Goal: Information Seeking & Learning: Learn about a topic

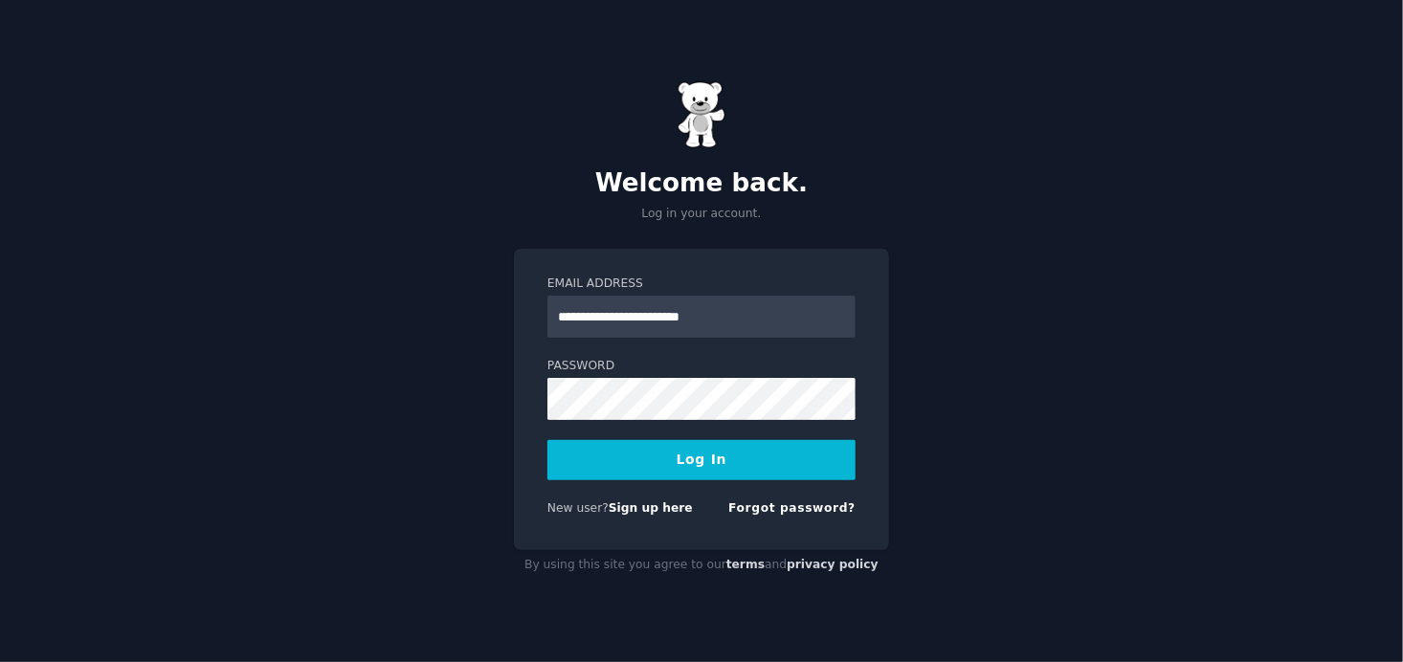
click at [1049, 428] on div "**********" at bounding box center [701, 331] width 1403 height 662
click at [750, 460] on button "Log In" at bounding box center [701, 460] width 308 height 40
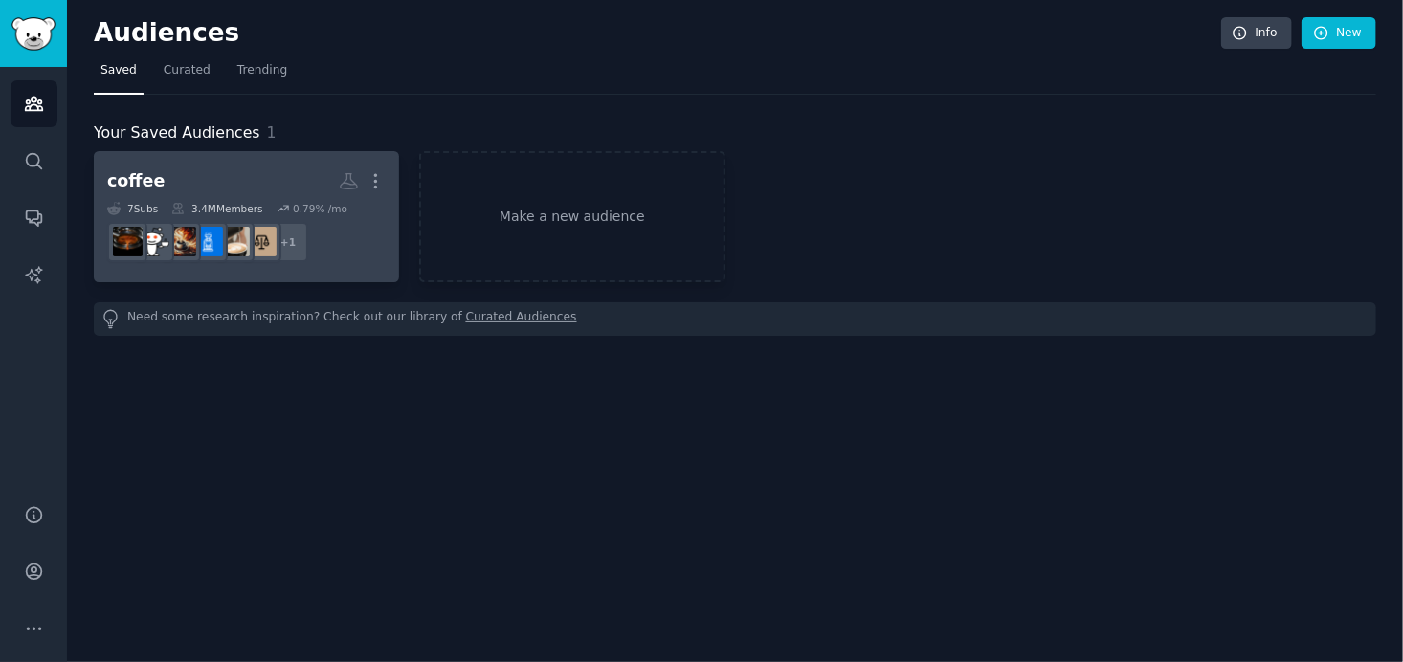
click at [263, 168] on h2 "coffee More" at bounding box center [246, 182] width 279 height 34
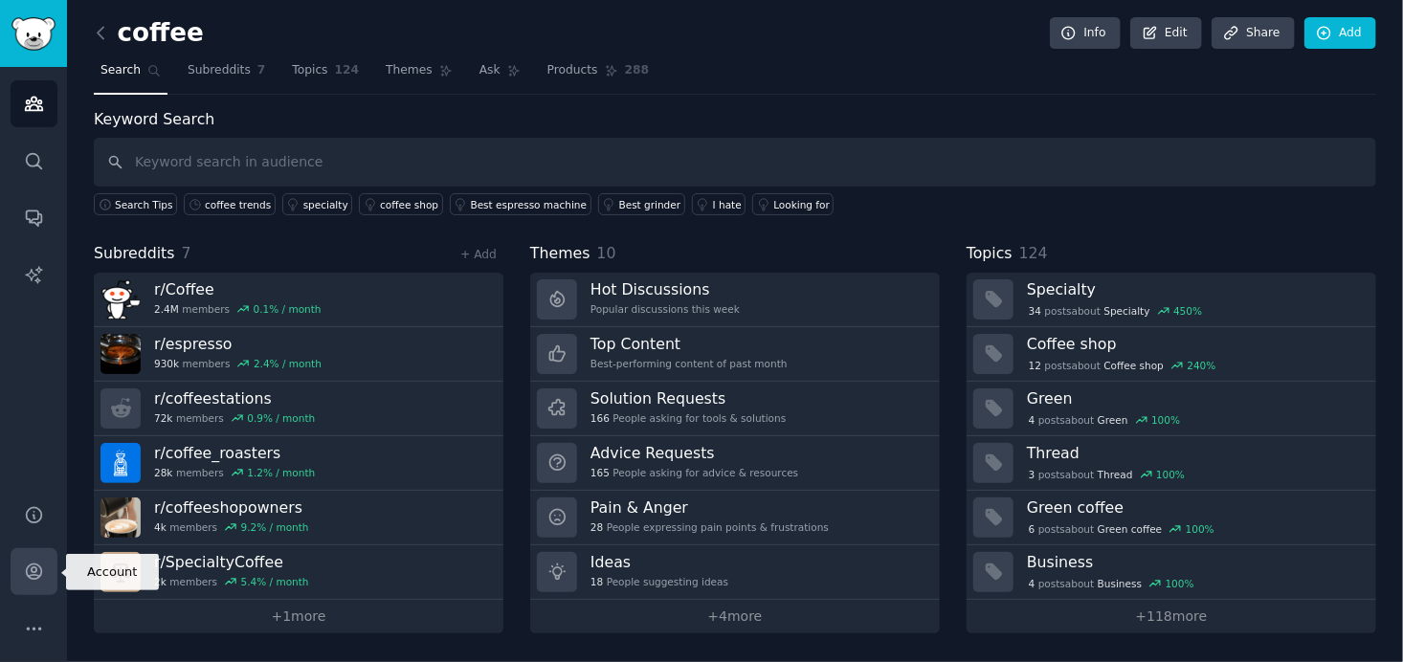
click at [35, 575] on icon "Sidebar" at bounding box center [33, 572] width 15 height 15
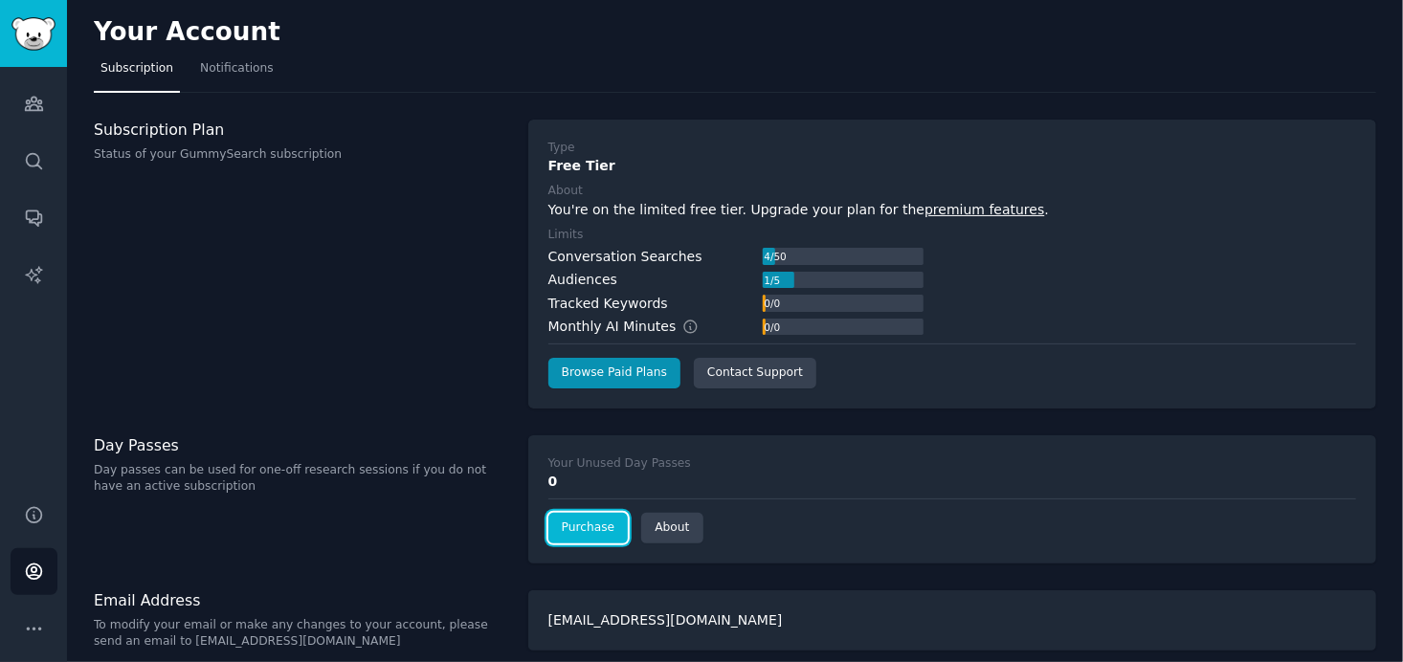
click at [589, 524] on link "Purchase" at bounding box center [588, 528] width 80 height 31
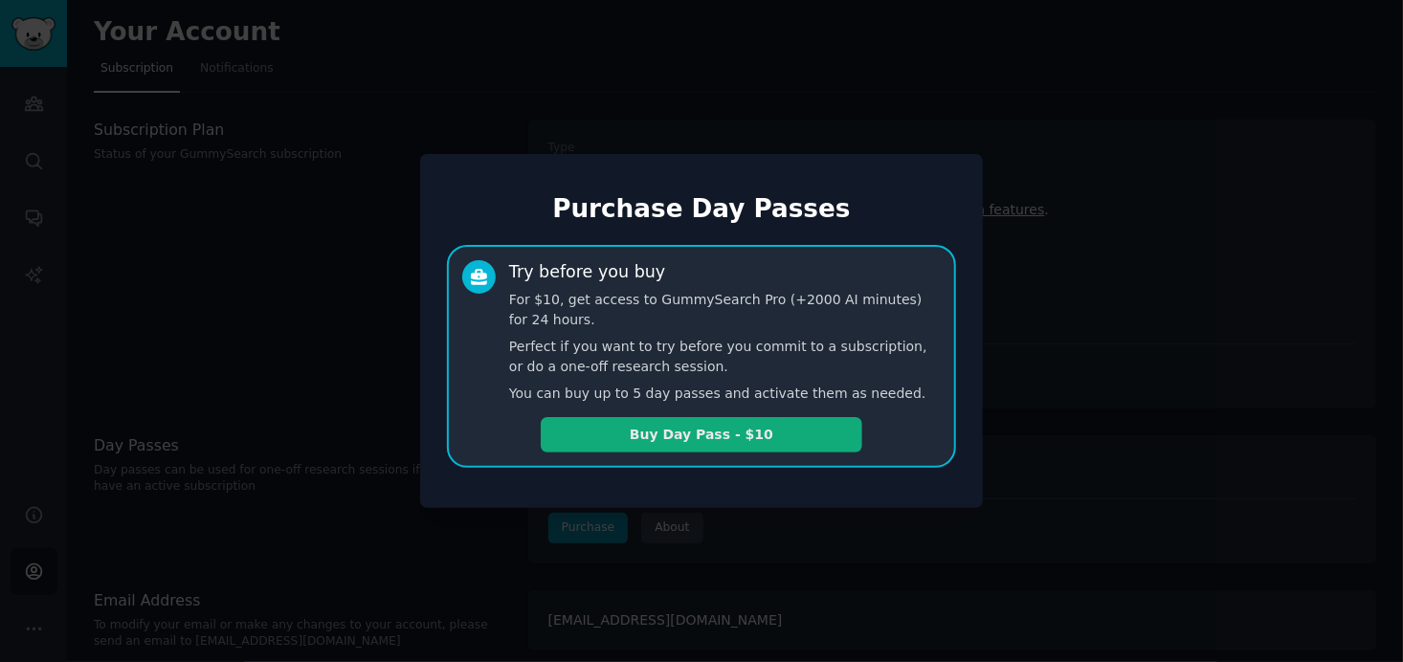
click at [705, 432] on button "Buy Day Pass - $10" at bounding box center [702, 434] width 322 height 35
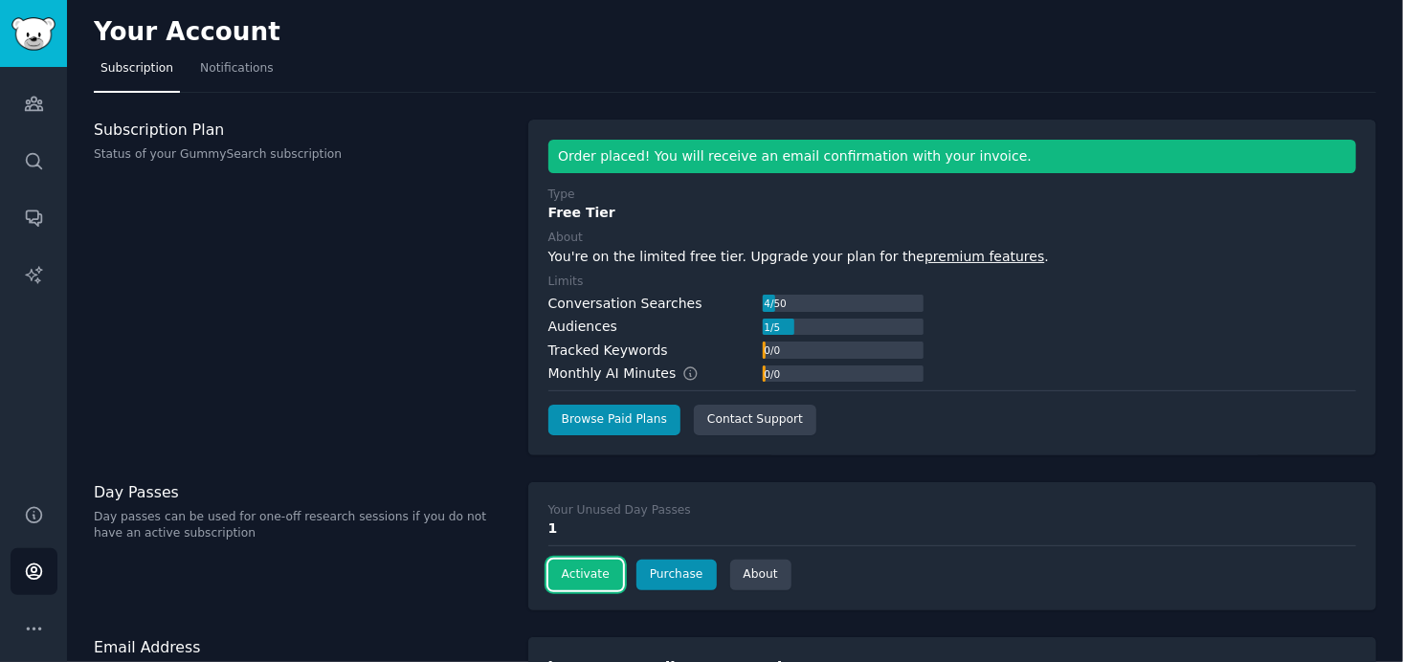
click at [594, 577] on button "Activate" at bounding box center [585, 575] width 75 height 31
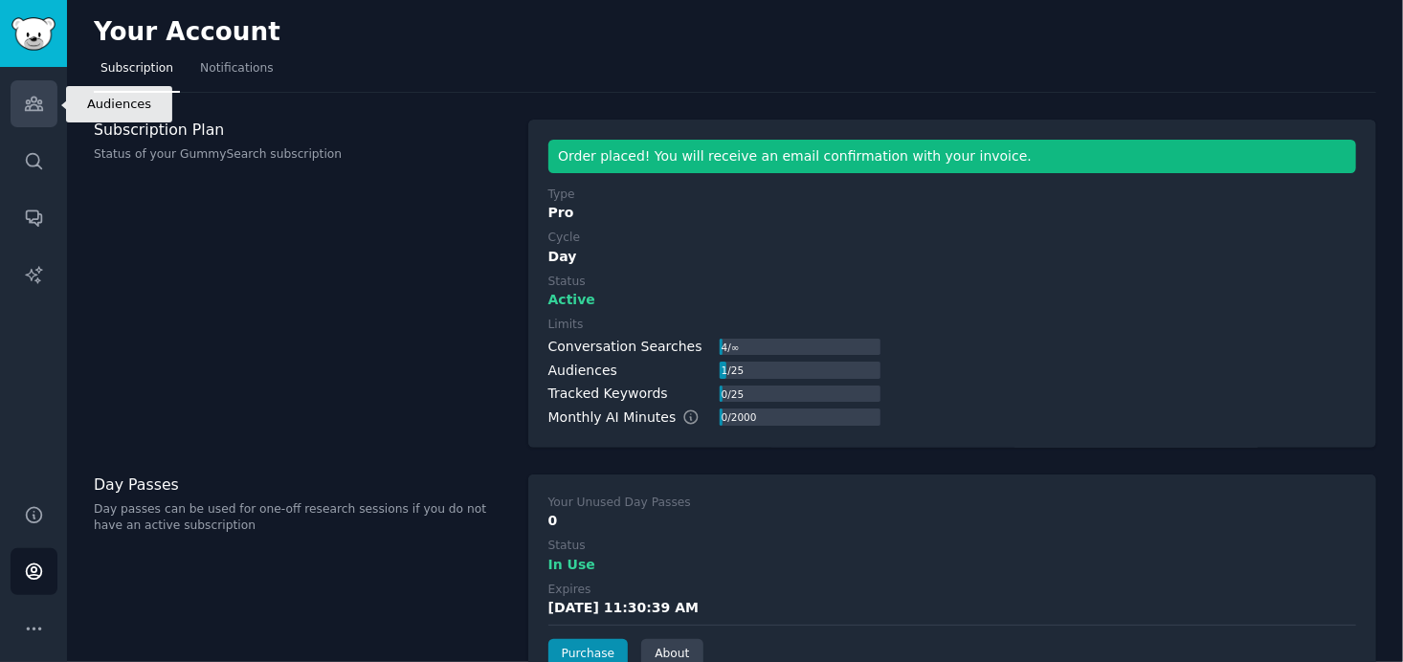
click at [37, 103] on icon "Sidebar" at bounding box center [33, 104] width 17 height 13
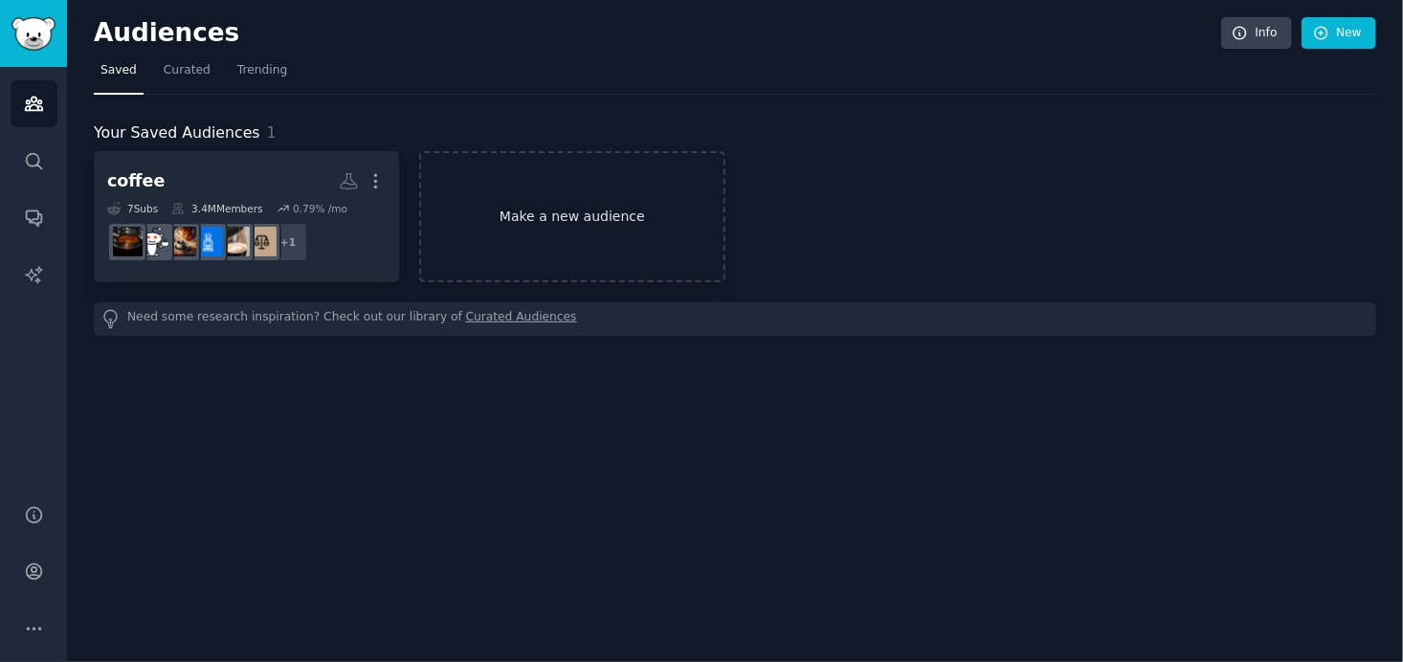
click at [632, 208] on link "Make a new audience" at bounding box center [571, 216] width 305 height 131
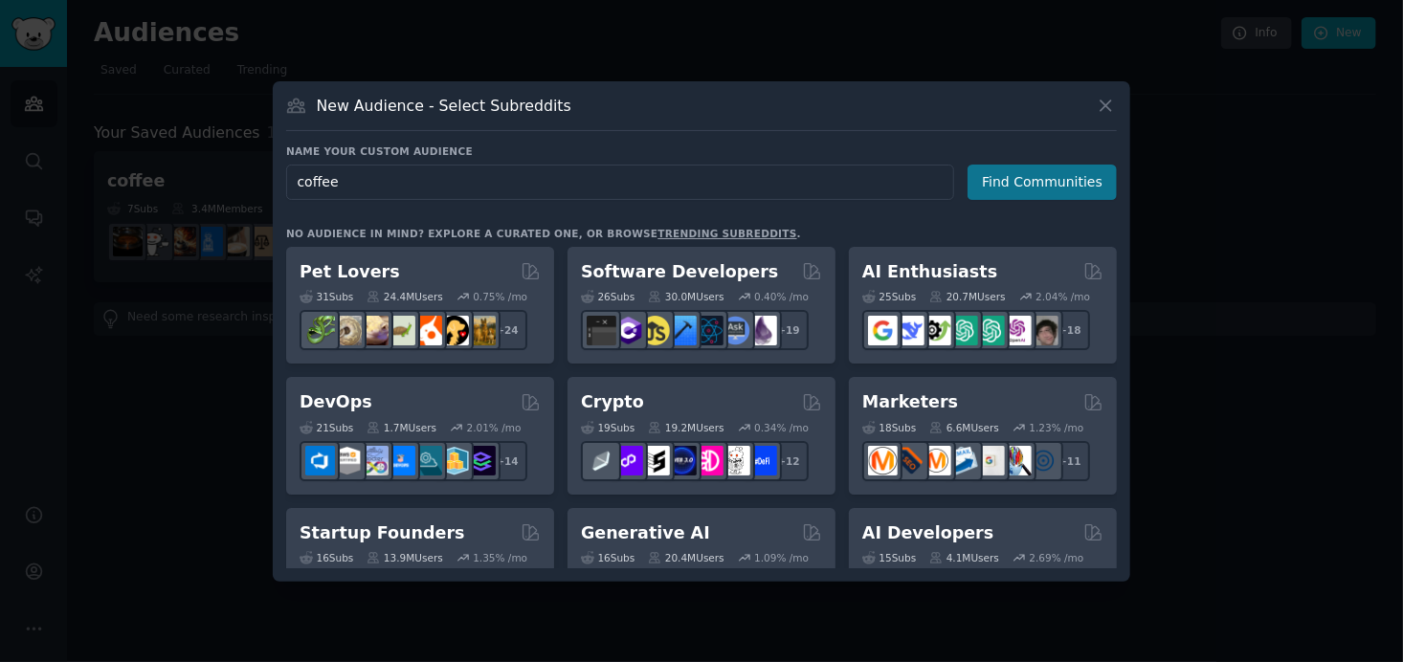
type input "coffee"
click at [1075, 168] on button "Find Communities" at bounding box center [1042, 182] width 149 height 35
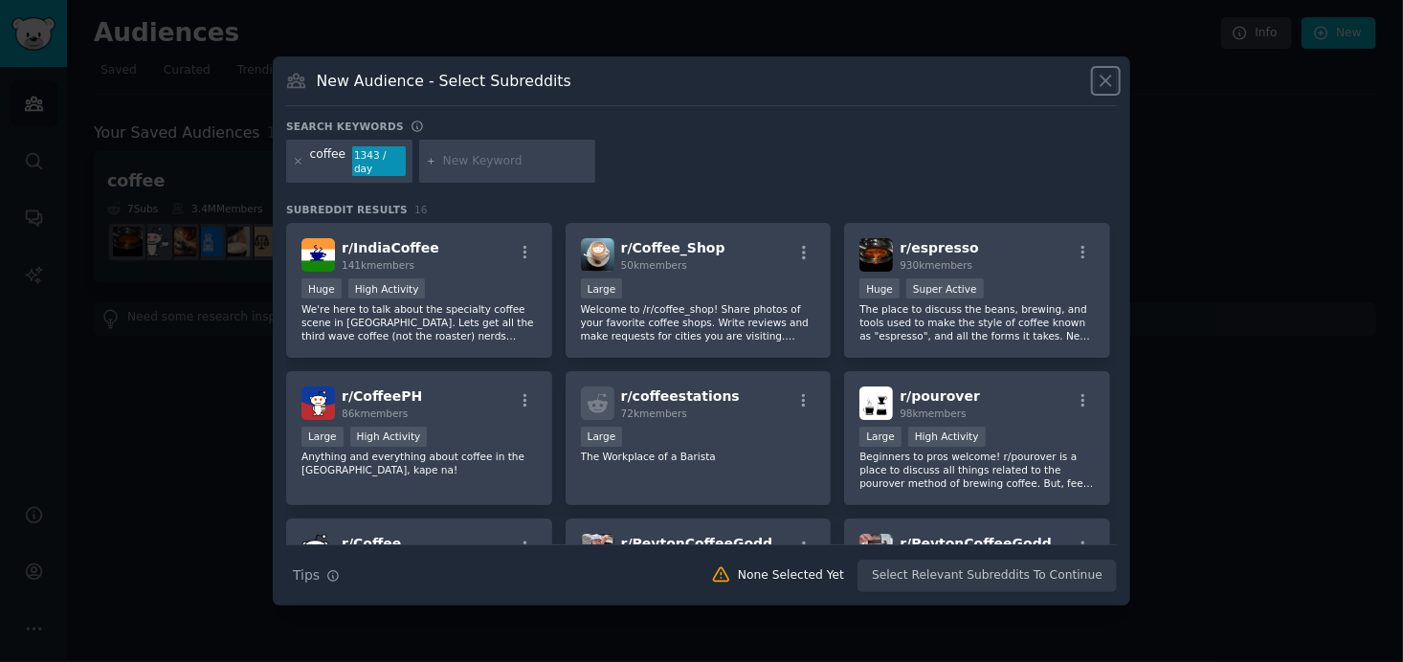
click at [1105, 83] on icon at bounding box center [1106, 81] width 20 height 20
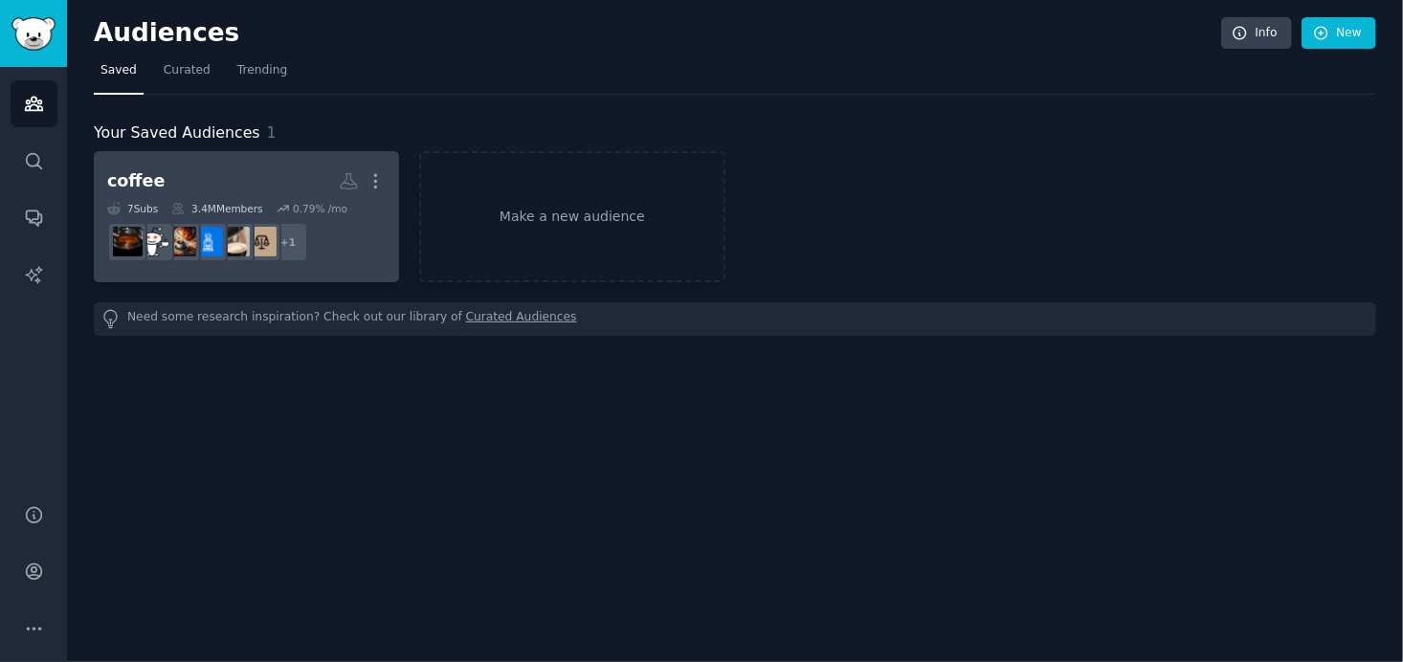
click at [241, 179] on h2 "coffee More" at bounding box center [246, 182] width 279 height 34
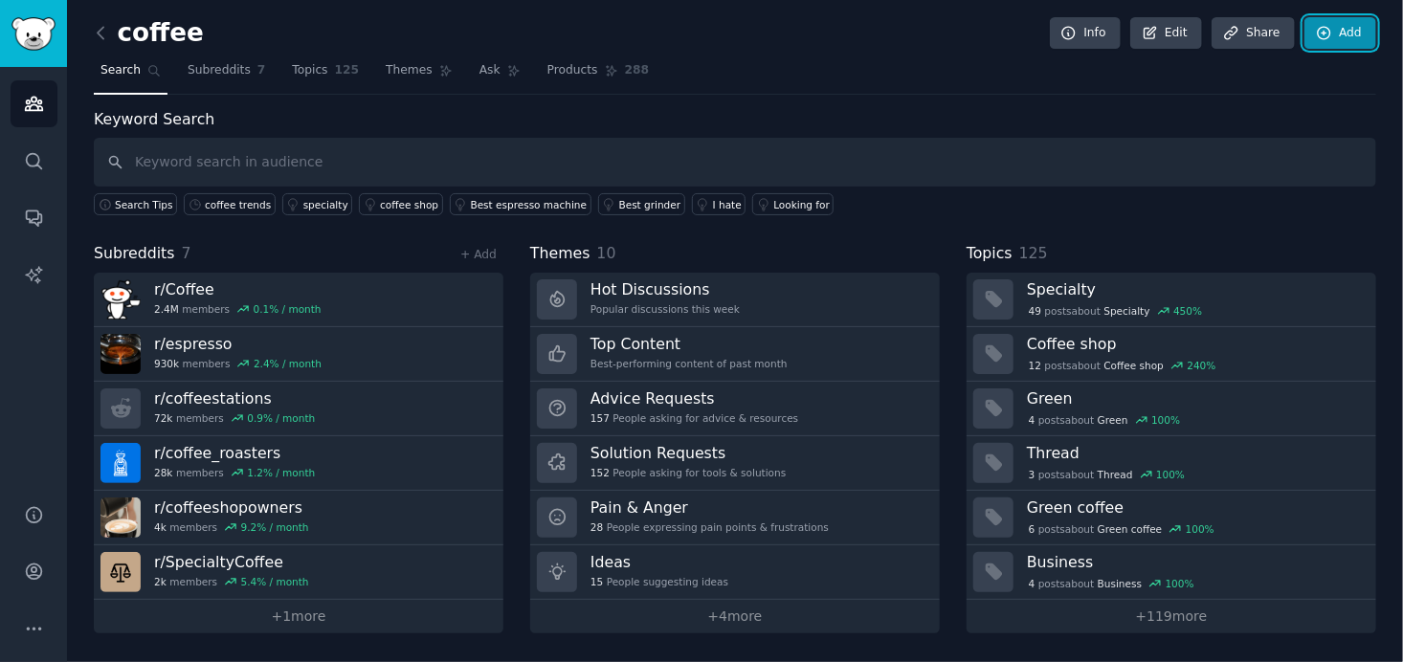
click at [1355, 32] on link "Add" at bounding box center [1341, 33] width 72 height 33
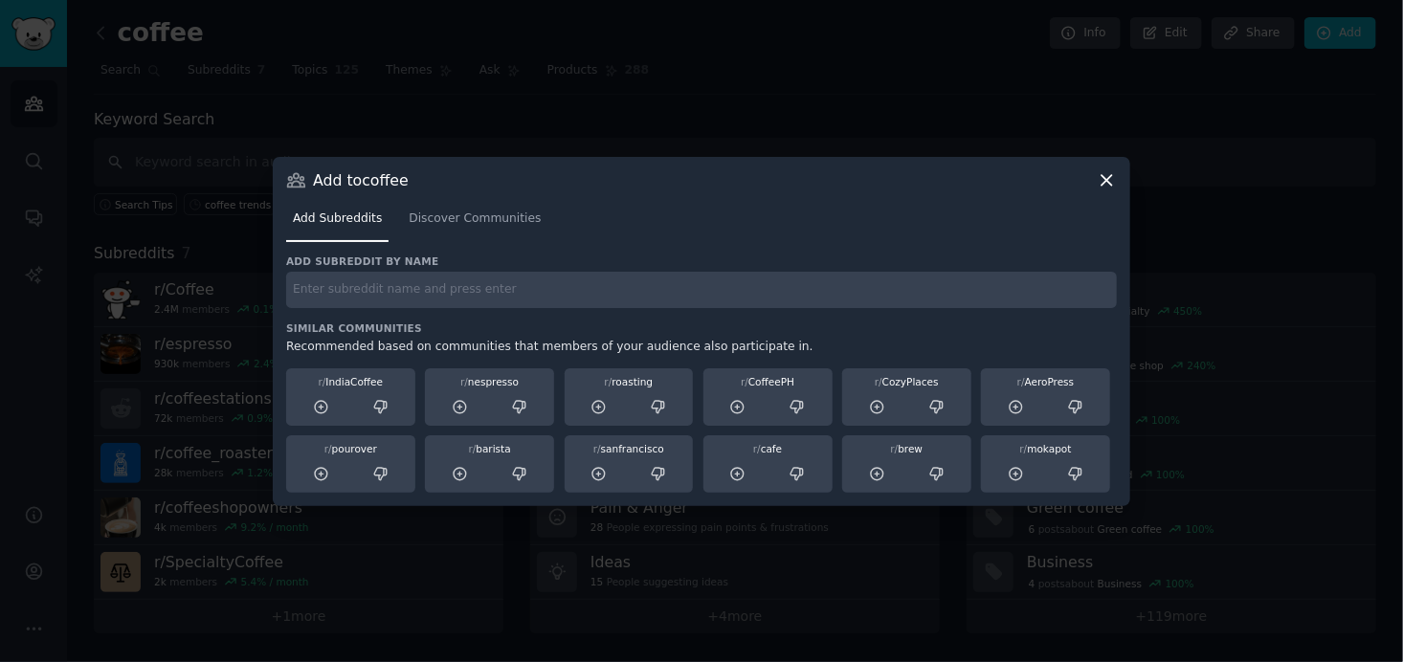
click at [572, 316] on div "Add subreddit by name Similar Communities Recommended based on communities that…" at bounding box center [701, 374] width 831 height 238
click at [572, 284] on input "text" at bounding box center [701, 290] width 831 height 37
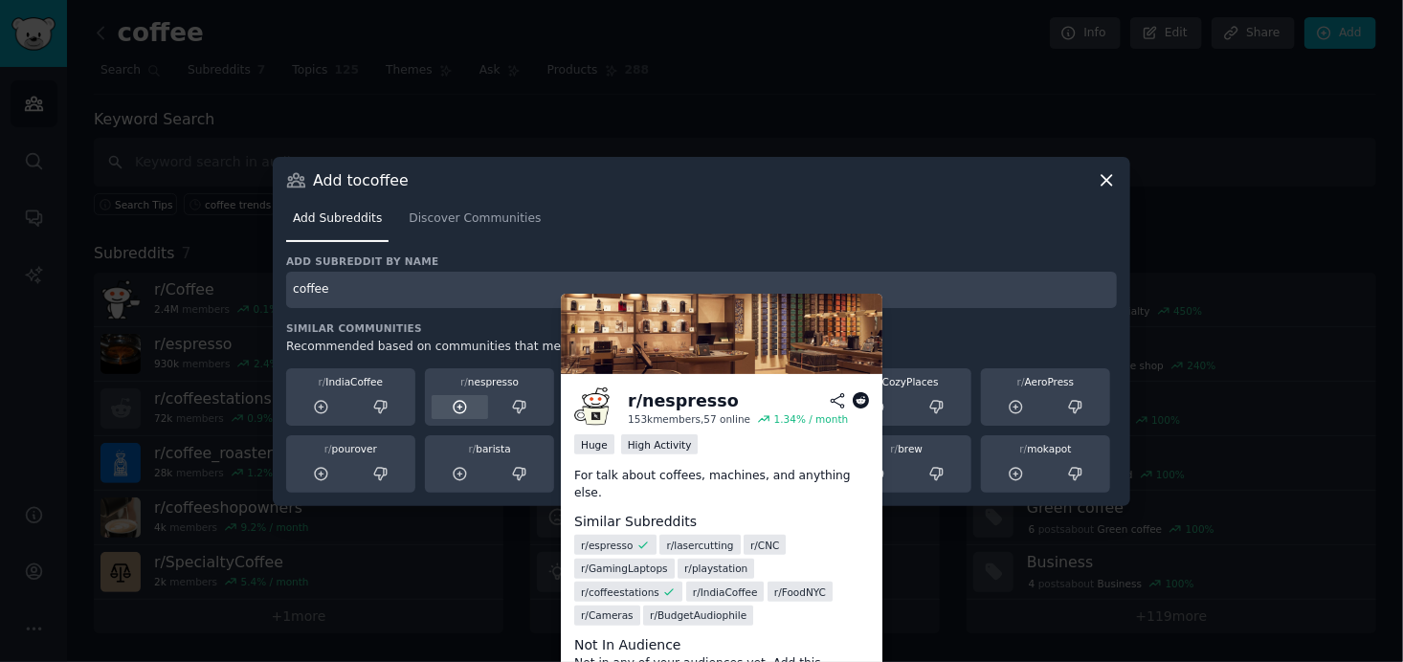
click at [461, 410] on icon at bounding box center [460, 407] width 17 height 17
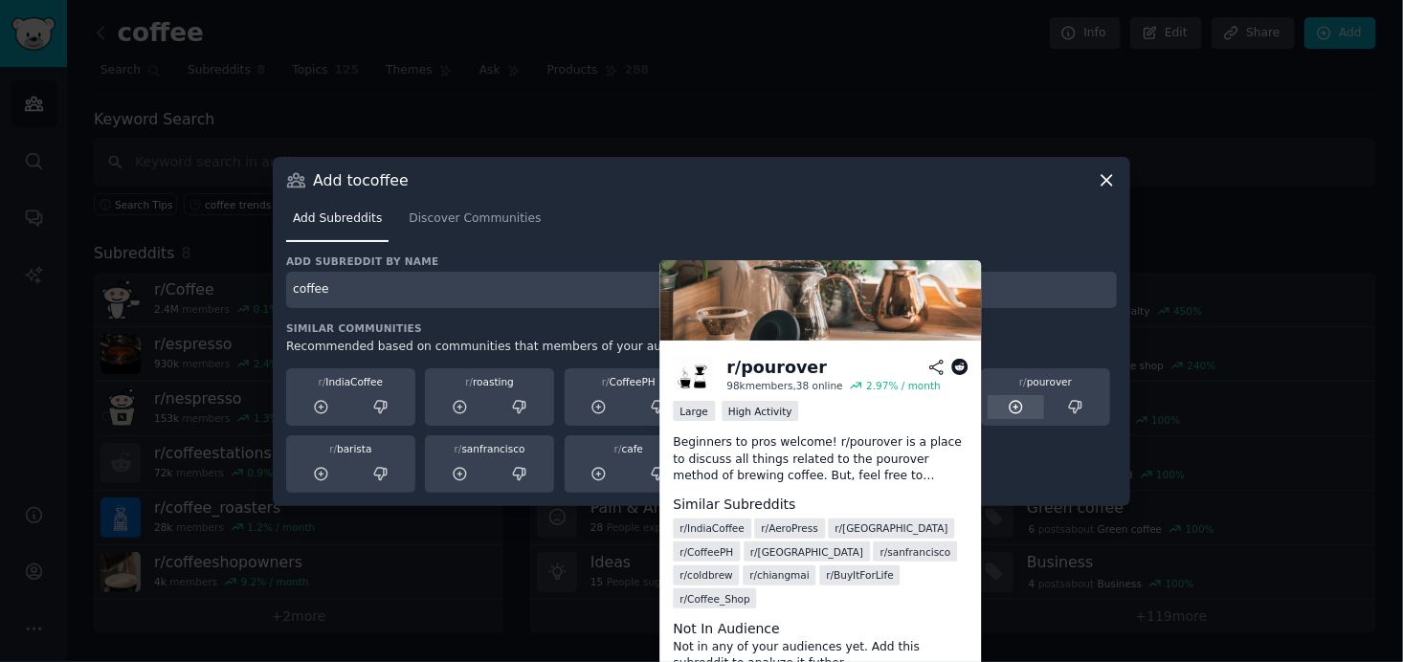
click at [1011, 403] on icon at bounding box center [1016, 407] width 12 height 12
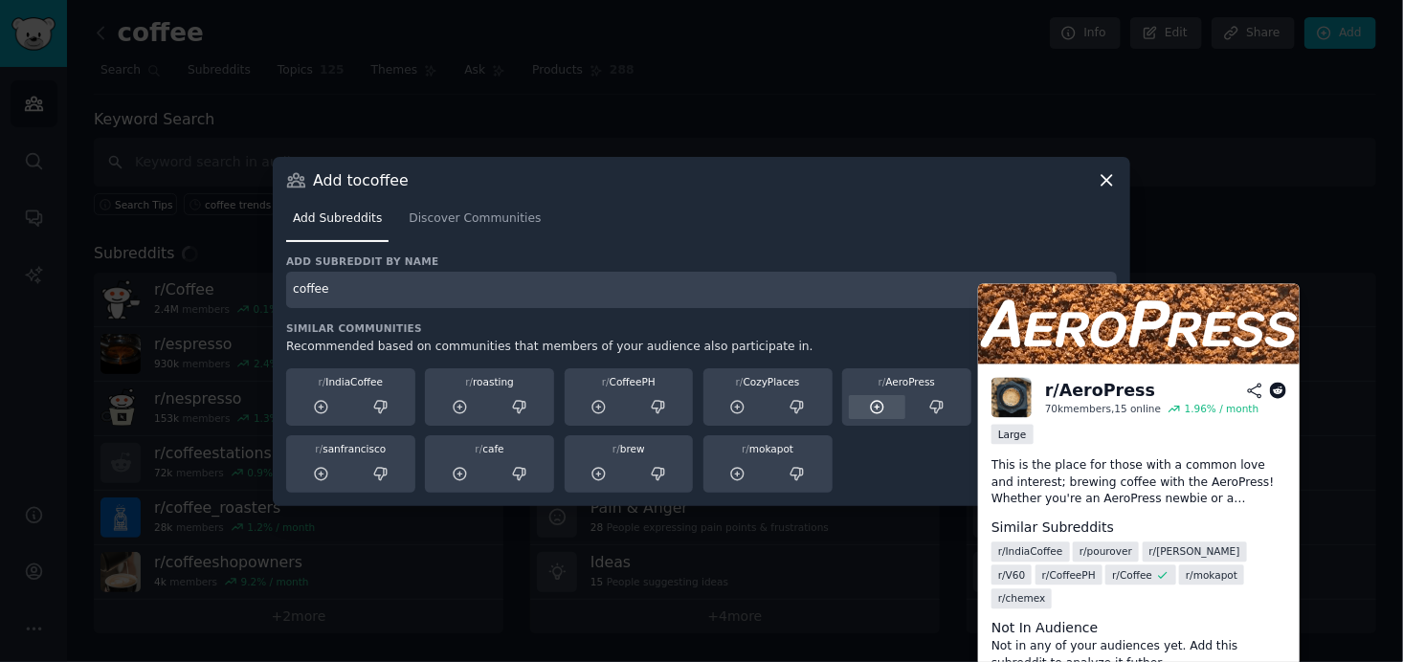
click at [877, 407] on icon at bounding box center [877, 407] width 12 height 12
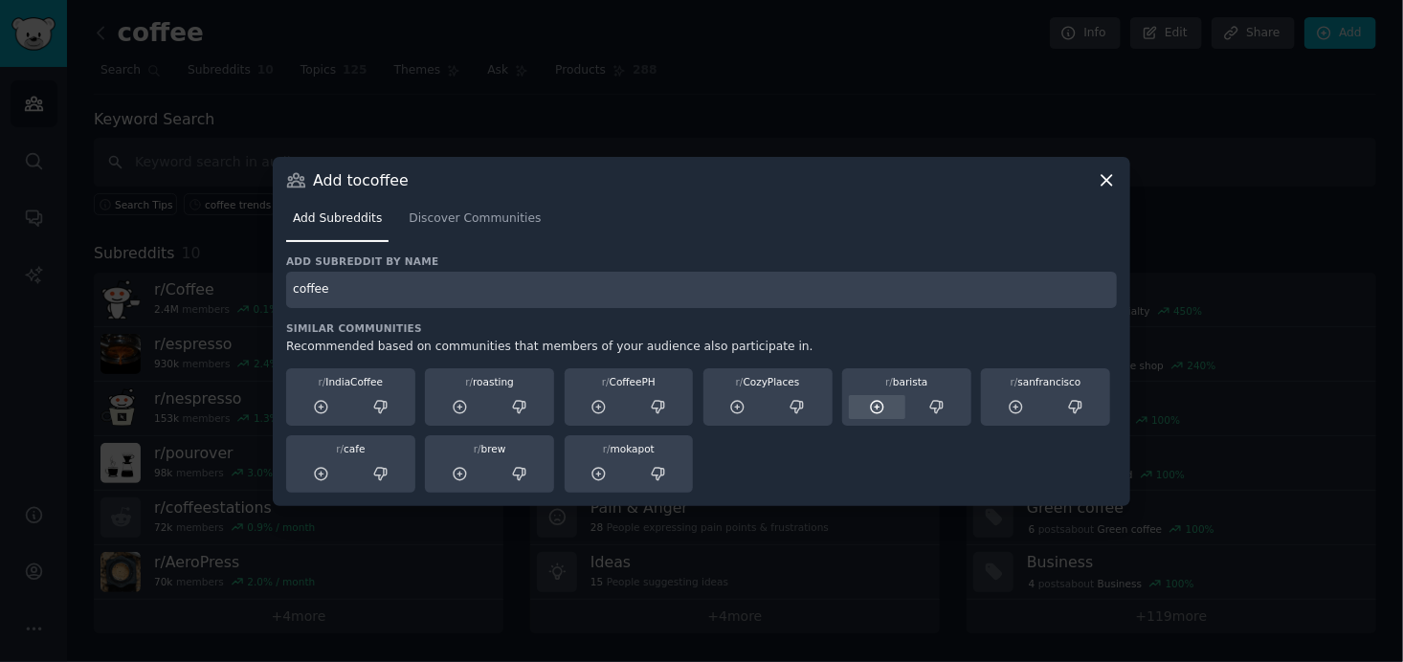
click at [881, 403] on icon at bounding box center [877, 407] width 17 height 17
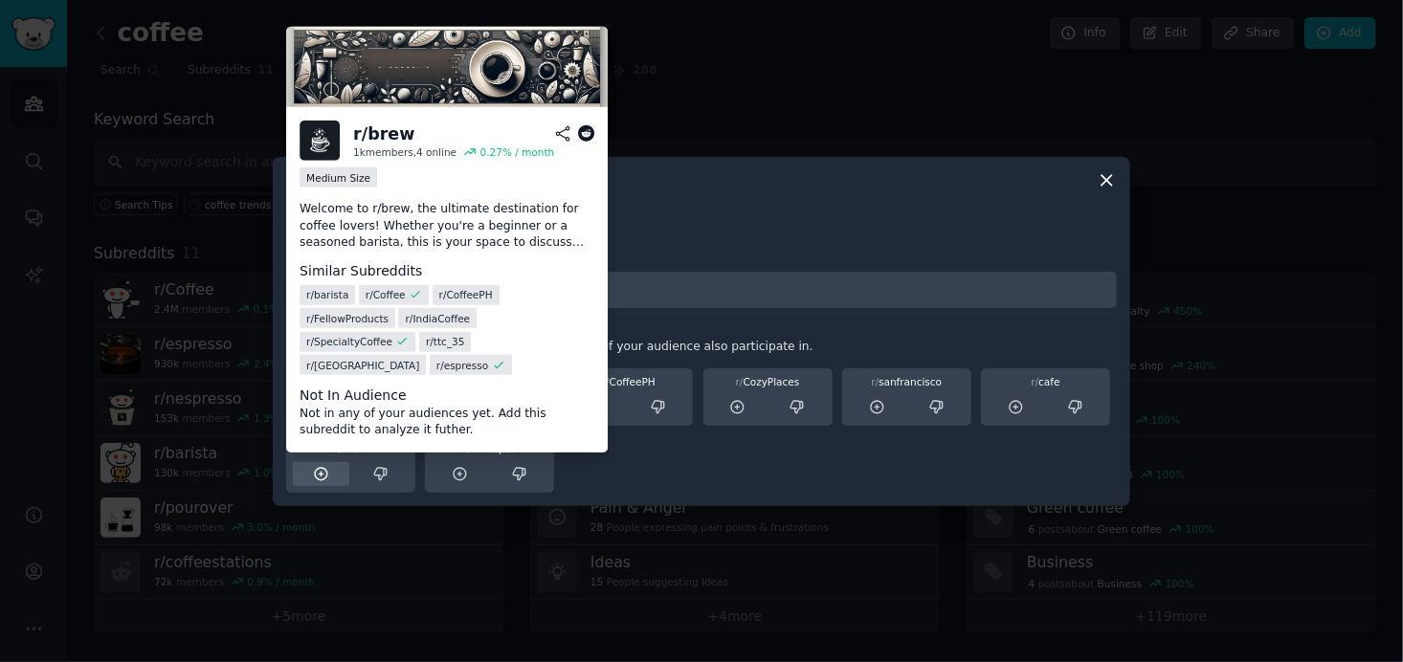
click at [318, 475] on icon at bounding box center [321, 474] width 17 height 17
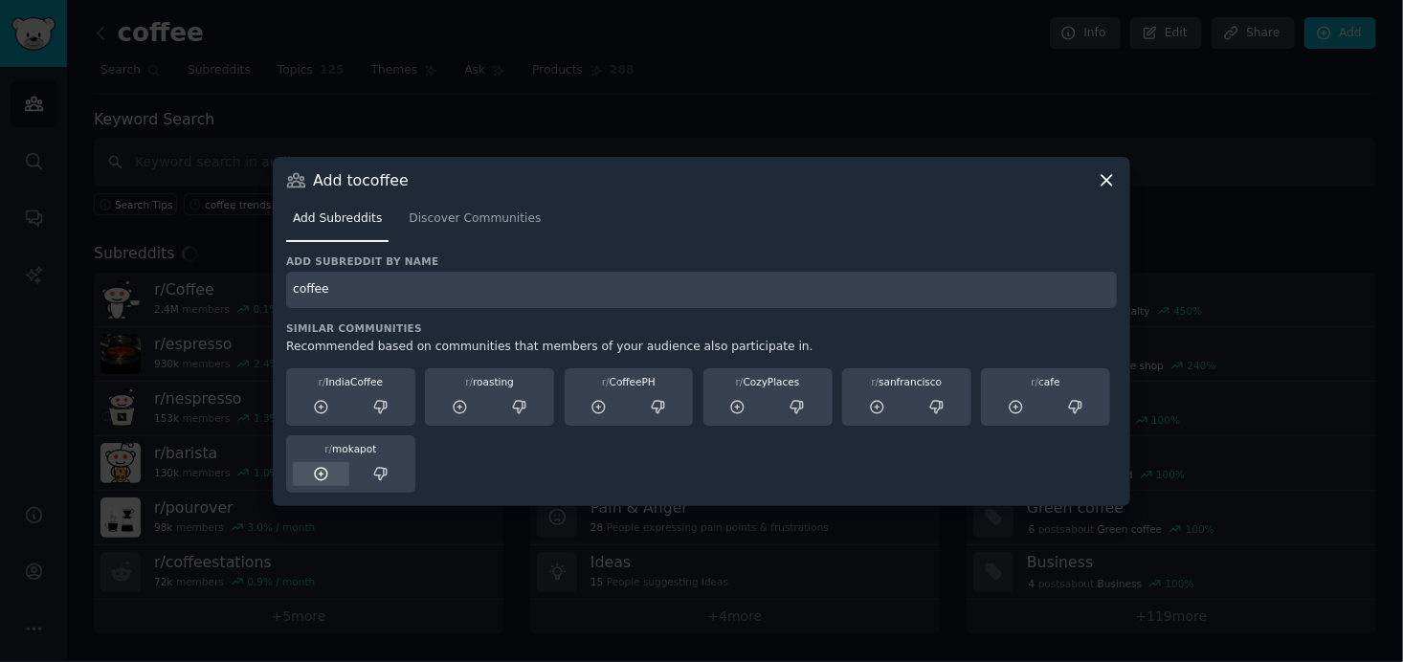
click at [324, 472] on icon at bounding box center [321, 474] width 17 height 17
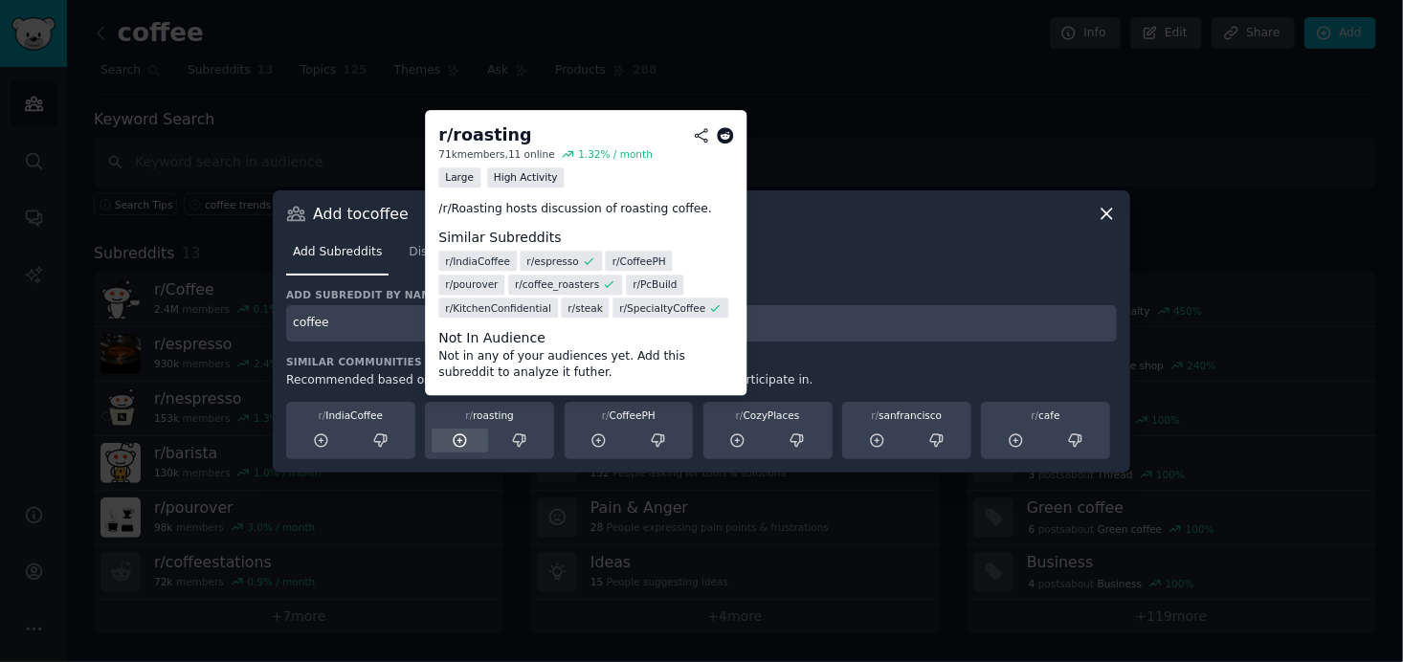
click at [459, 438] on icon at bounding box center [460, 441] width 17 height 17
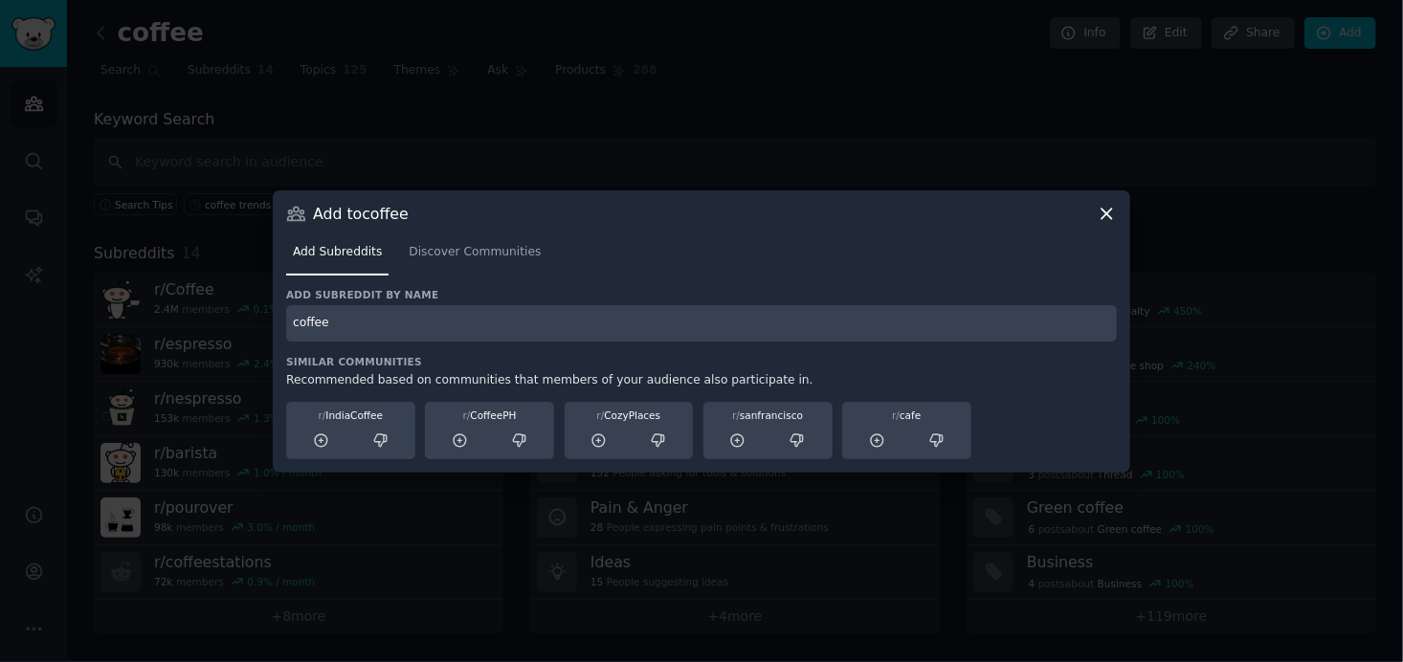
drag, startPoint x: 352, startPoint y: 319, endPoint x: 214, endPoint y: 319, distance: 137.8
click at [214, 319] on div "​ Add to coffee Add Subreddits Discover Communities Add subreddit by name coffe…" at bounding box center [702, 331] width 1390 height 662
type input "cafe business"
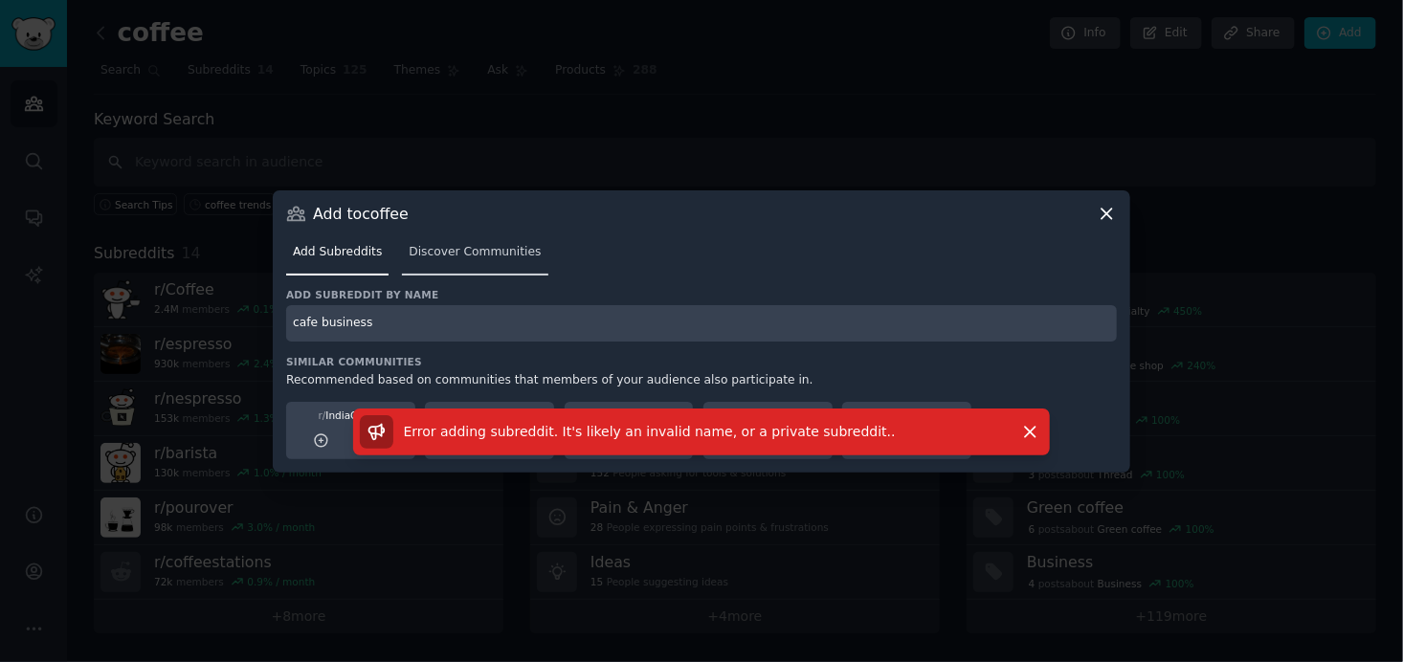
click at [478, 246] on span "Discover Communities" at bounding box center [475, 252] width 132 height 17
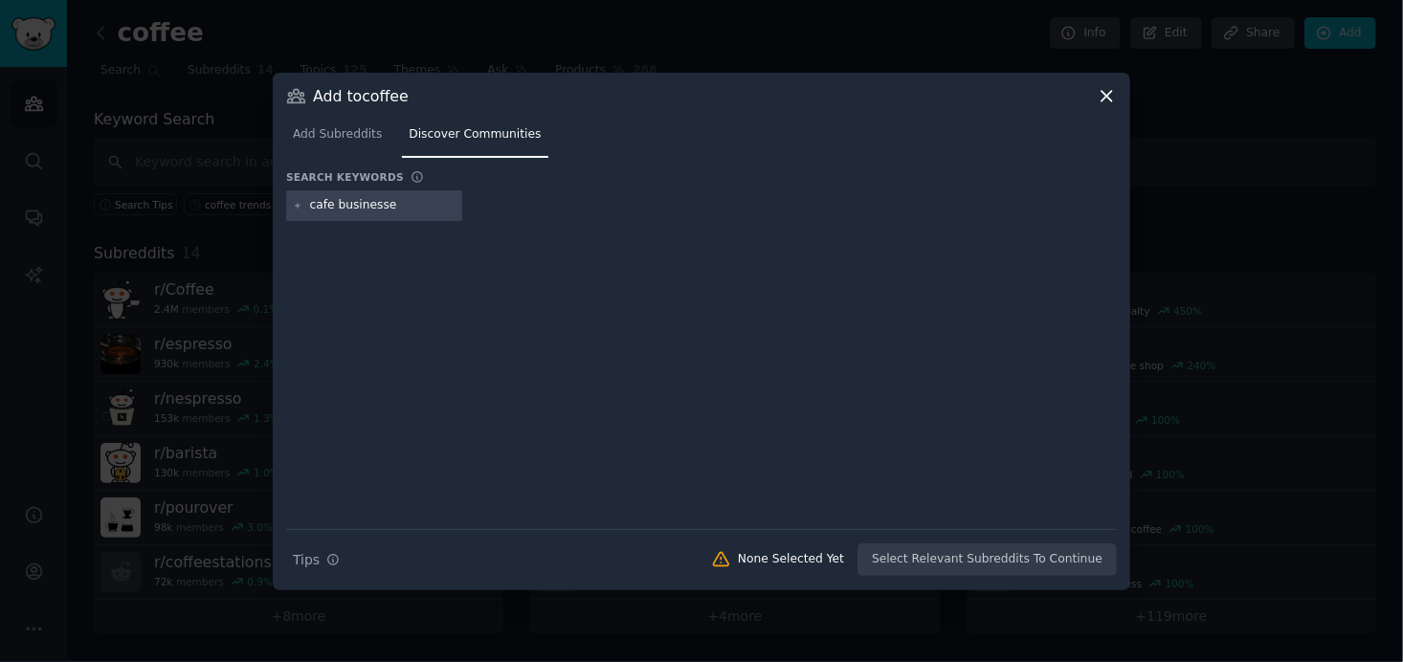
type input "cafe businesses"
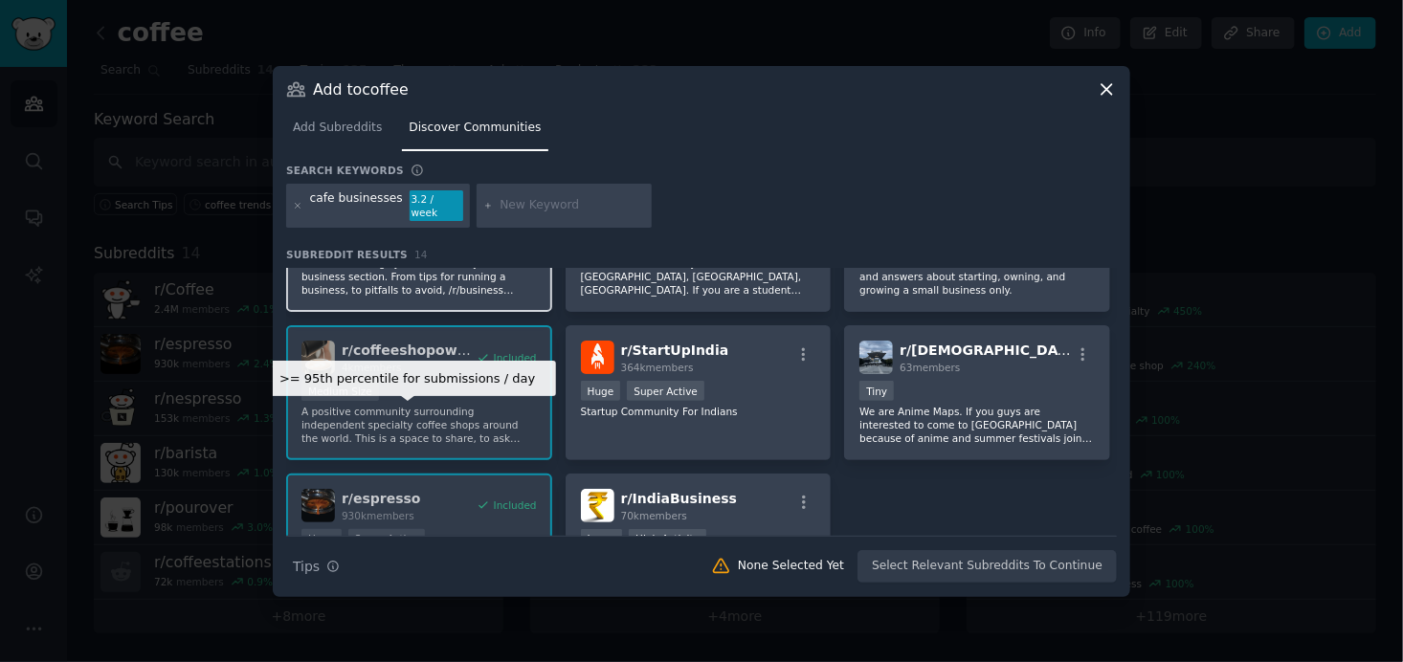
scroll to position [469, 0]
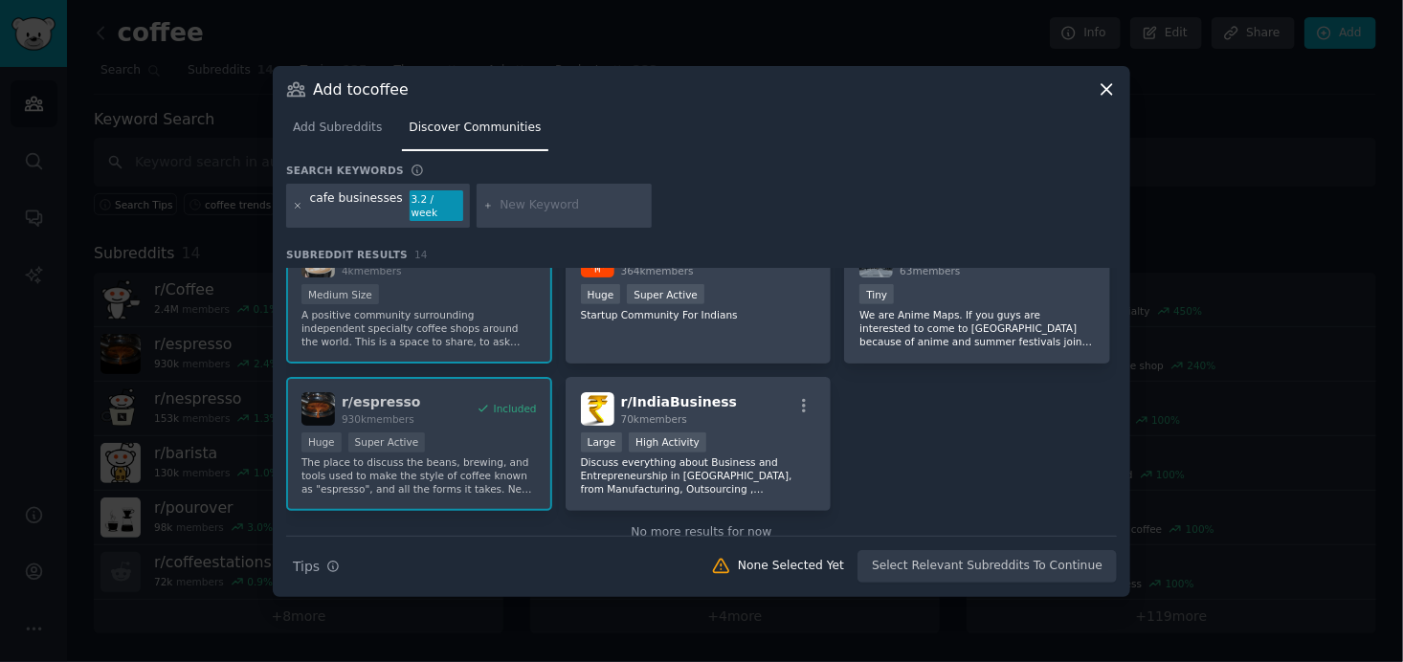
click at [296, 203] on icon at bounding box center [298, 205] width 5 height 5
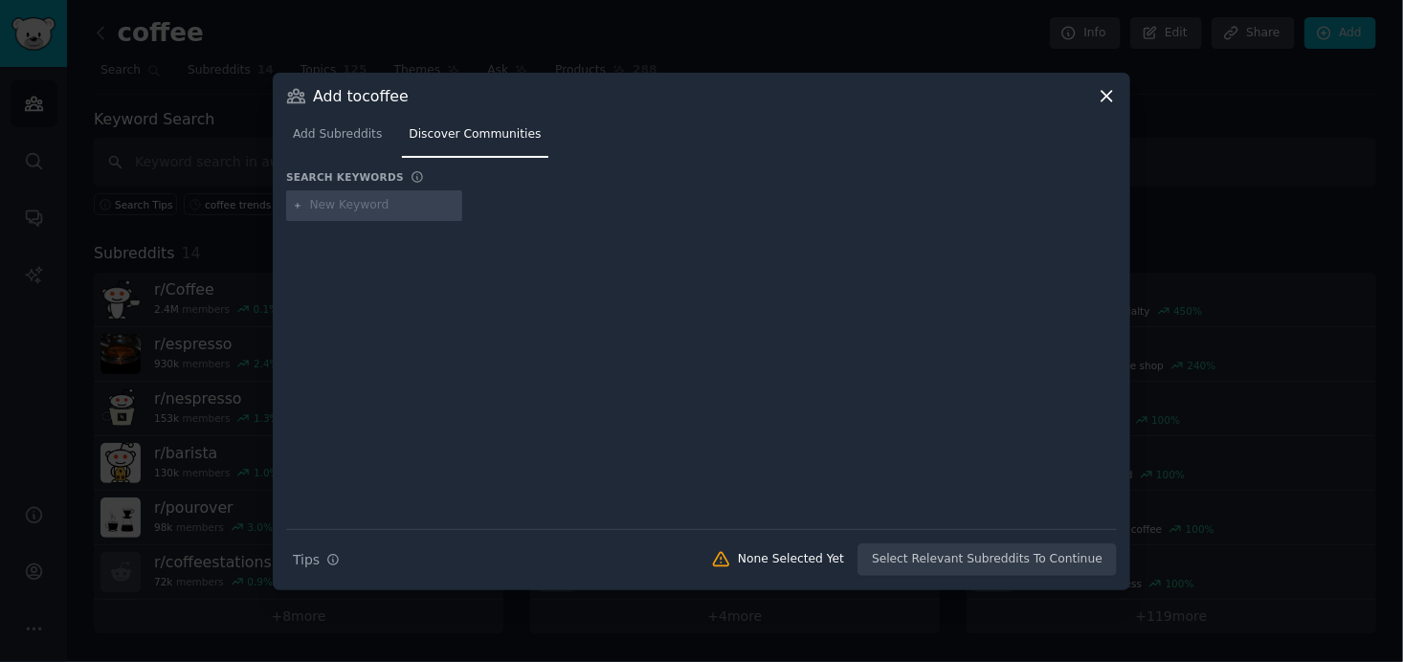
click at [328, 199] on input "text" at bounding box center [382, 205] width 145 height 17
type input "cafes"
type input "owner"
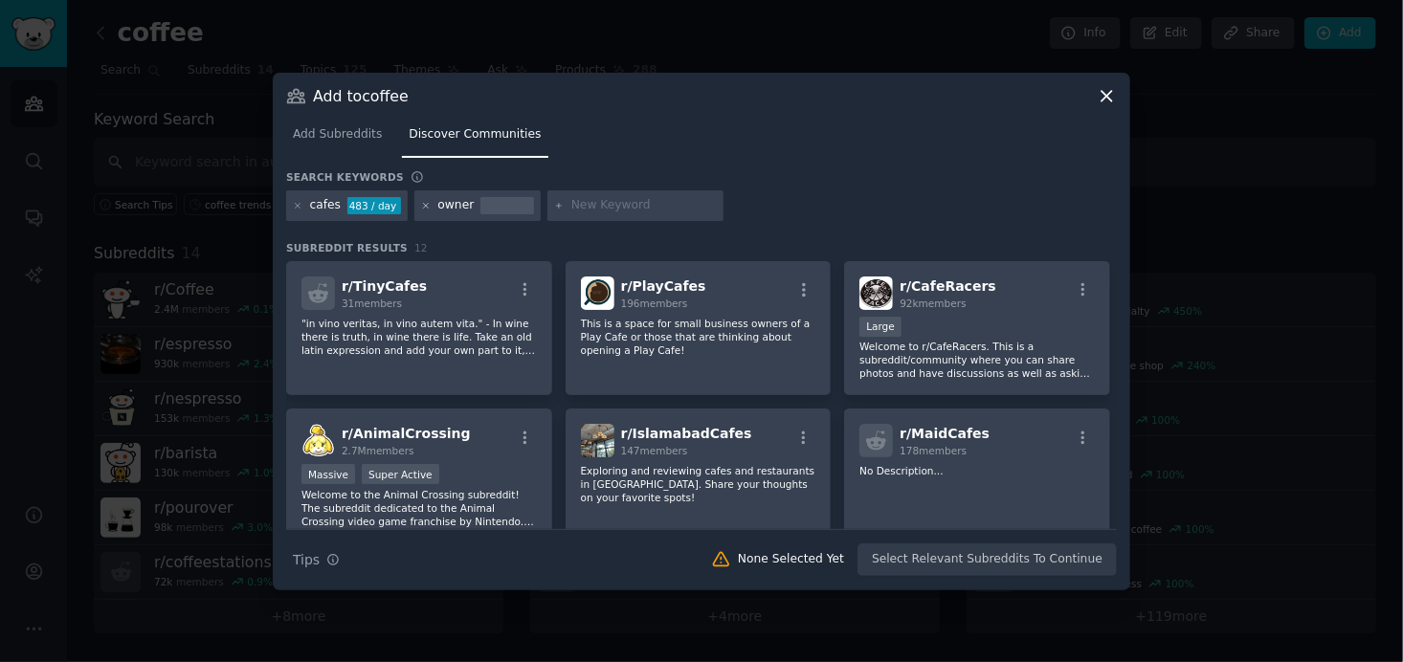
click at [421, 204] on icon at bounding box center [426, 206] width 11 height 11
click at [296, 205] on icon at bounding box center [298, 206] width 11 height 11
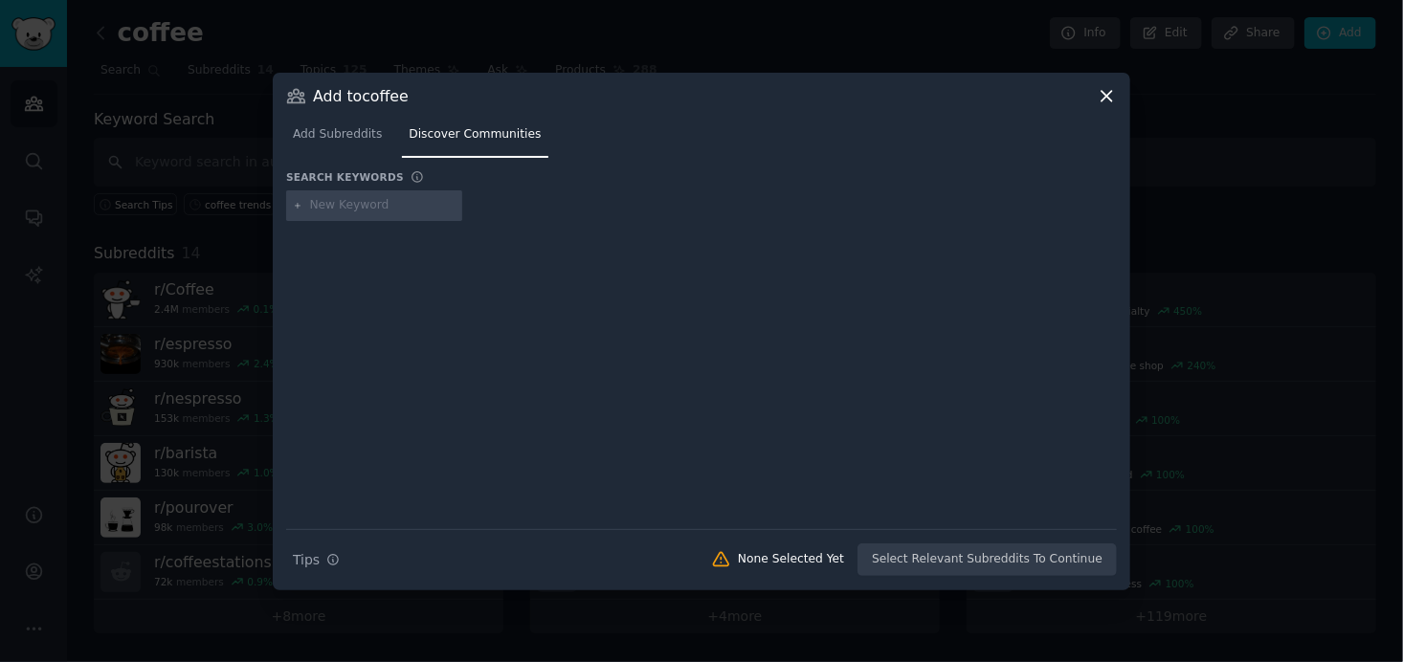
click at [353, 207] on input "text" at bounding box center [382, 205] width 145 height 17
type input "cafe owner"
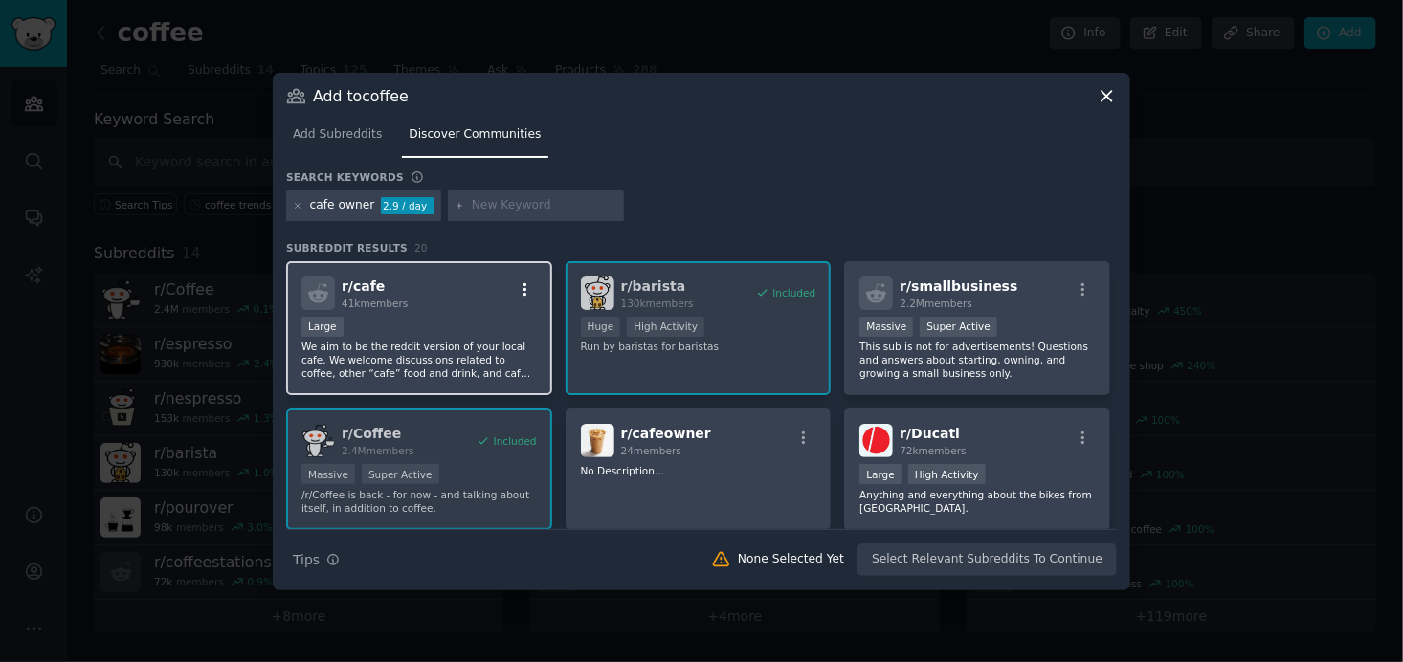
click at [523, 287] on icon "button" at bounding box center [525, 289] width 17 height 17
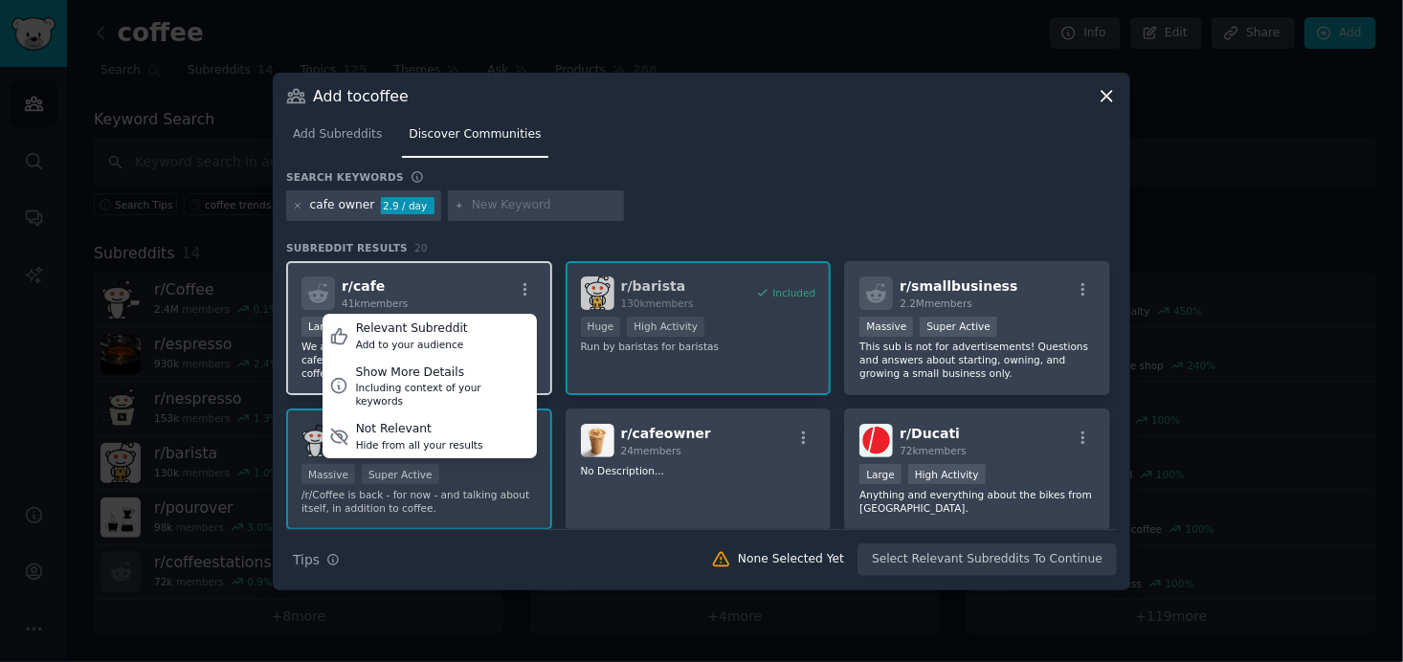
click at [461, 283] on div "r/ cafe 41k members Relevant Subreddit Add to your audience Show More Details I…" at bounding box center [419, 294] width 235 height 34
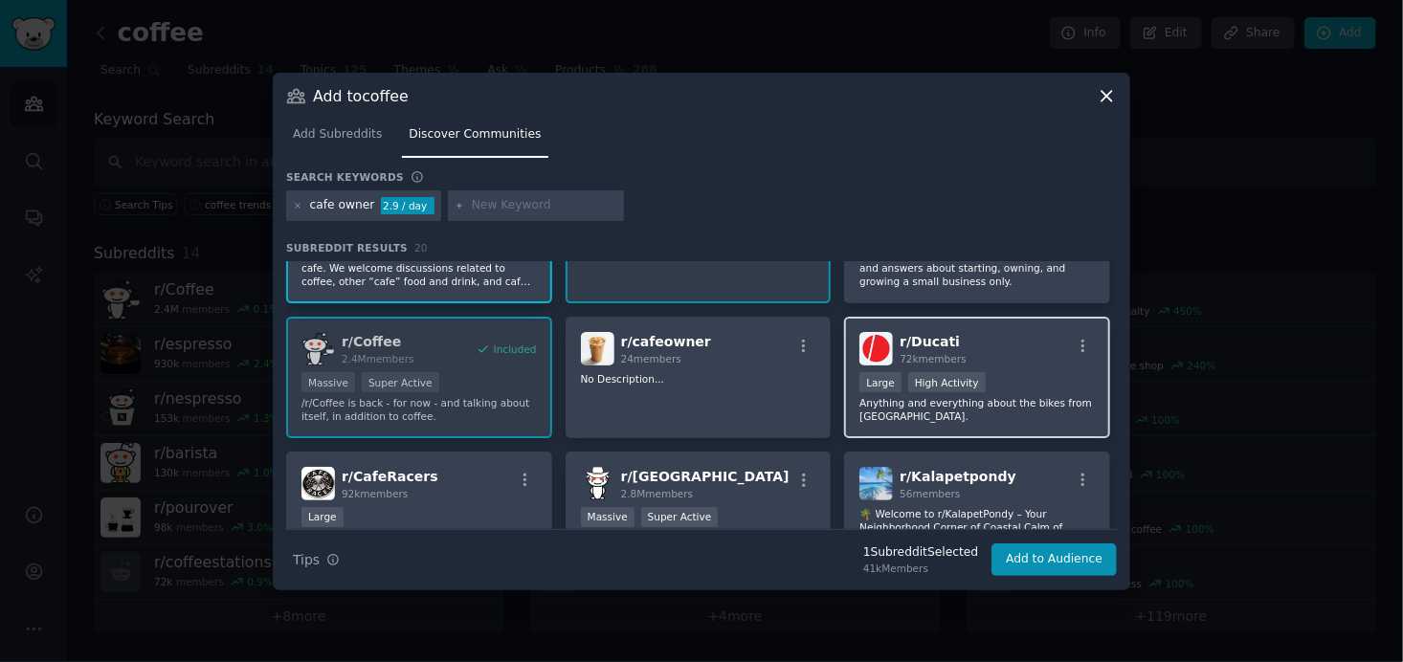
scroll to position [96, 0]
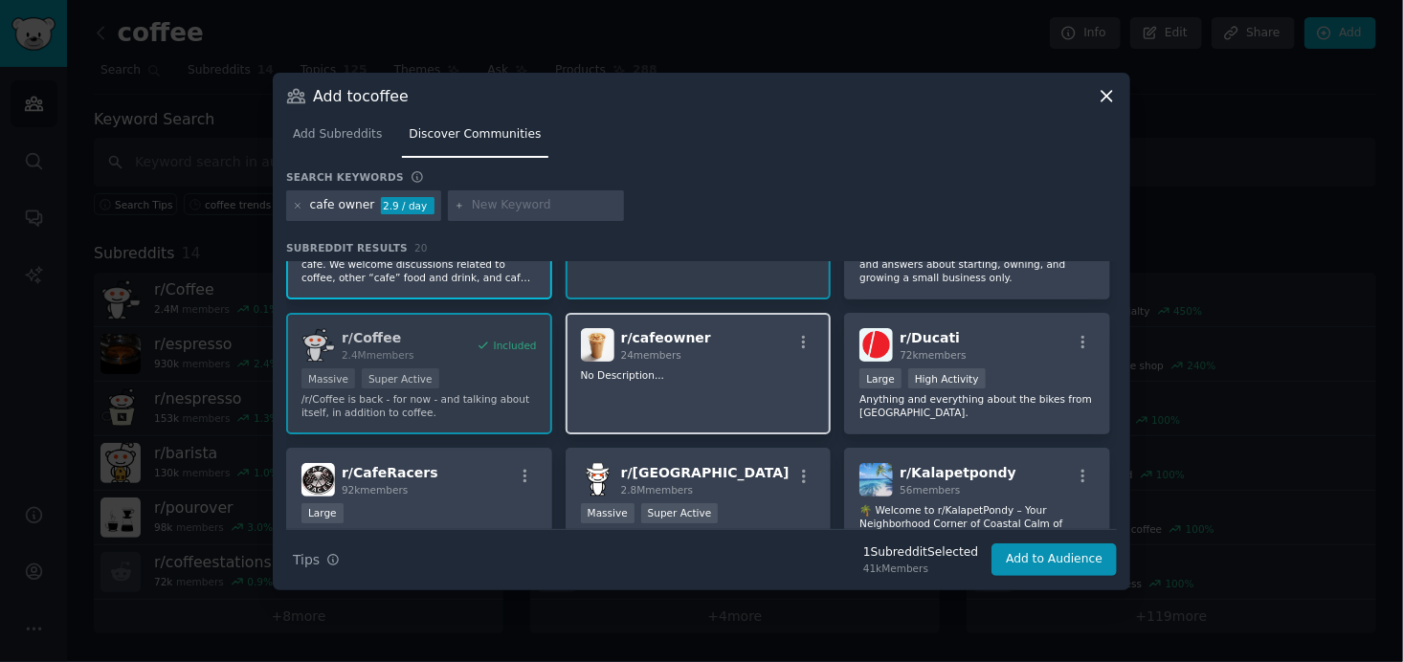
click at [747, 384] on div "r/ cafeowner 24 members No Description..." at bounding box center [699, 374] width 266 height 122
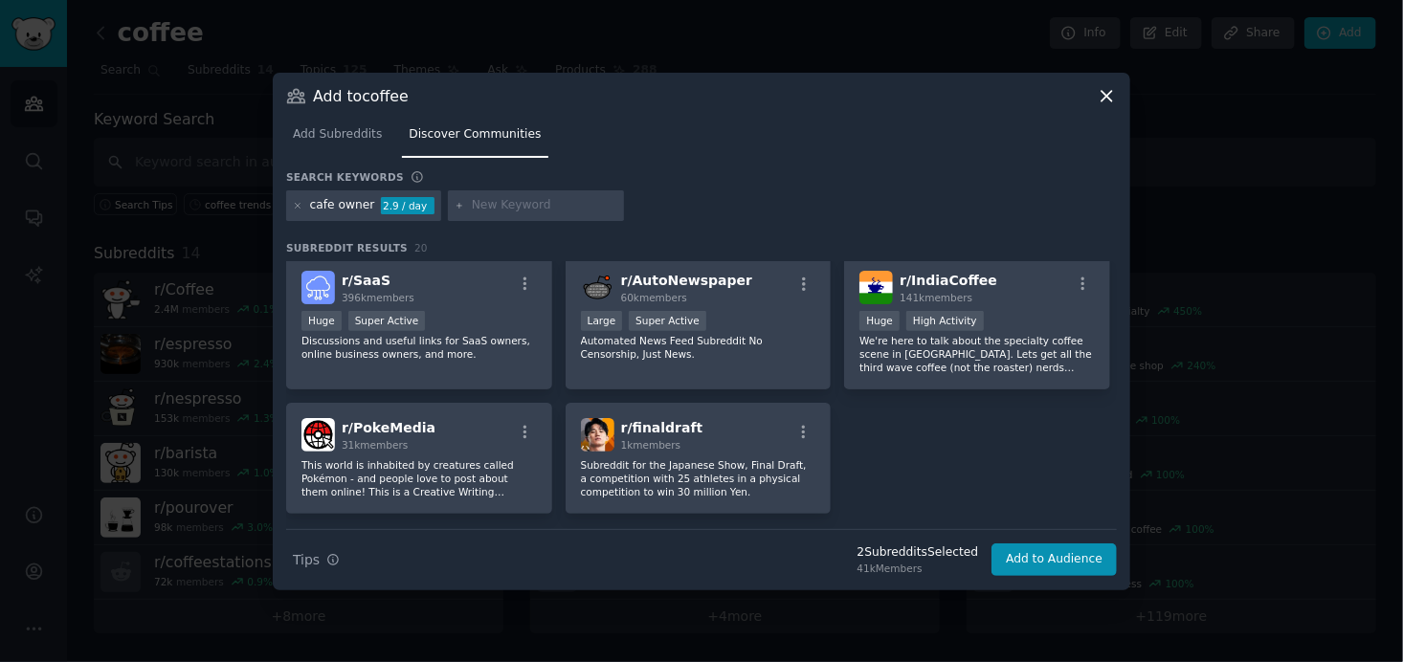
scroll to position [754, 0]
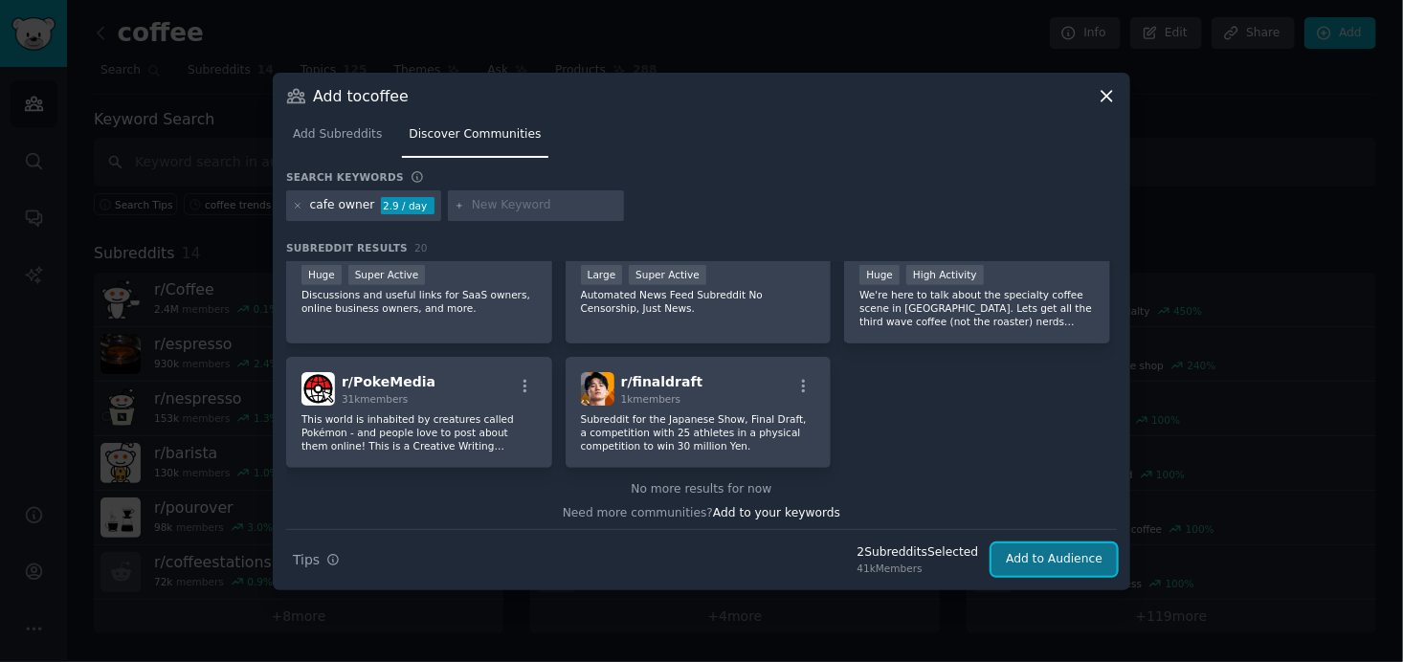
click at [1068, 558] on button "Add to Audience" at bounding box center [1054, 560] width 125 height 33
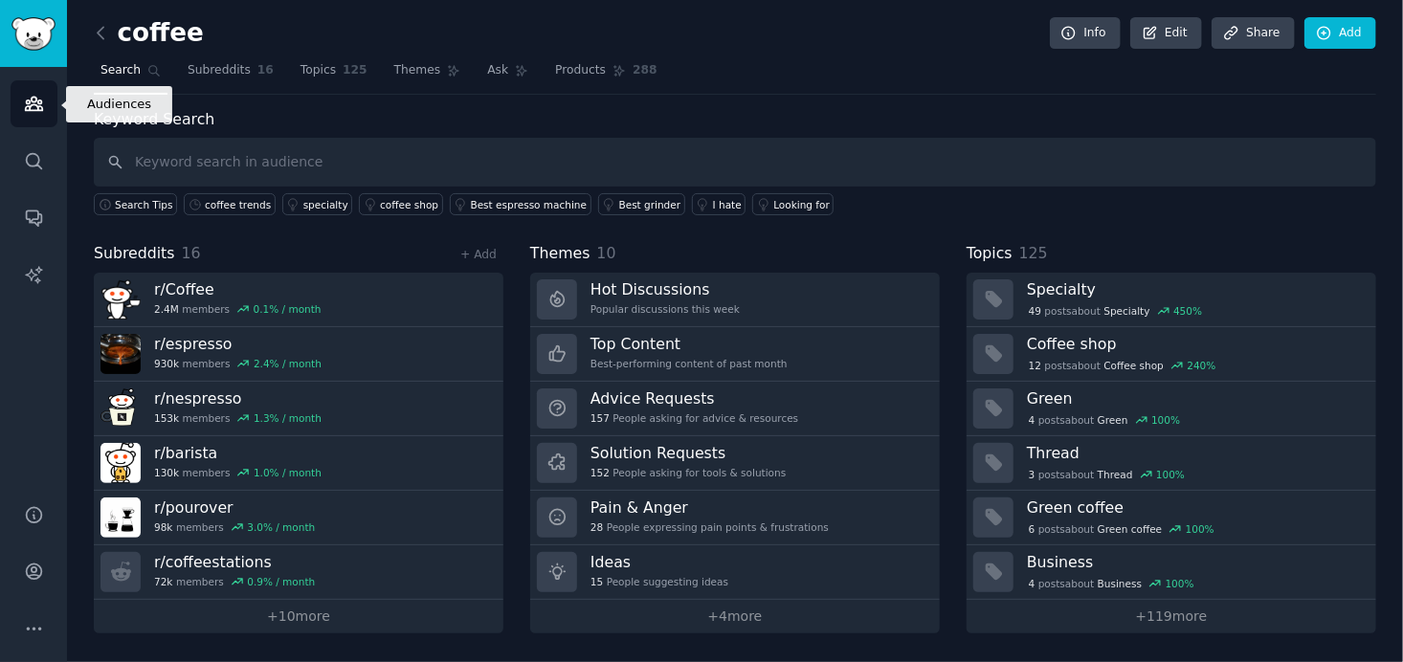
click at [29, 102] on icon "Sidebar" at bounding box center [33, 104] width 17 height 13
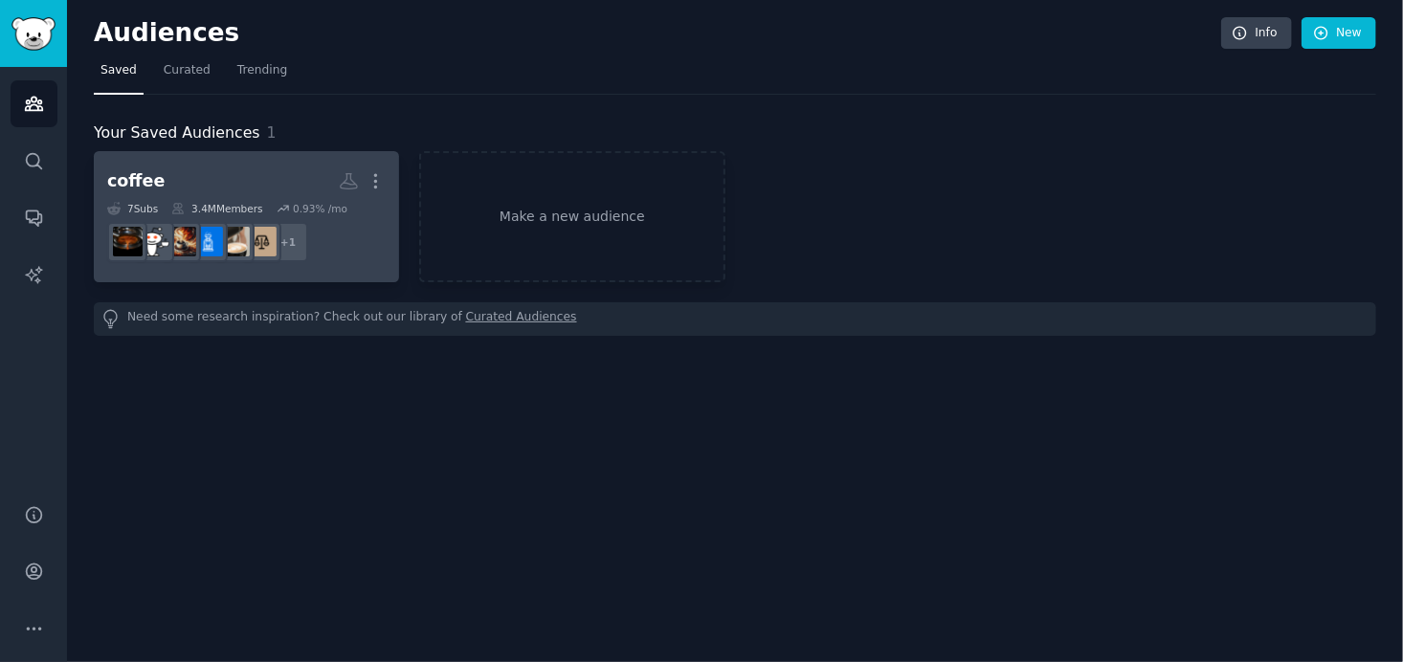
click at [251, 184] on h2 "coffee More" at bounding box center [246, 182] width 279 height 34
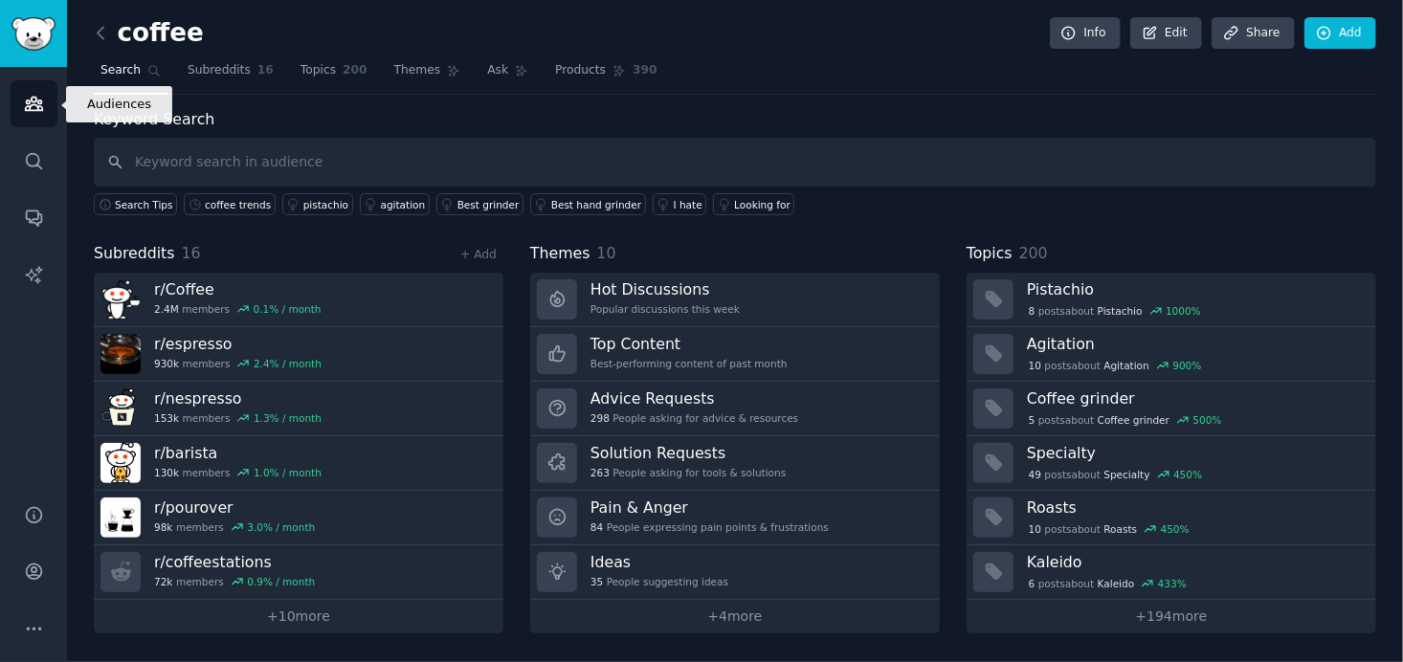
click at [37, 100] on icon "Sidebar" at bounding box center [34, 104] width 20 height 20
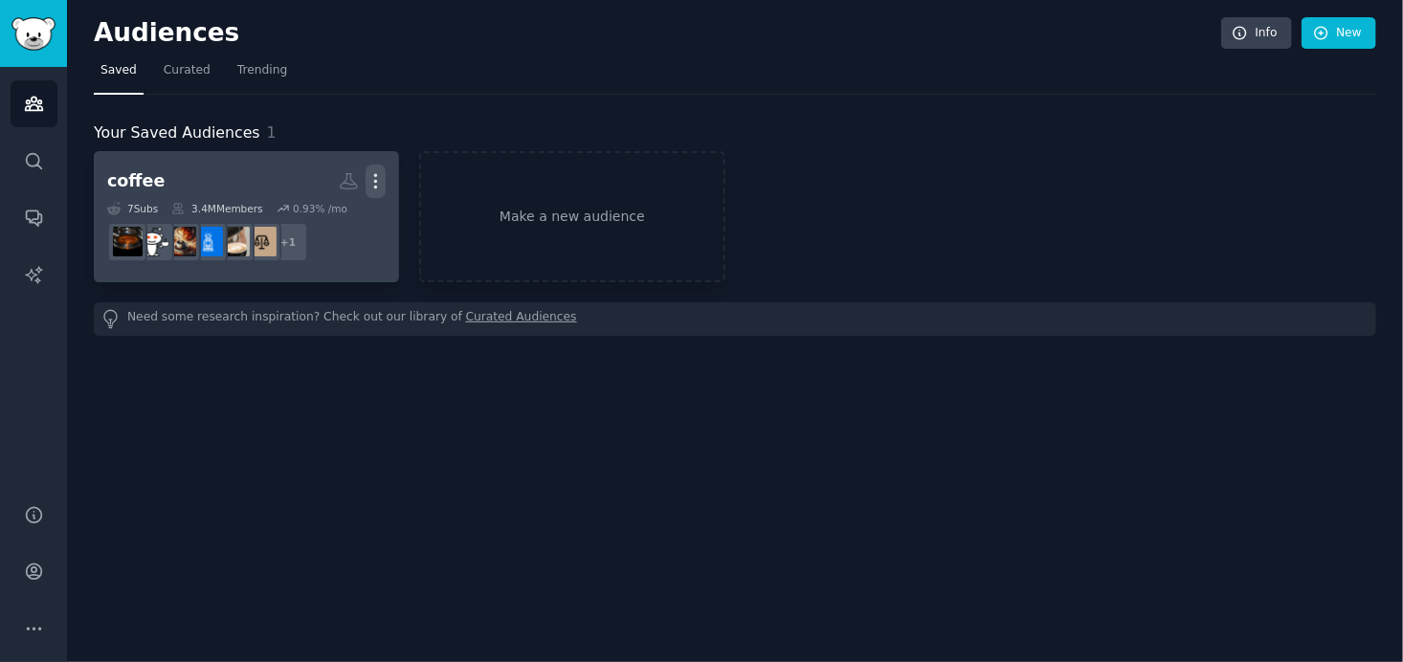
click at [377, 180] on icon "button" at bounding box center [376, 181] width 2 height 13
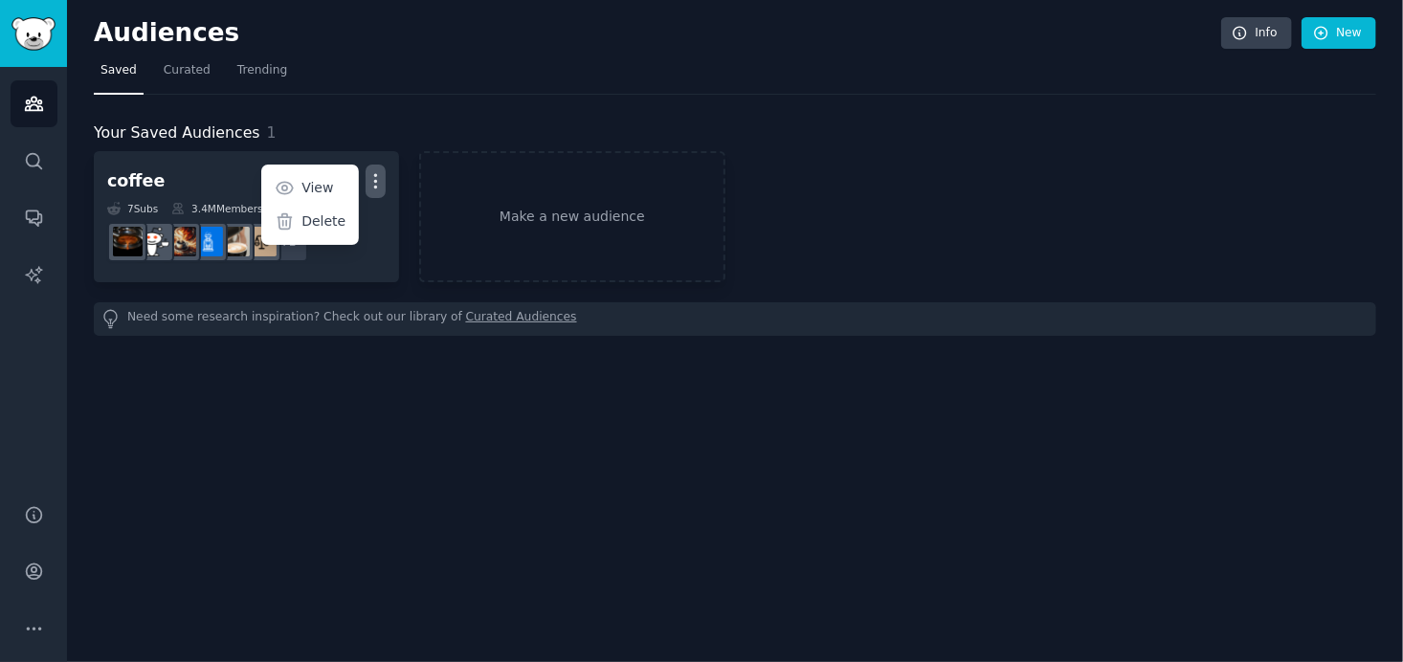
click at [322, 451] on div "Audiences Info New Saved Curated Trending Your Saved Audiences 1 coffee More Vi…" at bounding box center [735, 331] width 1336 height 662
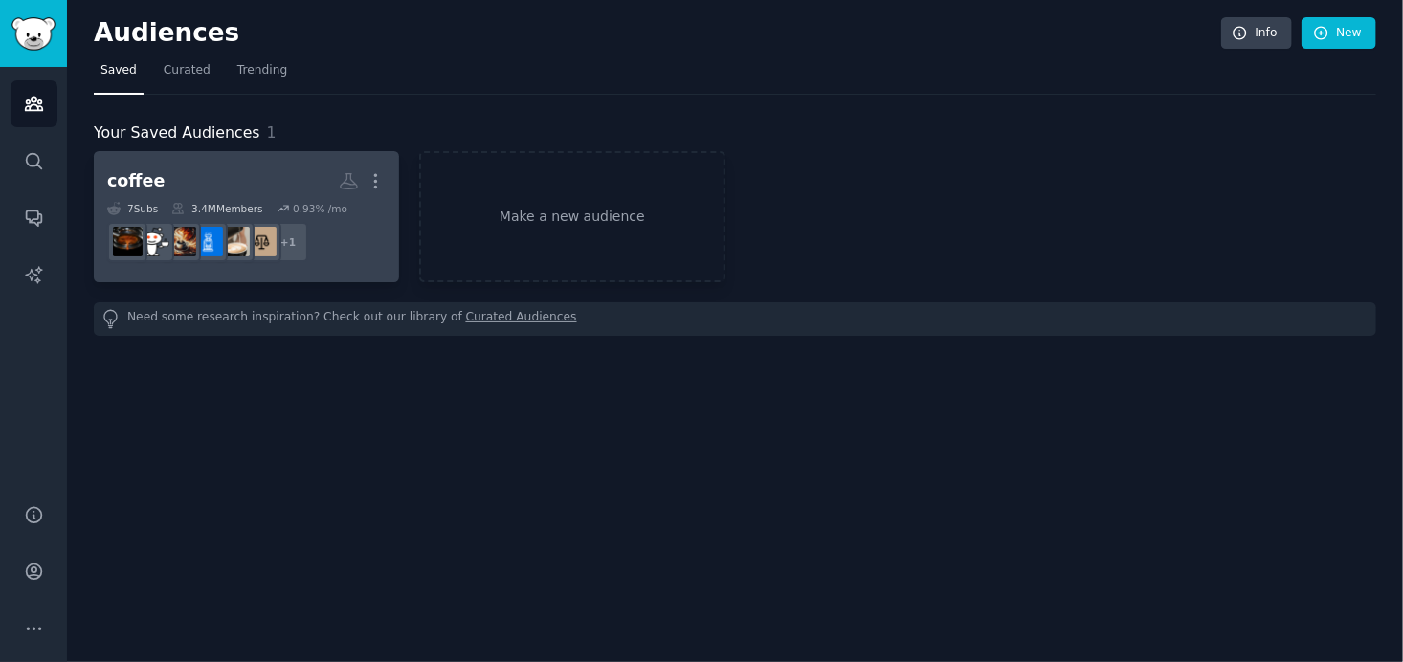
click at [350, 251] on dd "r/SpecialtyCoffee + 1" at bounding box center [246, 242] width 279 height 54
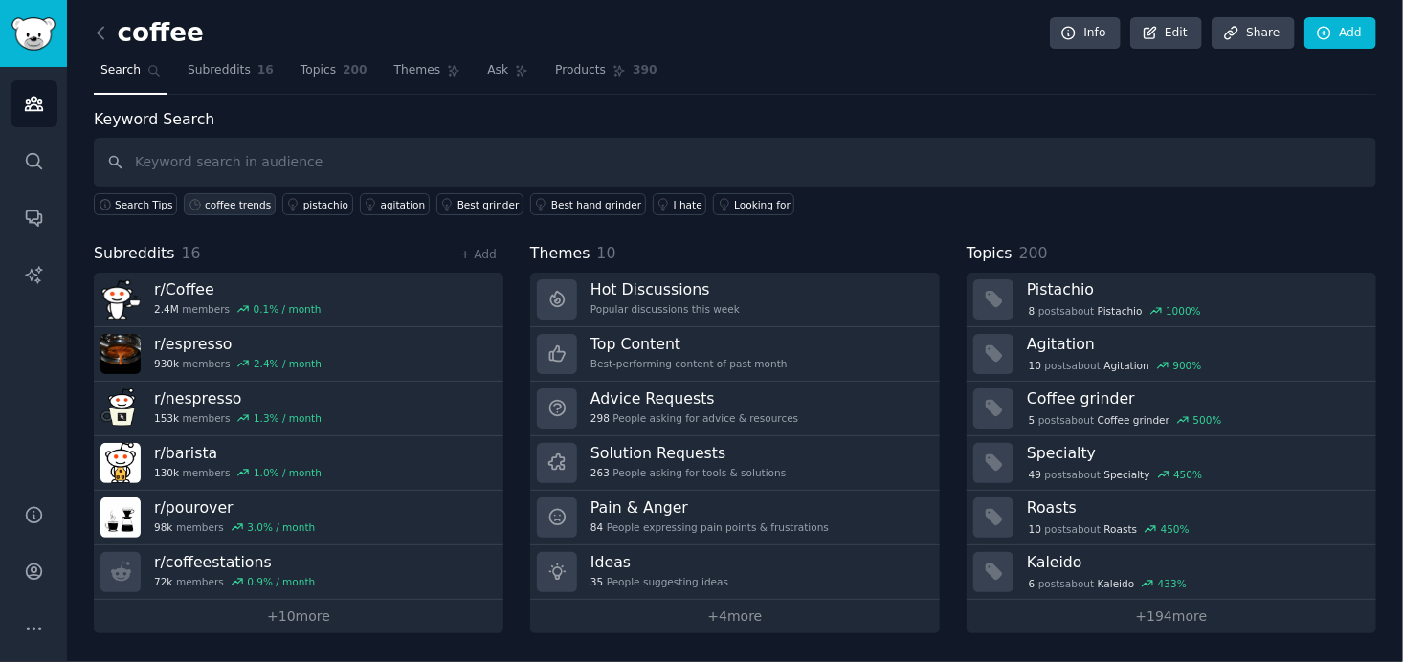
click at [233, 203] on div "coffee trends" at bounding box center [238, 204] width 66 height 13
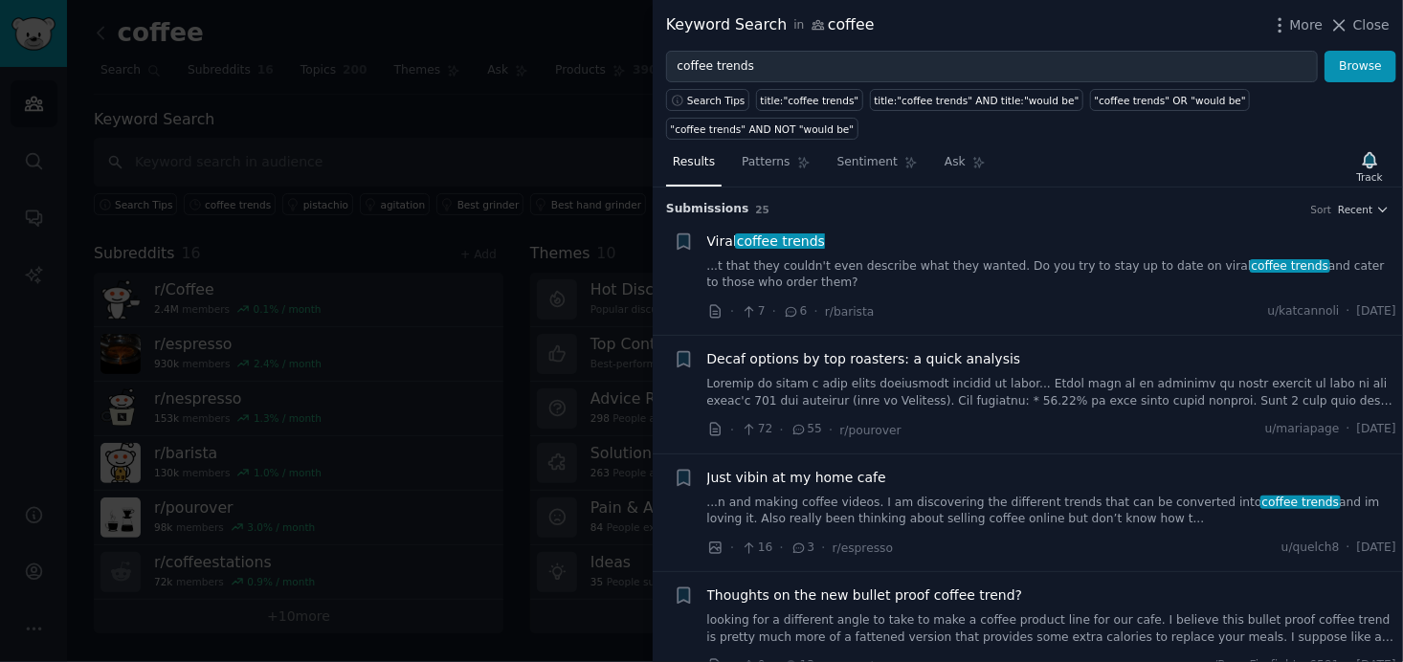
click at [422, 306] on div at bounding box center [701, 331] width 1403 height 662
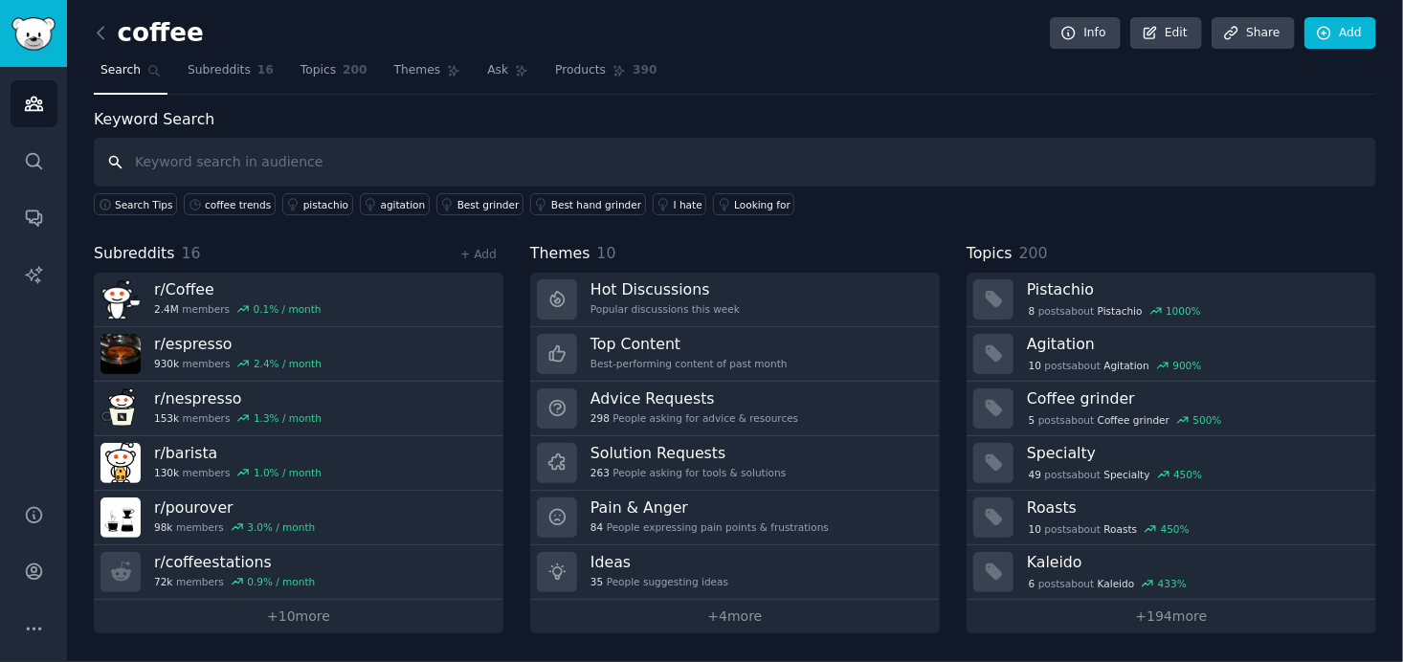
click at [494, 168] on input "text" at bounding box center [735, 162] width 1283 height 49
type input "julius meinl"
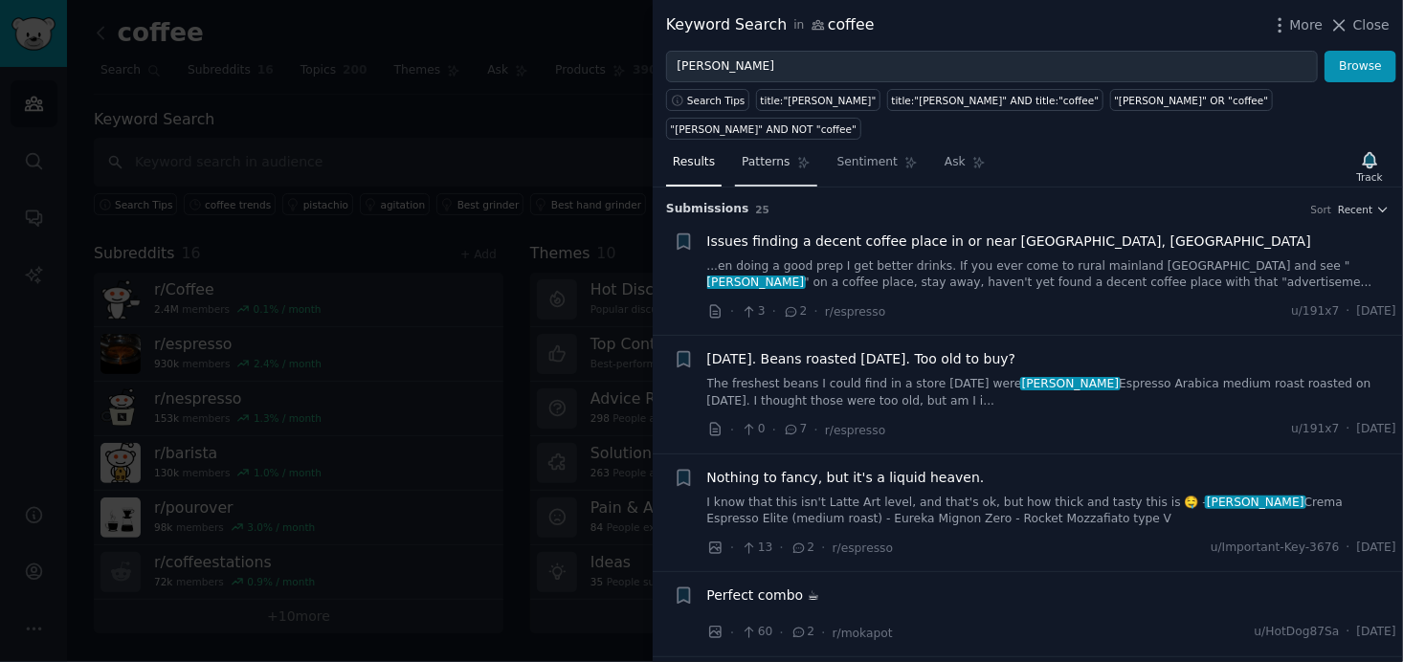
click at [760, 154] on span "Patterns" at bounding box center [766, 162] width 48 height 17
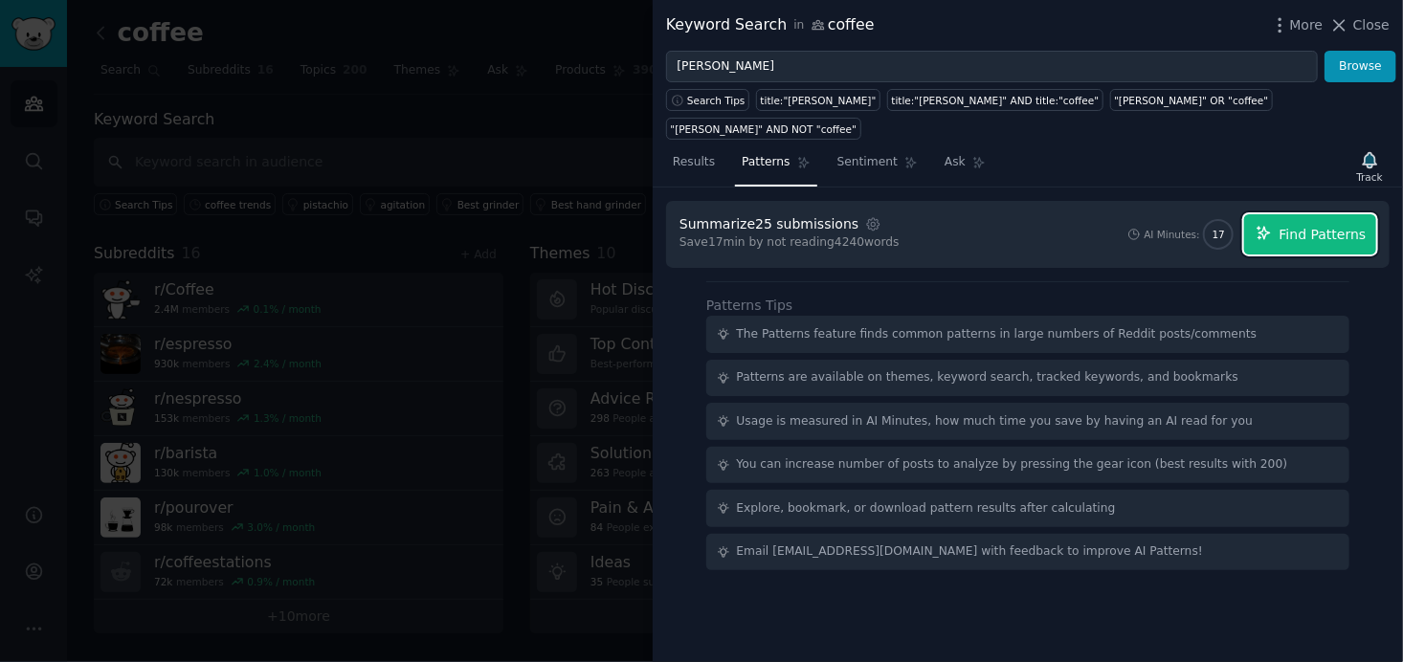
click at [1311, 225] on span "Find Patterns" at bounding box center [1323, 235] width 87 height 20
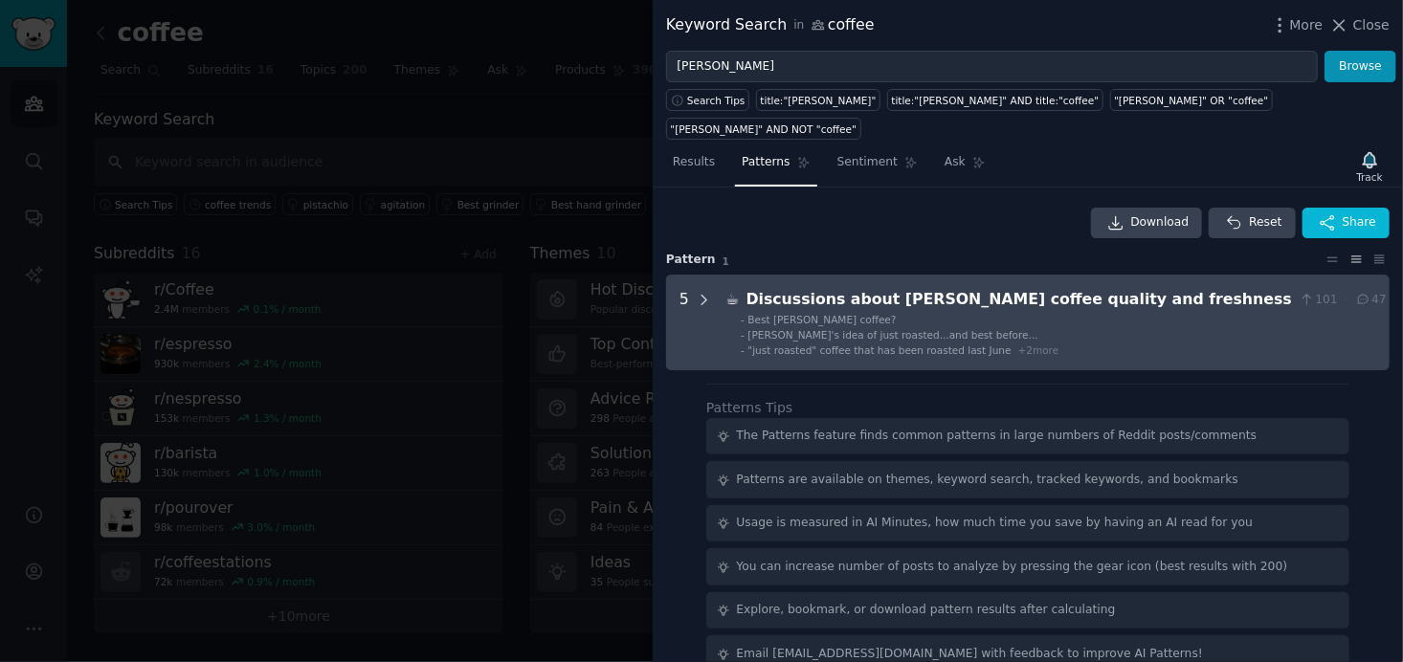
click at [696, 292] on icon at bounding box center [704, 300] width 17 height 17
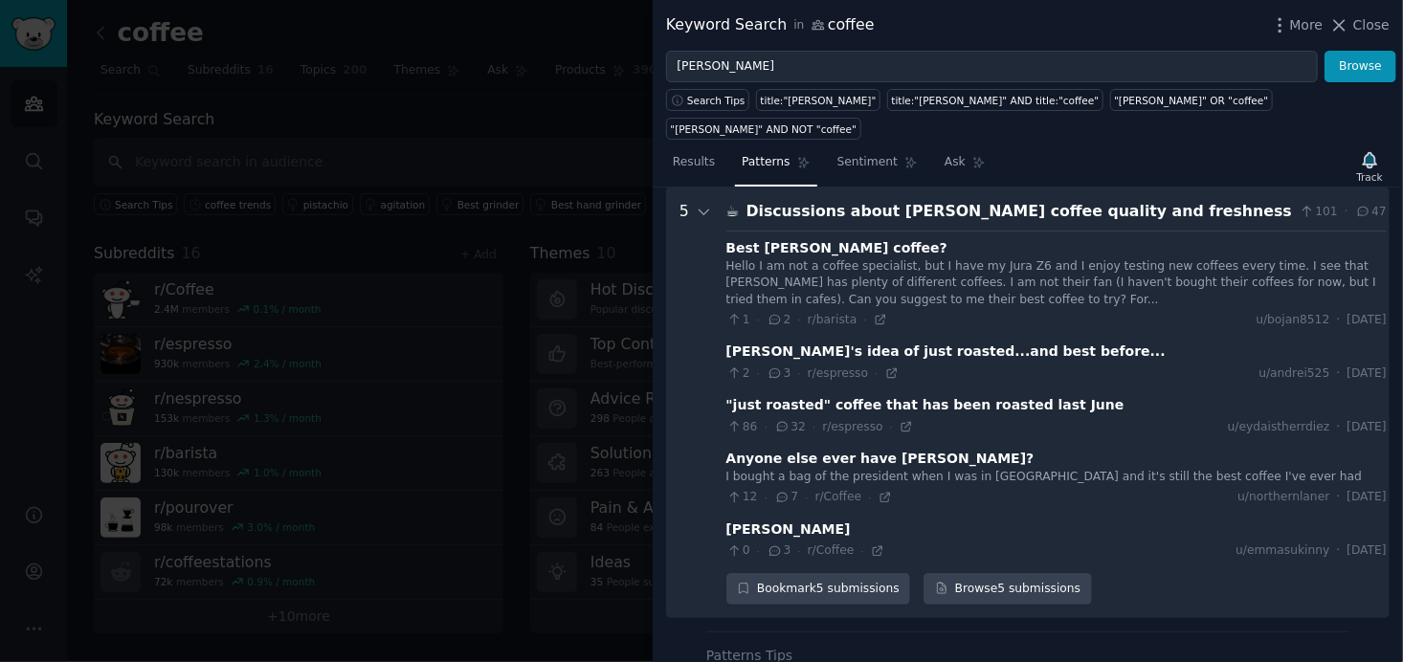
scroll to position [96, 0]
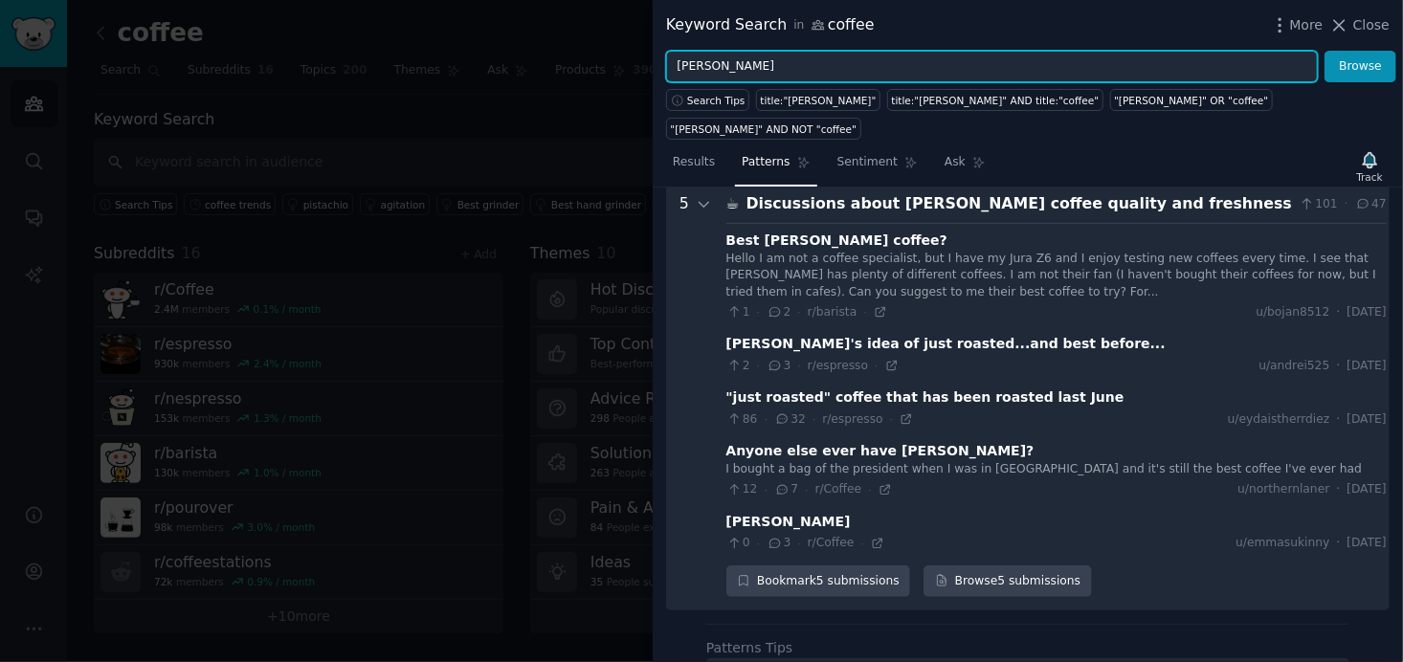
drag, startPoint x: 758, startPoint y: 69, endPoint x: 615, endPoint y: 60, distance: 142.9
click at [616, 60] on div "Keyword Search in coffee More Close julius meinl Browse Search Tips title:"juli…" at bounding box center [701, 331] width 1403 height 662
type input "lavazza"
click at [1325, 51] on button "Browse" at bounding box center [1361, 67] width 72 height 33
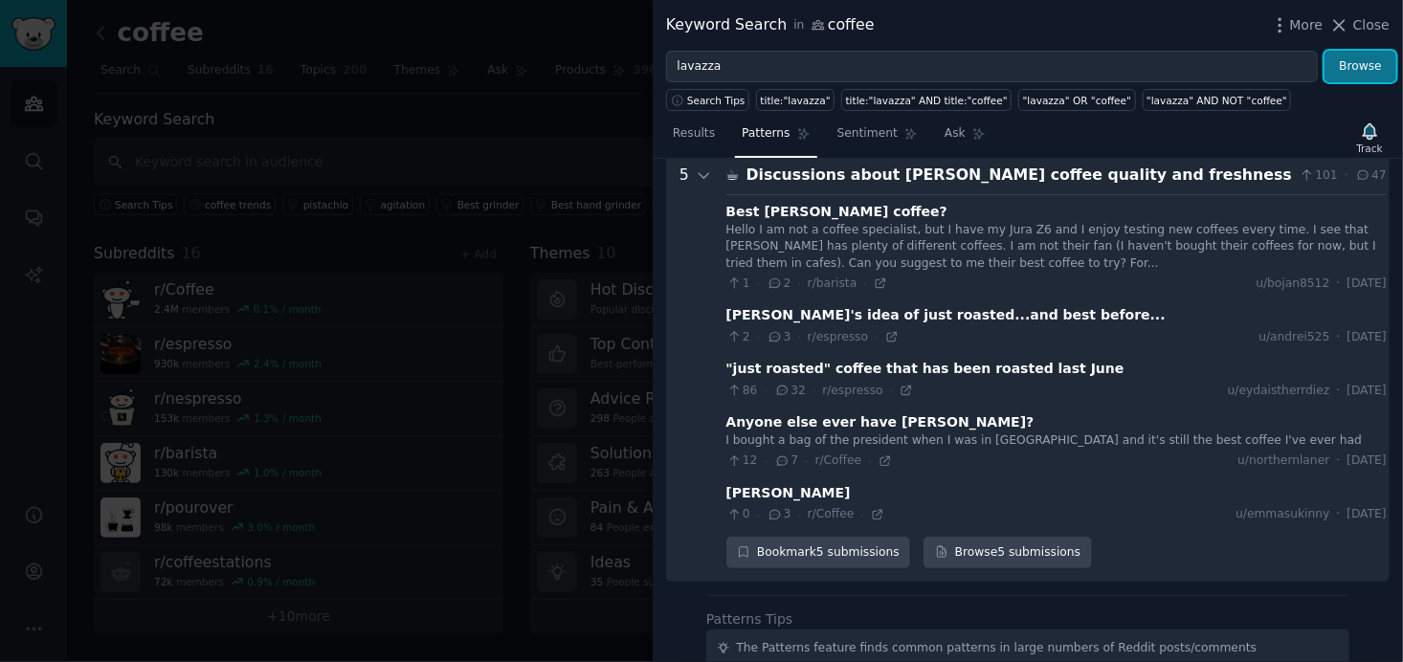
click at [1367, 68] on button "Browse" at bounding box center [1361, 67] width 72 height 33
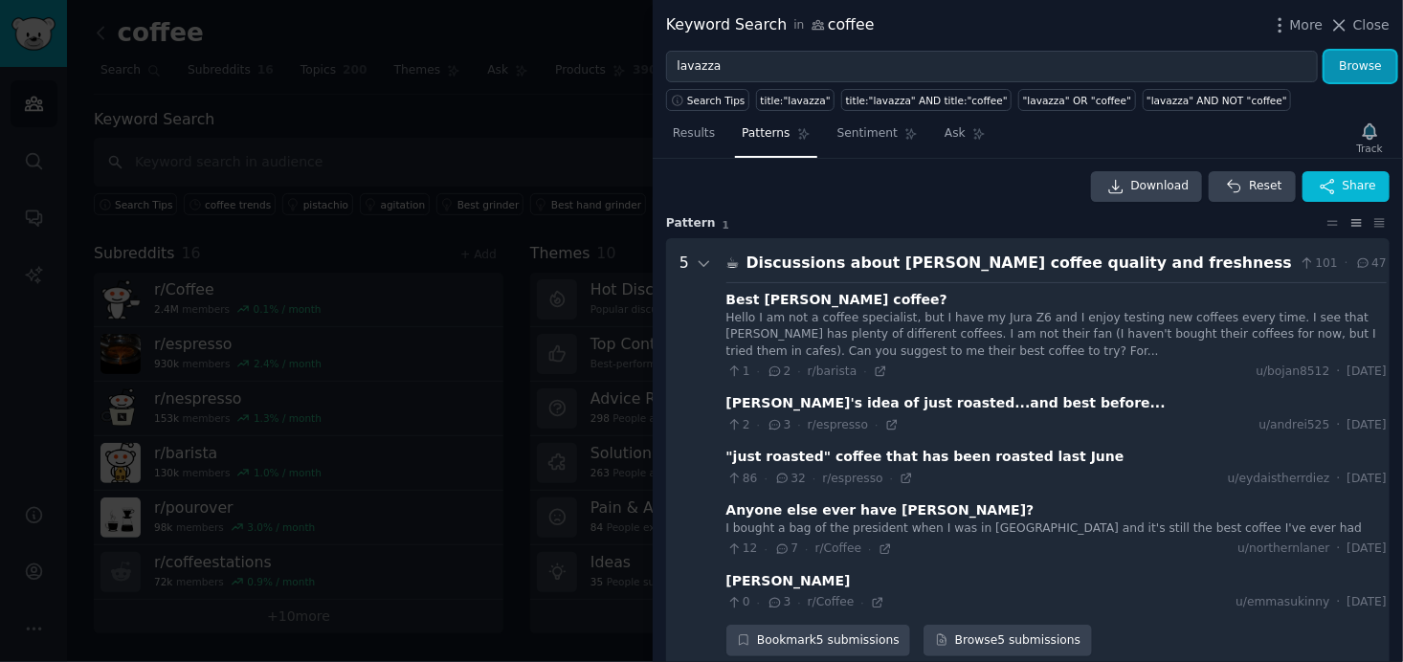
scroll to position [0, 0]
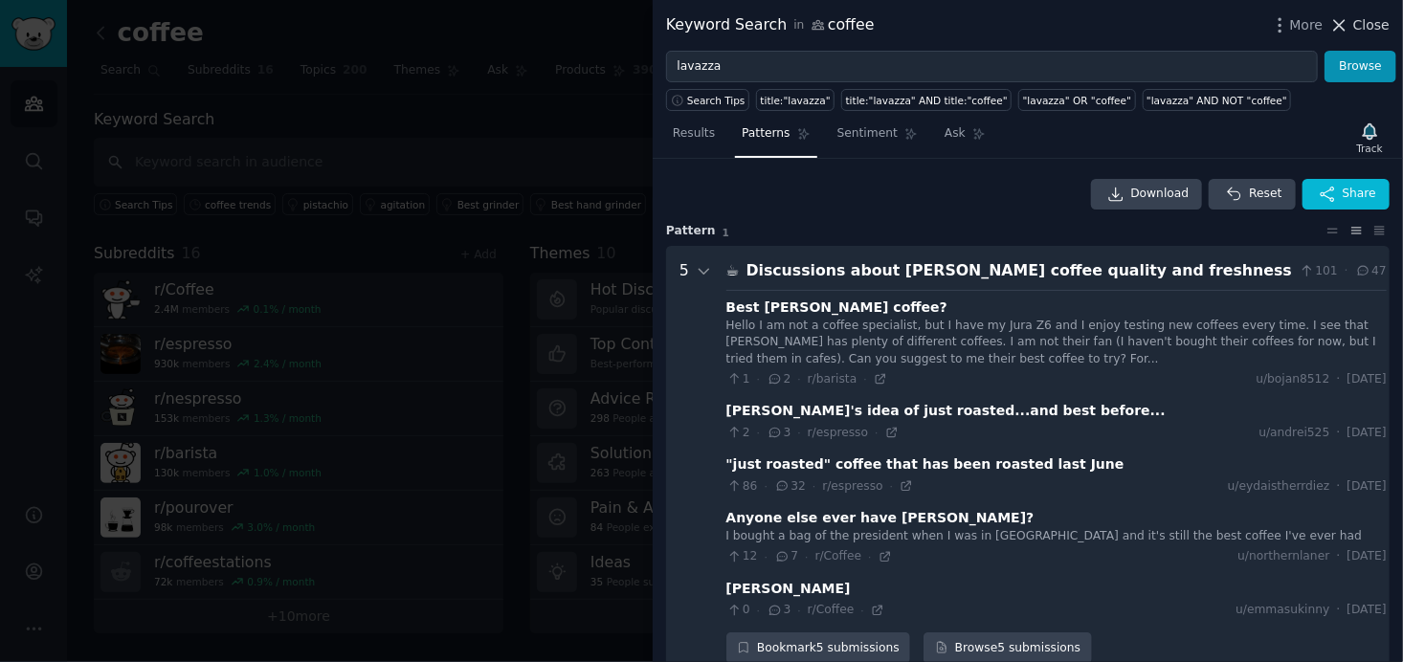
click at [1359, 18] on span "Close" at bounding box center [1371, 25] width 36 height 20
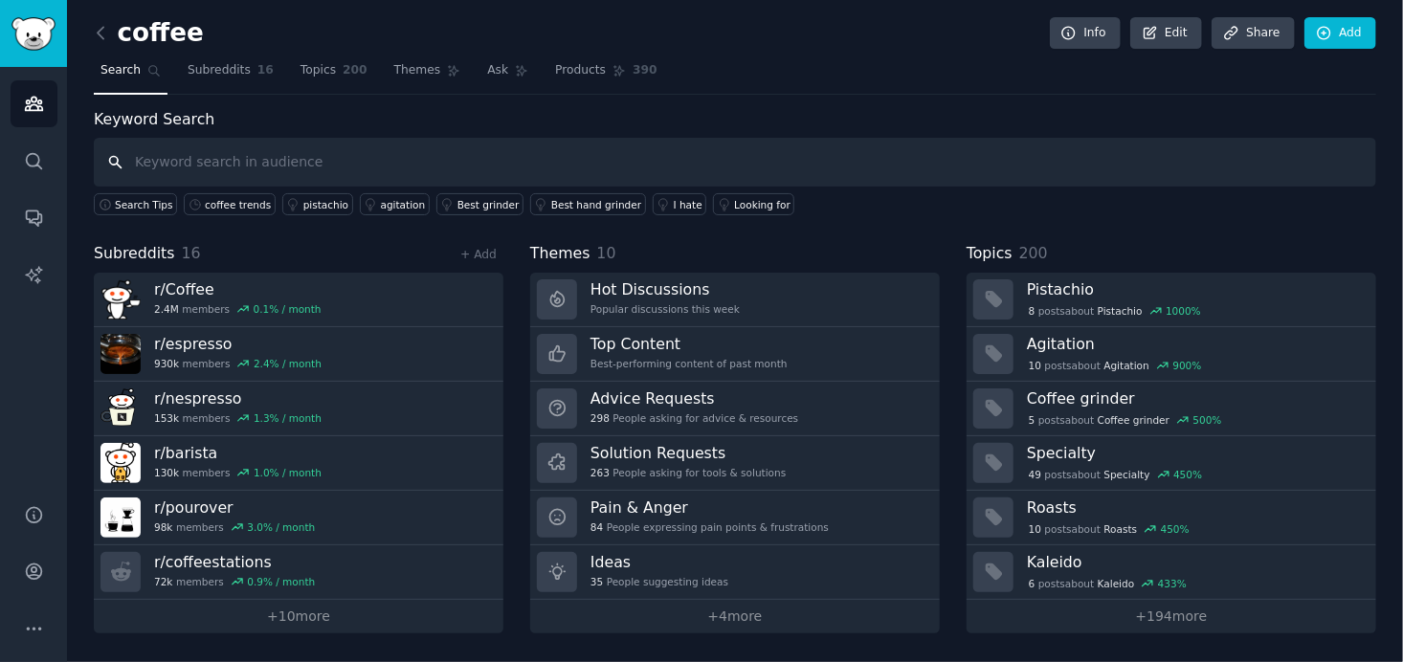
click at [271, 165] on input "text" at bounding box center [735, 162] width 1283 height 49
type input "lavazza"
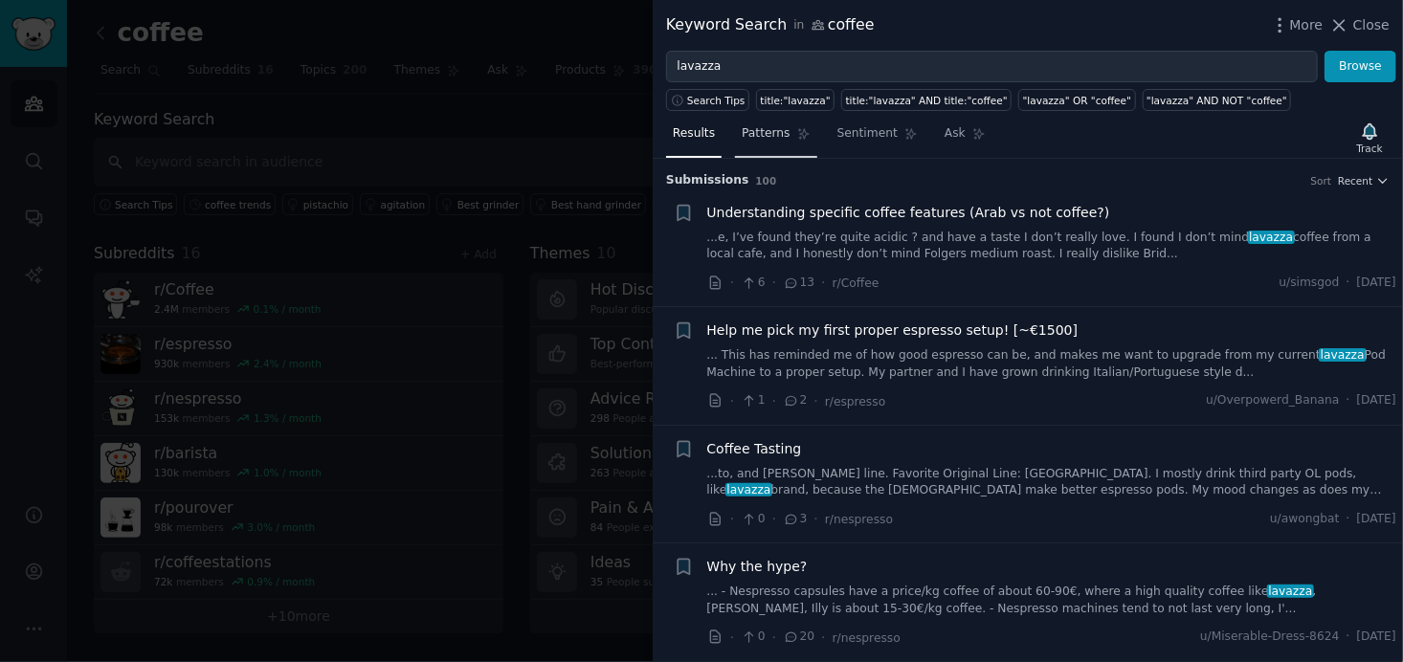
click at [762, 136] on span "Patterns" at bounding box center [766, 133] width 48 height 17
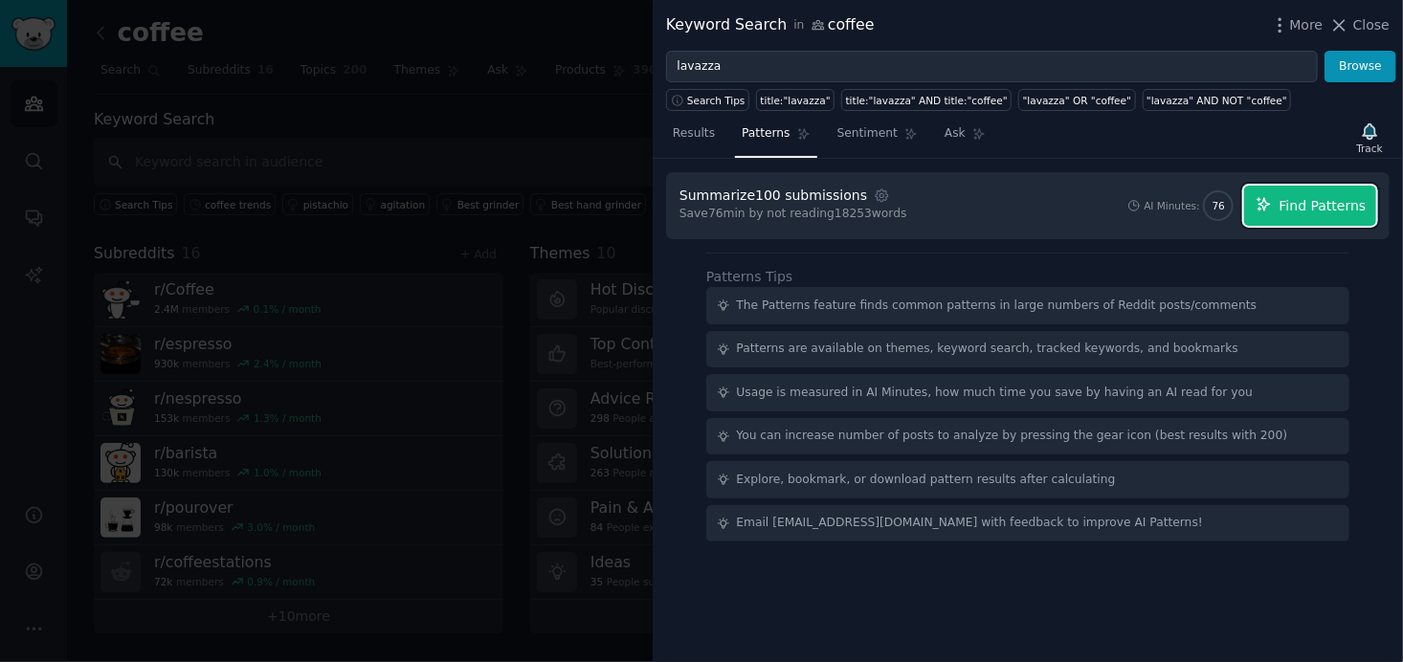
click at [1351, 198] on span "Find Patterns" at bounding box center [1323, 206] width 87 height 20
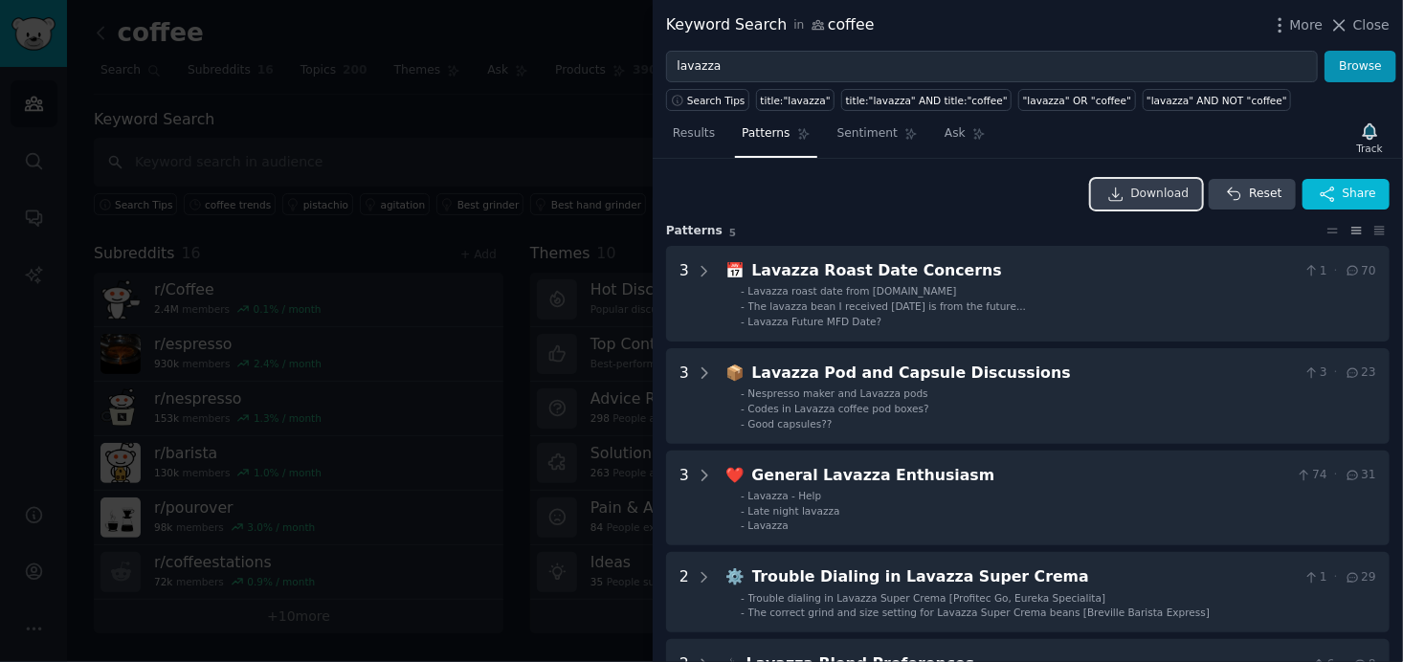
click at [1171, 179] on link "Download" at bounding box center [1147, 194] width 112 height 31
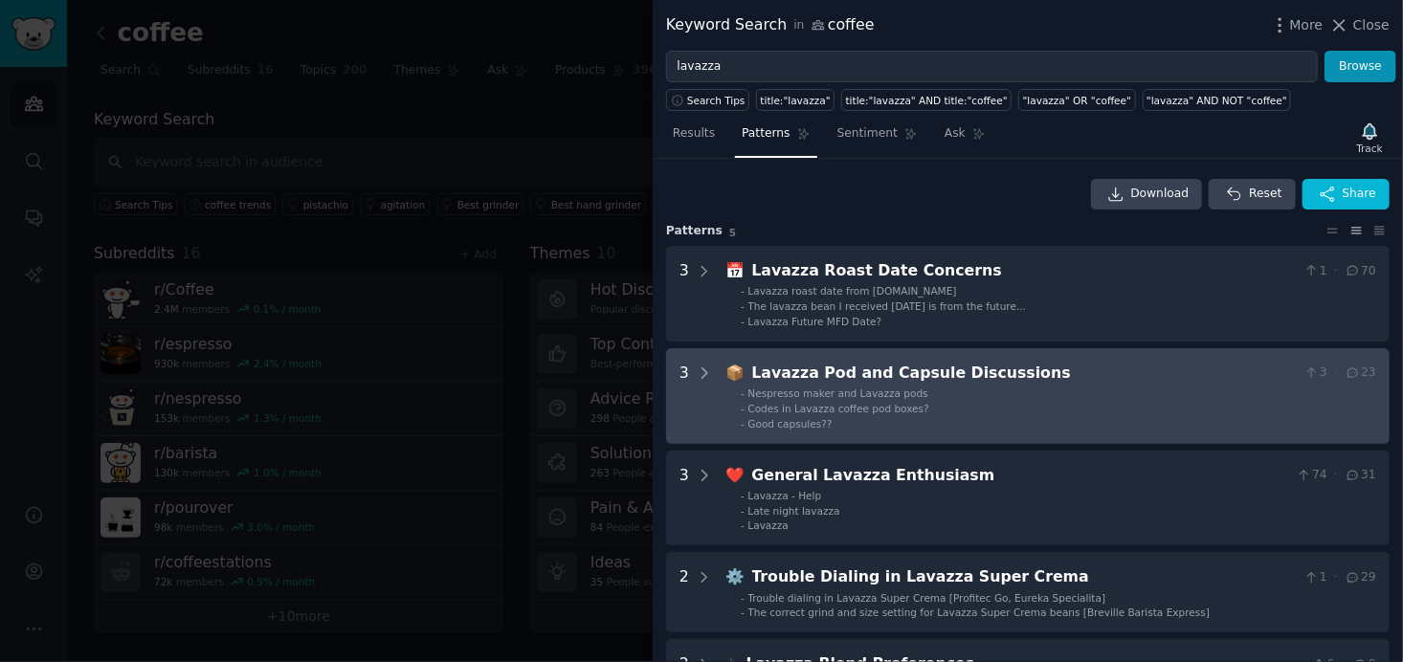
click at [830, 363] on div "Lavazza Pod and Capsule Discussions" at bounding box center [1024, 374] width 545 height 24
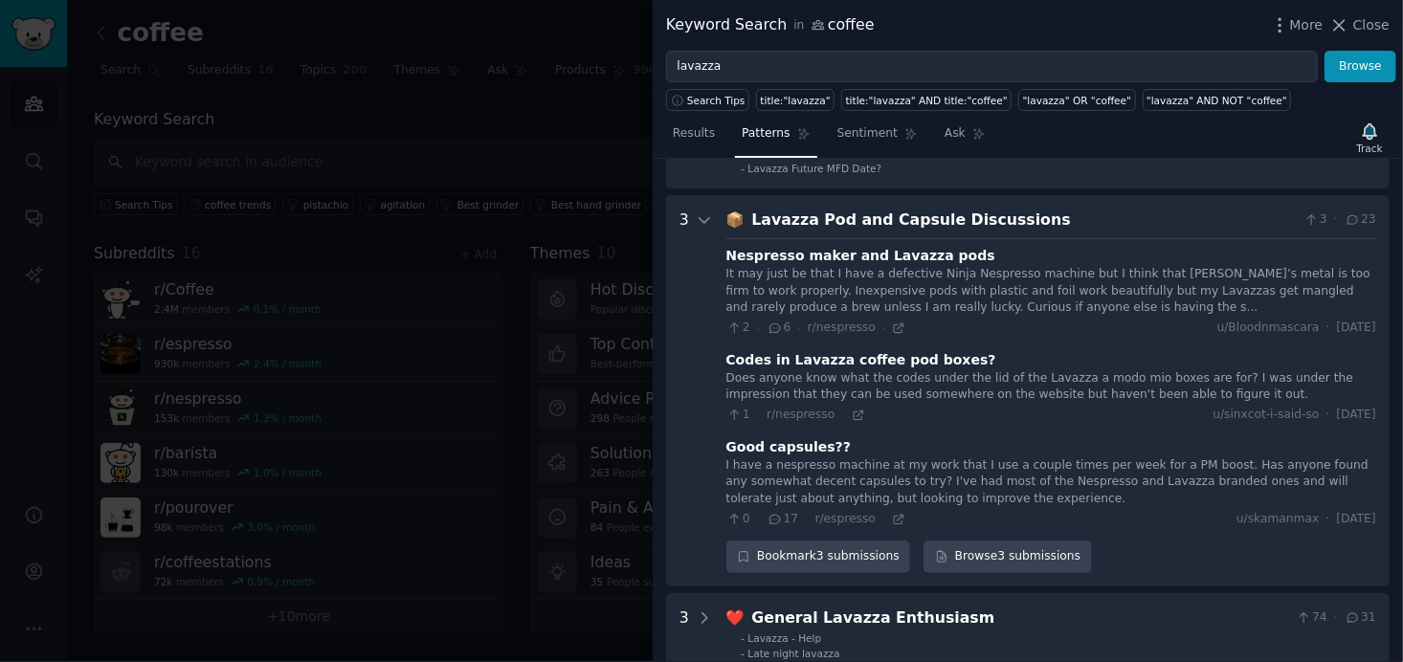
scroll to position [189, 0]
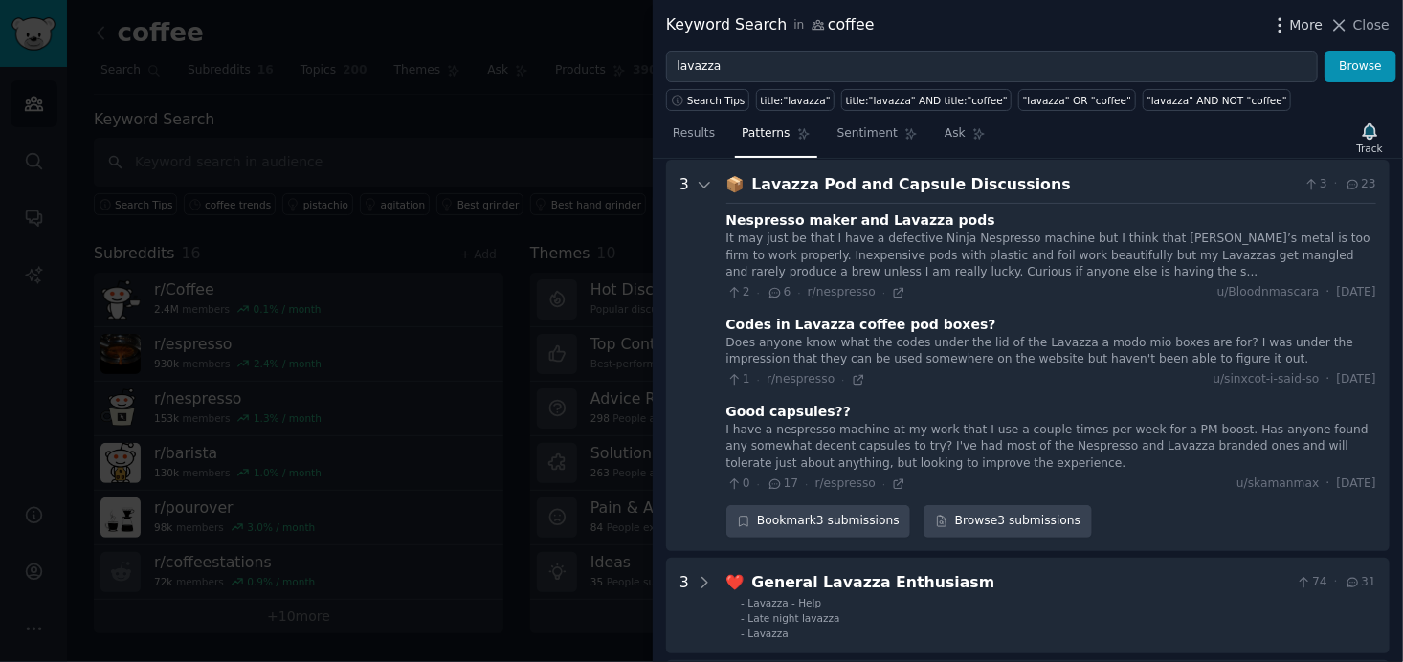
click at [1283, 17] on icon "button" at bounding box center [1280, 25] width 20 height 20
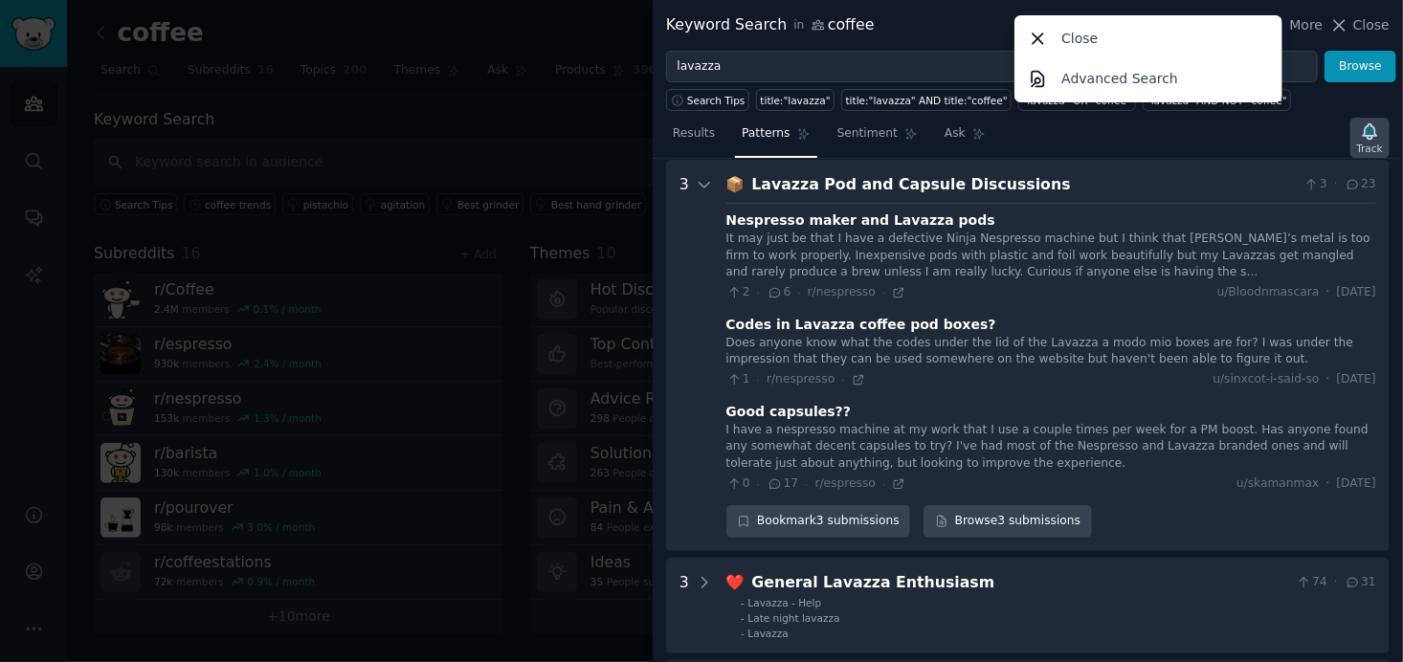
click at [1363, 131] on icon "button" at bounding box center [1370, 132] width 20 height 20
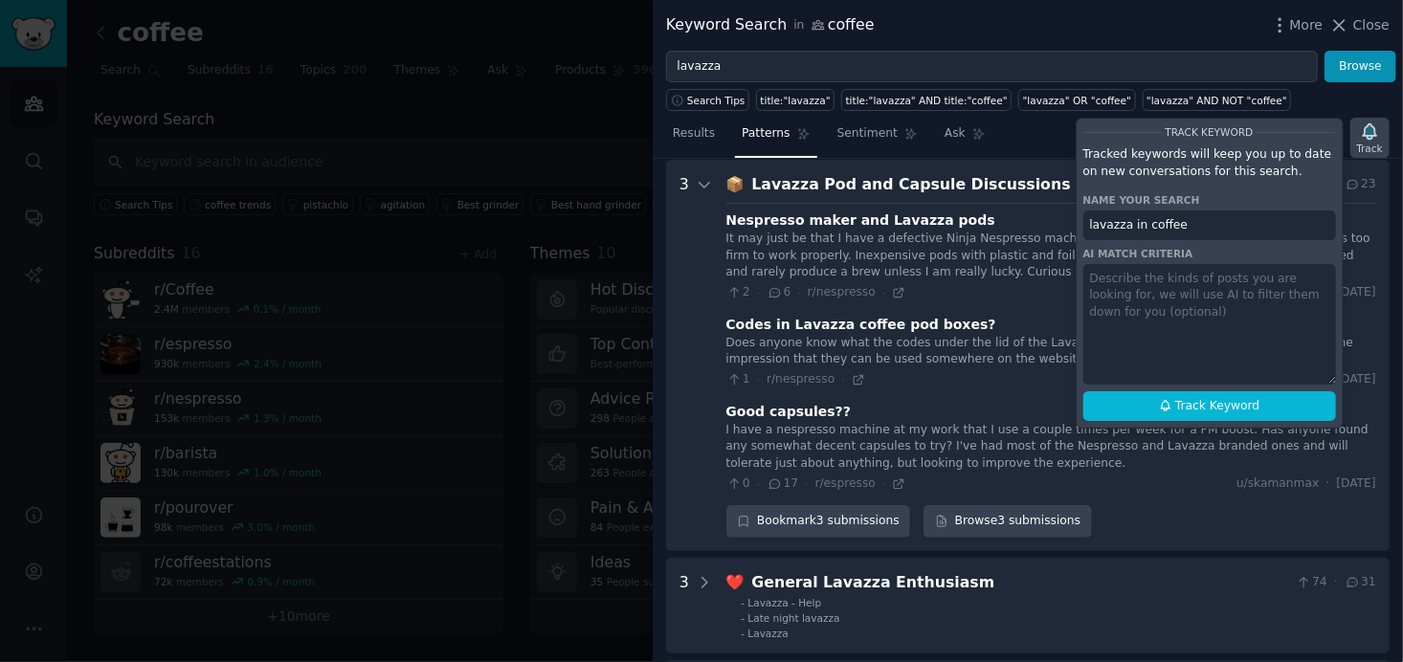
click at [1378, 122] on icon "button" at bounding box center [1370, 132] width 20 height 20
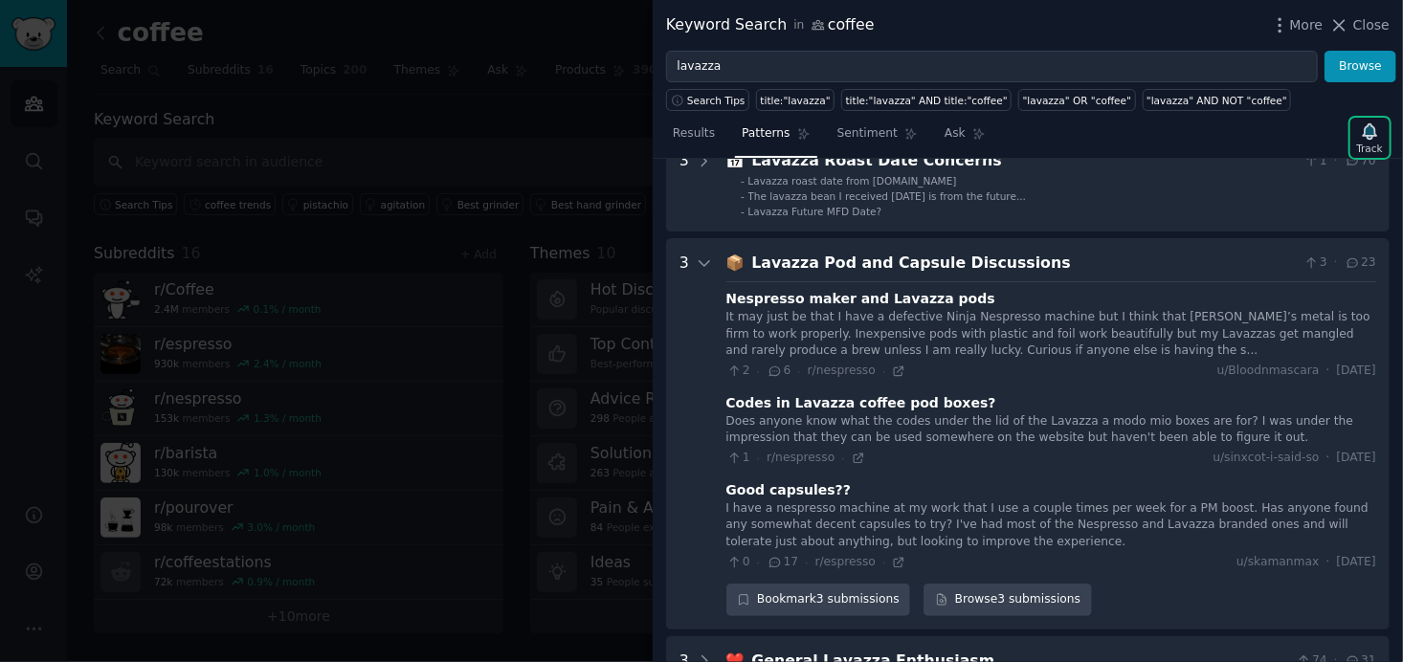
scroll to position [0, 0]
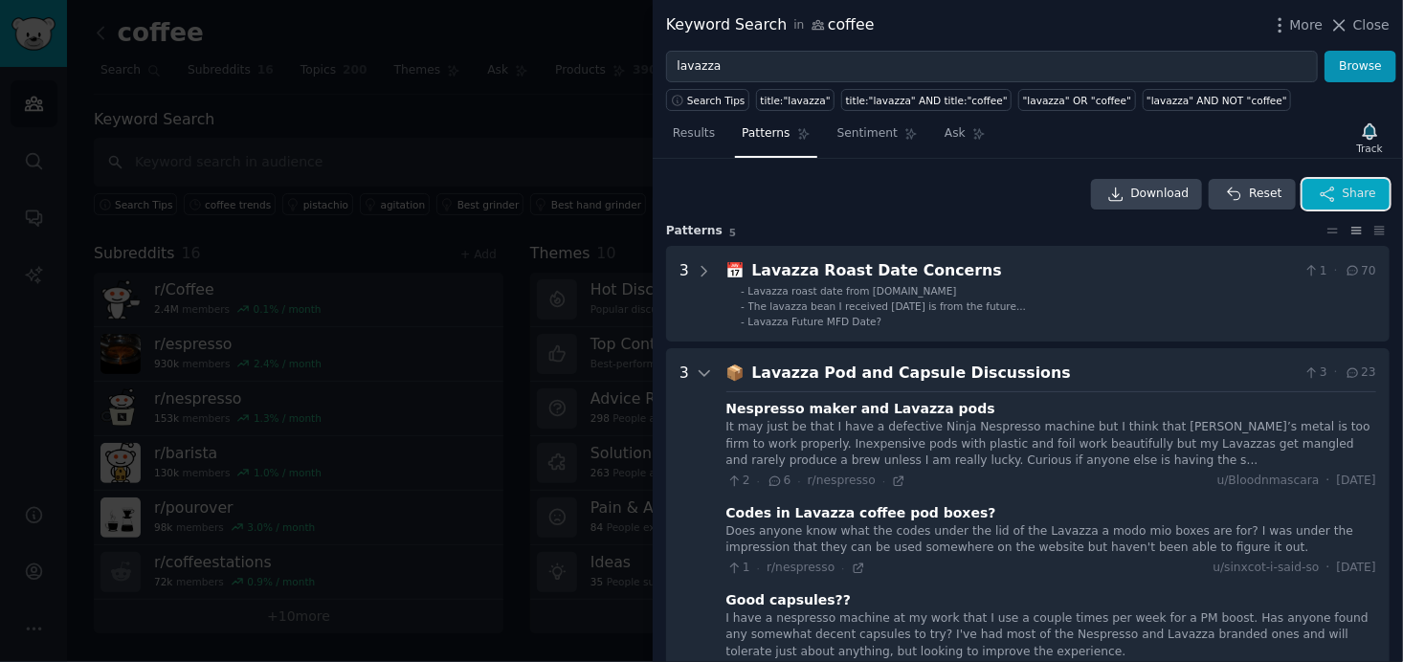
click at [1350, 192] on span "Share" at bounding box center [1360, 194] width 34 height 17
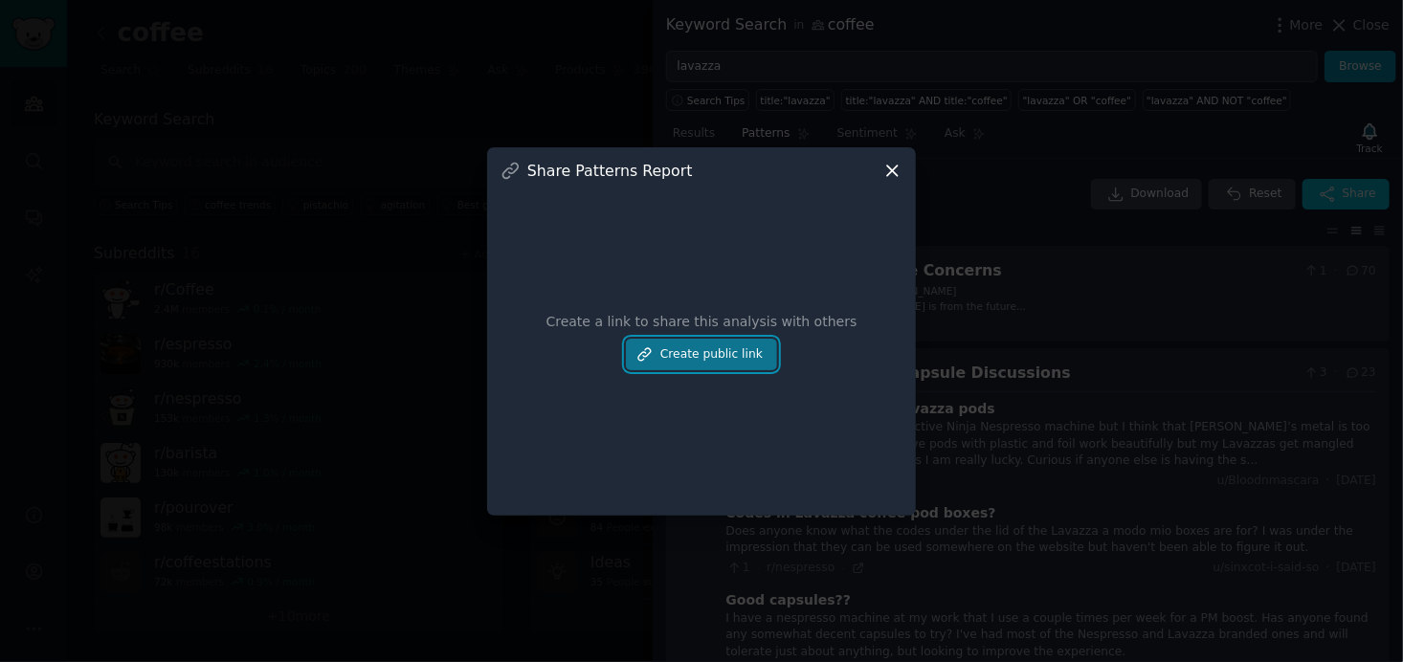
click at [724, 355] on button "Create public link" at bounding box center [701, 355] width 151 height 33
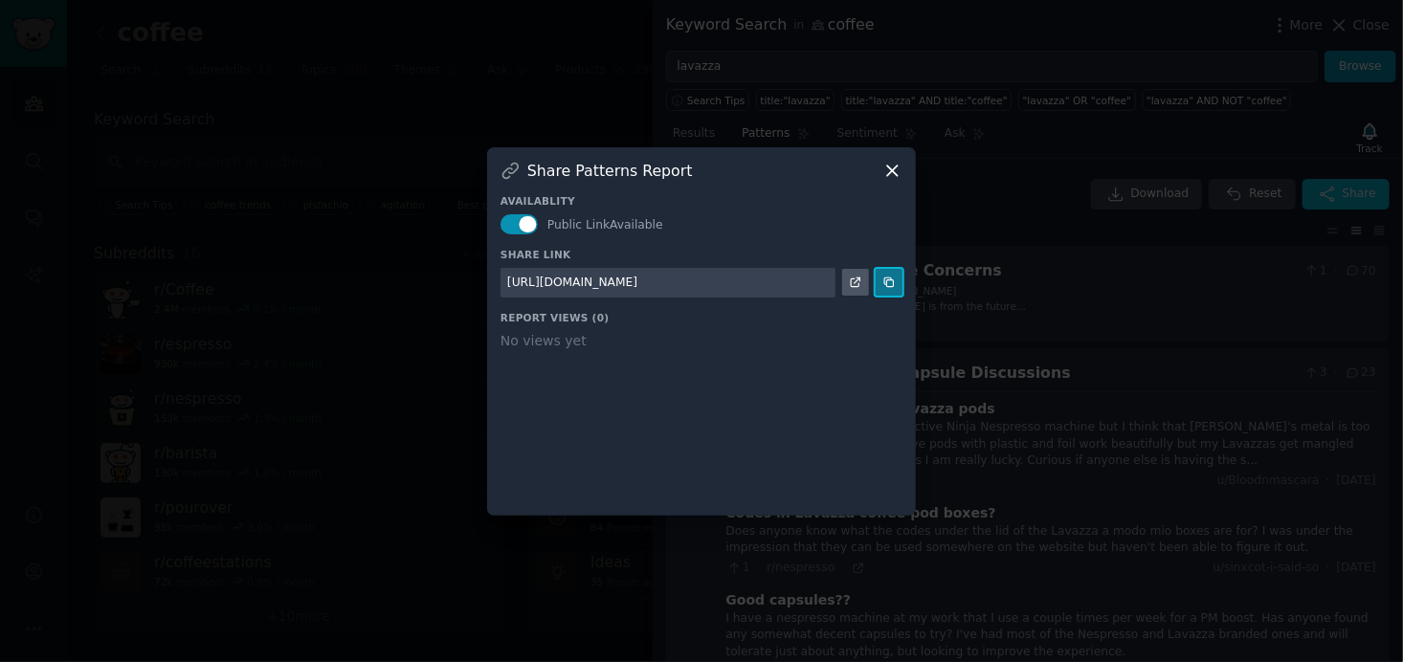
click at [896, 282] on button at bounding box center [889, 282] width 27 height 27
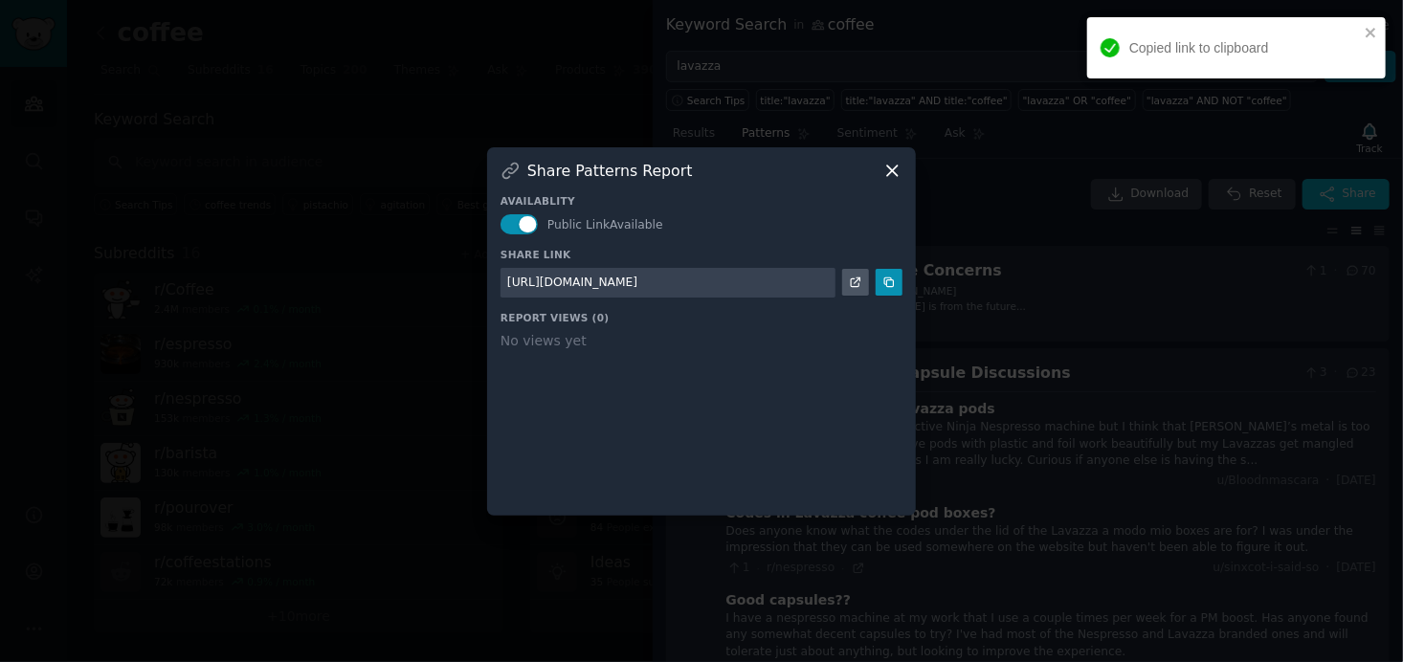
click at [892, 173] on icon at bounding box center [892, 171] width 20 height 20
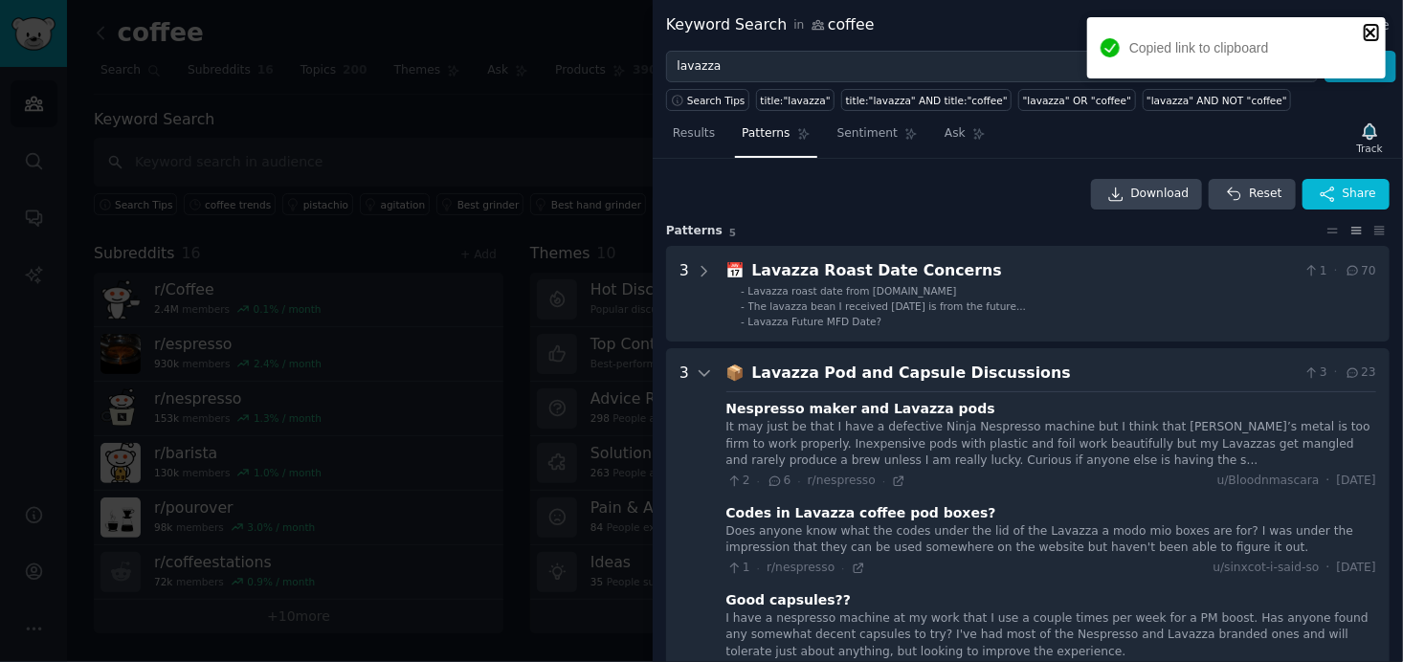
click at [1373, 34] on icon "close" at bounding box center [1371, 33] width 10 height 10
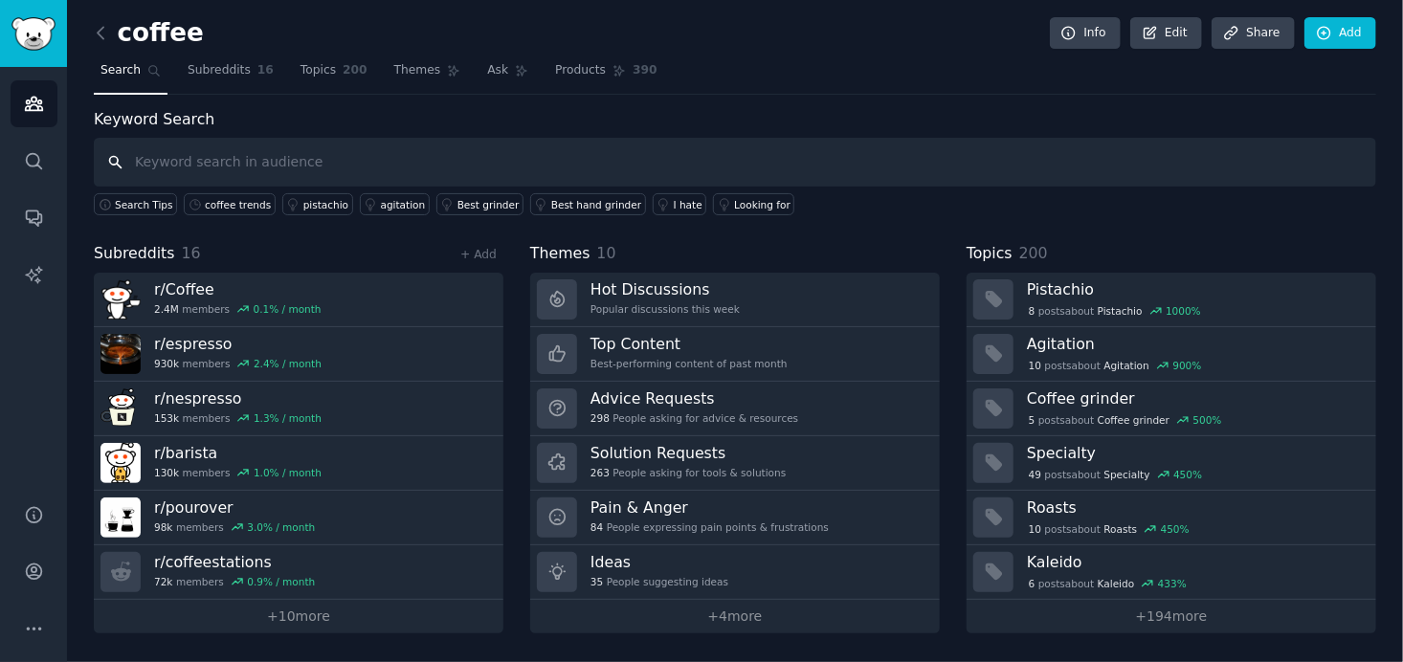
click at [273, 168] on input "text" at bounding box center [735, 162] width 1283 height 49
type input "illy"
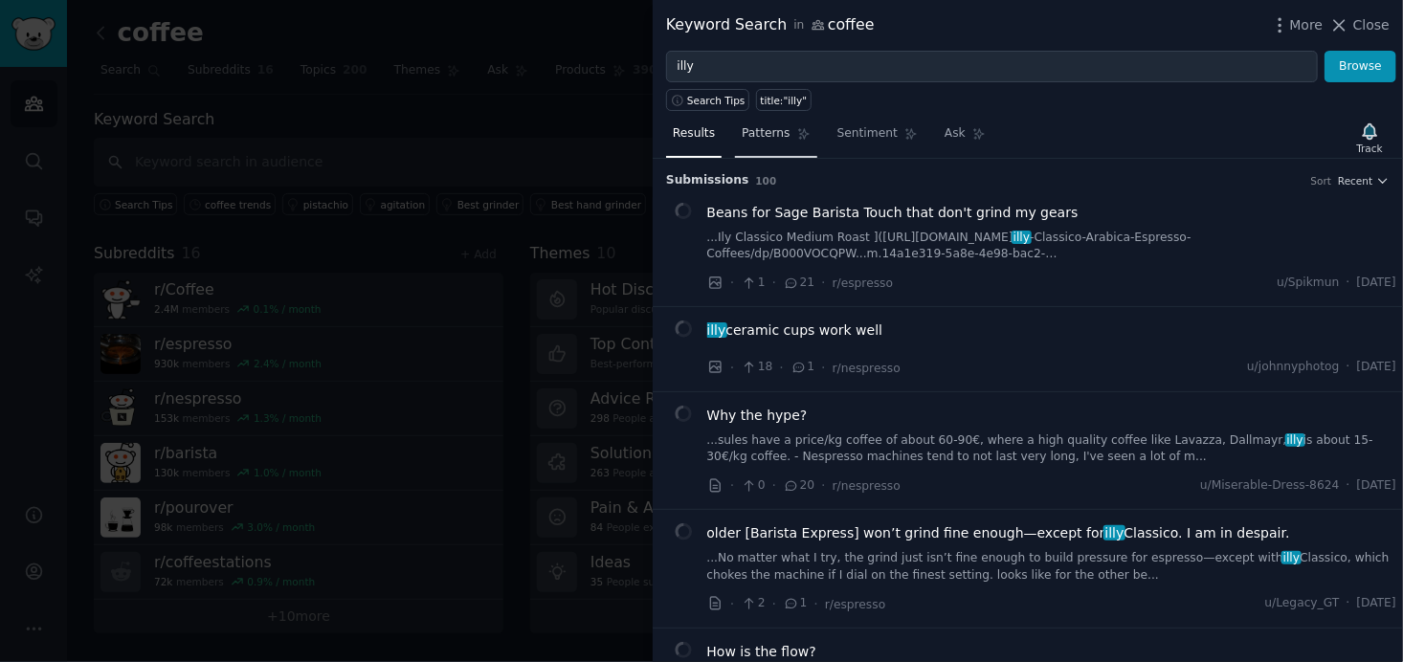
click at [771, 142] on link "Patterns" at bounding box center [775, 138] width 81 height 39
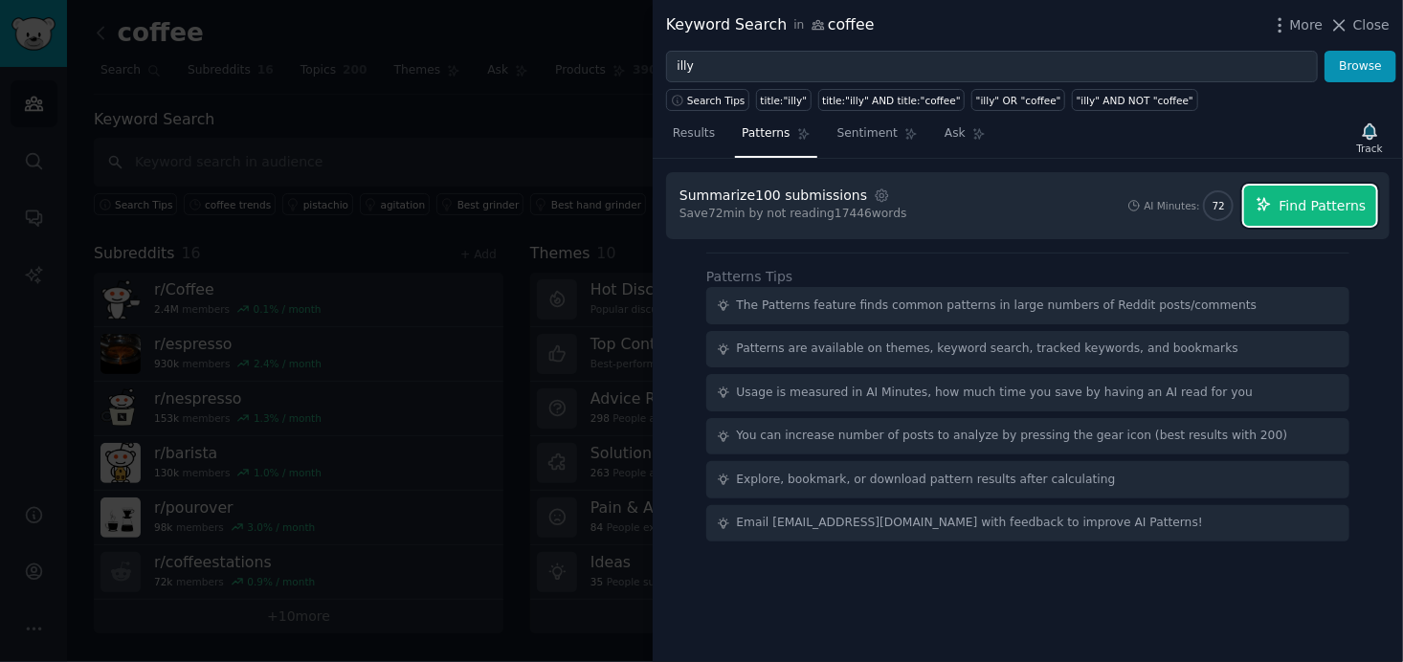
click at [1352, 203] on span "Find Patterns" at bounding box center [1323, 206] width 87 height 20
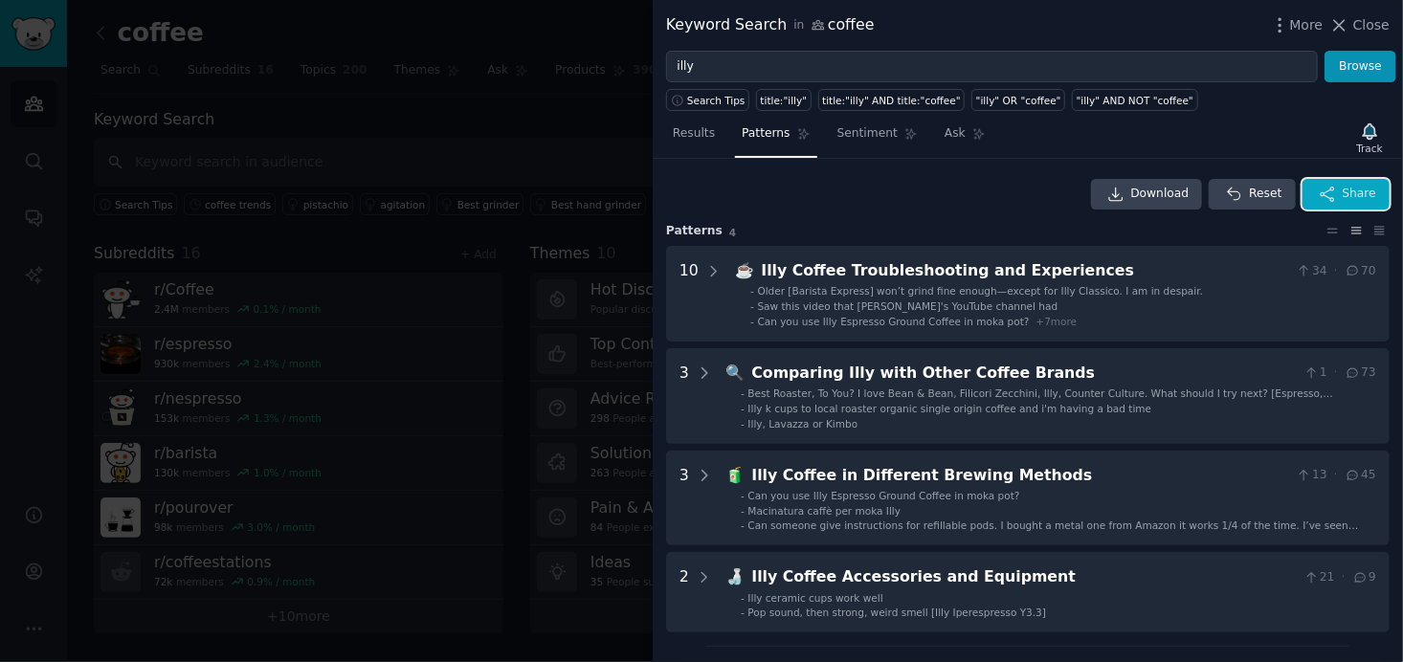
click at [1355, 187] on span "Share" at bounding box center [1360, 194] width 34 height 17
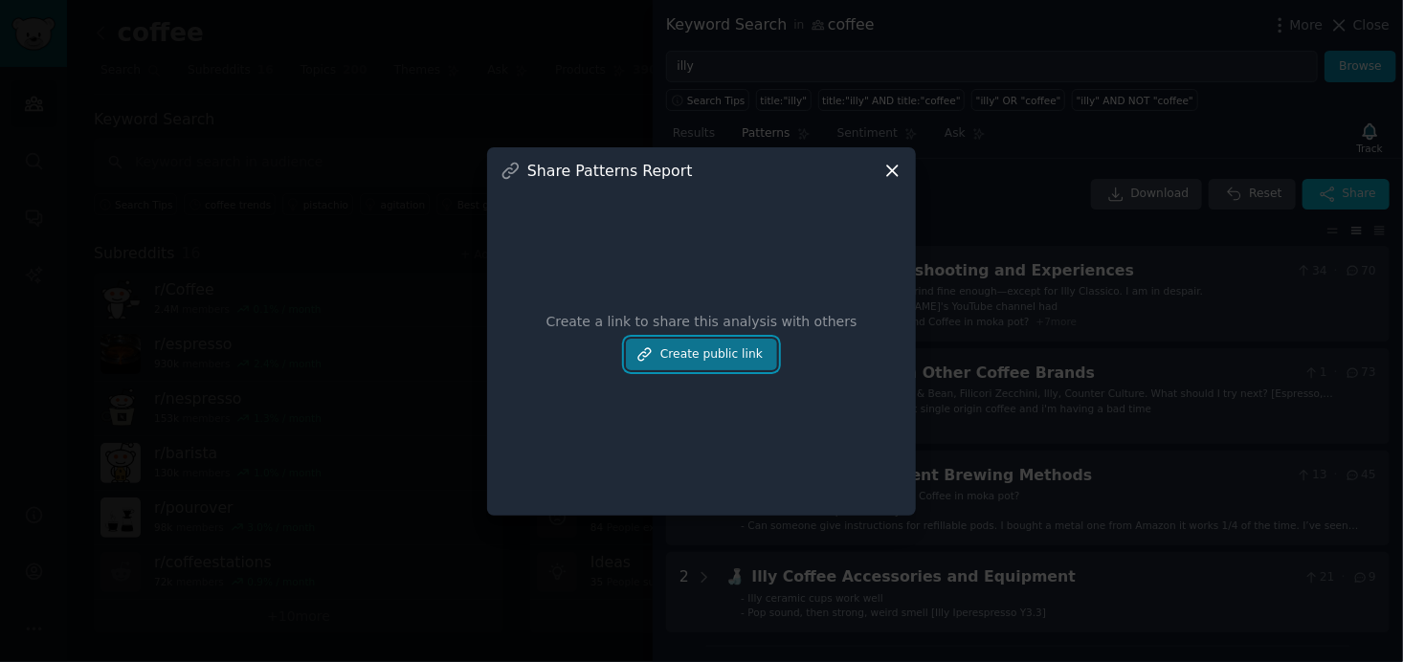
click at [713, 354] on button "Create public link" at bounding box center [701, 355] width 151 height 33
click at [712, 351] on button "Create public link" at bounding box center [701, 355] width 151 height 33
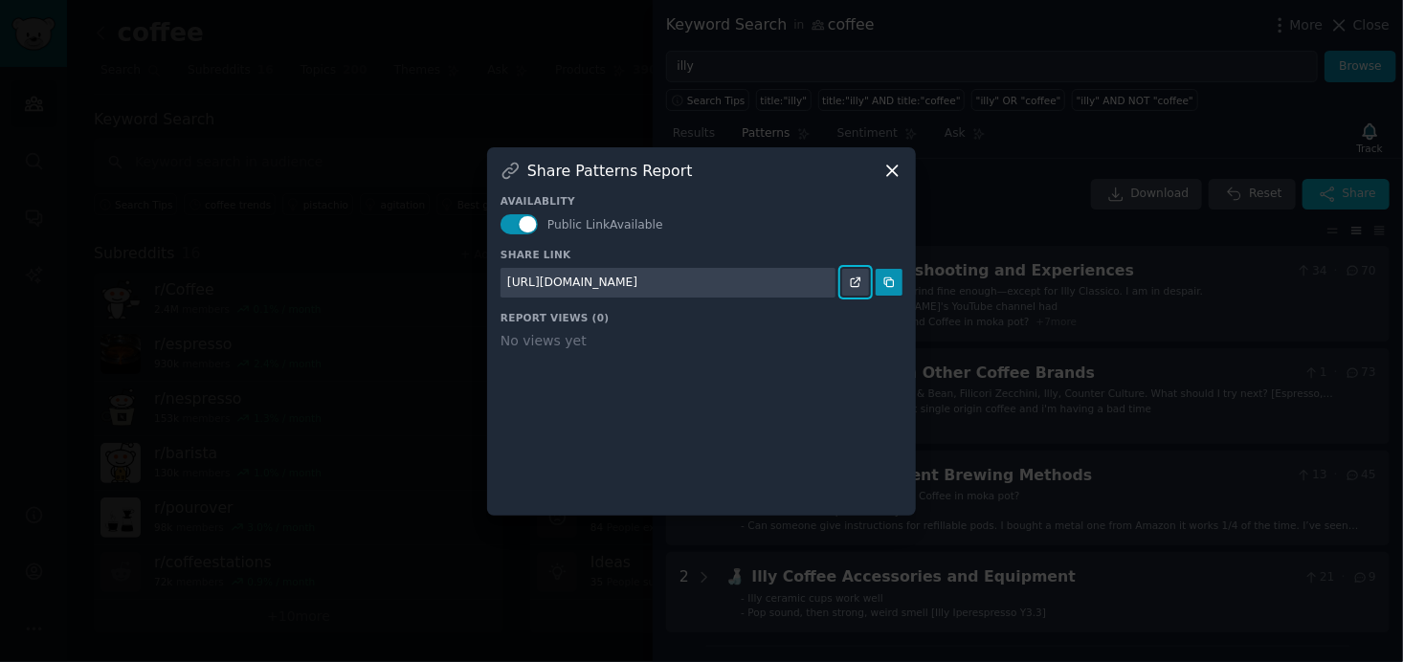
click at [860, 282] on icon at bounding box center [855, 282] width 13 height 13
click at [896, 172] on icon at bounding box center [892, 171] width 11 height 11
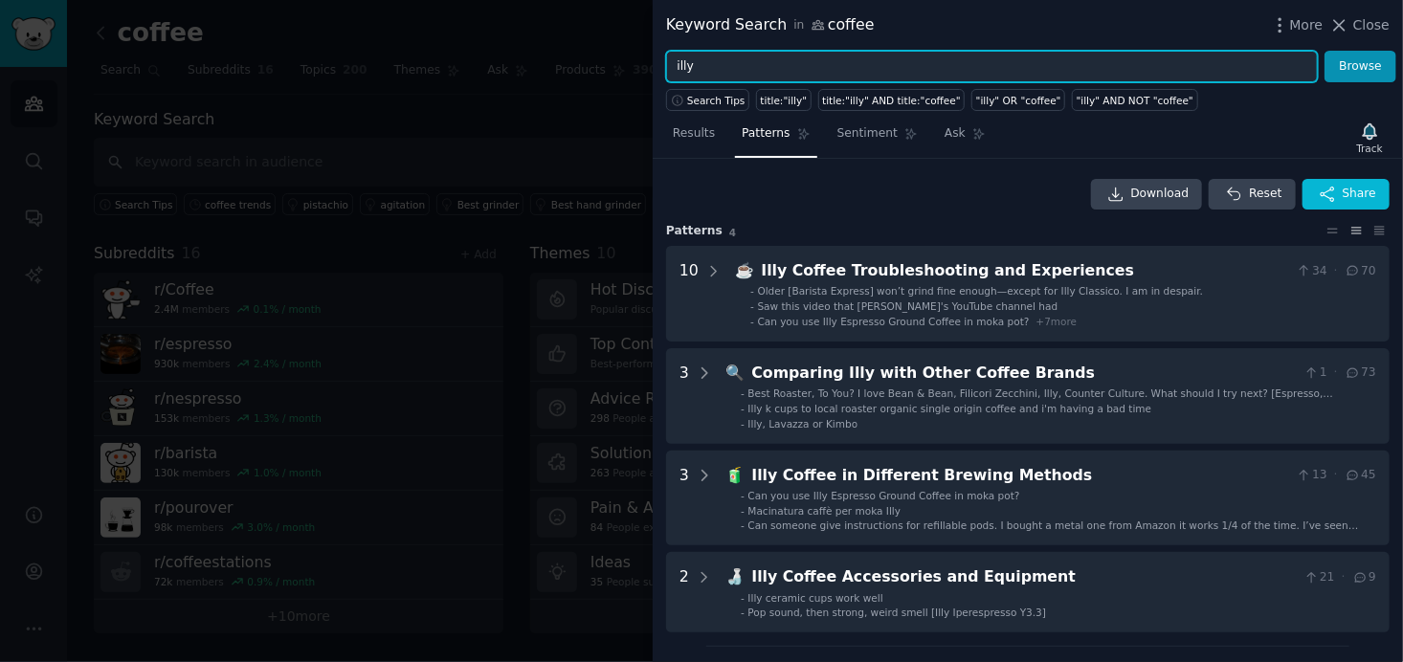
drag, startPoint x: 735, startPoint y: 56, endPoint x: 631, endPoint y: 41, distance: 105.4
click at [631, 41] on div "Keyword Search in coffee More Close illy Browse Search Tips title:"illy" title:…" at bounding box center [701, 331] width 1403 height 662
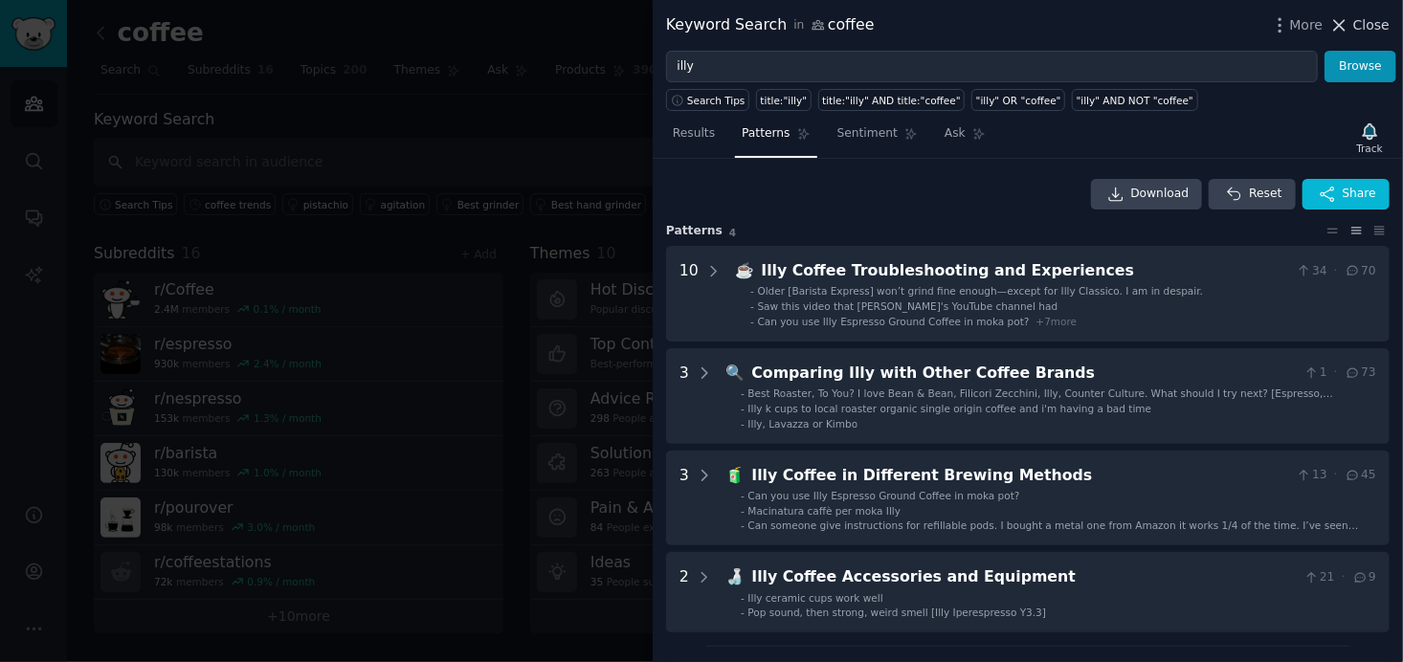
click at [1363, 15] on span "Close" at bounding box center [1371, 25] width 36 height 20
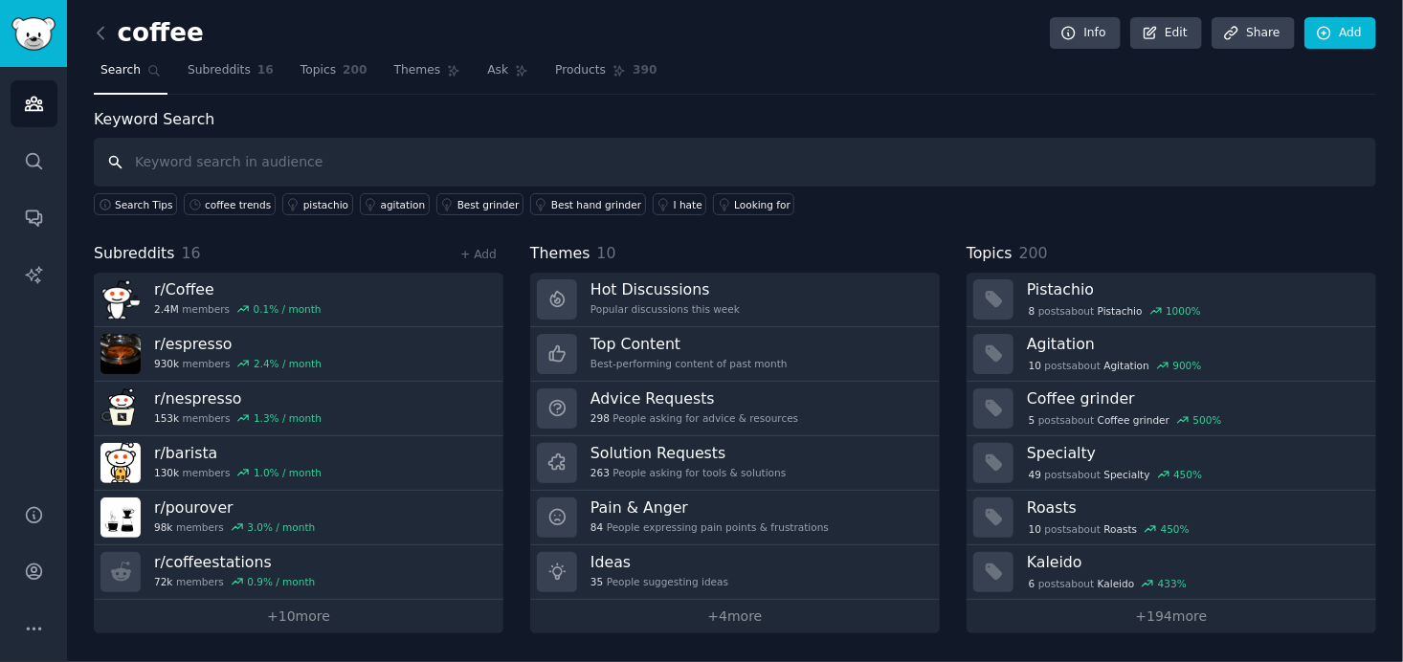
click at [287, 160] on input "text" at bounding box center [735, 162] width 1283 height 49
type input "best coffee"
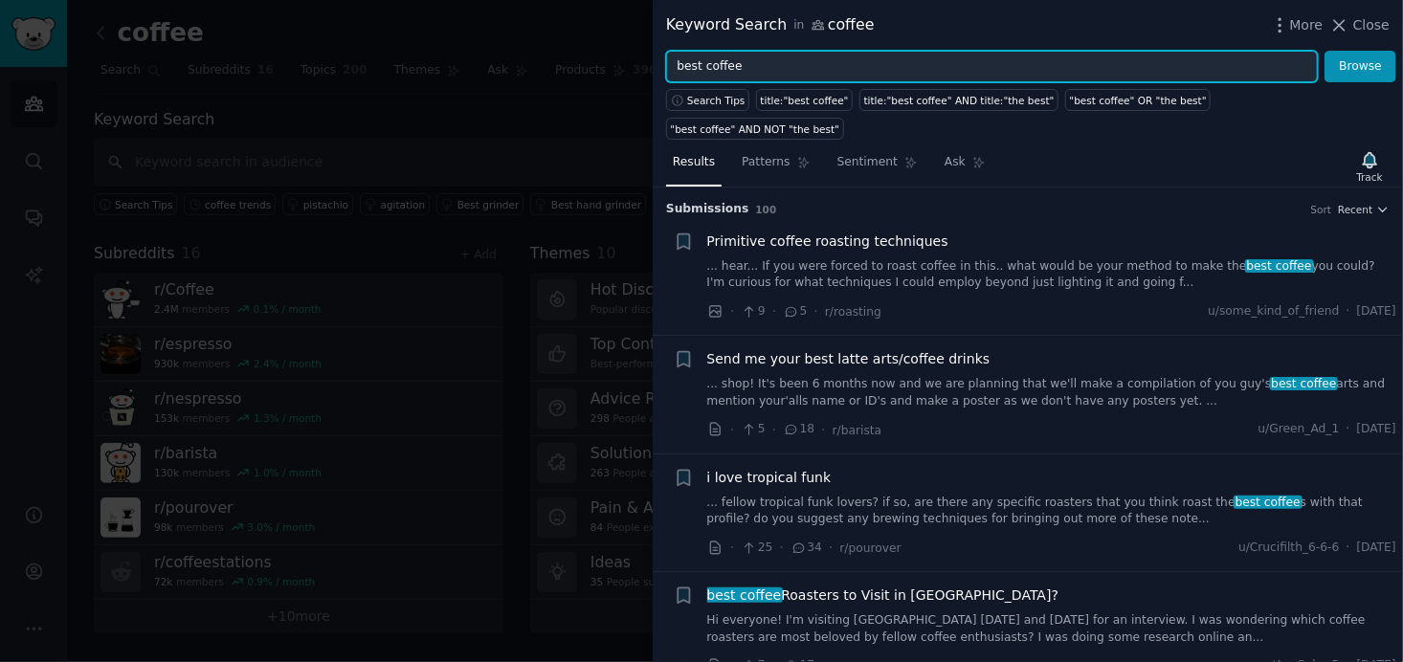
click at [781, 64] on input "best coffee" at bounding box center [992, 67] width 652 height 33
click at [1325, 51] on button "Browse" at bounding box center [1361, 67] width 72 height 33
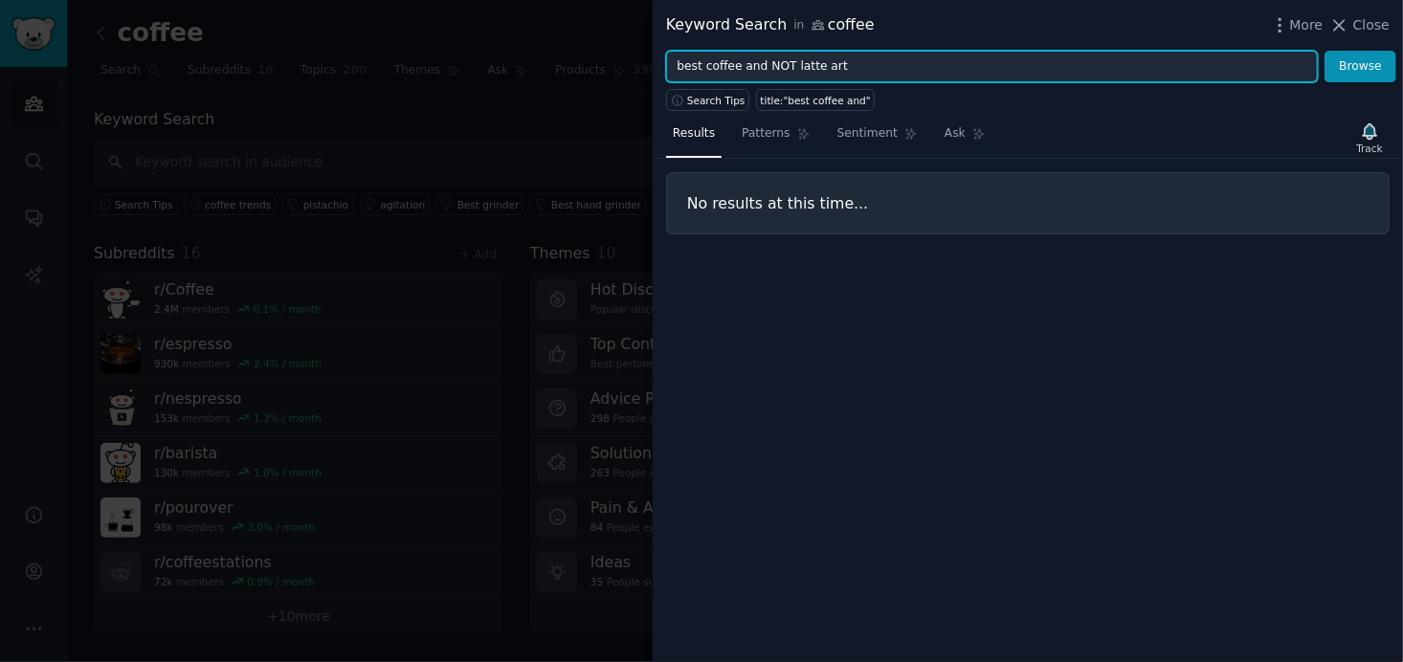
drag, startPoint x: 737, startPoint y: 64, endPoint x: 758, endPoint y: 72, distance: 22.4
click at [758, 72] on input "best coffee and NOT latte art" at bounding box center [992, 67] width 652 height 33
type input "best coffee AND NOT latte art"
click at [1325, 51] on button "Browse" at bounding box center [1361, 67] width 72 height 33
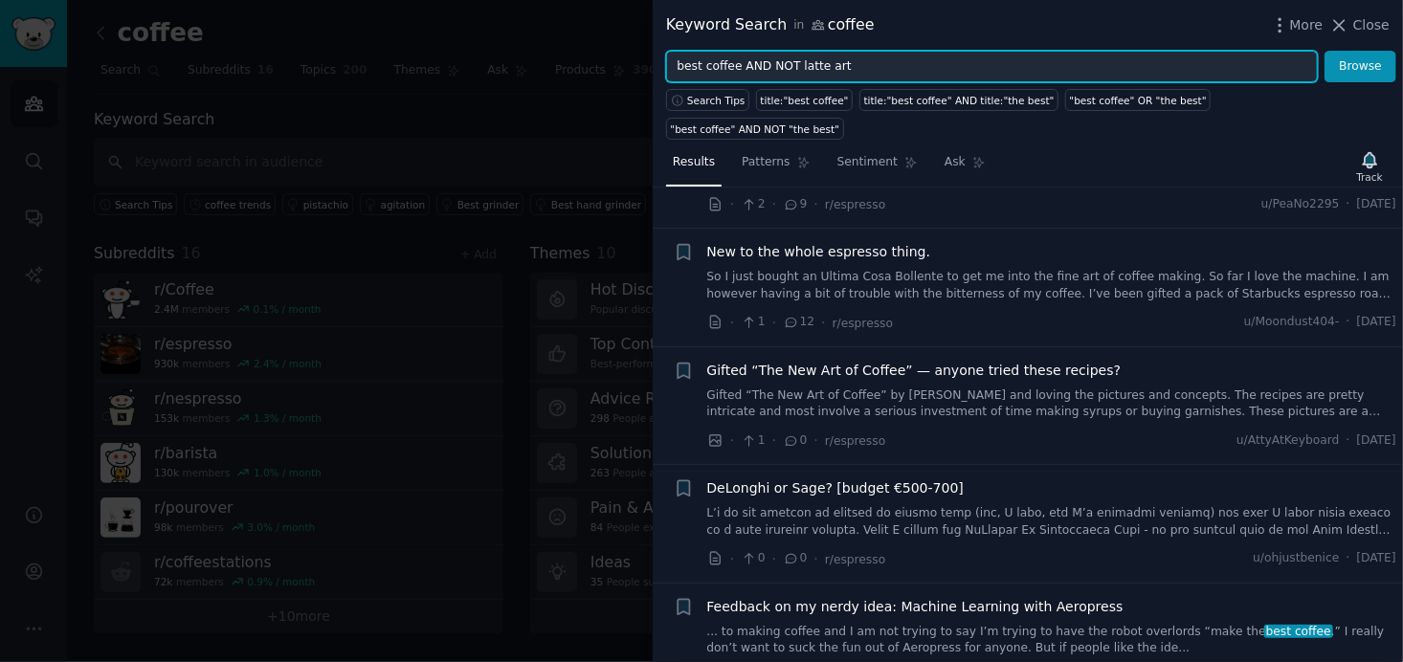
scroll to position [670, 0]
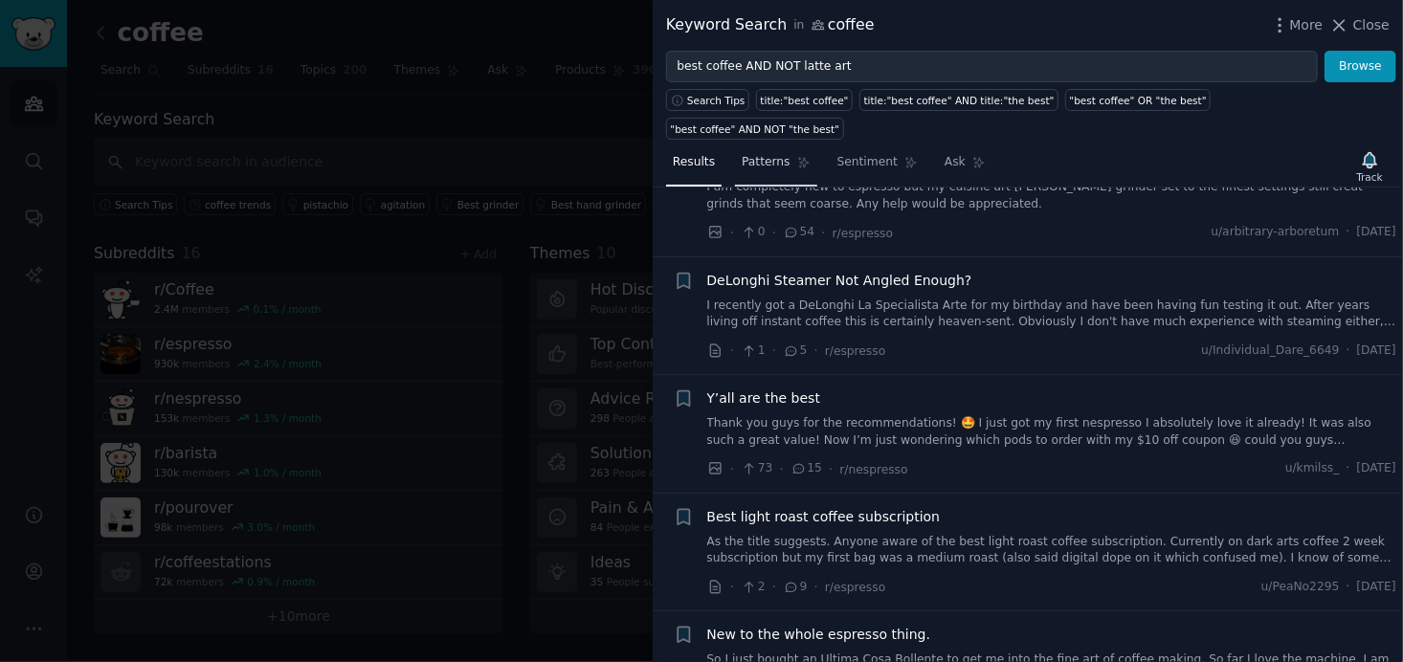
click at [742, 154] on span "Patterns" at bounding box center [766, 162] width 48 height 17
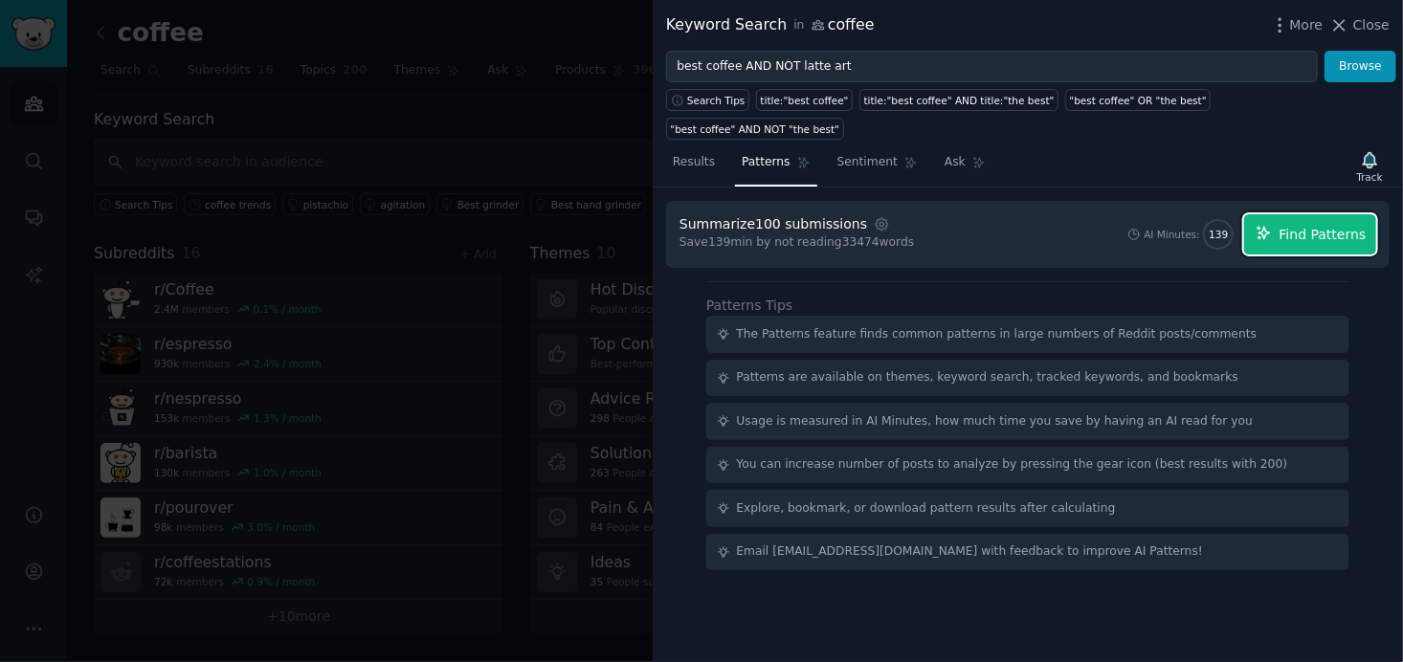
click at [1347, 214] on button "Find Patterns" at bounding box center [1310, 234] width 132 height 40
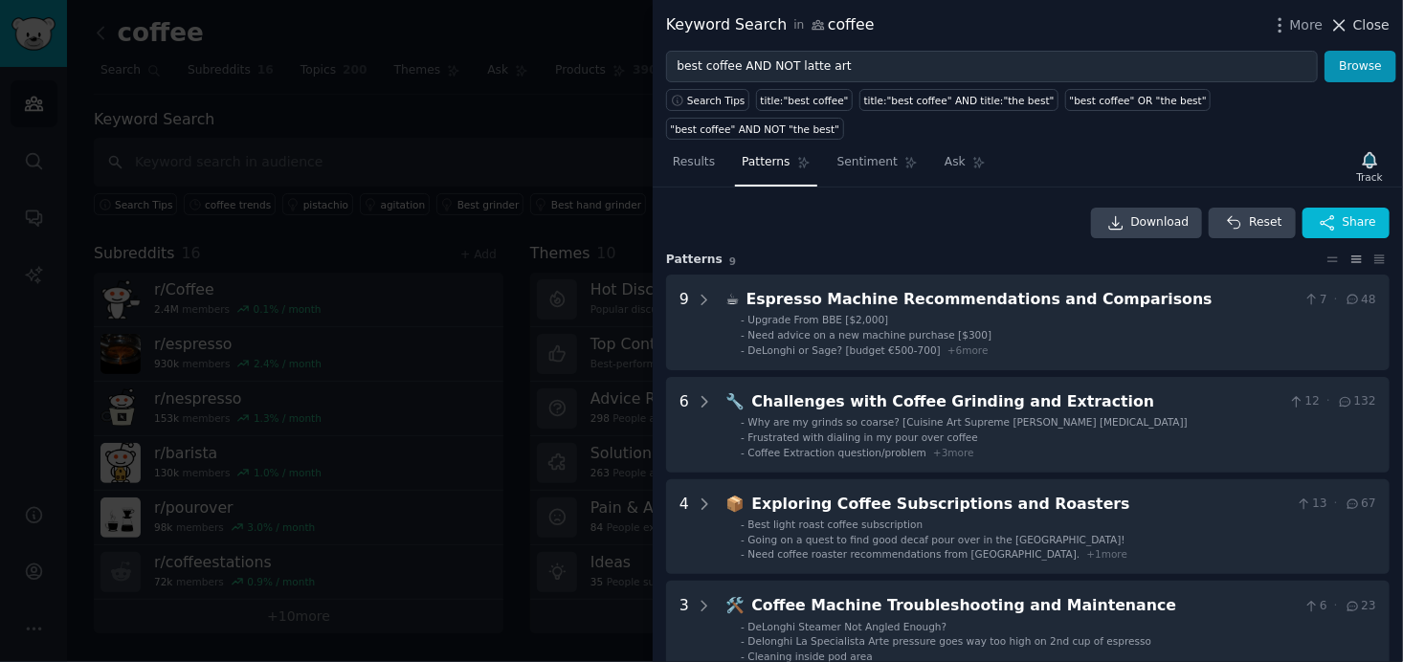
click at [1361, 21] on span "Close" at bounding box center [1371, 25] width 36 height 20
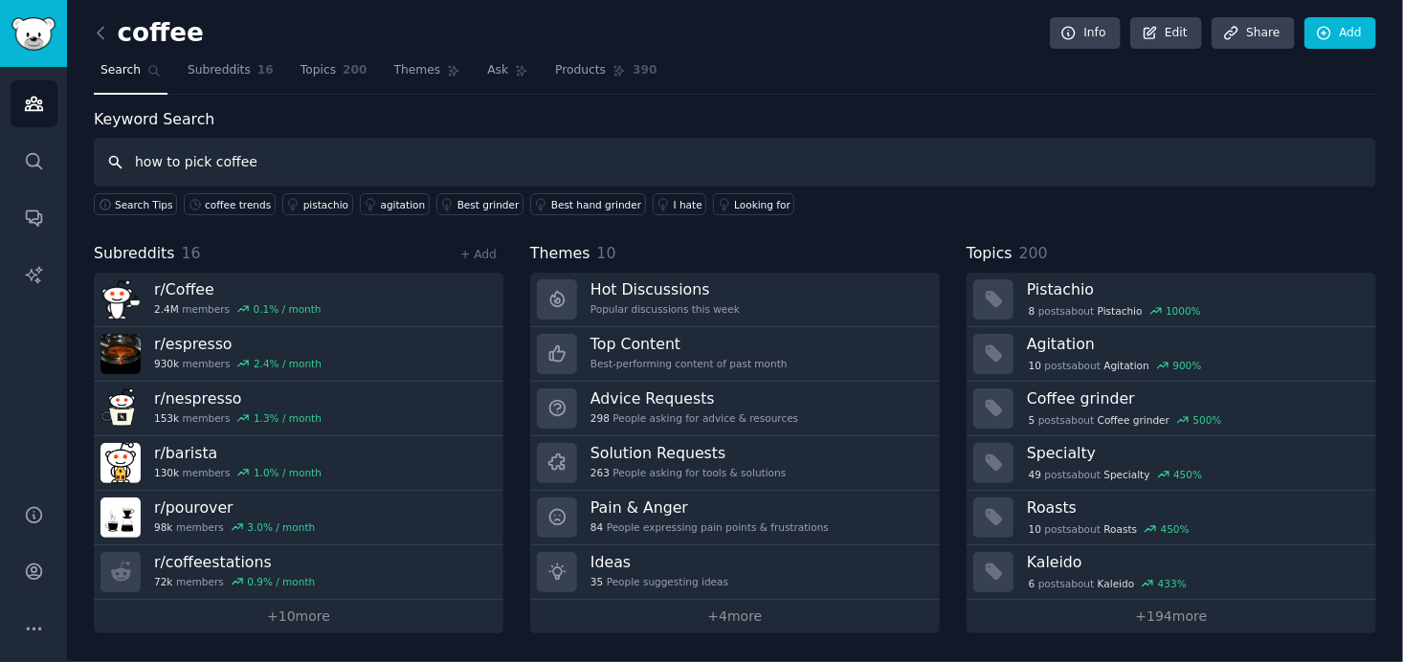
type input "how to pick coffee"
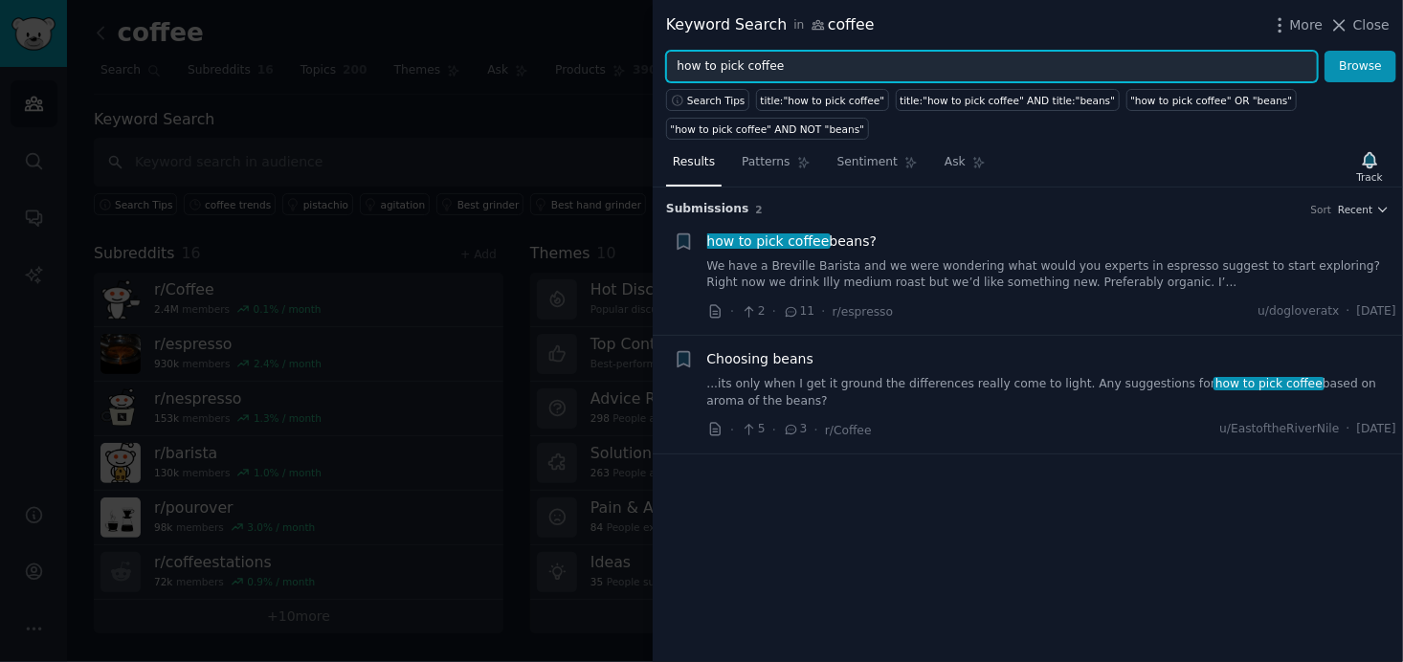
drag, startPoint x: 669, startPoint y: 67, endPoint x: 802, endPoint y: 64, distance: 133.1
click at [802, 64] on input "how to pick coffee" at bounding box center [992, 67] width 652 height 33
type input "s"
type input "what coffee to buy"
click at [1325, 51] on button "Browse" at bounding box center [1361, 67] width 72 height 33
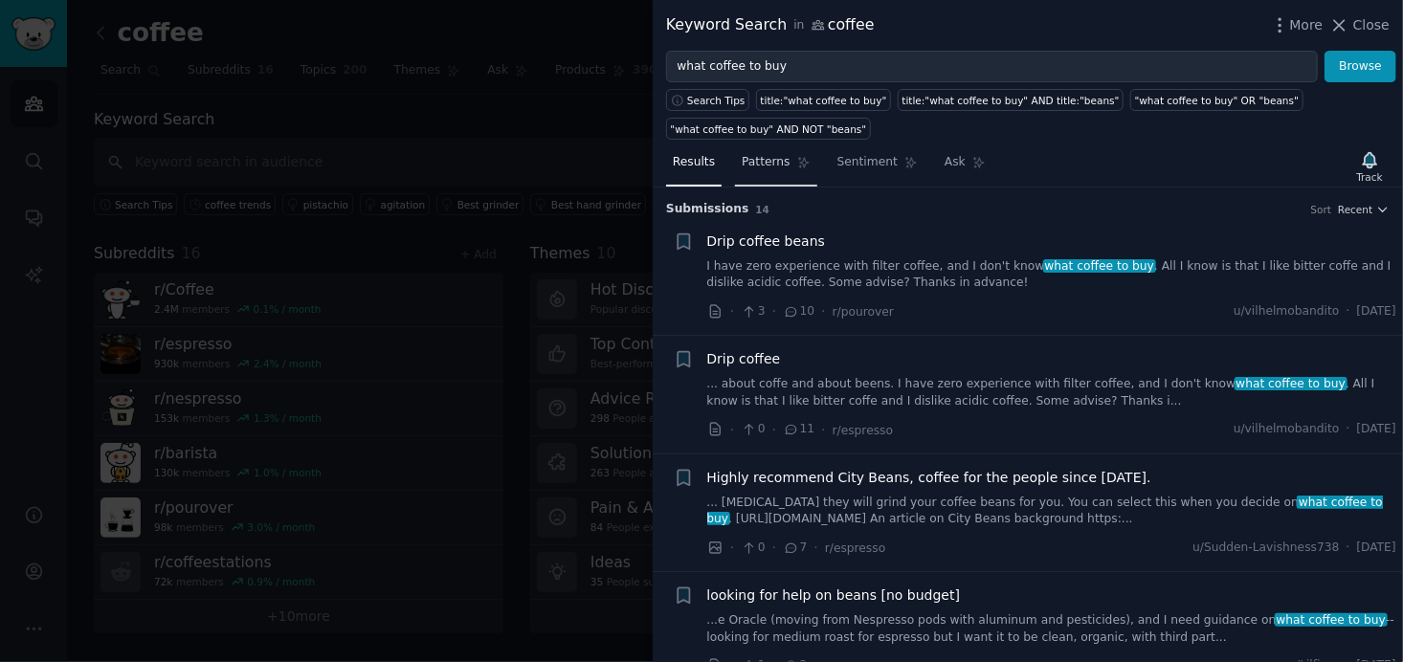
click at [777, 156] on span "Patterns" at bounding box center [766, 162] width 48 height 17
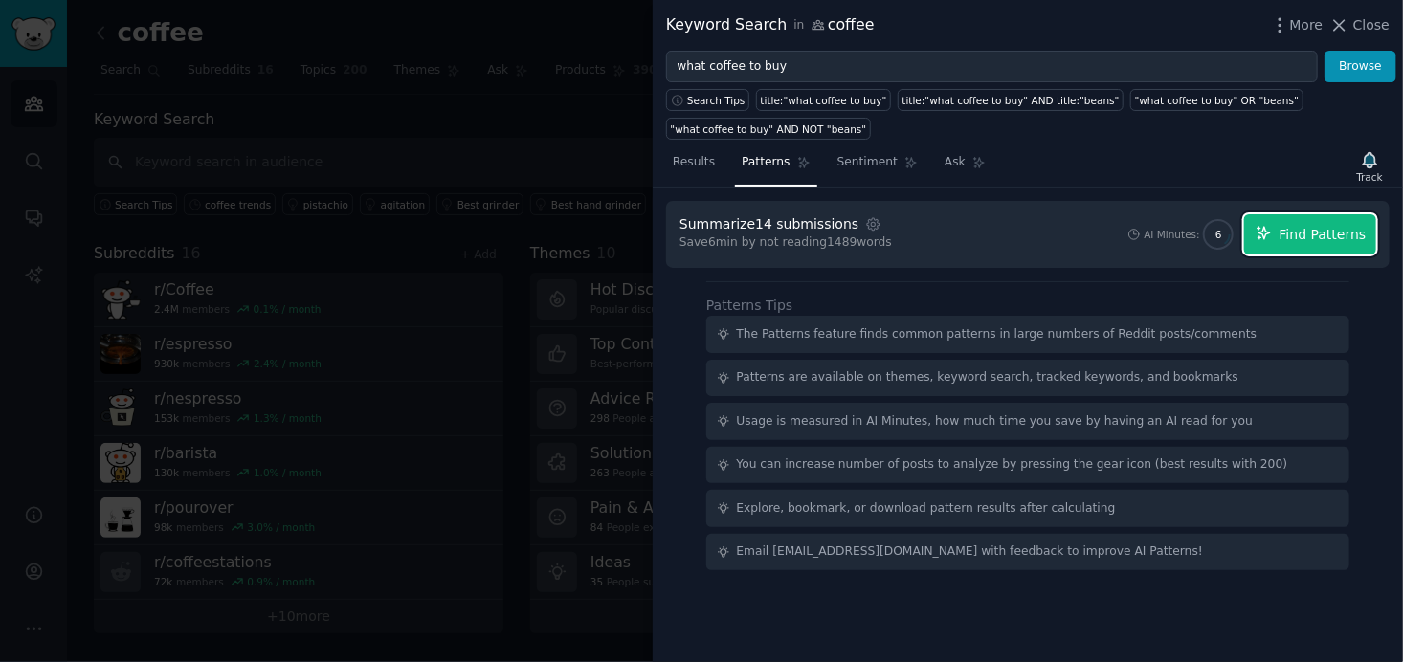
click at [1344, 230] on span "Find Patterns" at bounding box center [1323, 235] width 87 height 20
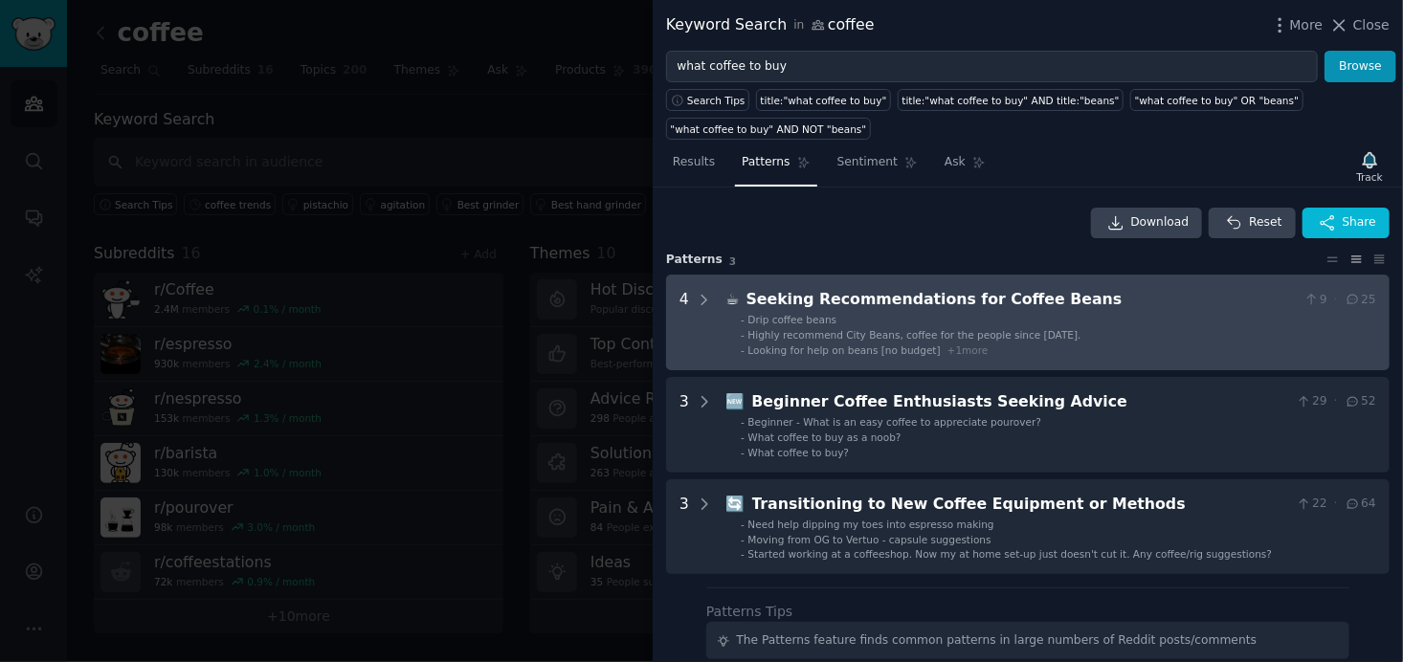
click at [948, 348] on span "+ 1 more" at bounding box center [968, 350] width 41 height 11
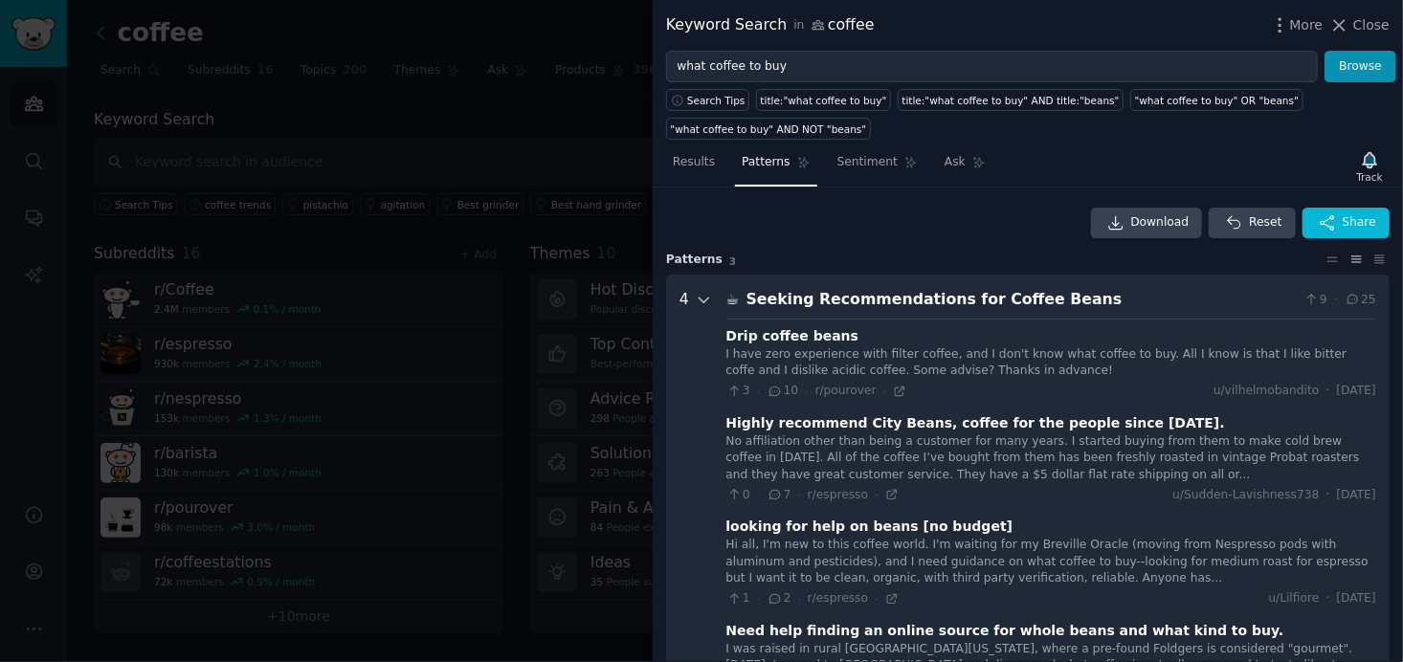
click at [706, 295] on icon at bounding box center [704, 300] width 17 height 17
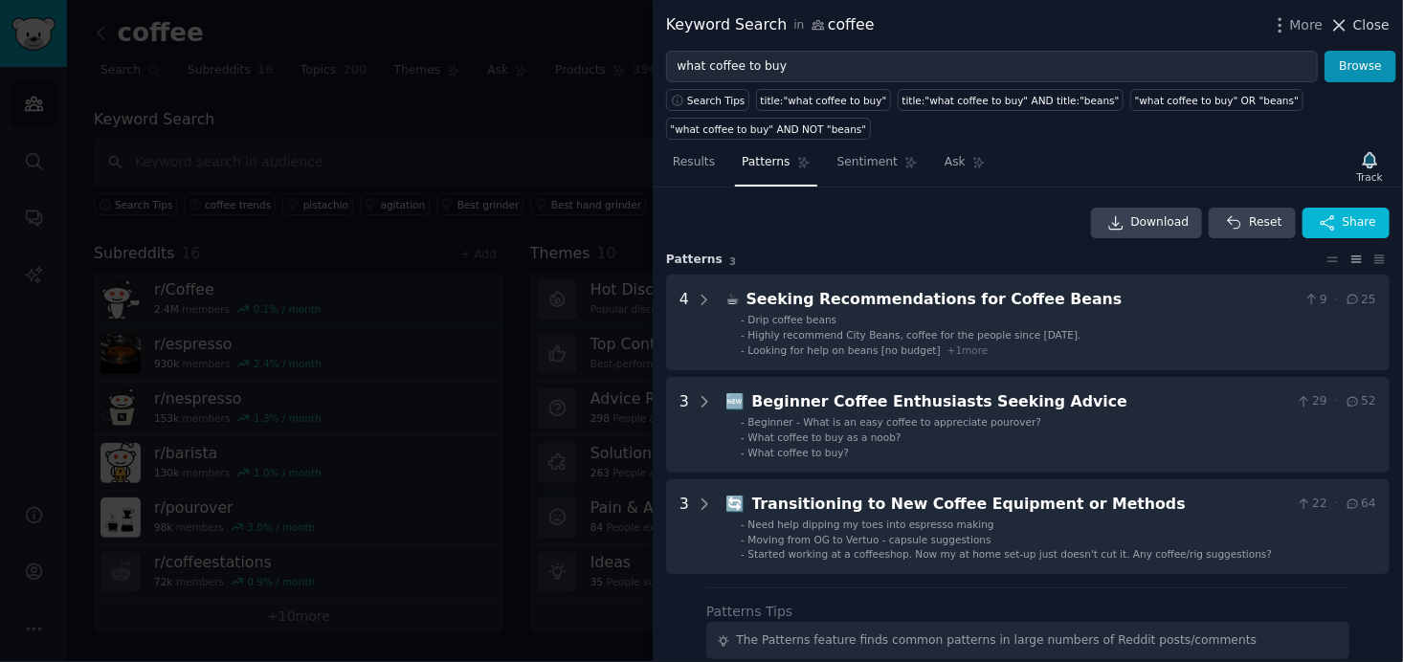
click at [1373, 25] on span "Close" at bounding box center [1371, 25] width 36 height 20
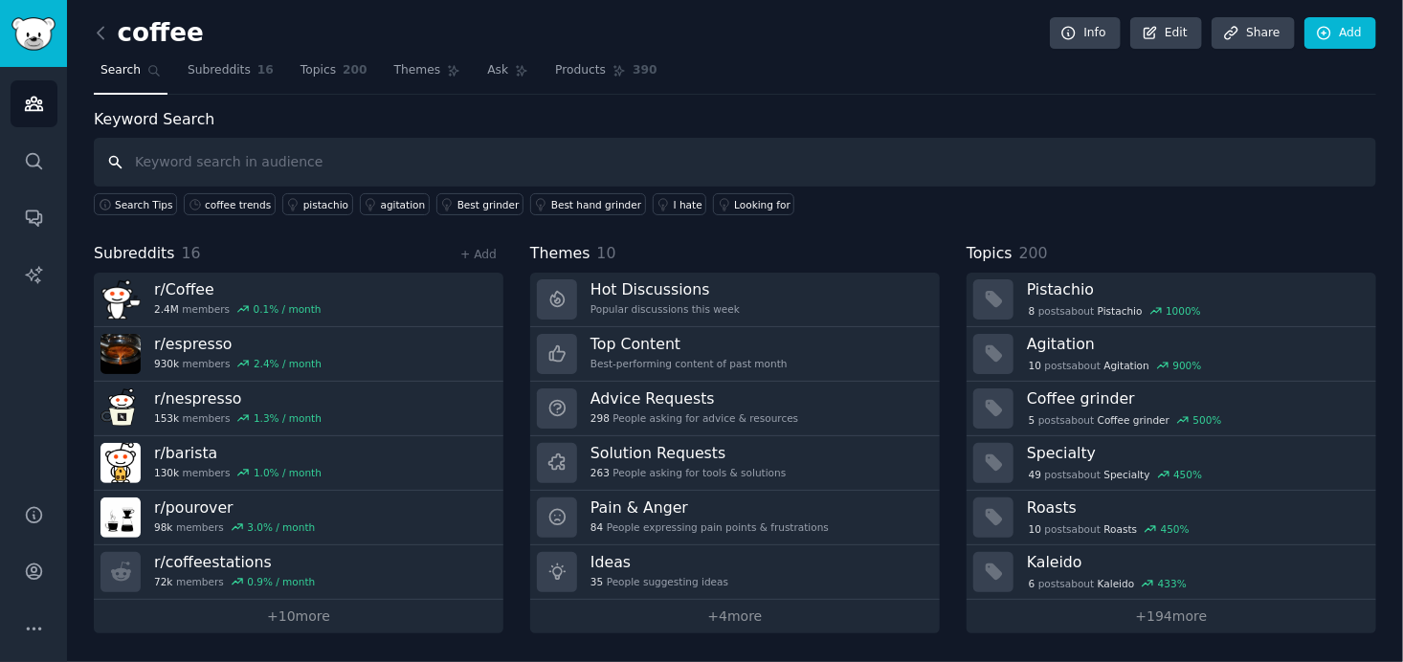
click at [288, 163] on input "text" at bounding box center [735, 162] width 1283 height 49
paste input "best premium coffee brand"
type input "best premium coffee brand"
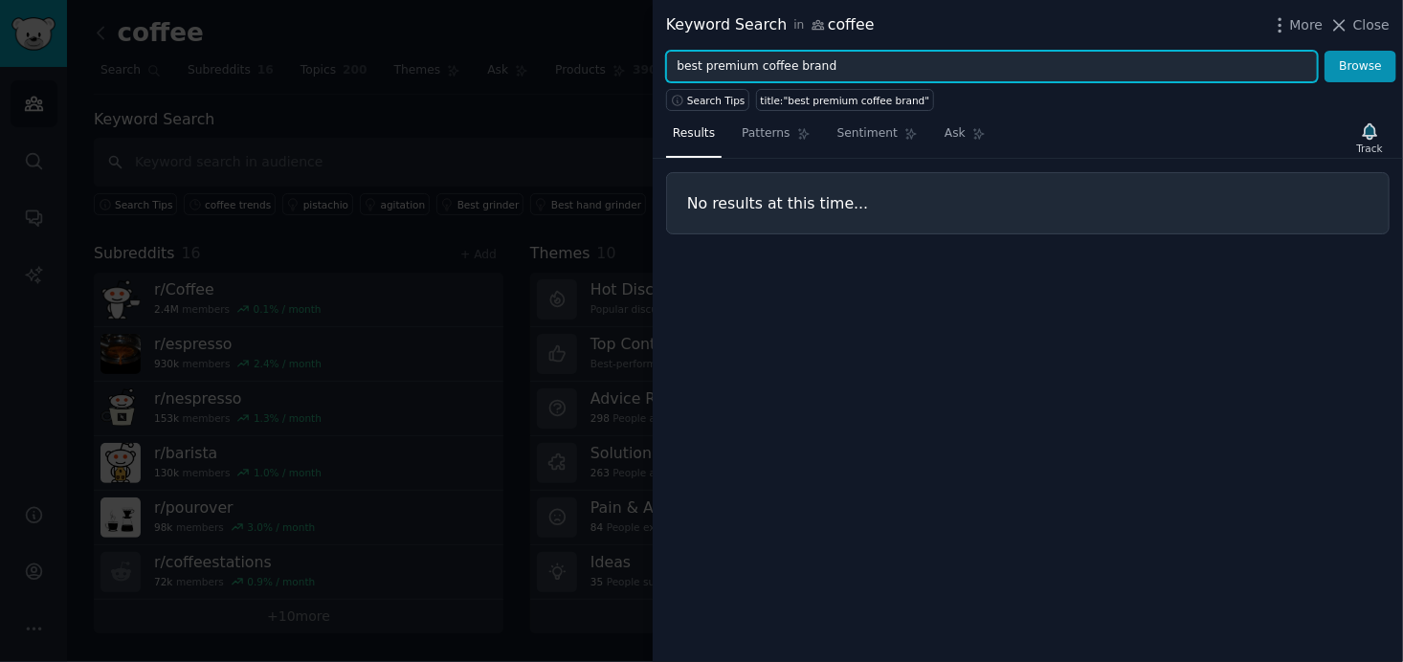
drag, startPoint x: 748, startPoint y: 64, endPoint x: 701, endPoint y: 68, distance: 48.0
click at [701, 68] on input "best premium coffee brand" at bounding box center [992, 67] width 652 height 33
type input "best coffee brand"
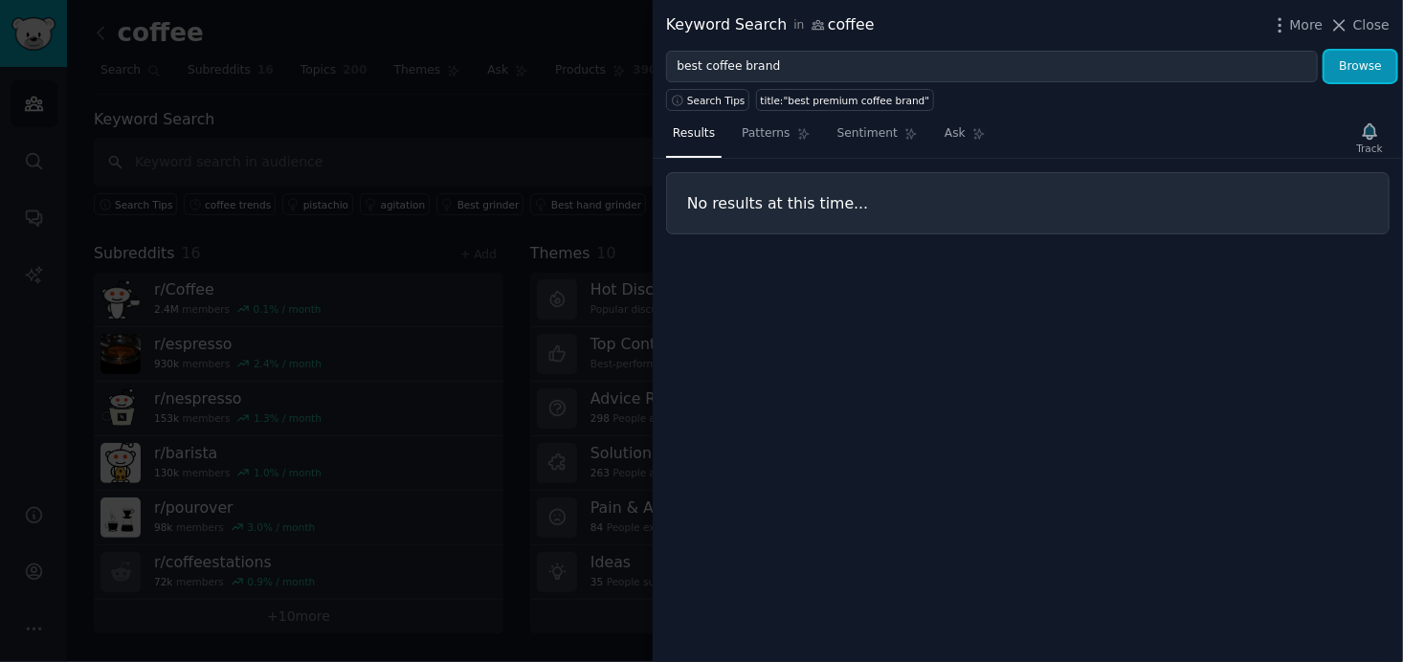
drag, startPoint x: 1371, startPoint y: 64, endPoint x: 1304, endPoint y: 94, distance: 73.3
click at [1370, 64] on button "Browse" at bounding box center [1361, 67] width 72 height 33
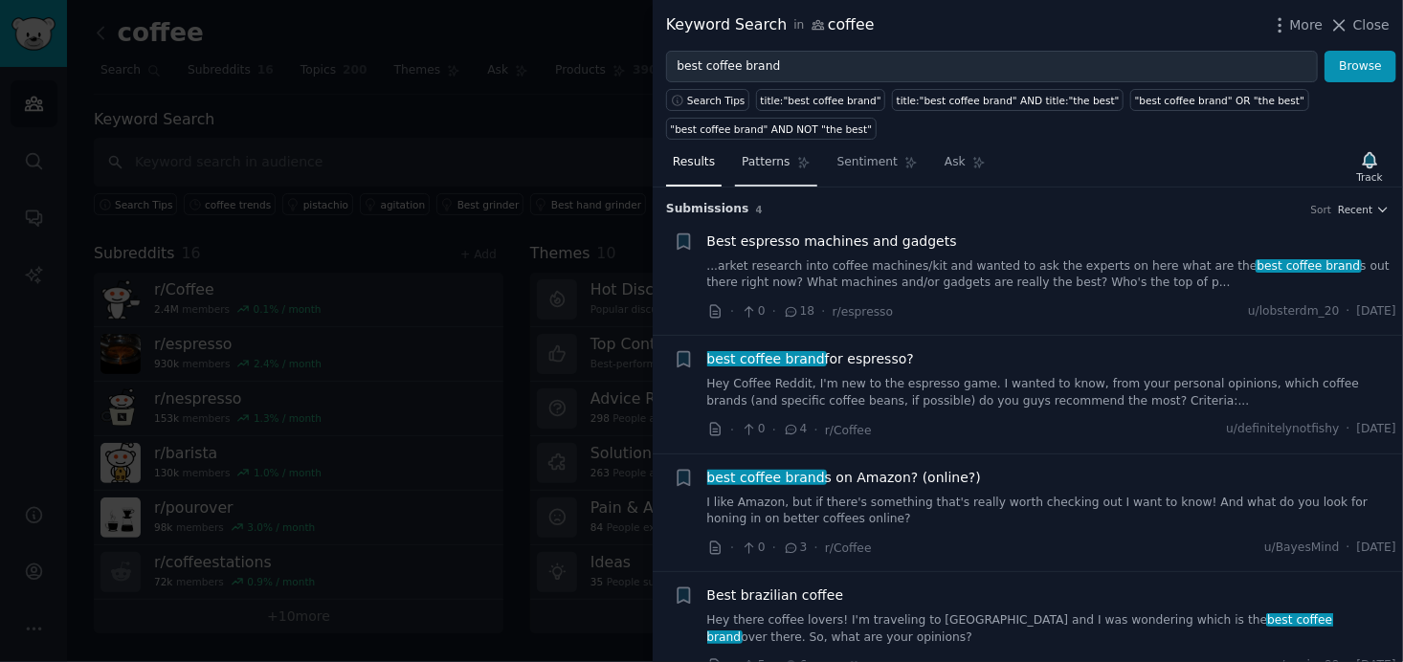
click at [759, 160] on span "Patterns" at bounding box center [766, 162] width 48 height 17
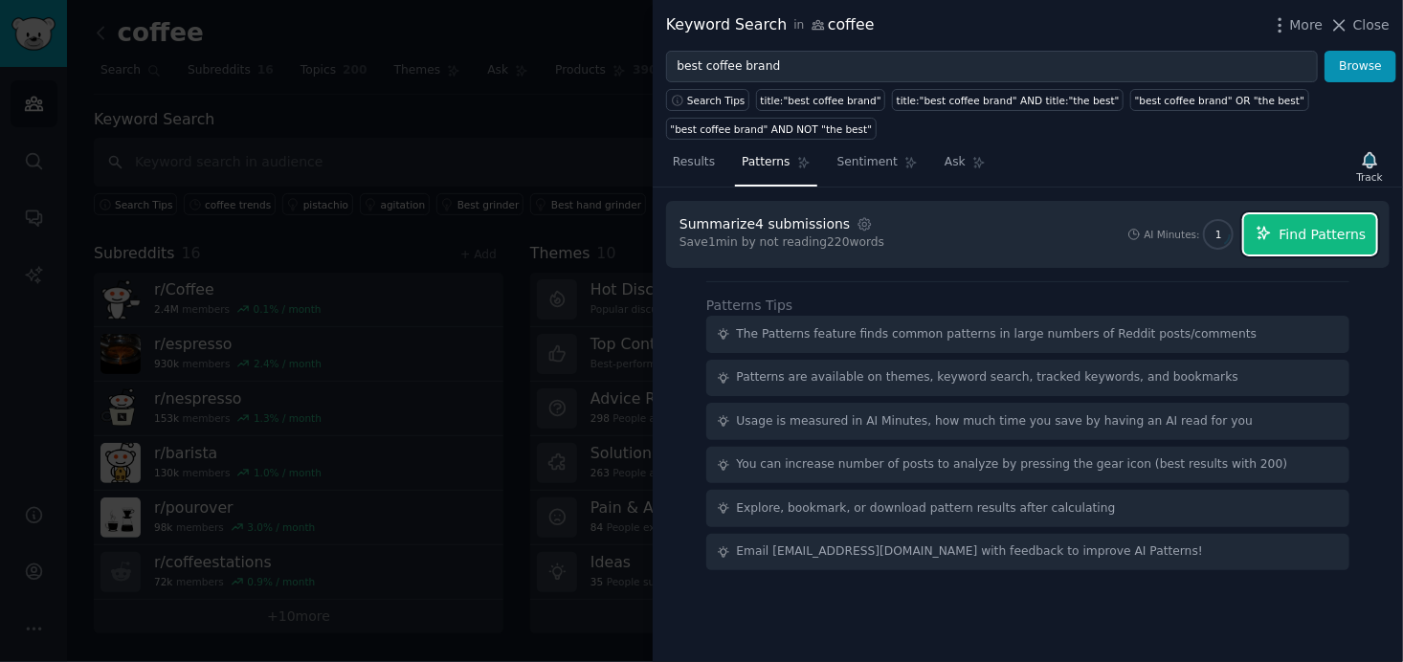
click at [1359, 236] on span "Find Patterns" at bounding box center [1323, 235] width 87 height 20
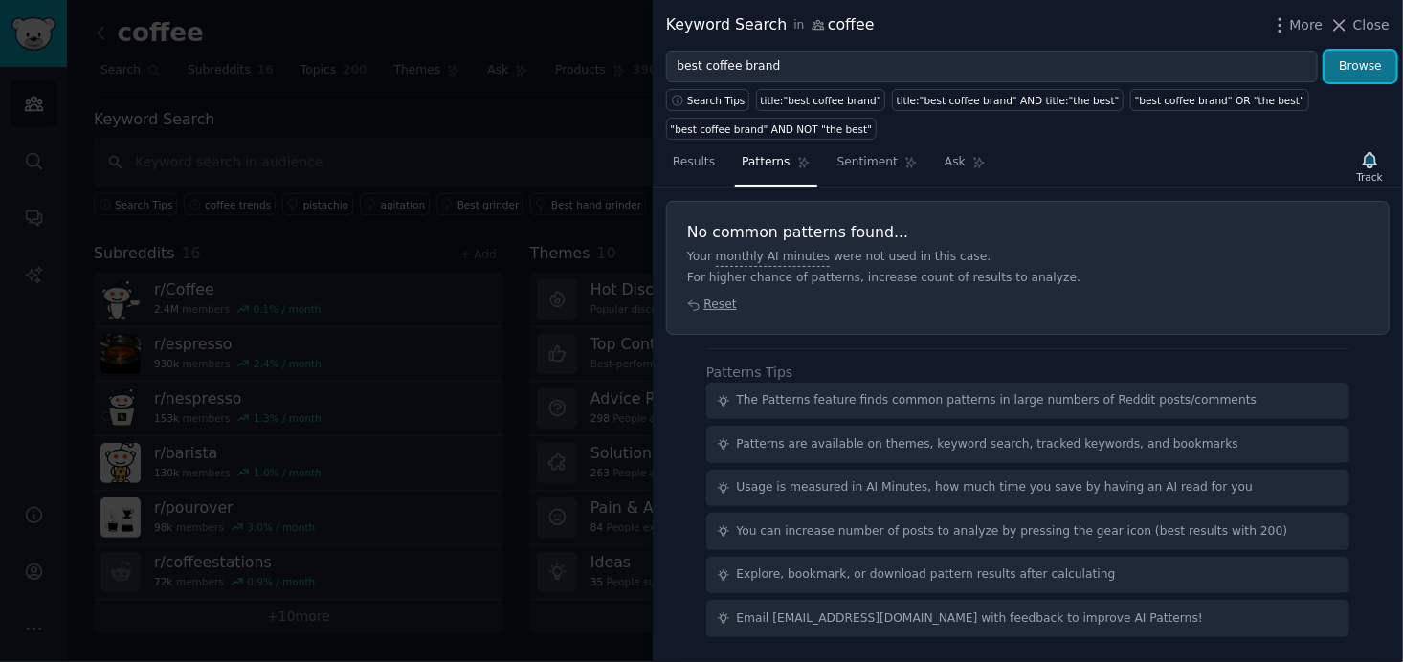
click at [1359, 56] on button "Browse" at bounding box center [1361, 67] width 72 height 33
click at [687, 160] on span "Results" at bounding box center [694, 162] width 42 height 17
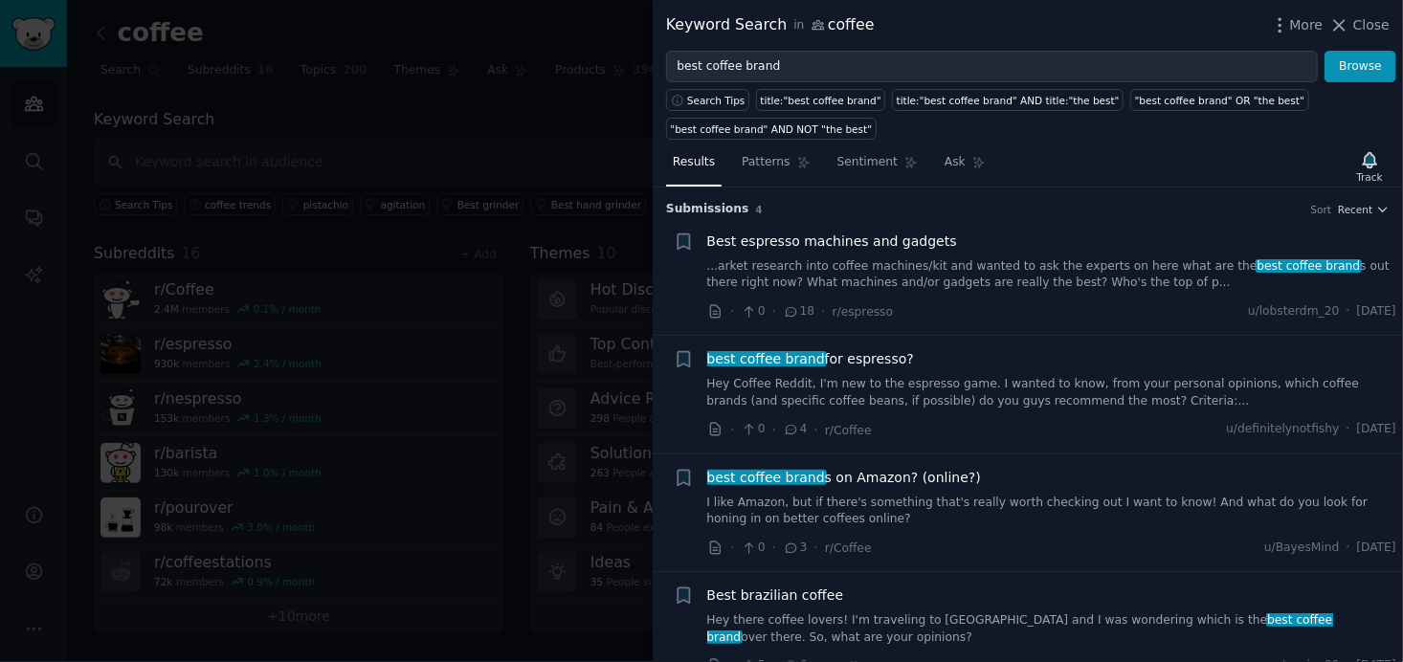
scroll to position [26, 0]
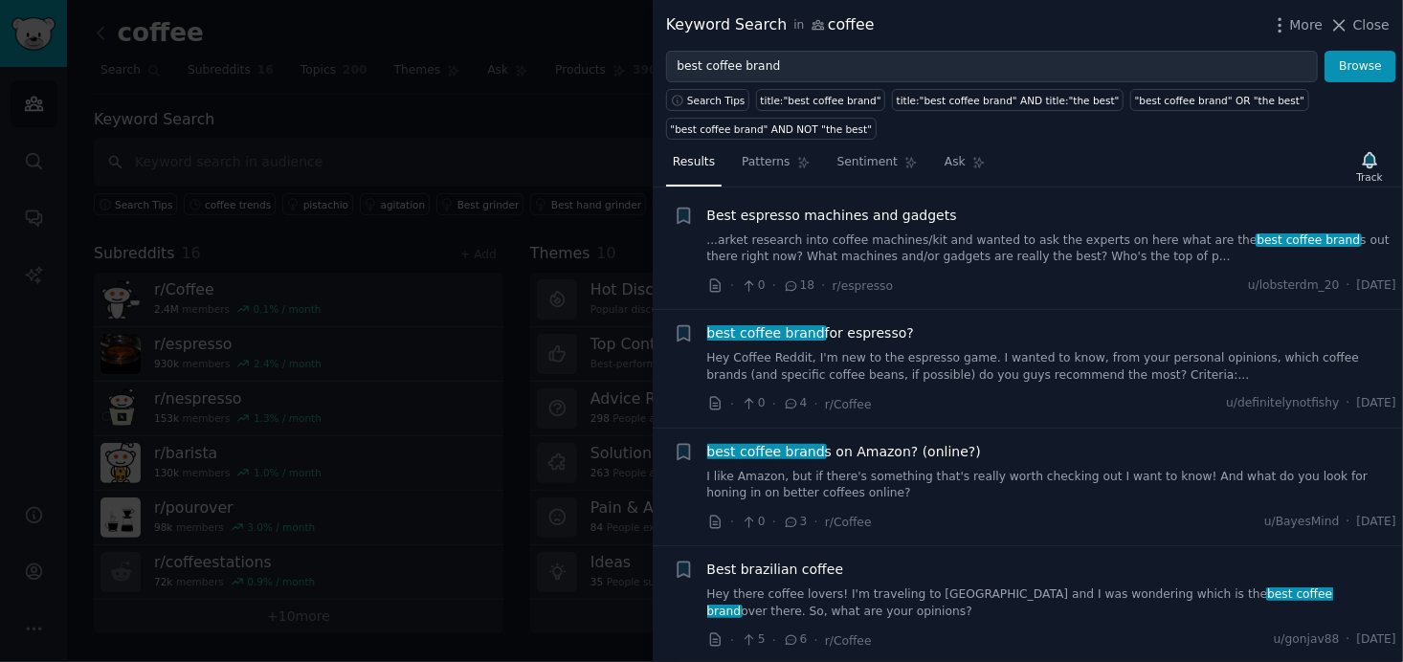
click at [1000, 473] on link "I like Amazon, but if there's something that's really worth checking out I want…" at bounding box center [1052, 486] width 690 height 34
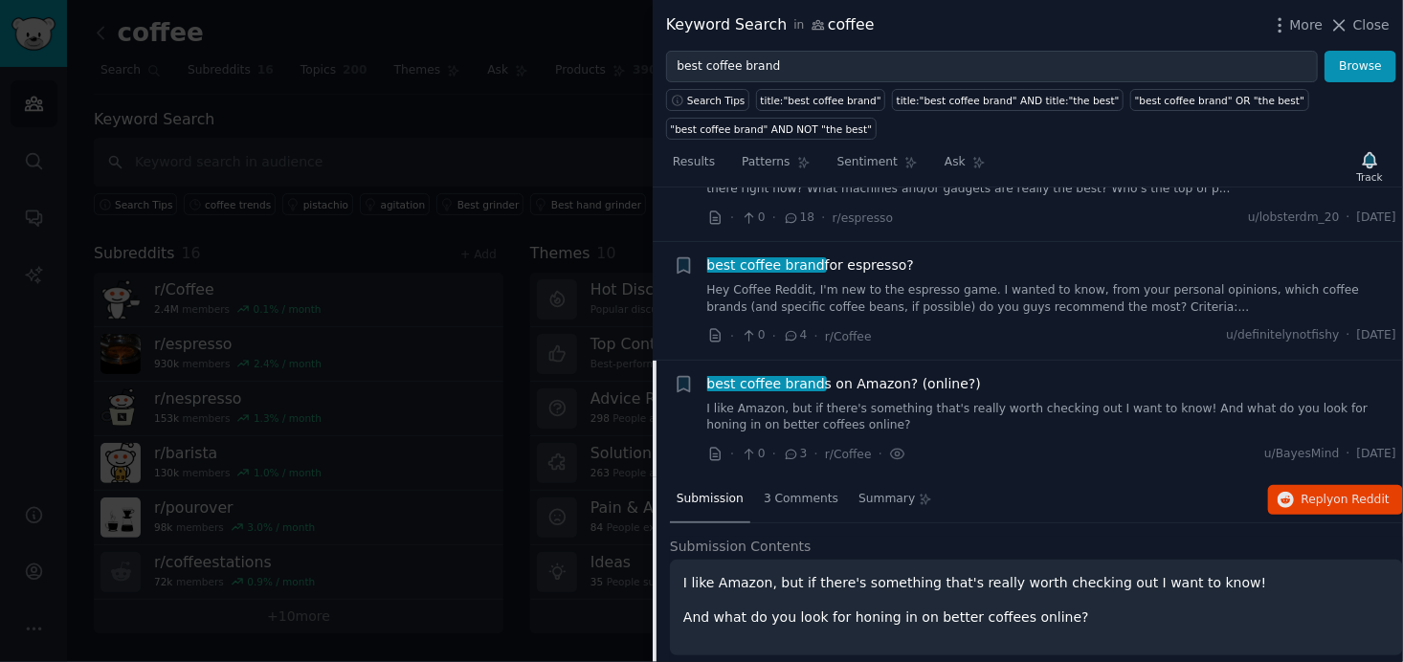
scroll to position [26, 0]
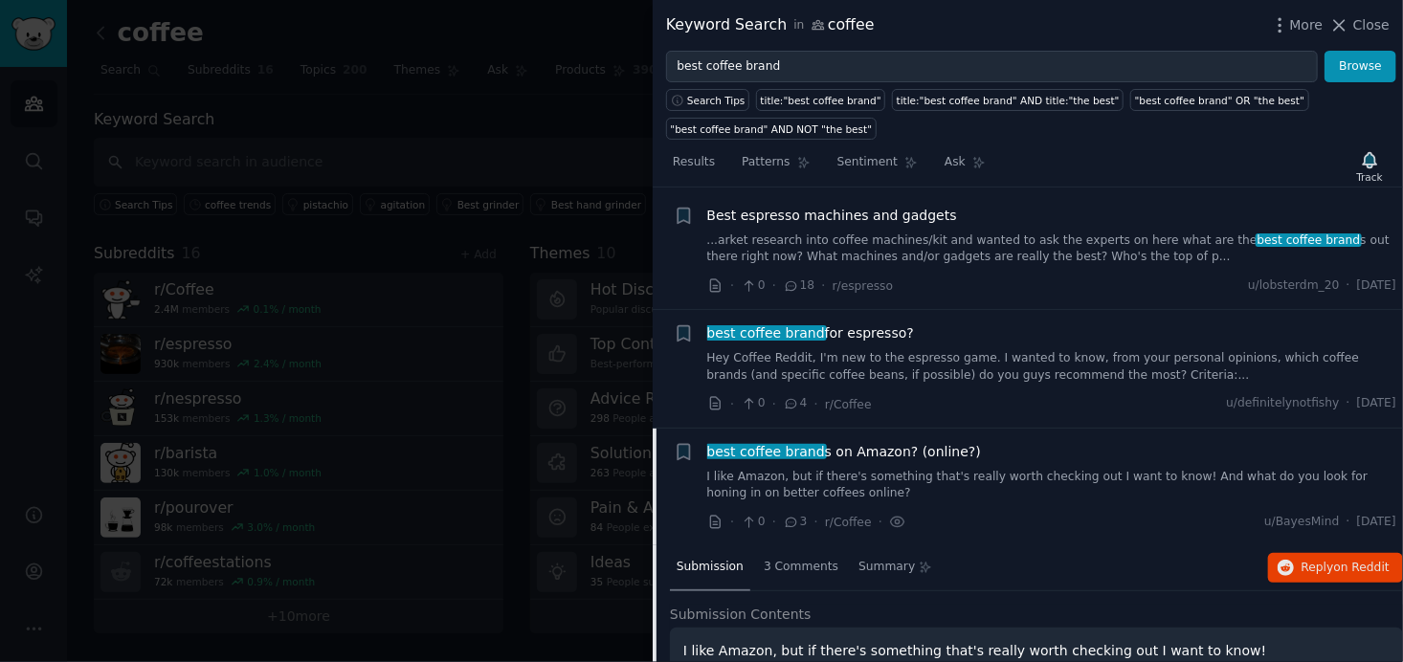
click at [1067, 362] on link "Hey Coffee Reddit, I'm new to the espresso game. I wanted to know, from your pe…" at bounding box center [1052, 367] width 690 height 34
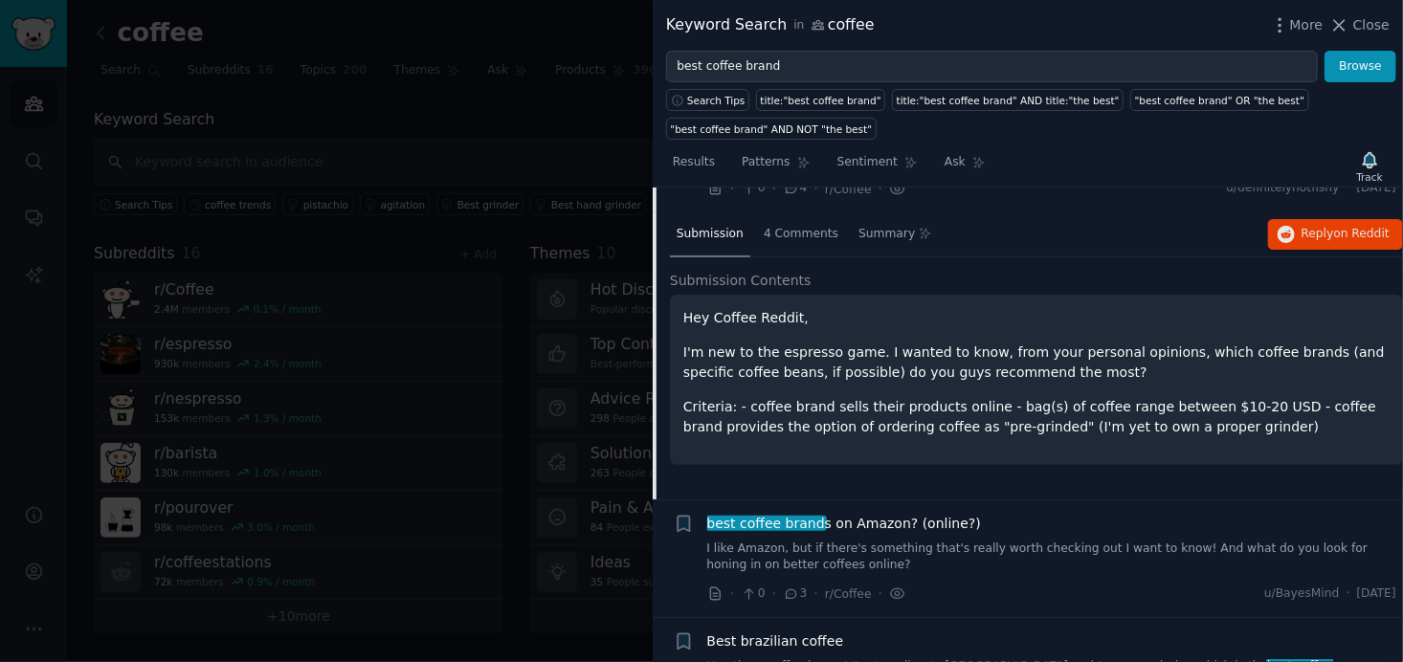
scroll to position [244, 0]
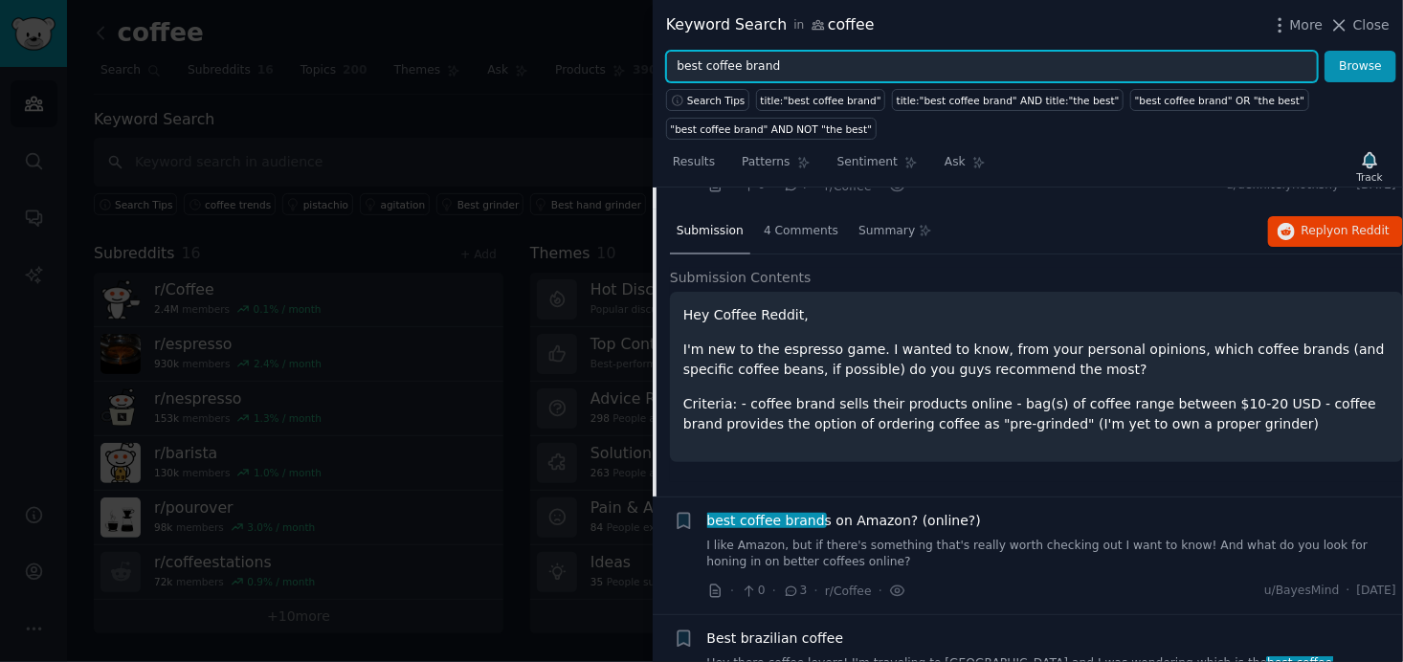
drag, startPoint x: 831, startPoint y: 63, endPoint x: 637, endPoint y: 34, distance: 195.5
click at [661, 64] on div "best coffee brand Browse" at bounding box center [1028, 67] width 750 height 33
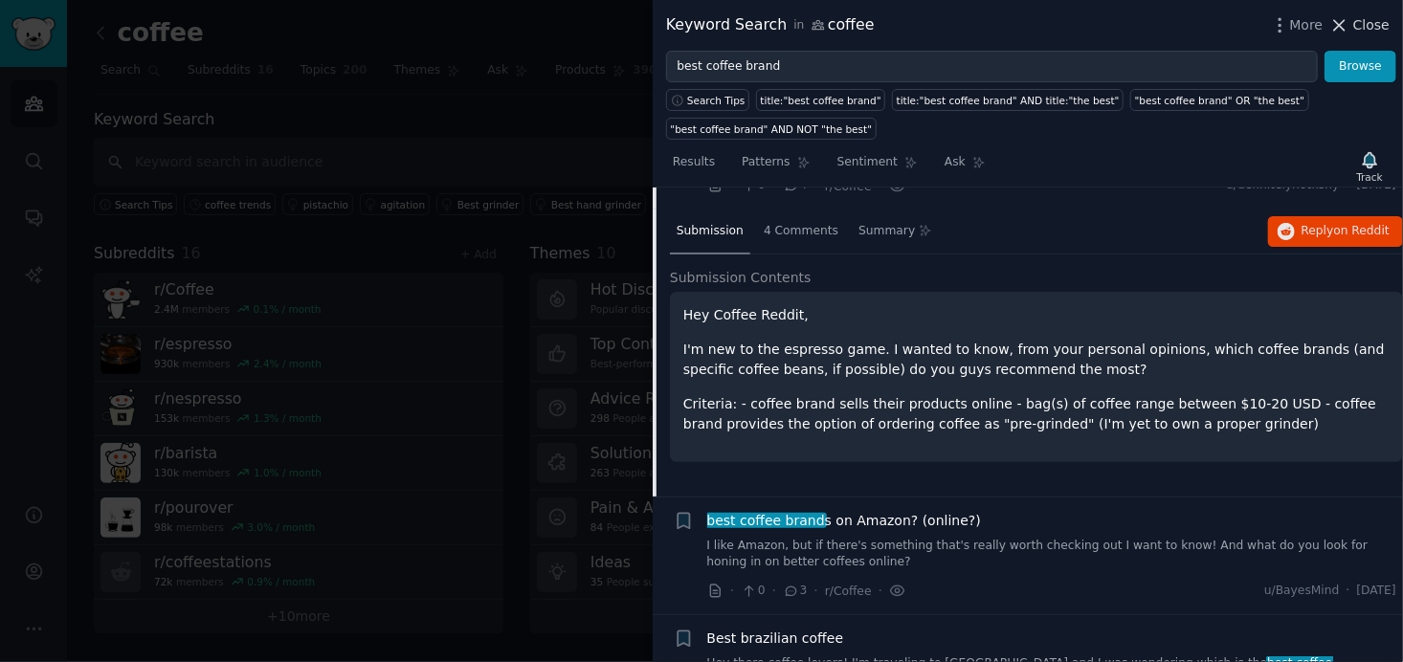
click at [1367, 29] on span "Close" at bounding box center [1371, 25] width 36 height 20
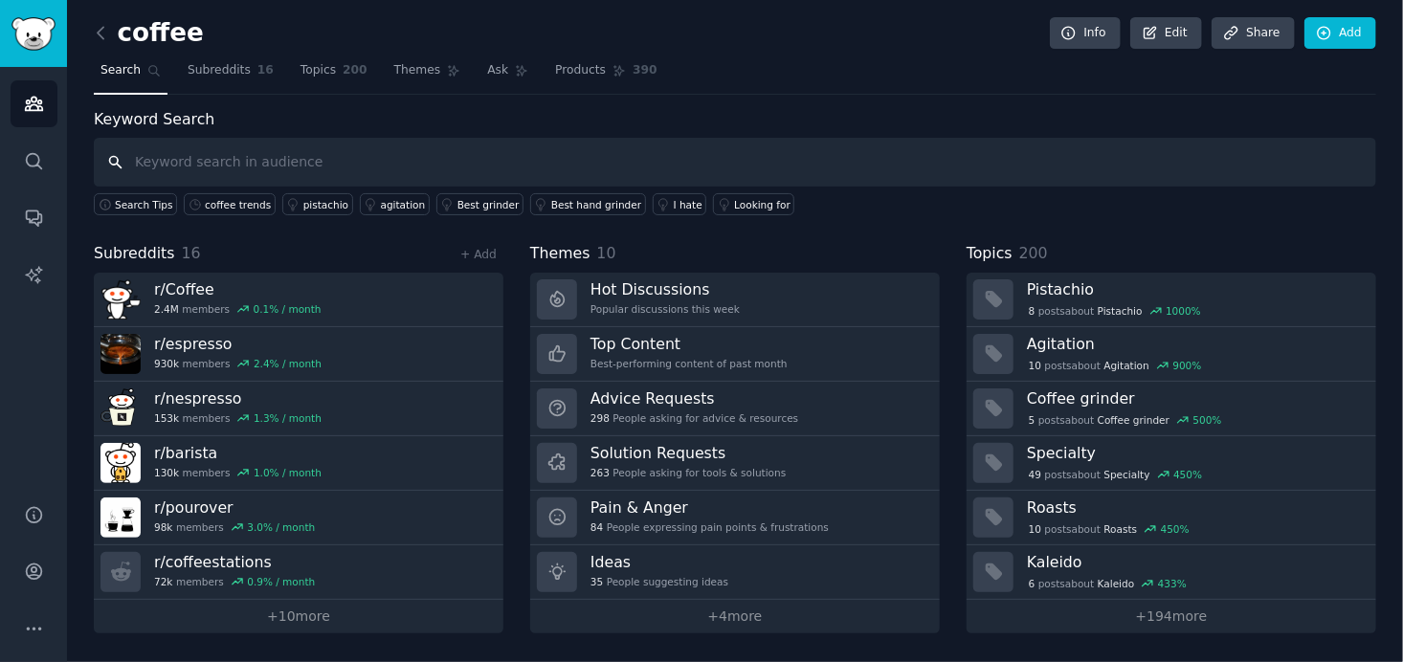
click at [480, 168] on input "text" at bounding box center [735, 162] width 1283 height 49
paste input "“coffee moments” OR “coffee ritual”"
type input "“coffee moments” OR “coffee ritual”"
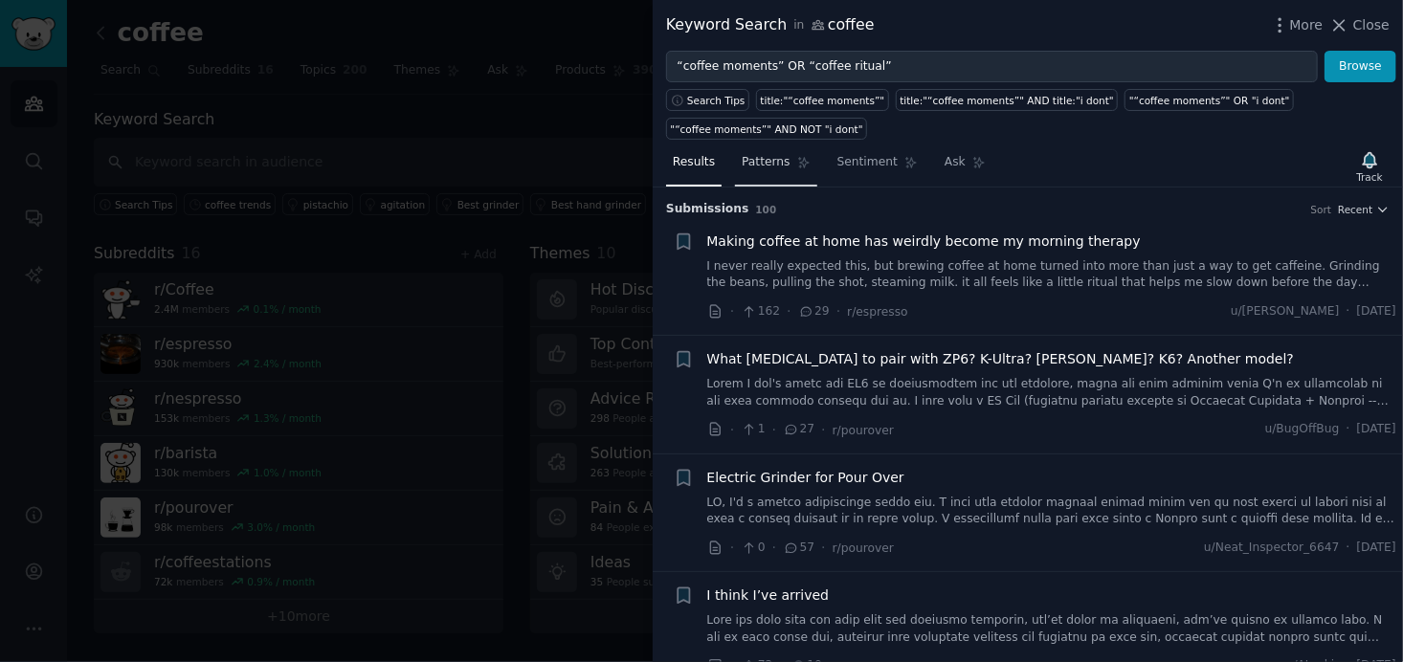
click at [768, 164] on span "Patterns" at bounding box center [766, 162] width 48 height 17
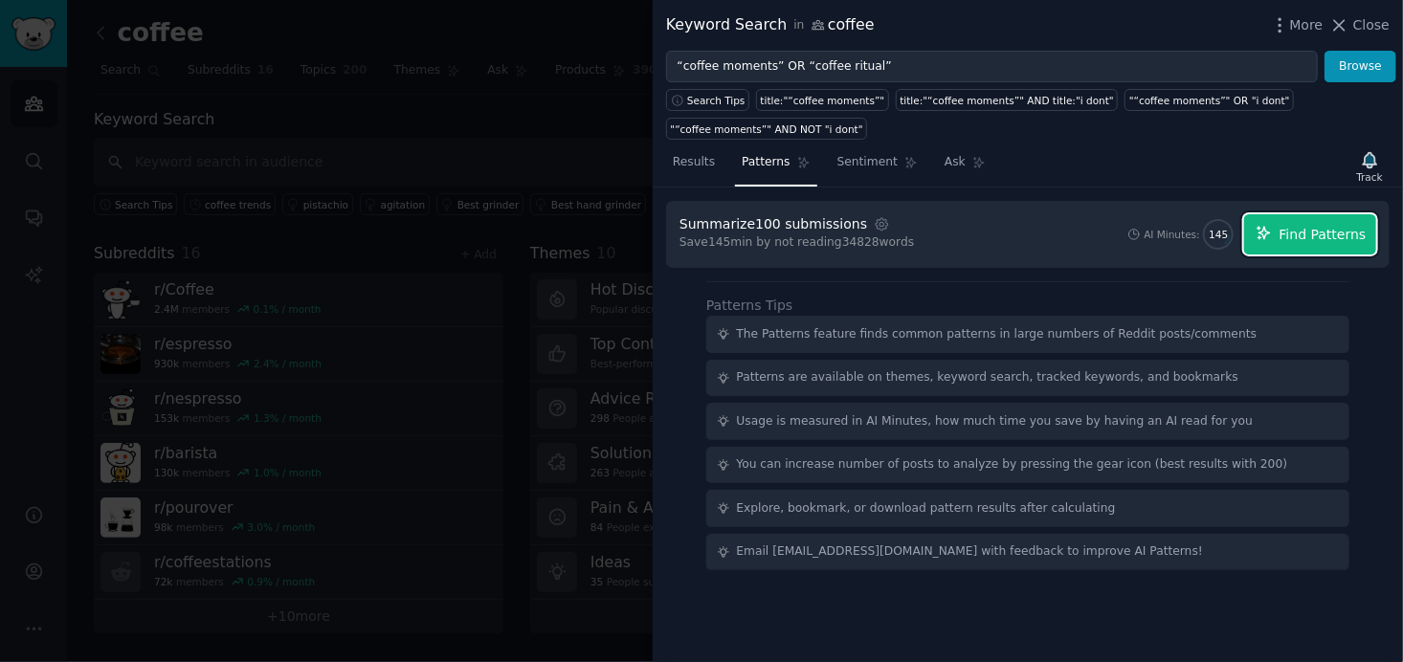
click at [1313, 229] on span "Find Patterns" at bounding box center [1323, 235] width 87 height 20
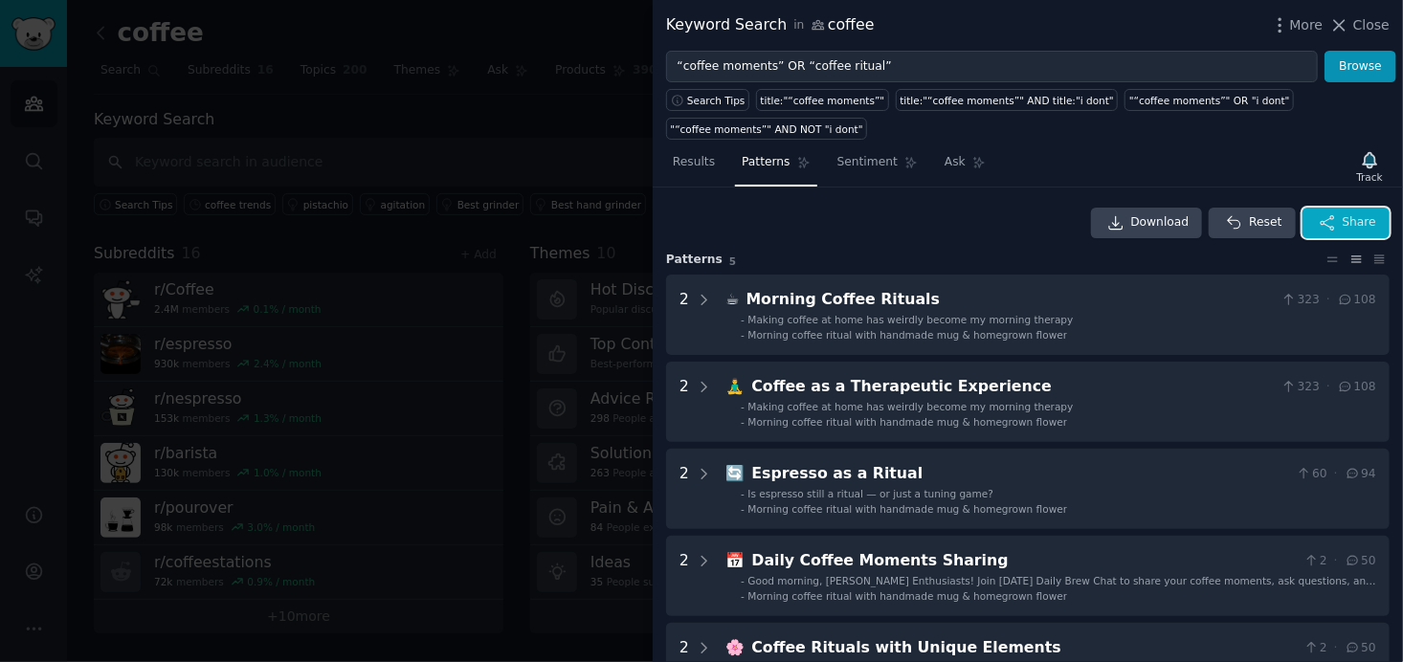
click at [1351, 210] on button "Share" at bounding box center [1346, 223] width 87 height 31
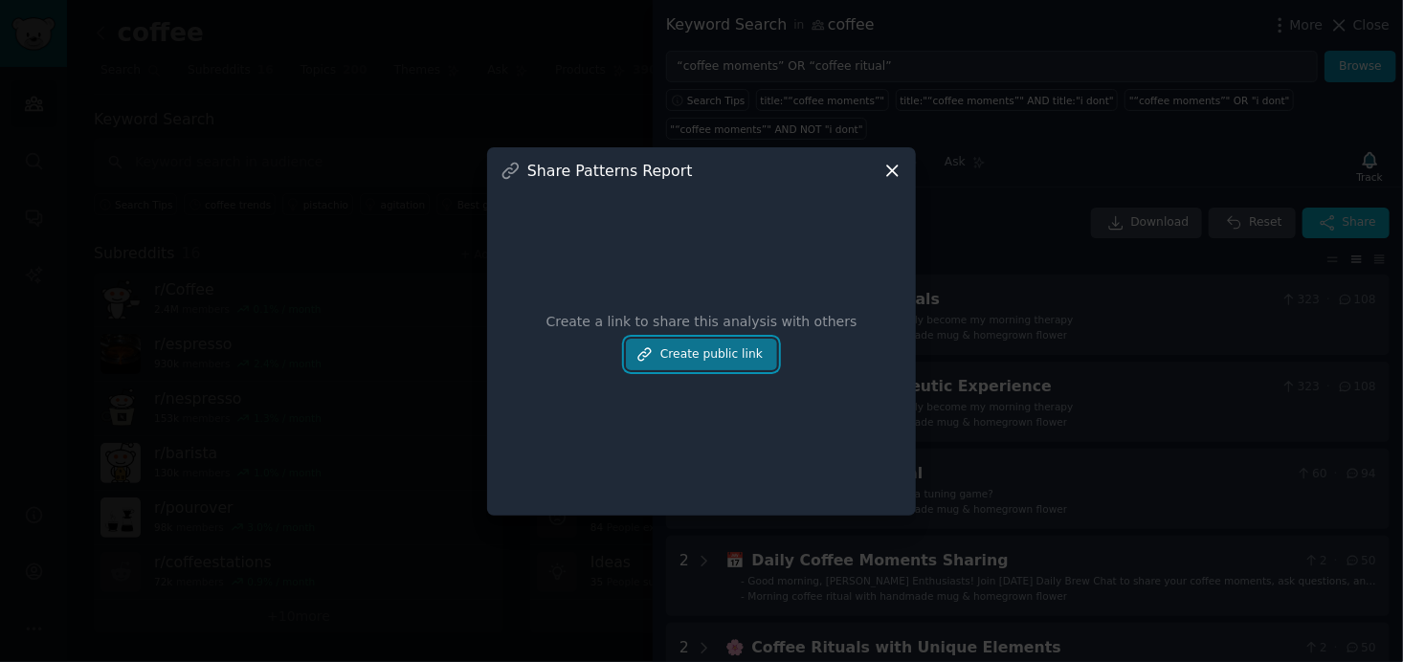
click at [720, 350] on button "Create public link" at bounding box center [701, 355] width 151 height 33
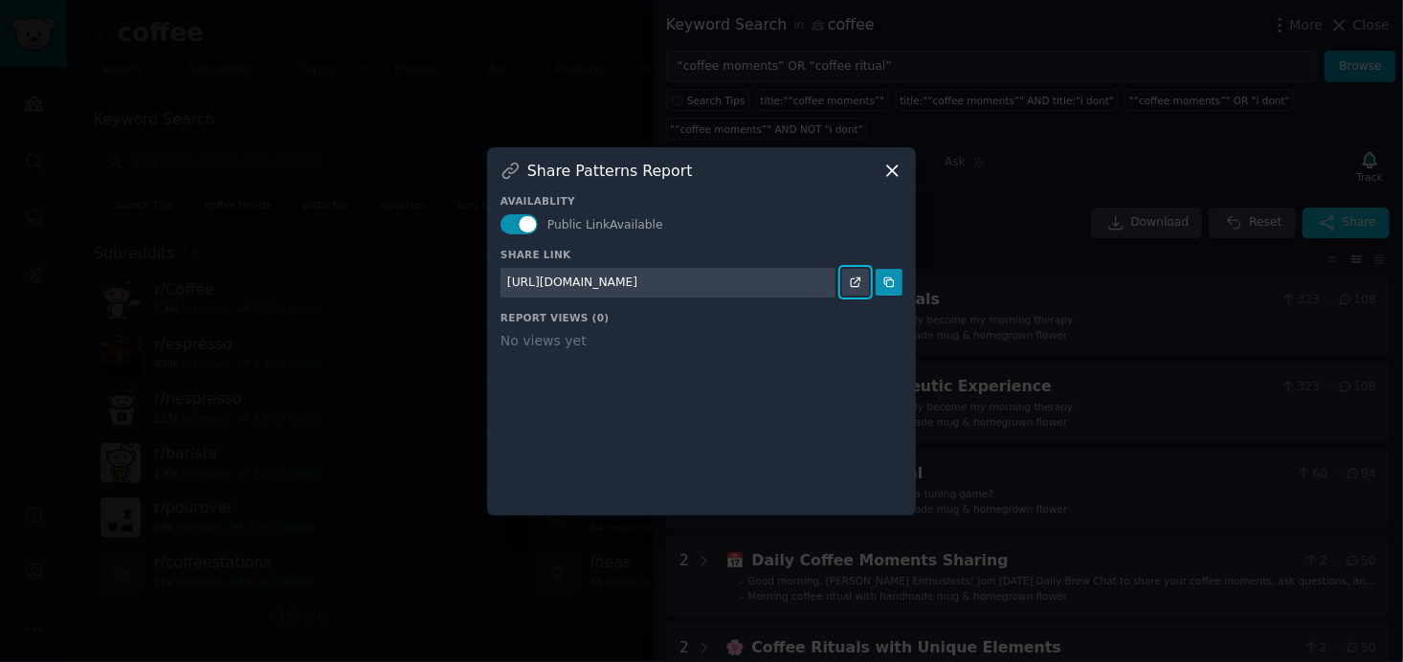
click at [856, 270] on link at bounding box center [855, 282] width 27 height 27
click at [891, 172] on icon at bounding box center [892, 171] width 11 height 11
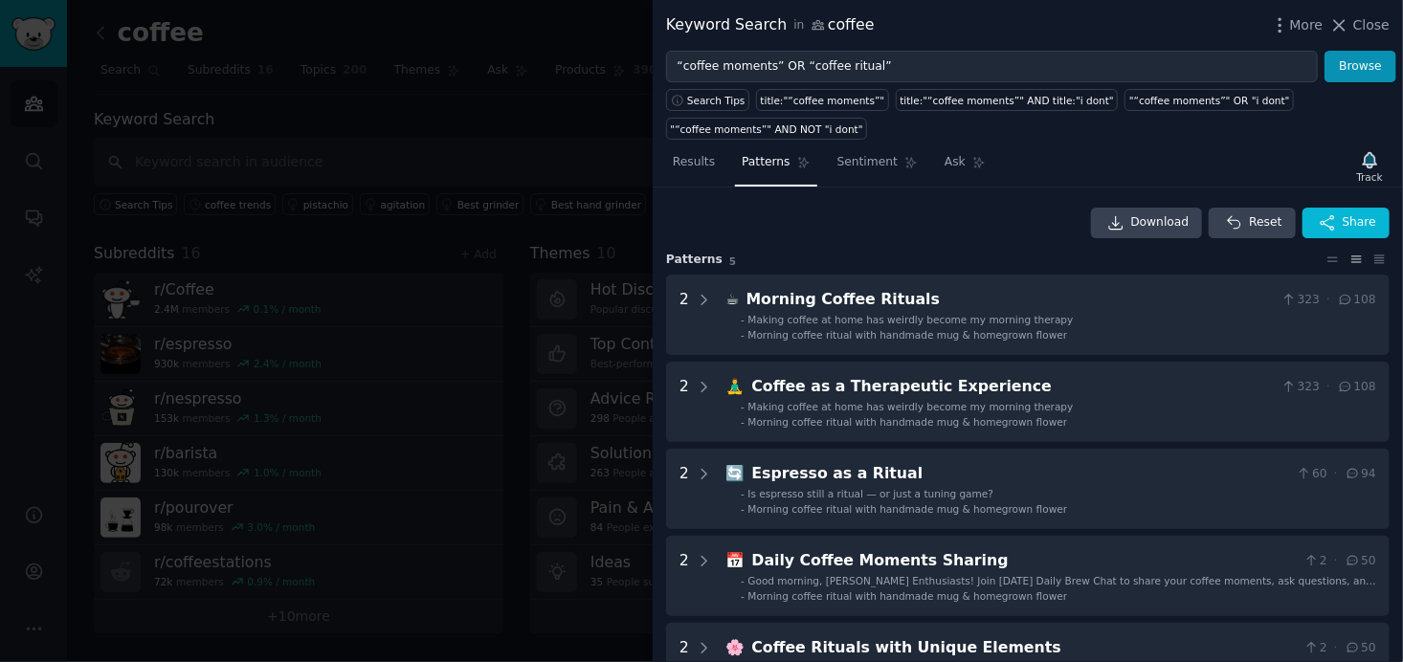
drag, startPoint x: 1378, startPoint y: 34, endPoint x: 1327, endPoint y: 30, distance: 51.8
click at [1378, 34] on span "Close" at bounding box center [1371, 25] width 36 height 20
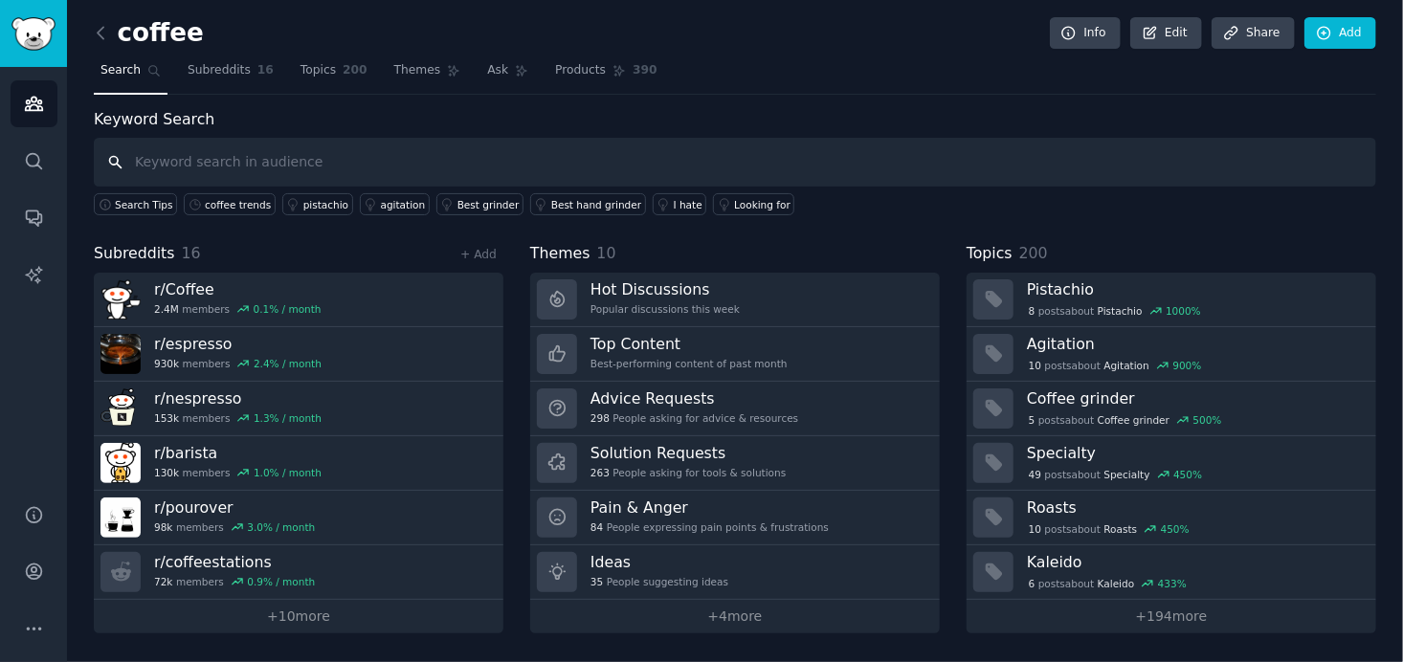
paste input "Viennese coffeehouse"
type input "Viennese coffeehouse"
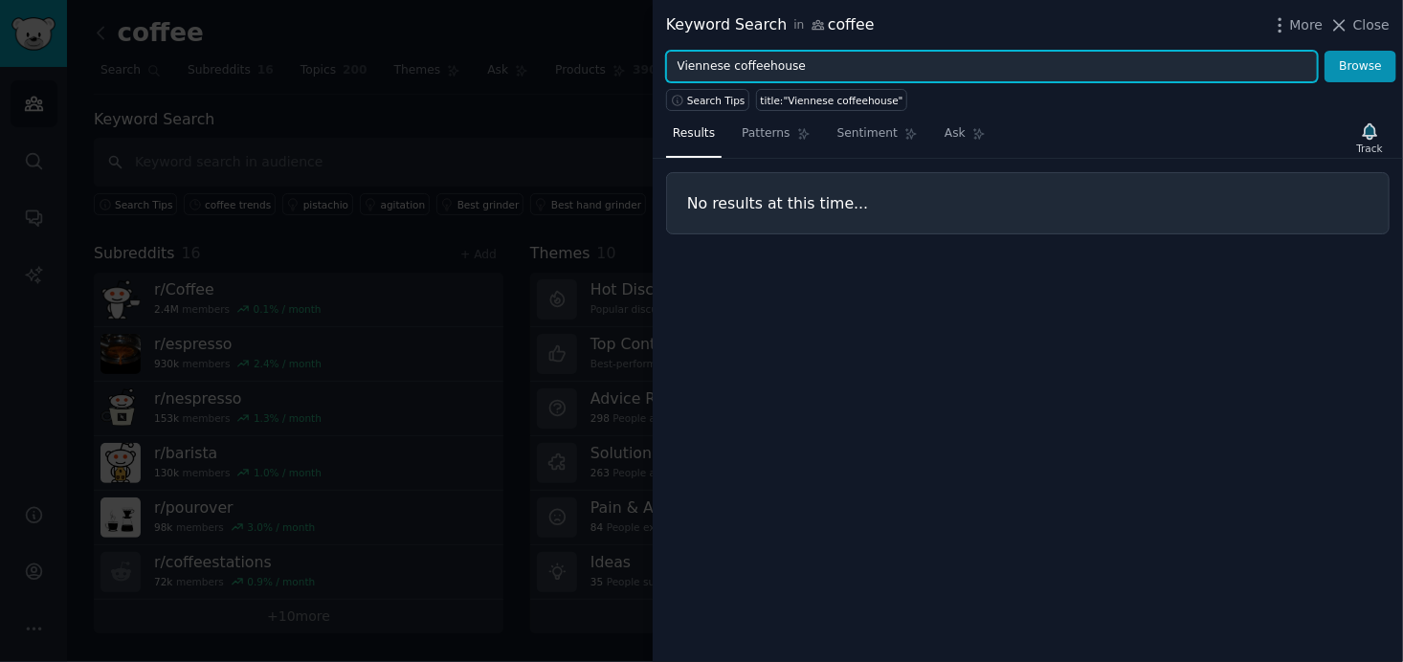
drag, startPoint x: 811, startPoint y: 62, endPoint x: 629, endPoint y: 59, distance: 181.9
click at [629, 59] on div "Keyword Search in coffee More Close Viennese coffeehouse Browse Search Tips tit…" at bounding box center [701, 331] width 1403 height 662
type input "coffee supplier"
click at [1325, 51] on button "Browse" at bounding box center [1361, 67] width 72 height 33
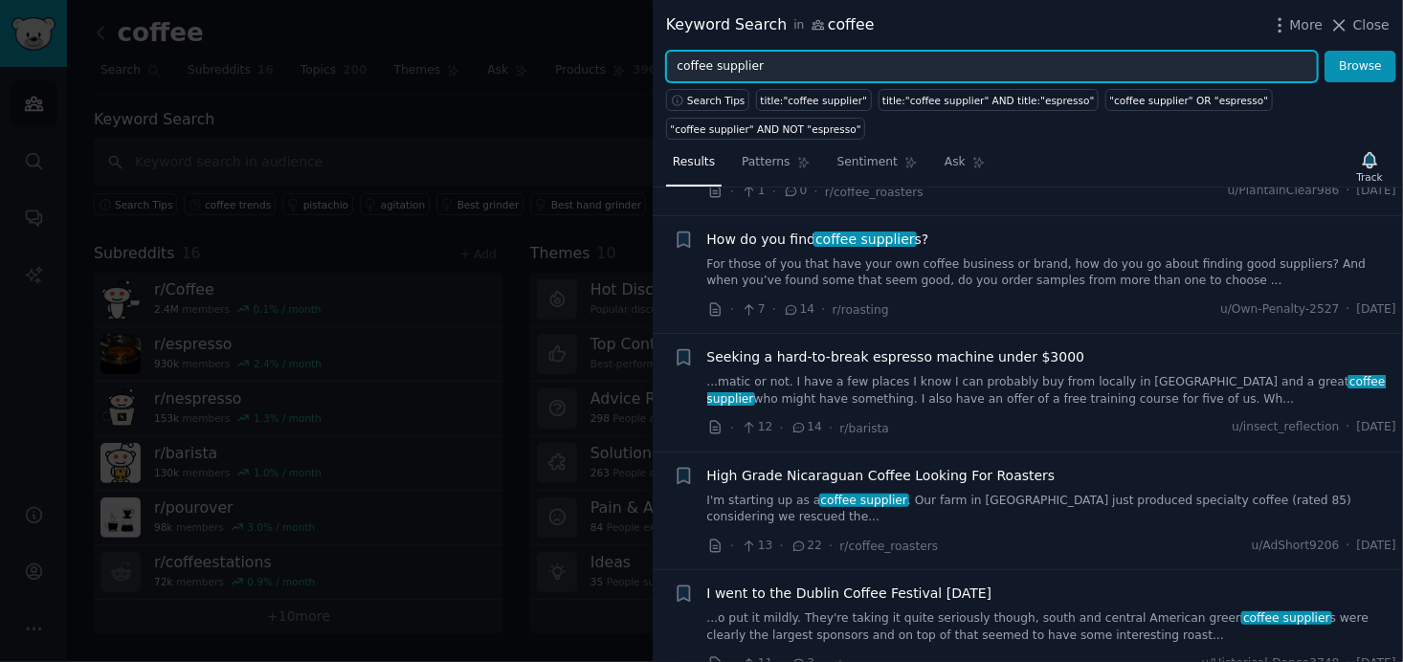
scroll to position [479, 0]
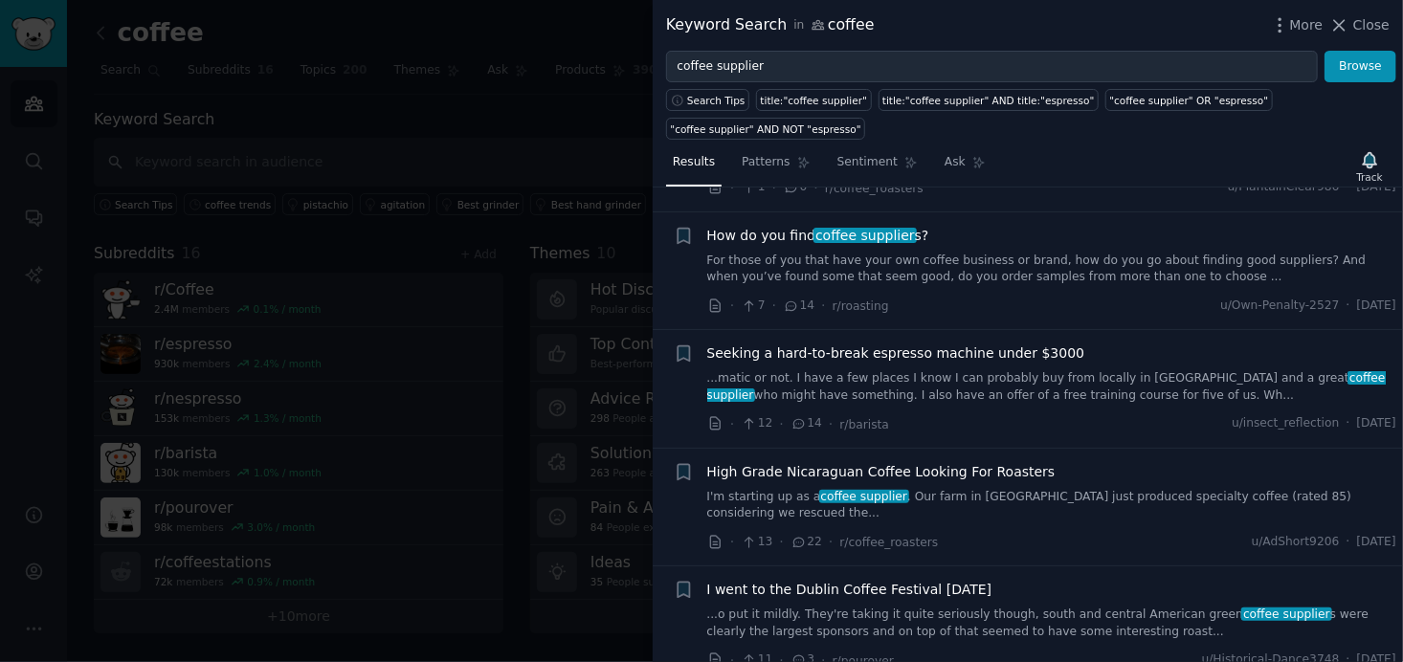
click at [904, 253] on link "For those of you that have your own coffee business or brand, how do you go abo…" at bounding box center [1052, 270] width 690 height 34
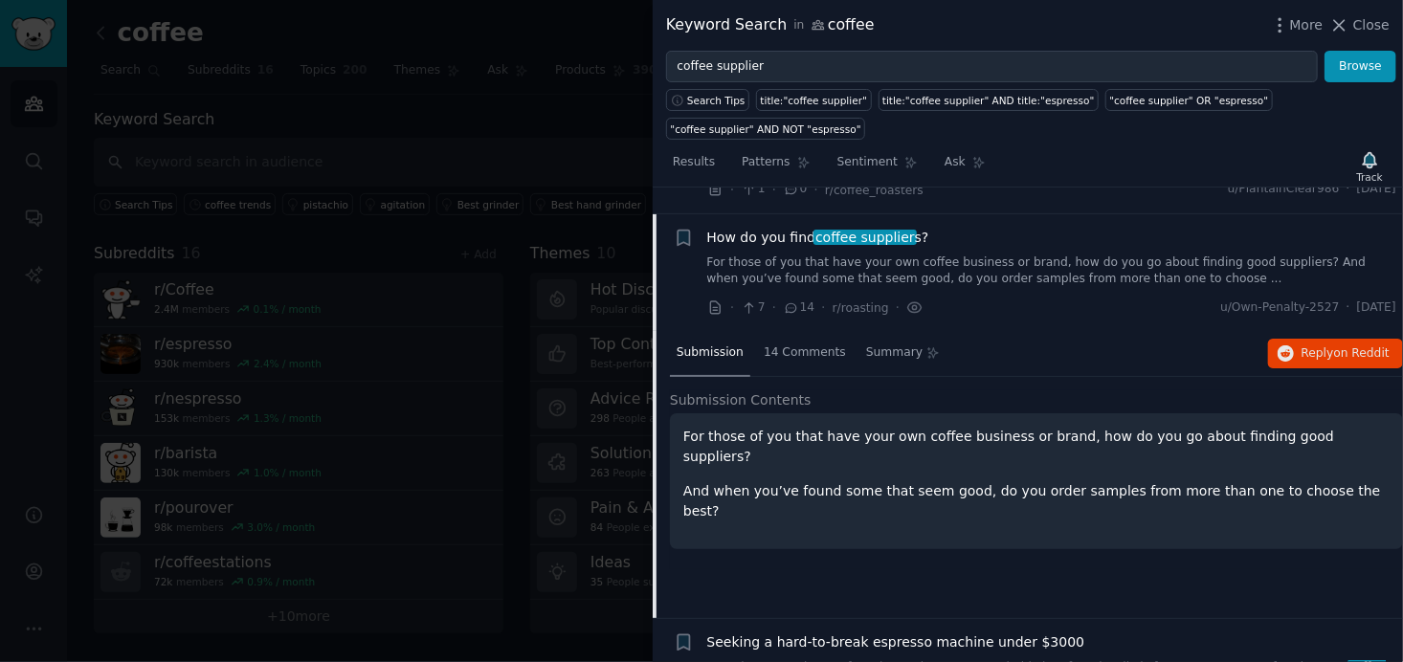
scroll to position [502, 0]
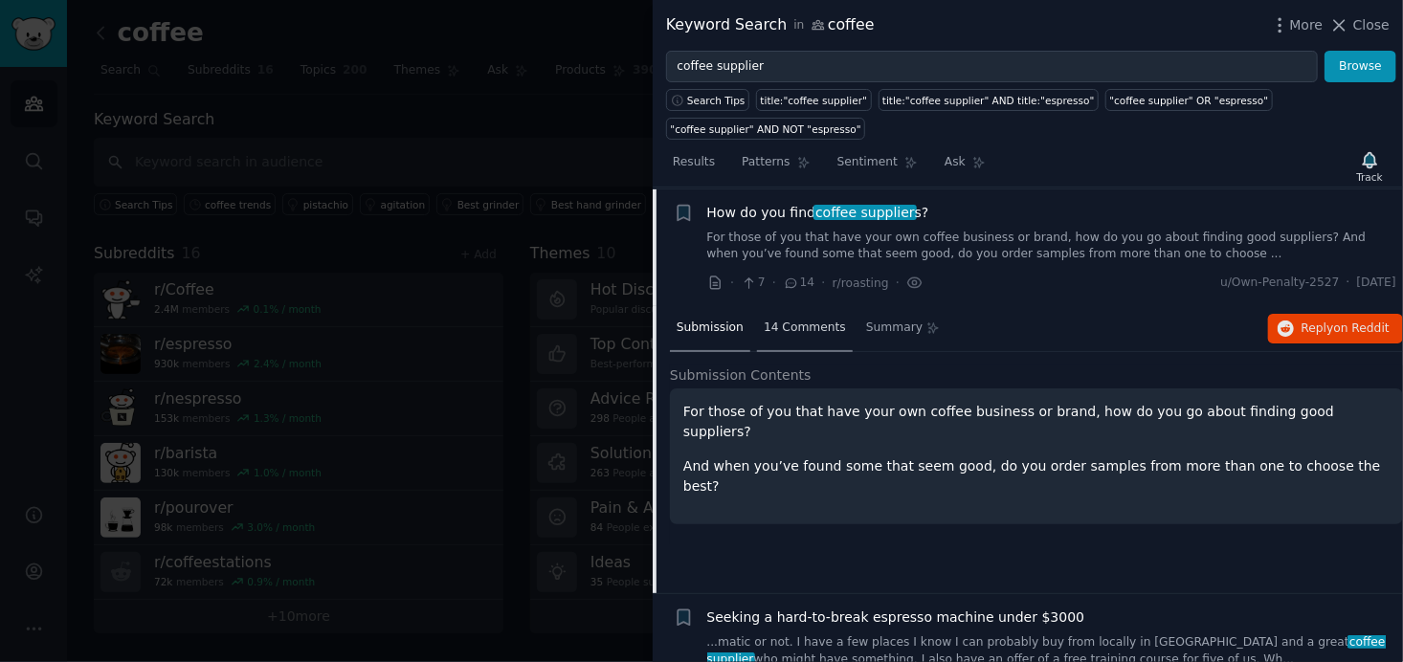
click at [808, 323] on span "14 Comments" at bounding box center [805, 328] width 82 height 17
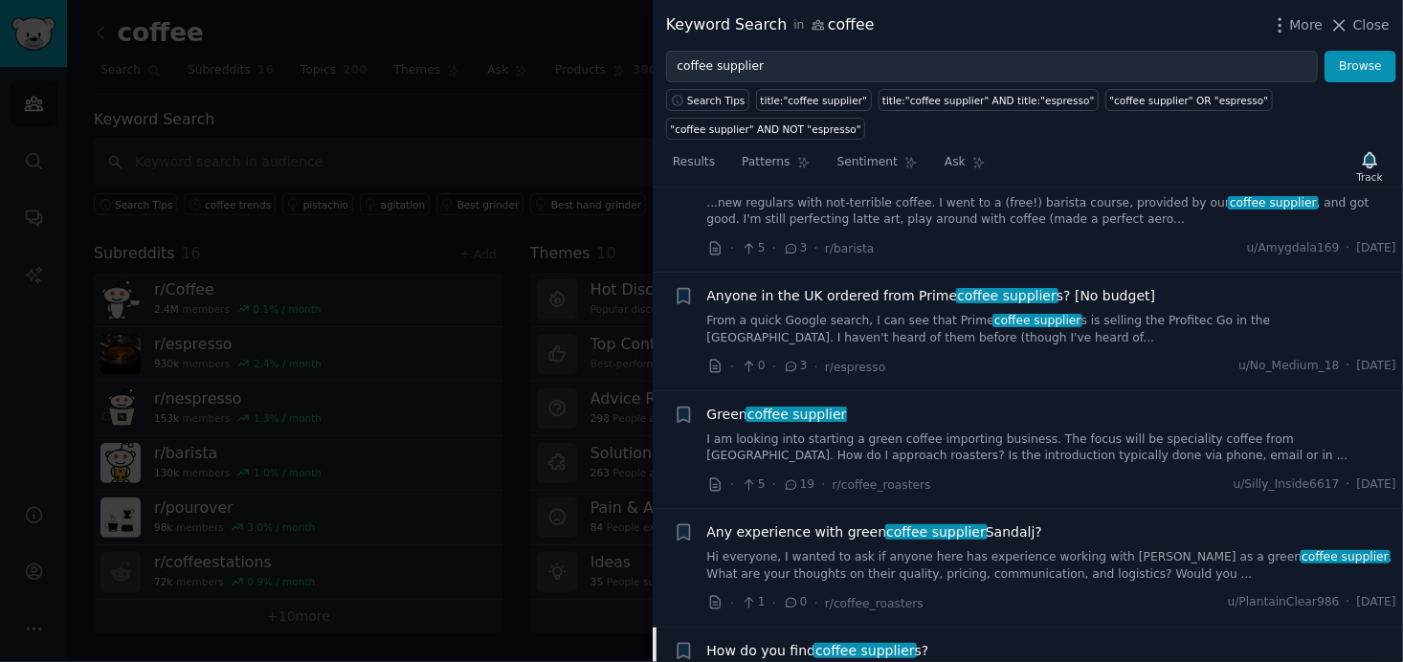
scroll to position [0, 0]
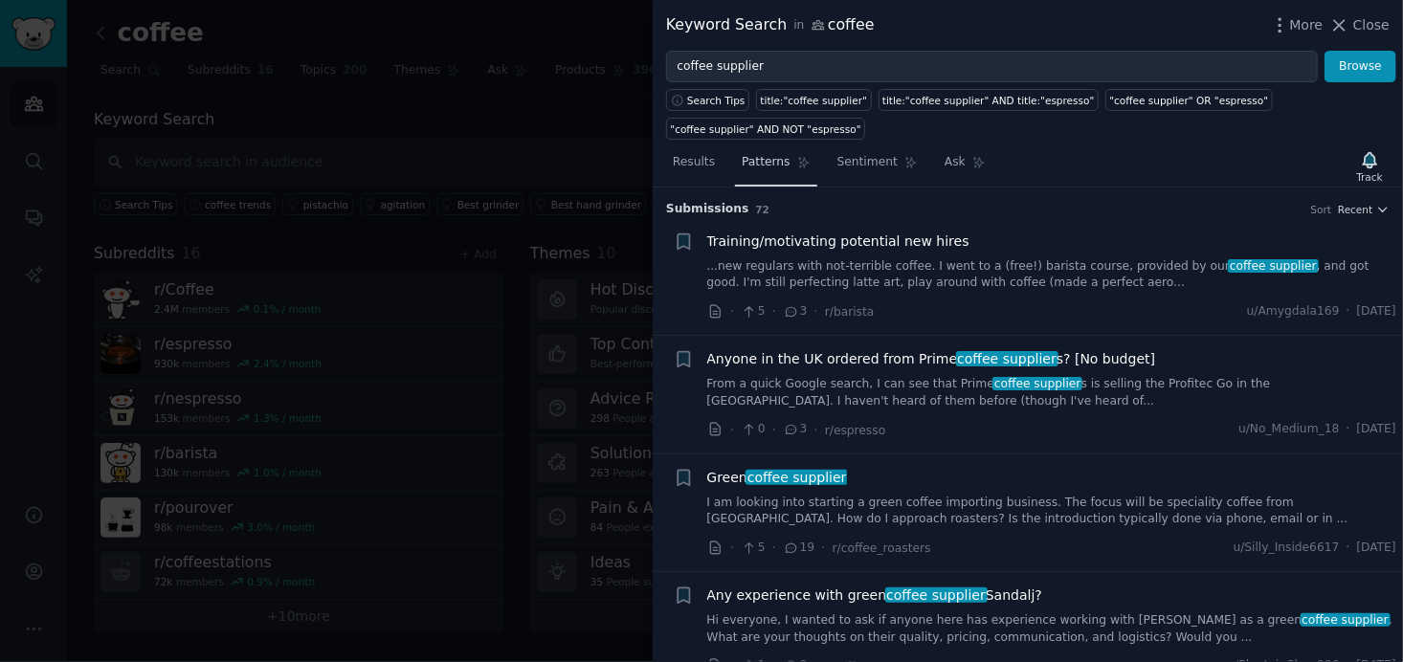
click at [802, 156] on link "Patterns" at bounding box center [775, 166] width 81 height 39
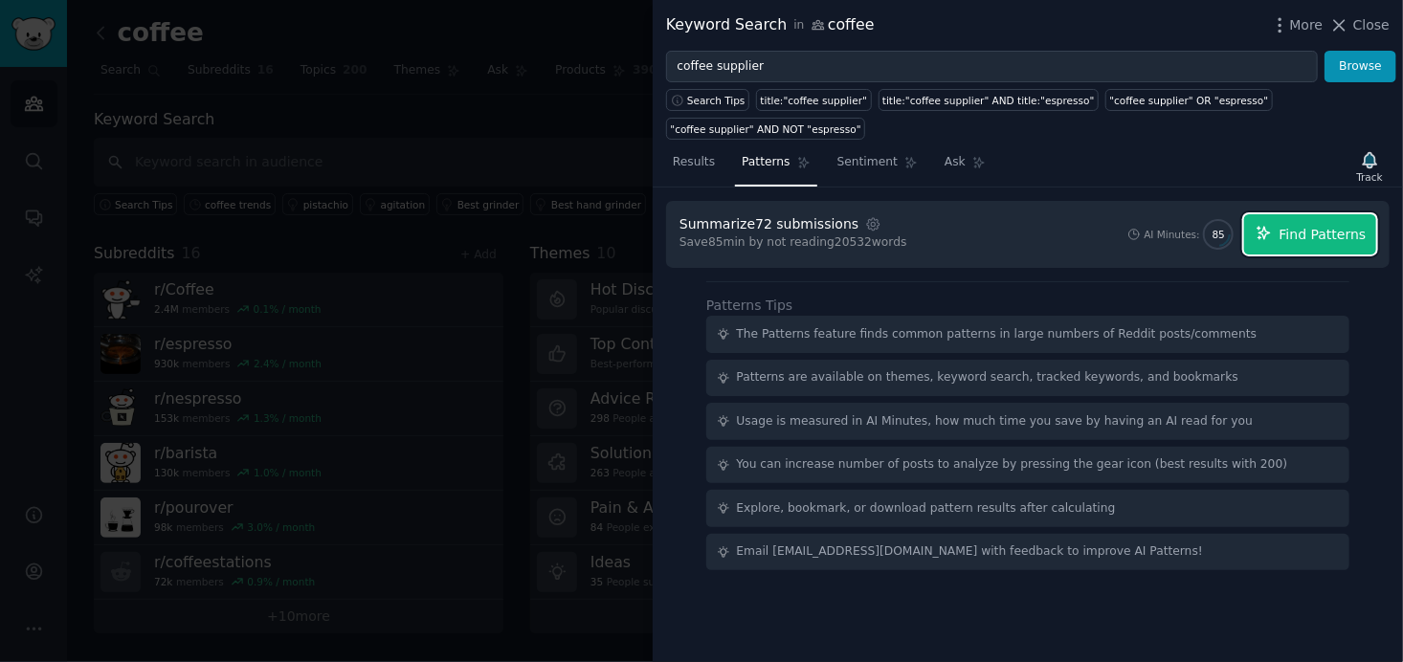
click at [1351, 229] on span "Find Patterns" at bounding box center [1323, 235] width 87 height 20
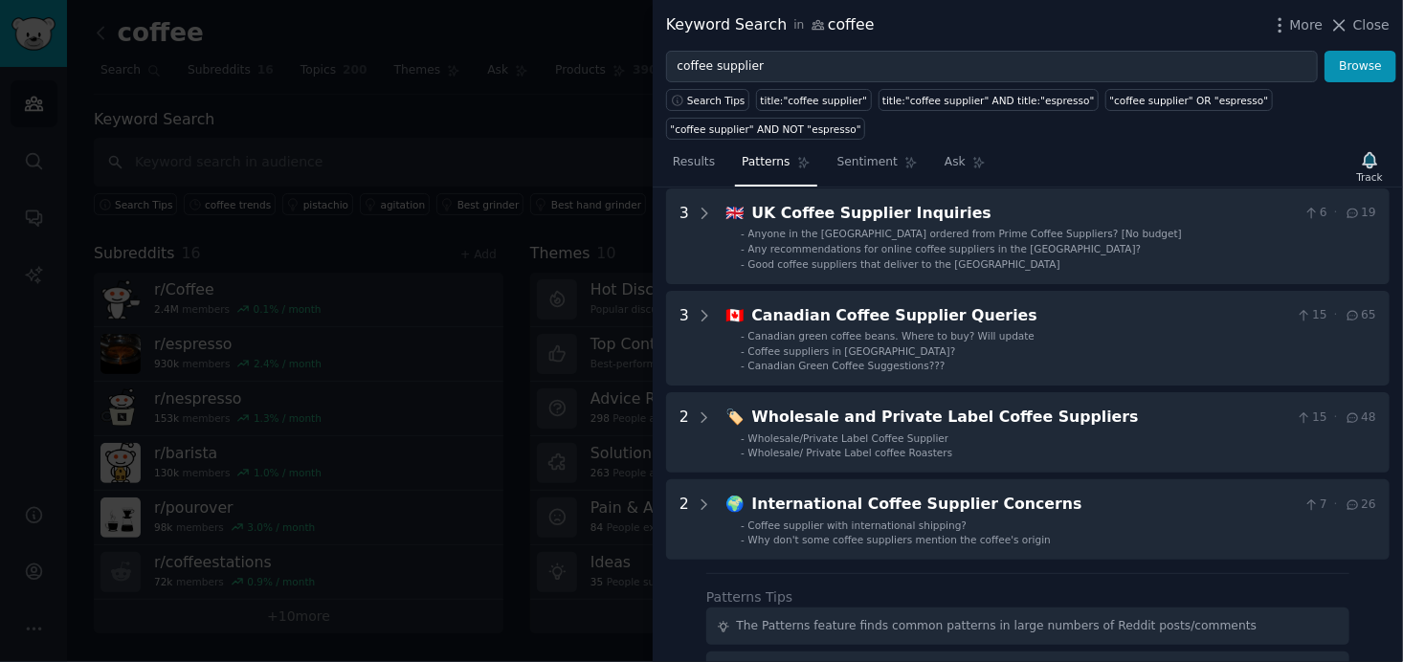
scroll to position [191, 0]
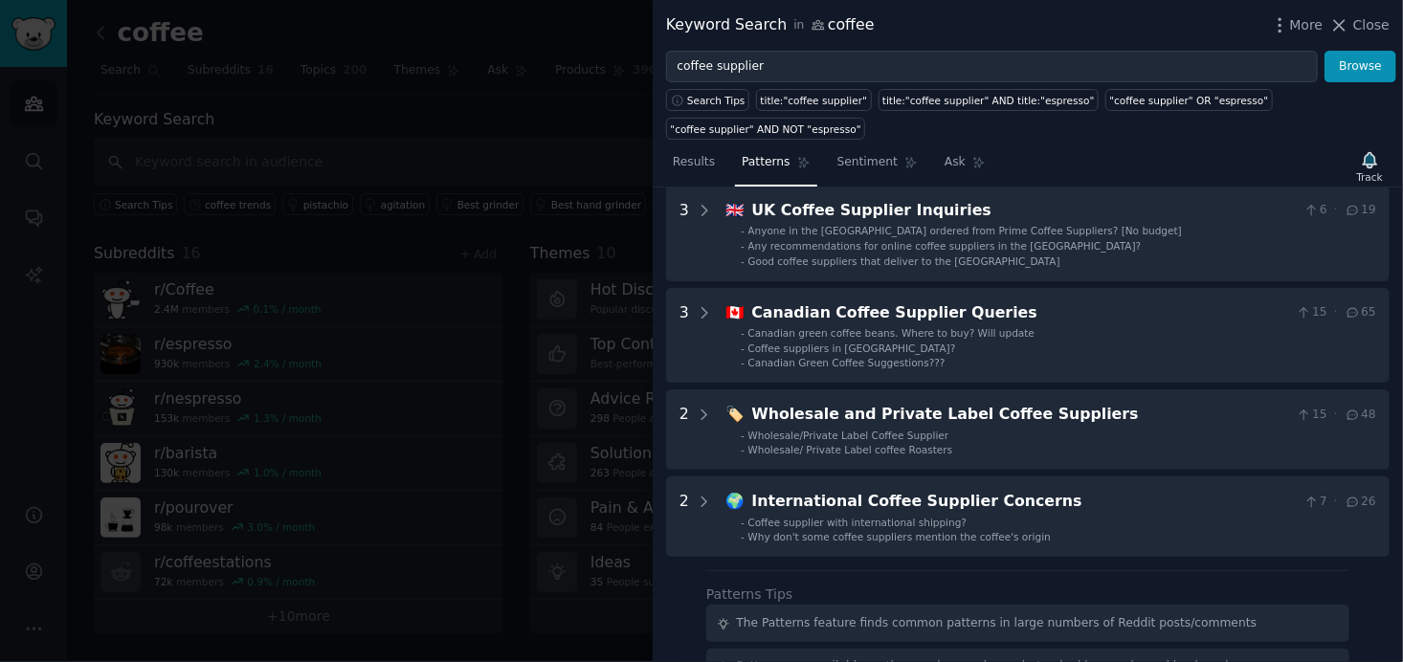
click at [1375, 22] on span "Close" at bounding box center [1371, 25] width 36 height 20
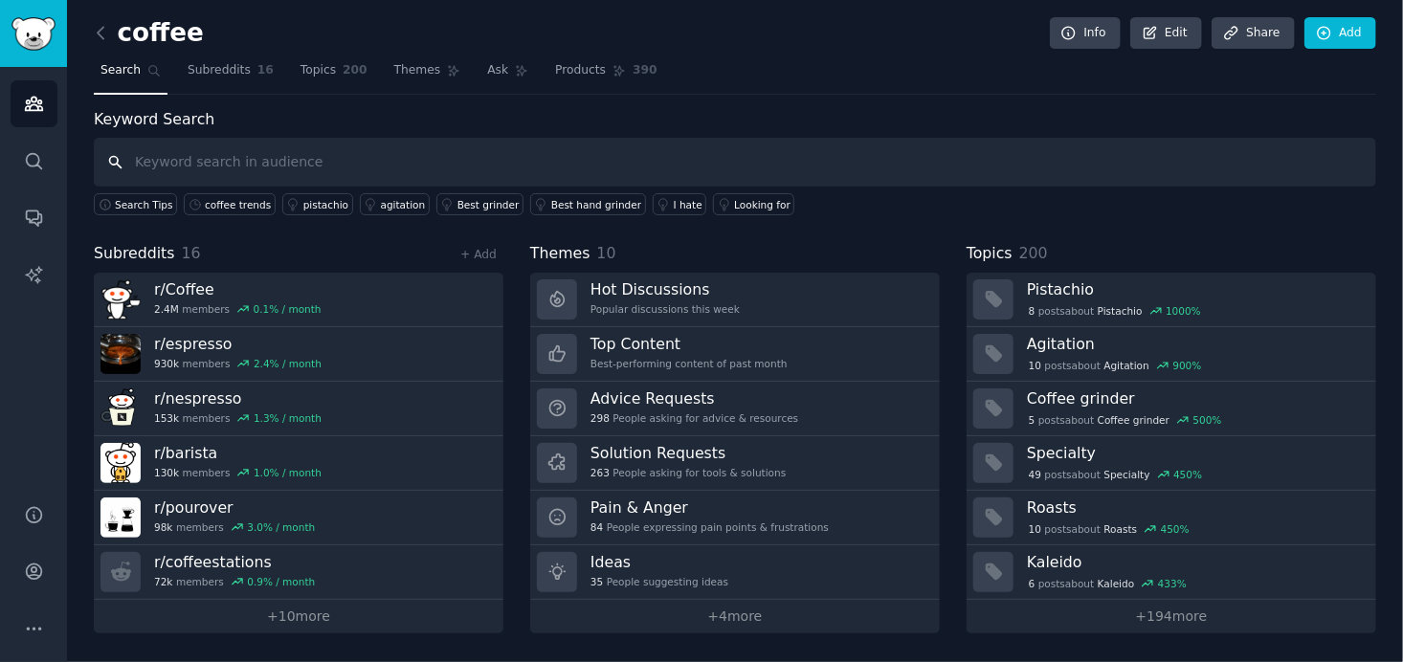
click at [435, 157] on input "text" at bounding box center [735, 162] width 1283 height 49
paste input "best coffee brand for café"
type input "best coffee brand for café"
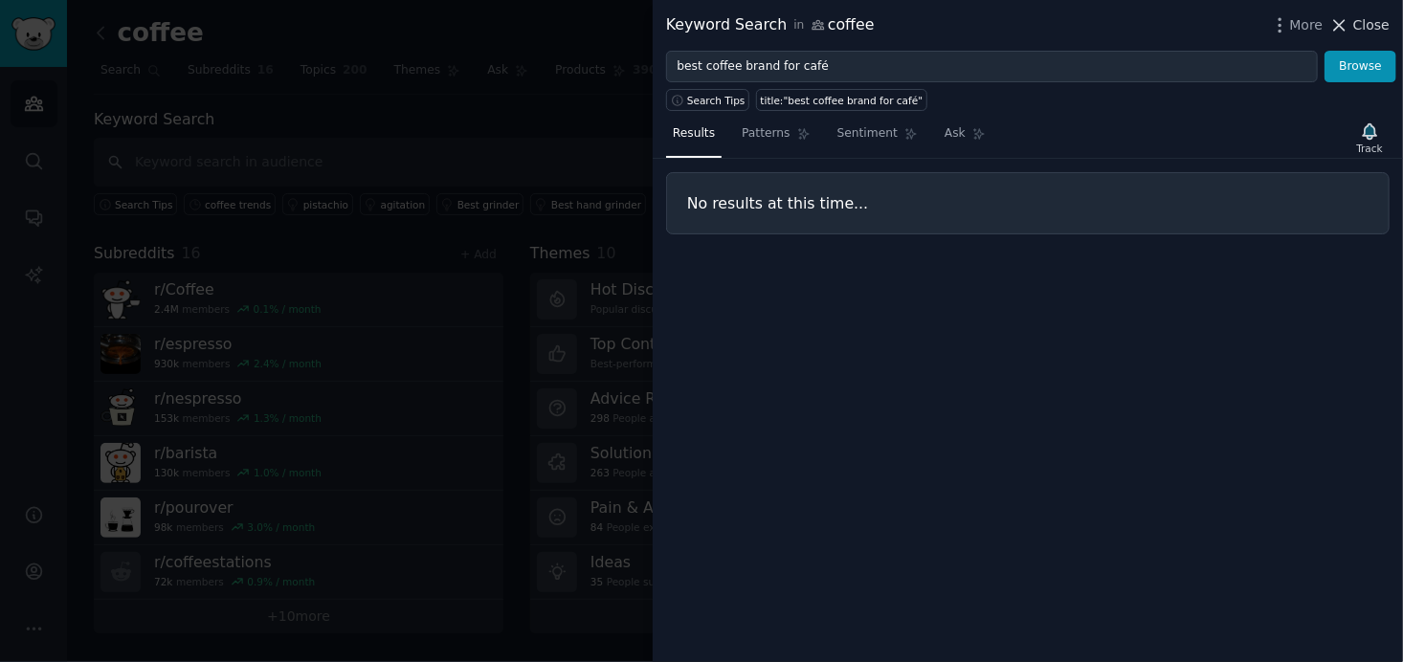
click at [1378, 28] on span "Close" at bounding box center [1371, 25] width 36 height 20
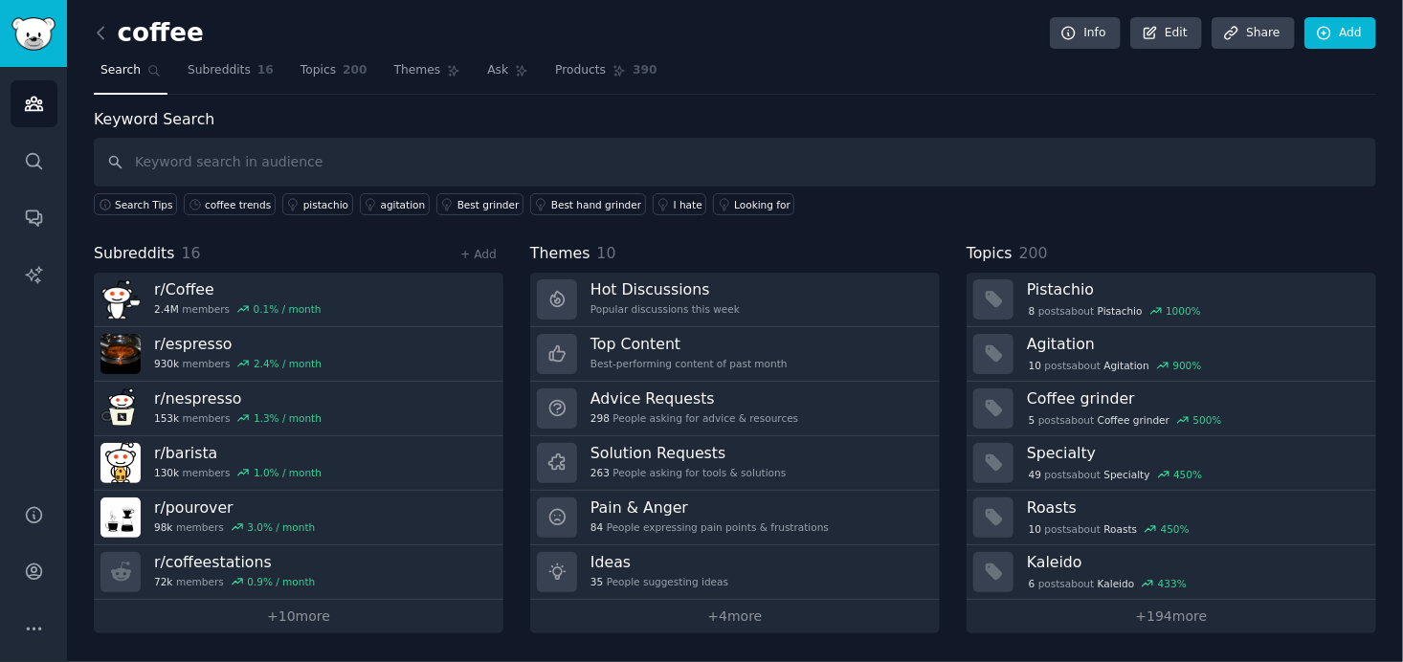
click at [301, 62] on span "Topics" at bounding box center [318, 70] width 35 height 17
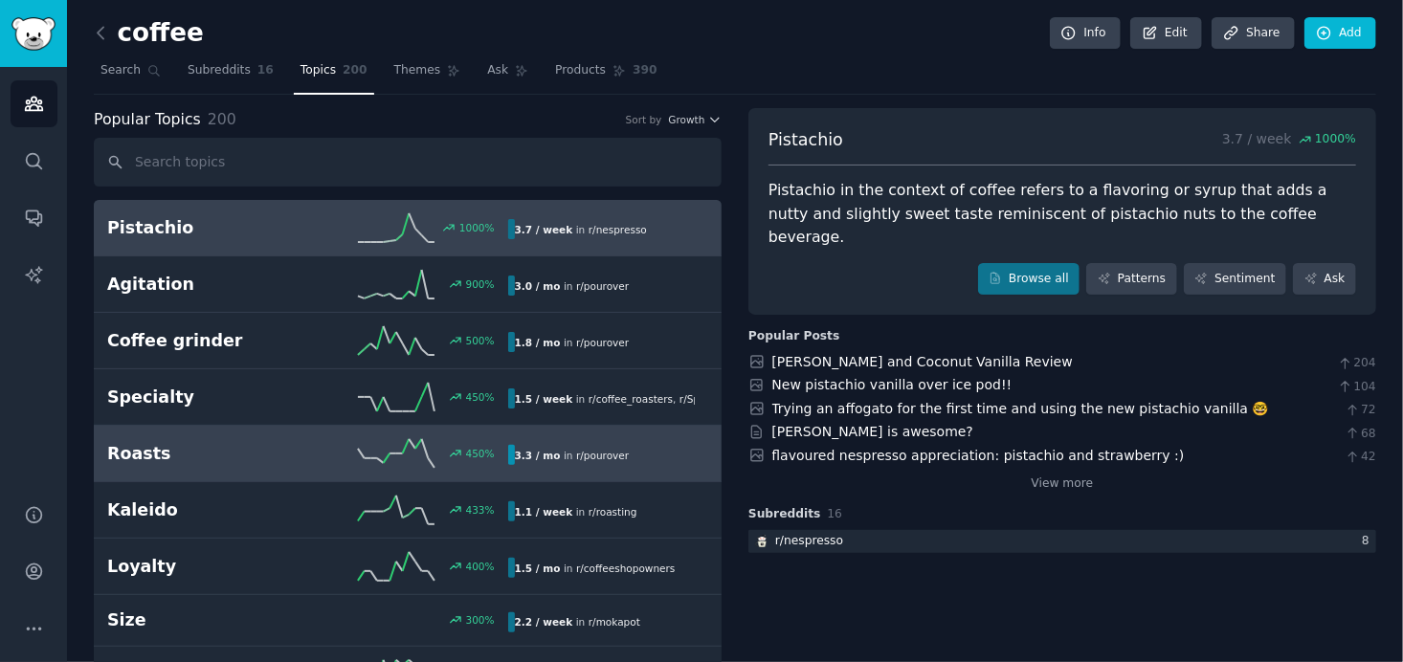
click at [235, 447] on h2 "Roasts" at bounding box center [207, 454] width 200 height 24
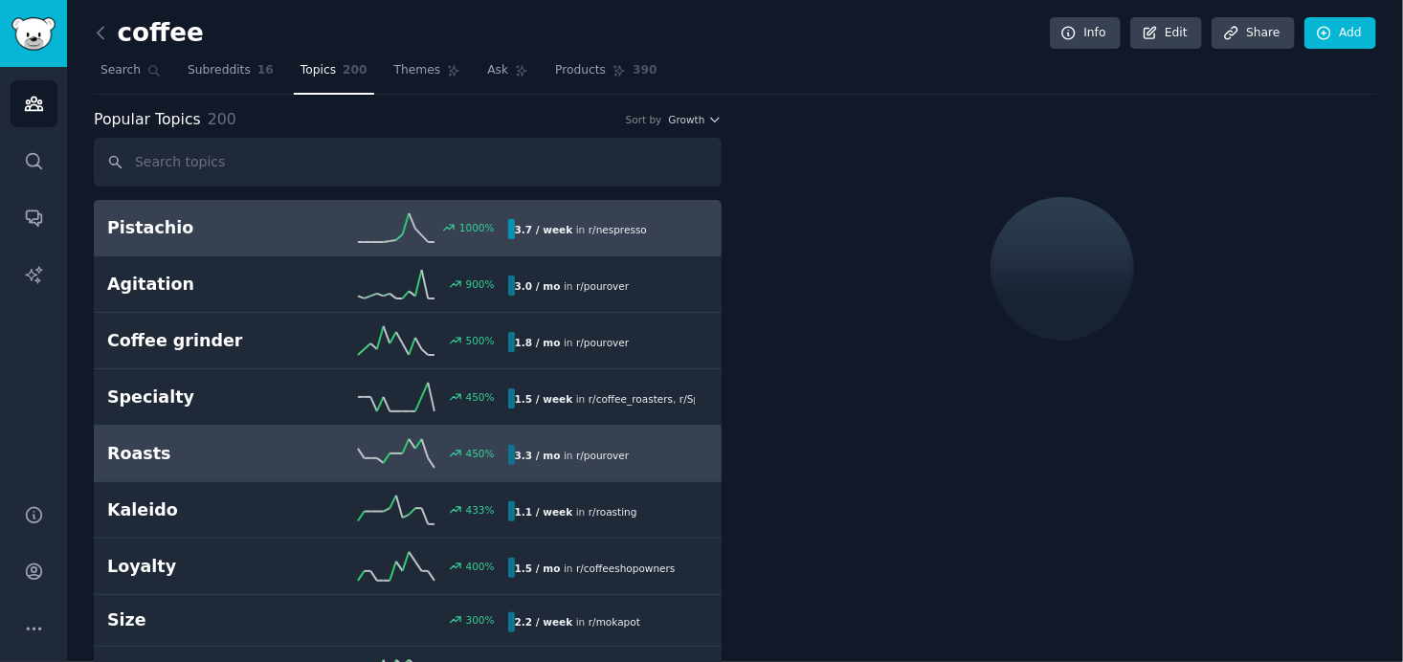
click at [281, 236] on h2 "Pistachio" at bounding box center [207, 228] width 200 height 24
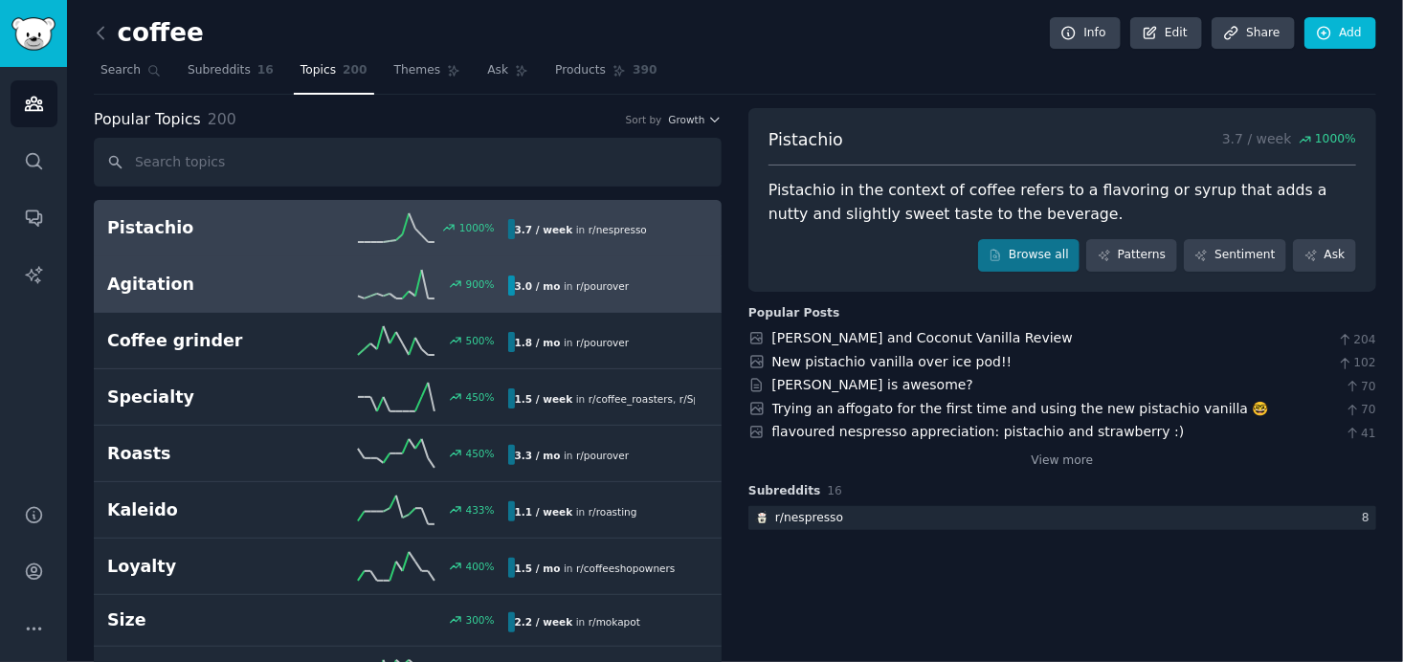
click at [299, 302] on link "Agitation 900 % 3.0 / mo in r/ pourover" at bounding box center [408, 285] width 628 height 56
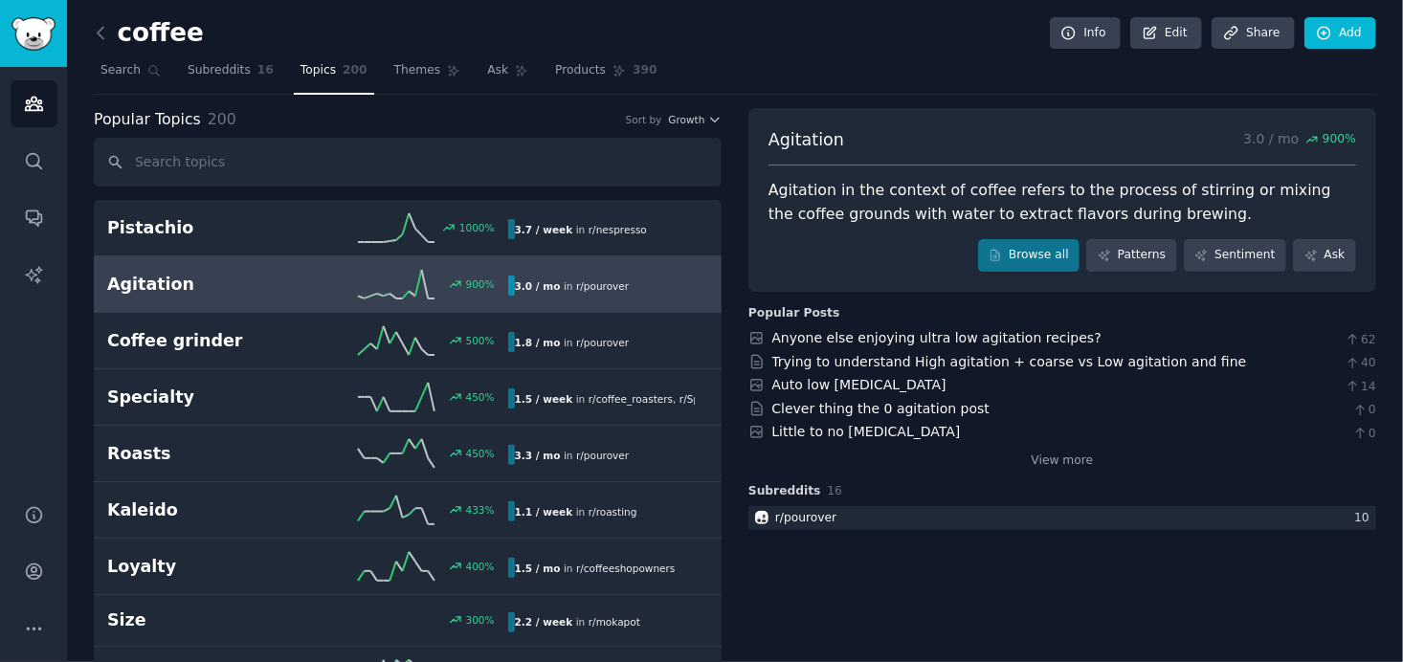
scroll to position [96, 0]
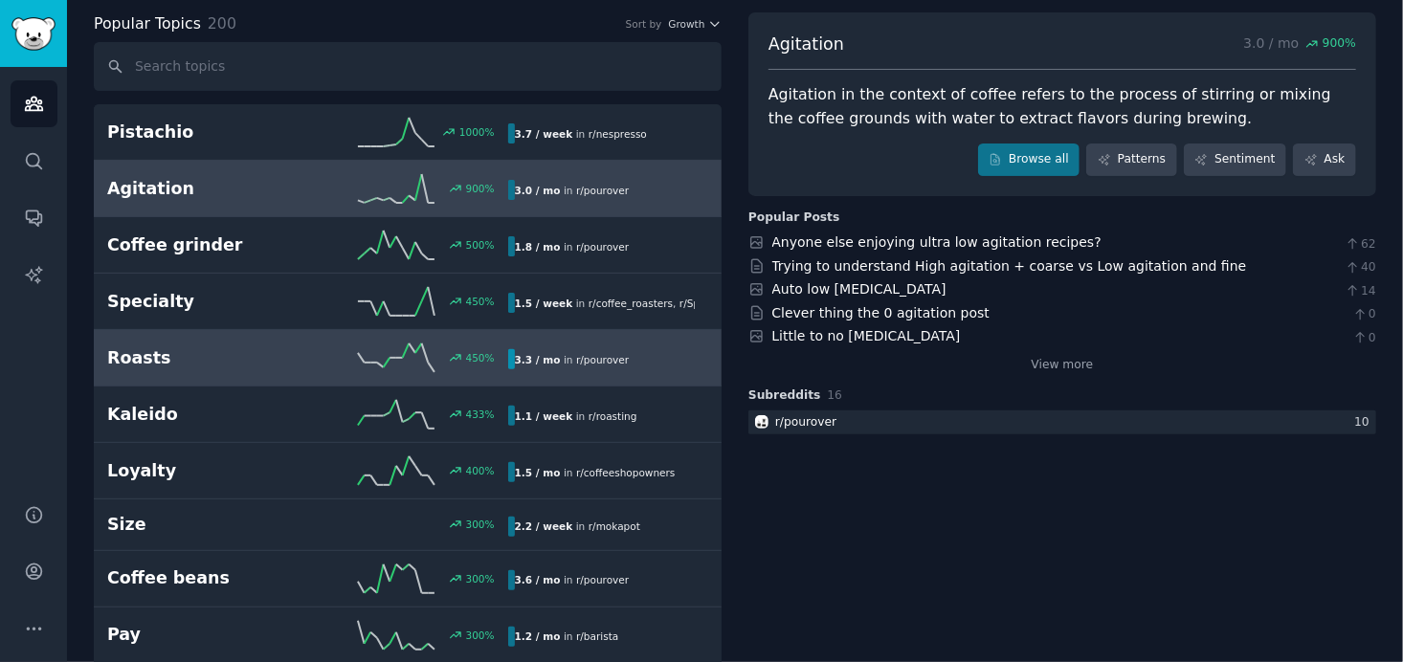
click at [291, 357] on h2 "Roasts" at bounding box center [207, 358] width 200 height 24
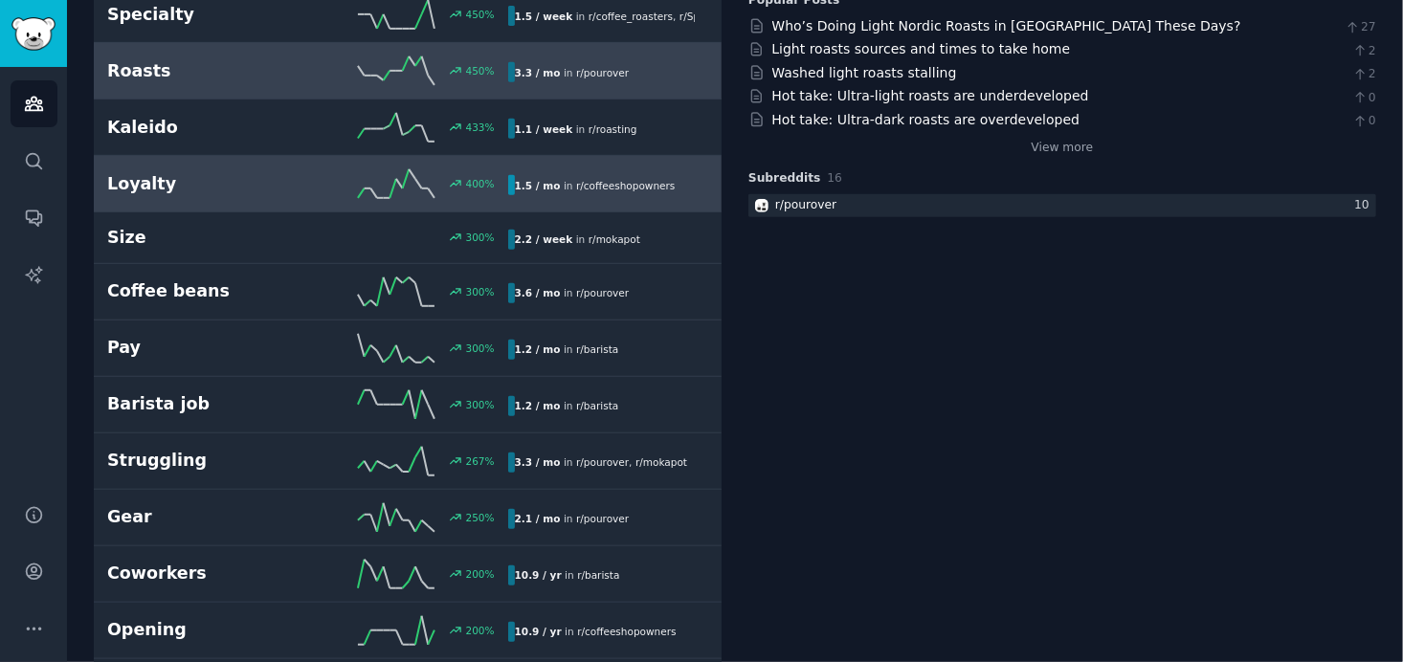
scroll to position [479, 0]
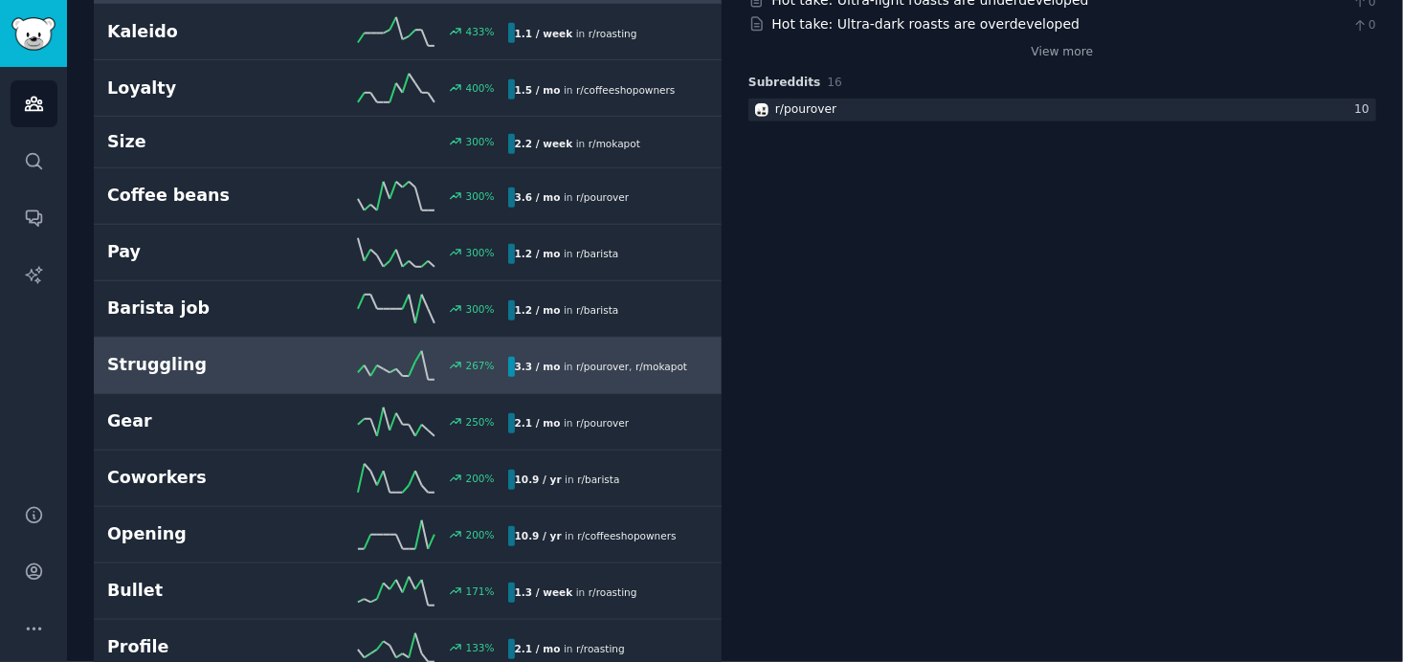
click at [283, 373] on div "Struggling 267 % 3.3 / mo in r/ pourover , r/ mokapot" at bounding box center [407, 365] width 601 height 29
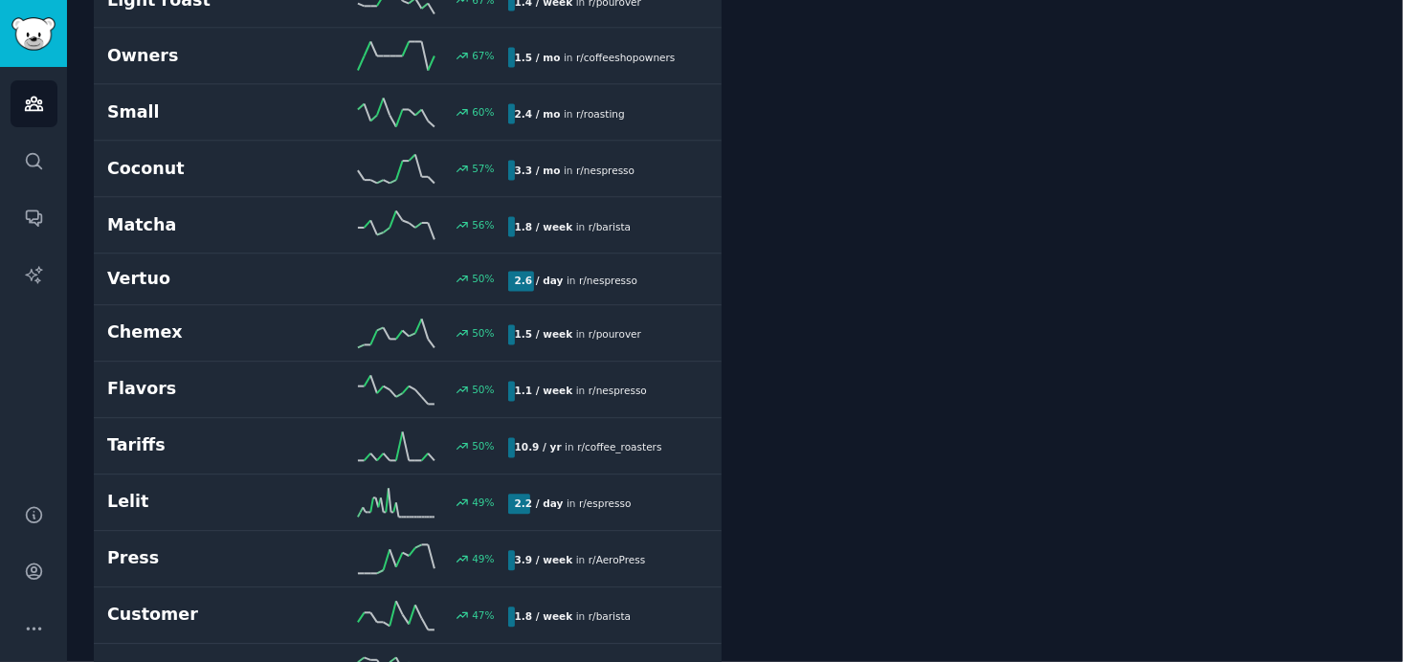
scroll to position [1733, 0]
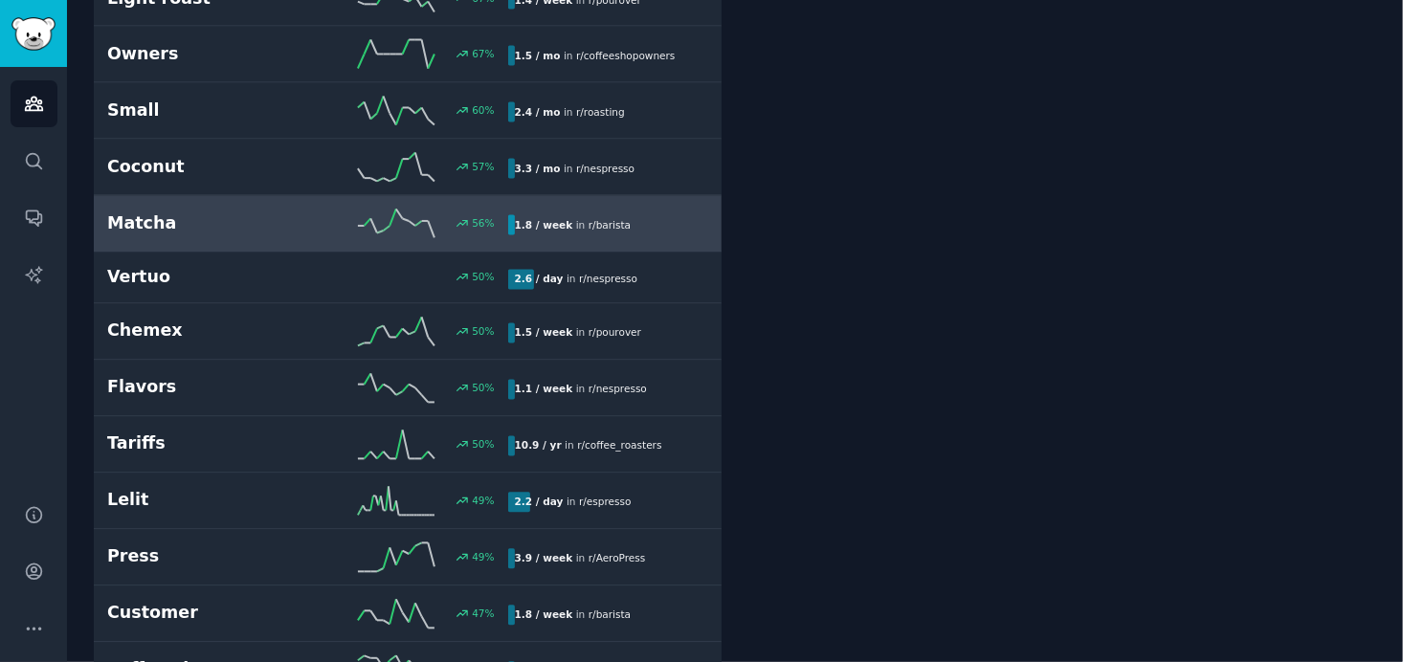
click at [189, 218] on h2 "Matcha" at bounding box center [207, 224] width 200 height 24
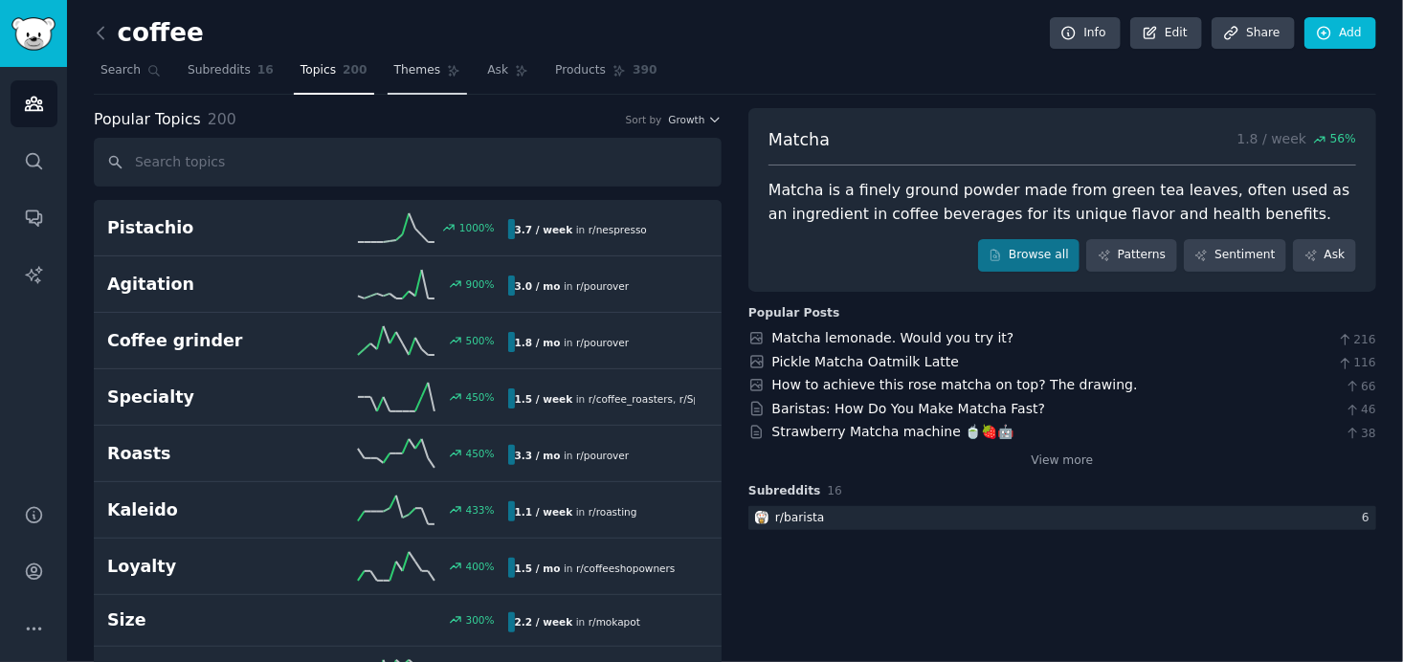
click at [395, 68] on span "Themes" at bounding box center [417, 70] width 47 height 17
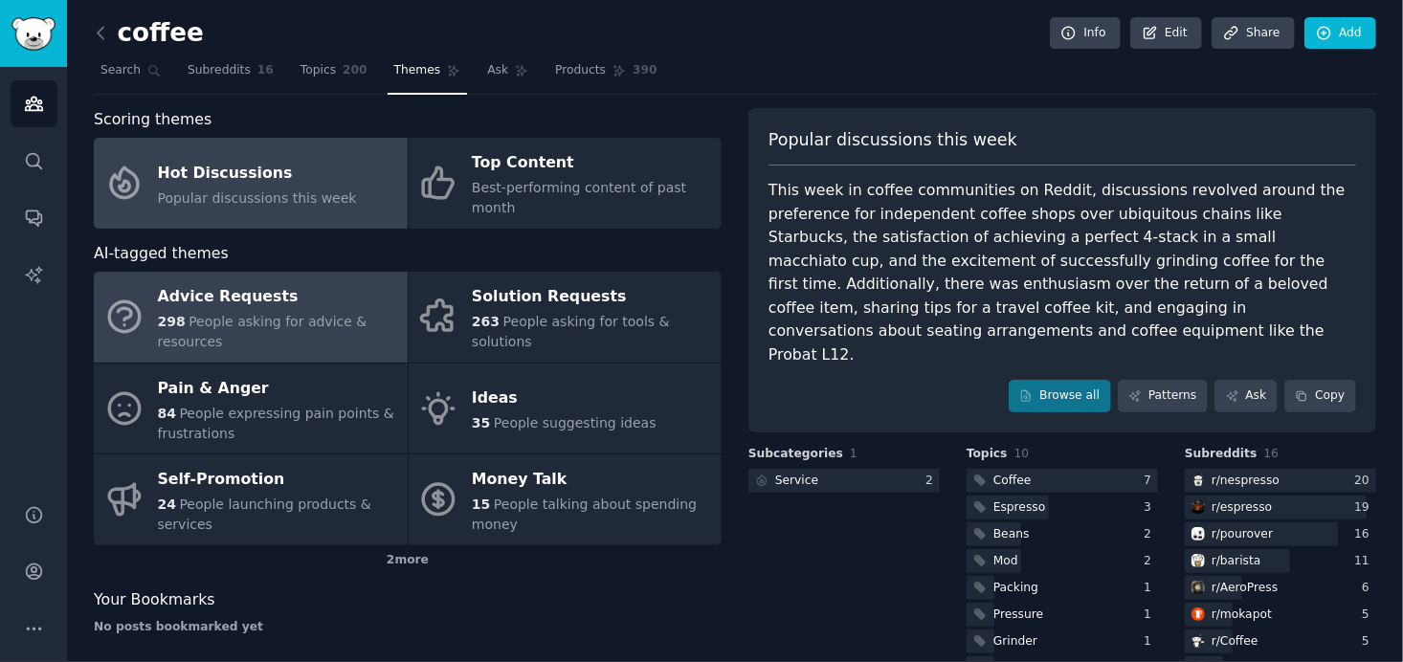
click at [295, 282] on div "Advice Requests" at bounding box center [278, 297] width 240 height 31
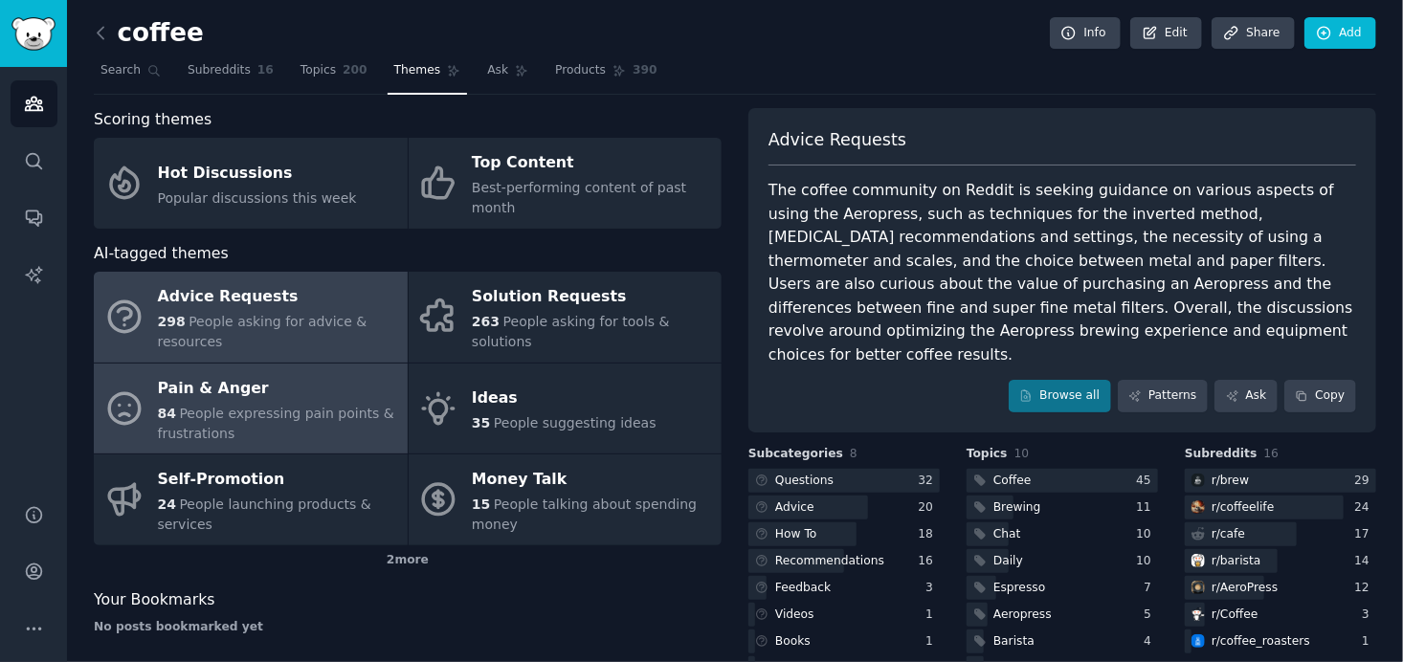
click at [337, 406] on span "People expressing pain points & frustrations" at bounding box center [276, 423] width 236 height 35
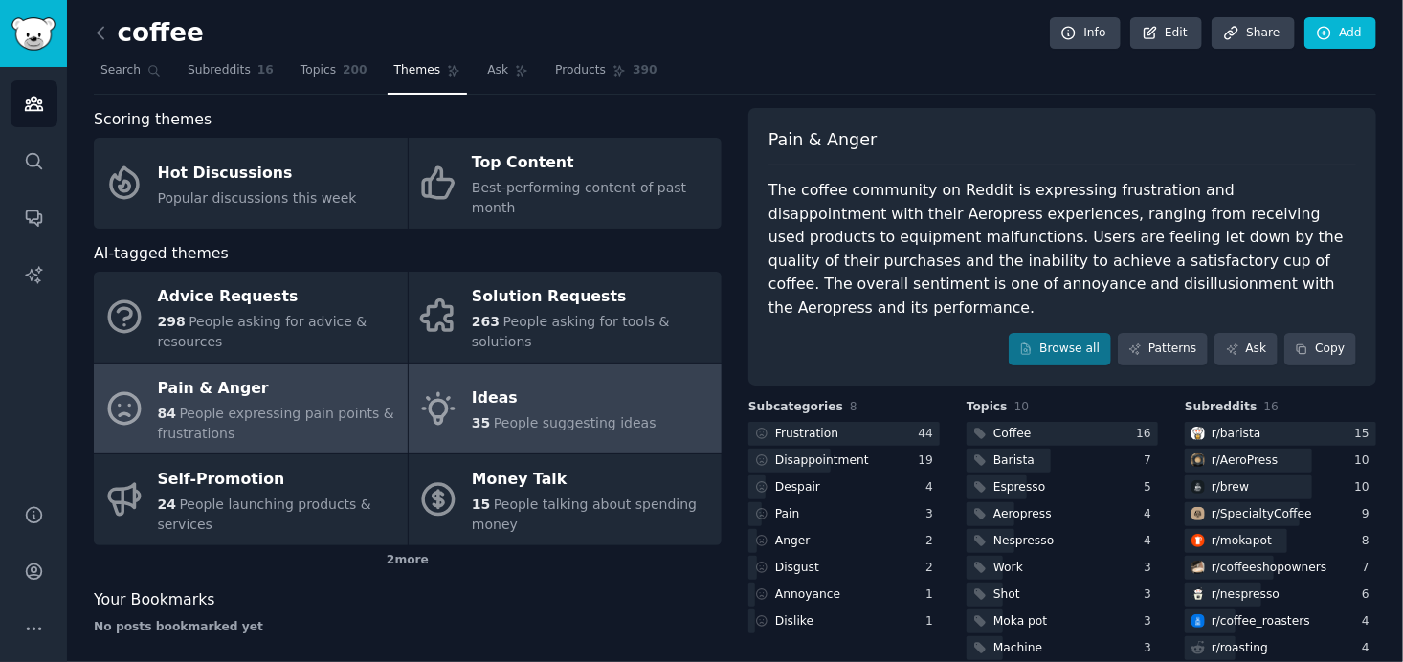
click at [596, 415] on span "People suggesting ideas" at bounding box center [575, 422] width 163 height 15
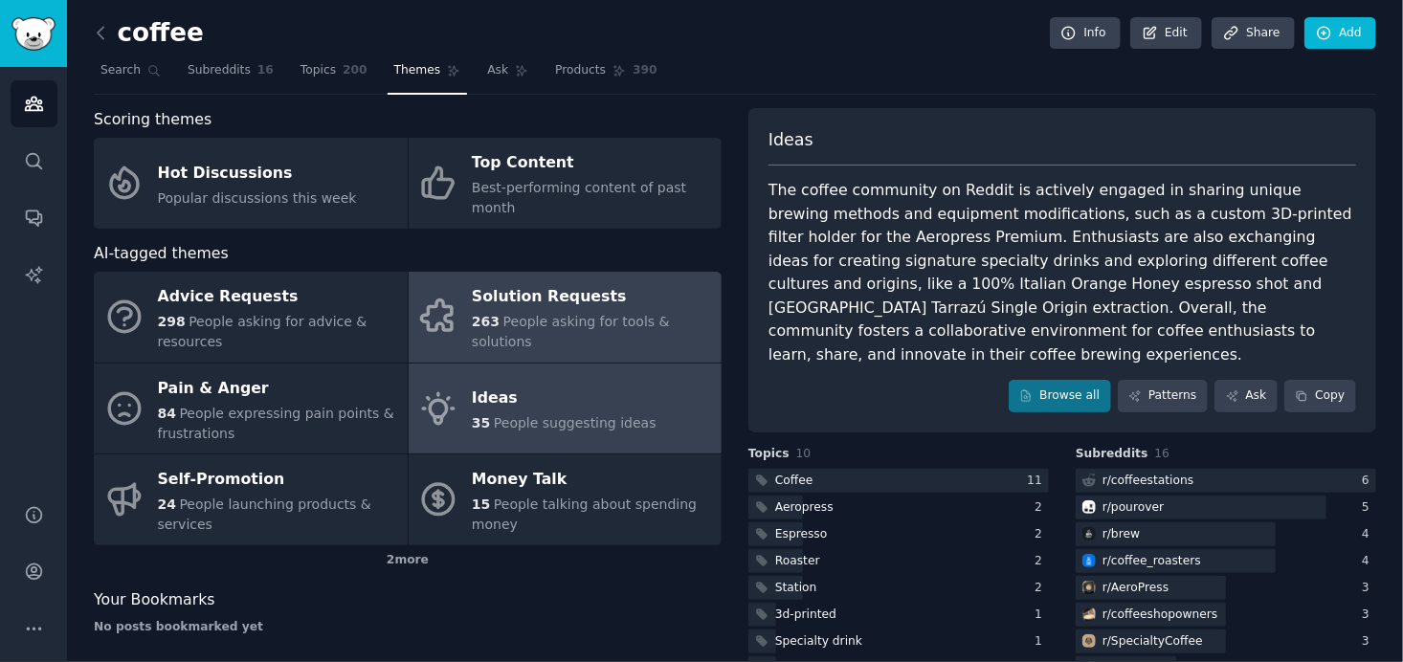
click at [658, 314] on span "People asking for tools & solutions" at bounding box center [571, 331] width 198 height 35
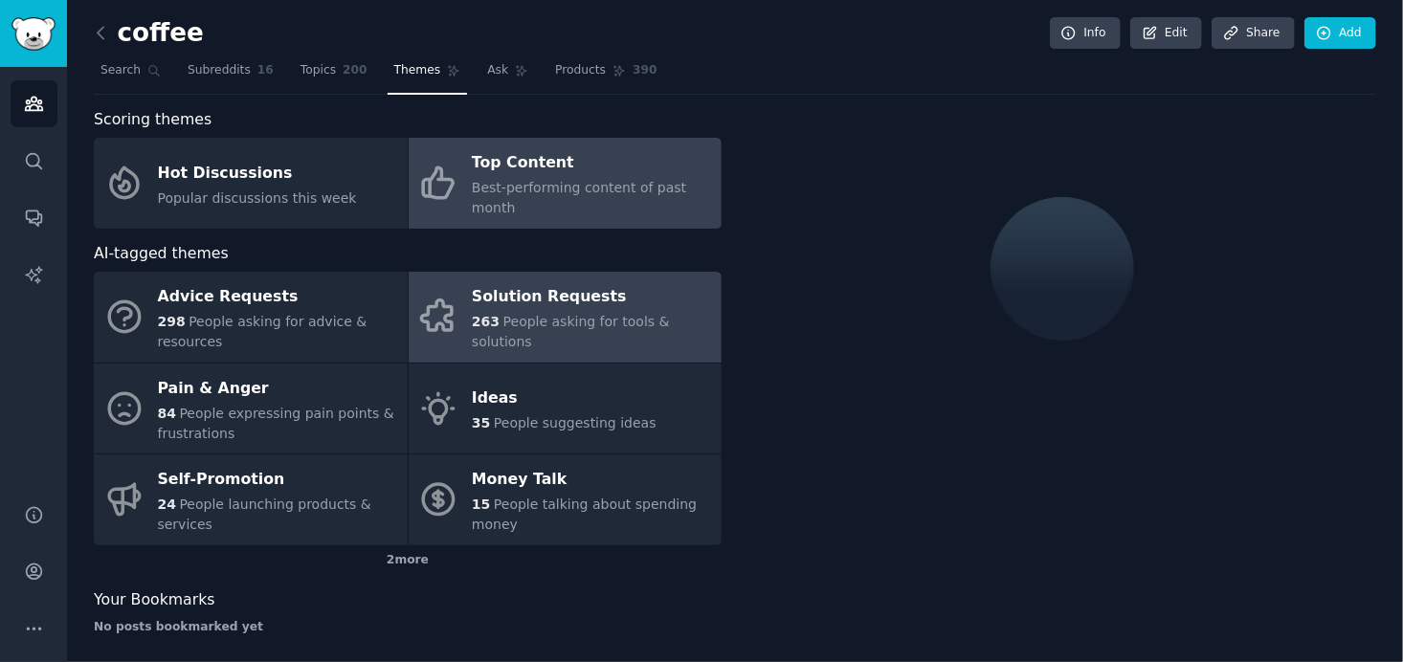
click at [626, 173] on div "Top Content" at bounding box center [592, 163] width 240 height 31
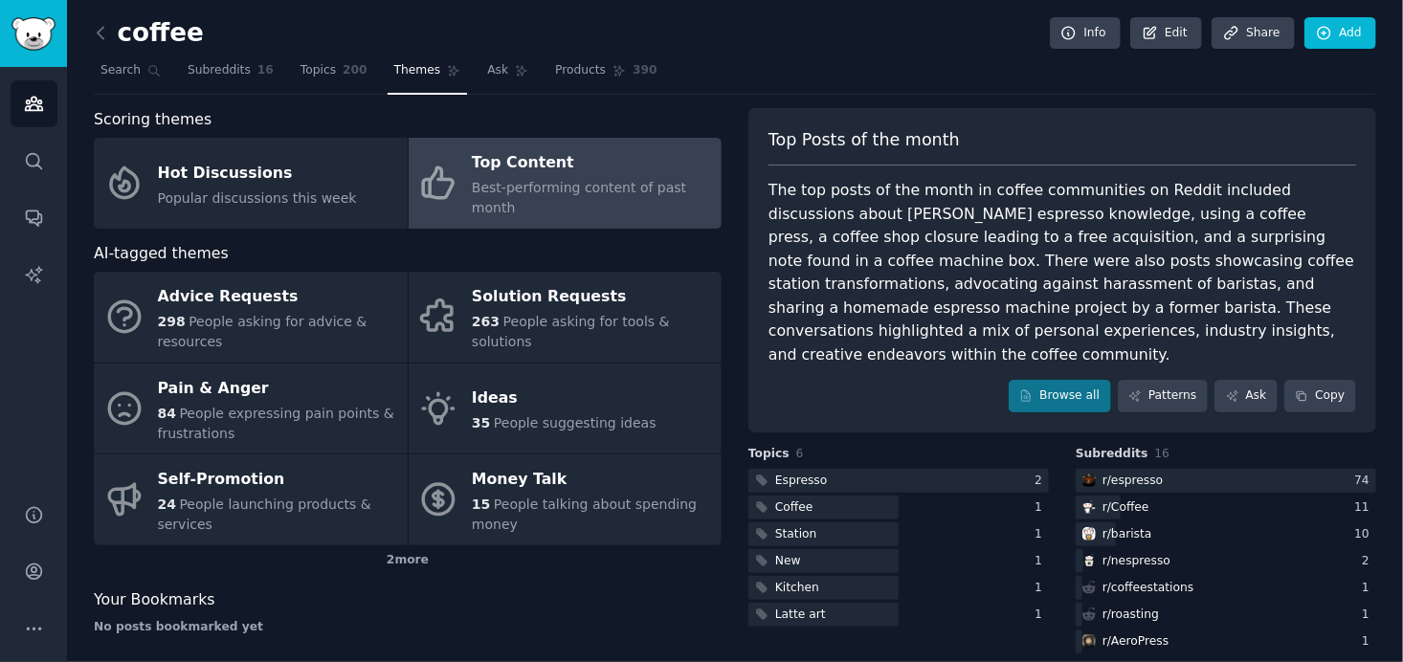
click at [609, 187] on span "Best-performing content of past month" at bounding box center [579, 197] width 214 height 35
click at [480, 64] on link "Ask" at bounding box center [507, 75] width 55 height 39
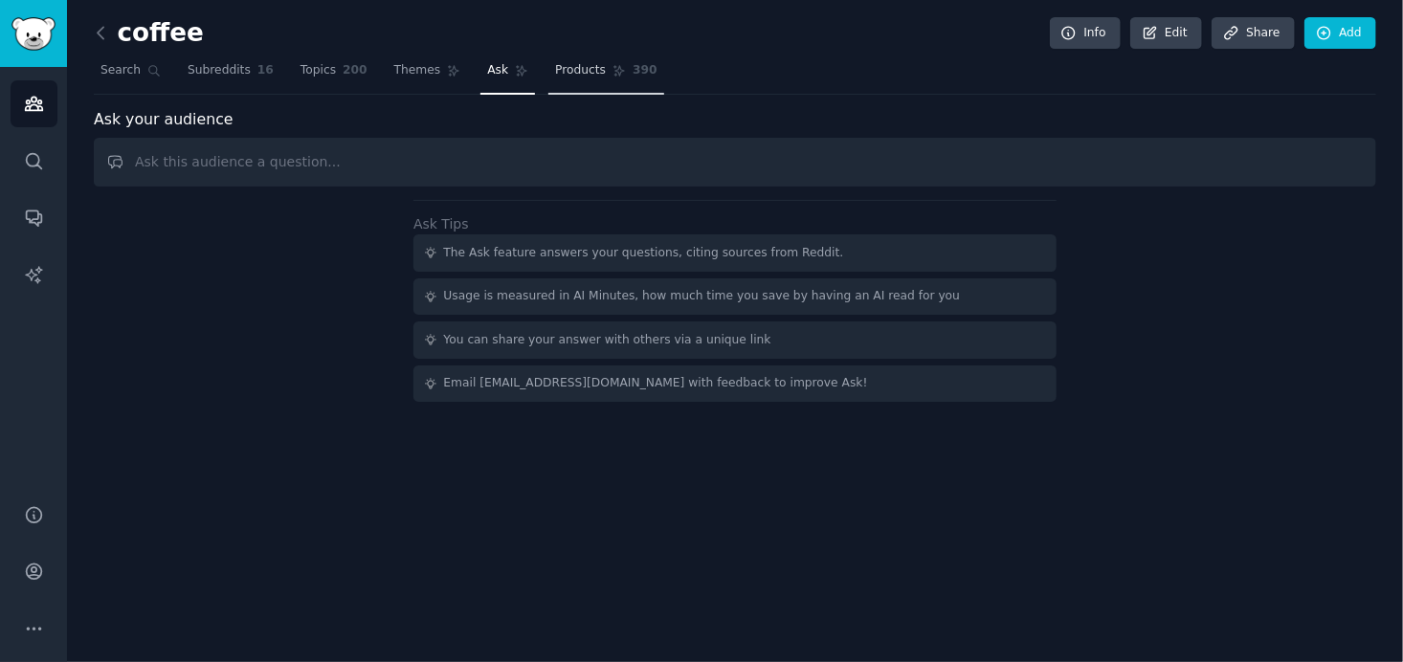
click at [570, 65] on span "Products" at bounding box center [580, 70] width 51 height 17
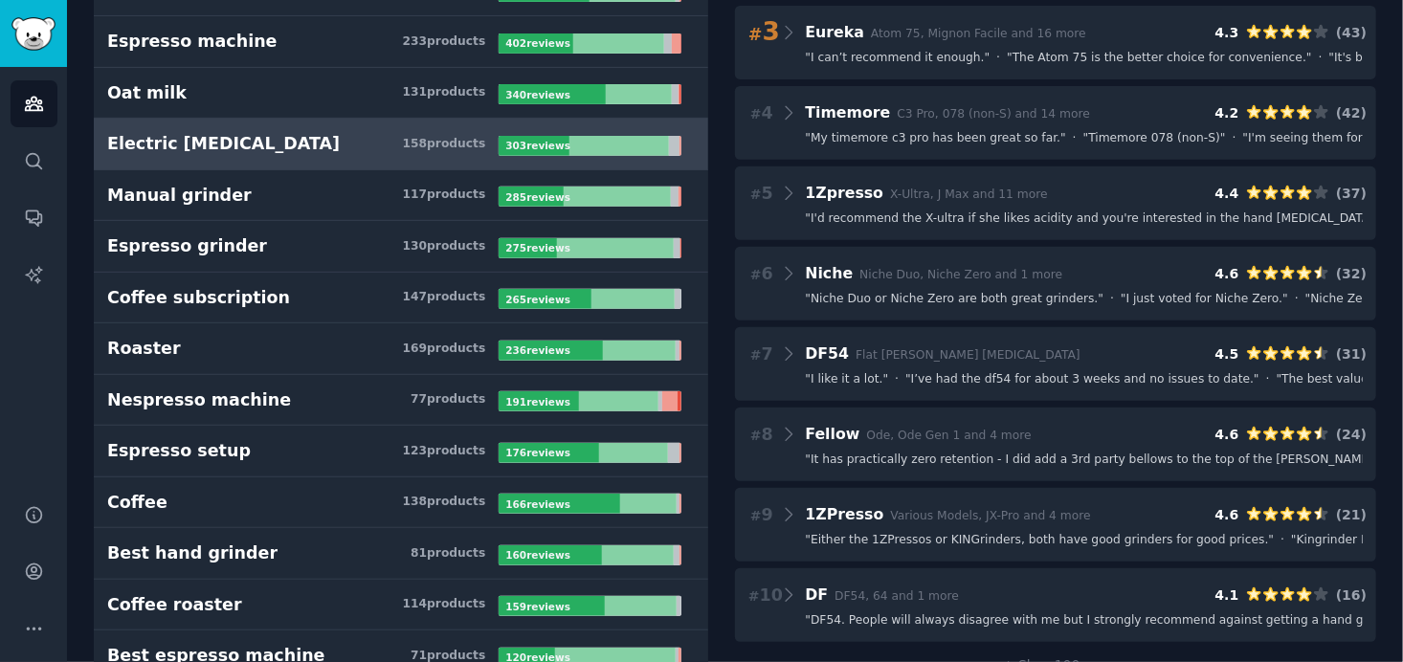
scroll to position [287, 0]
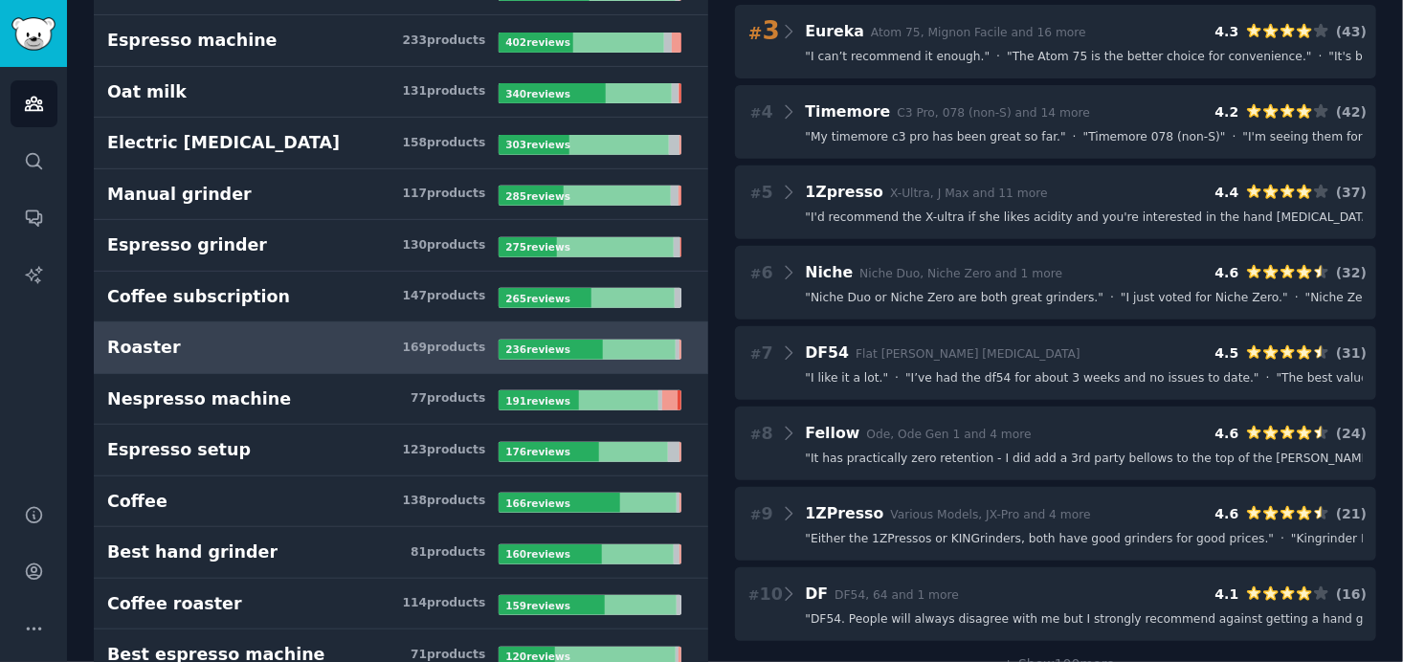
click at [360, 340] on h3 "Roaster 169 product s" at bounding box center [302, 348] width 391 height 24
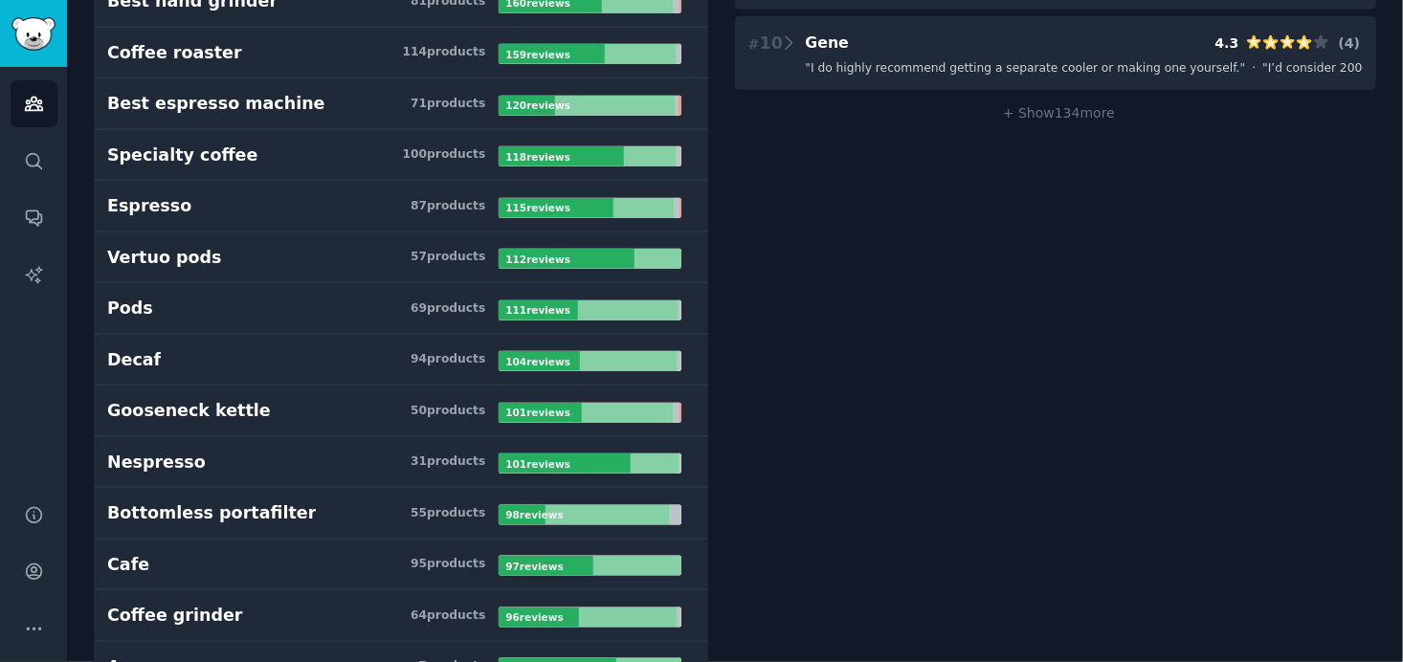
scroll to position [872, 0]
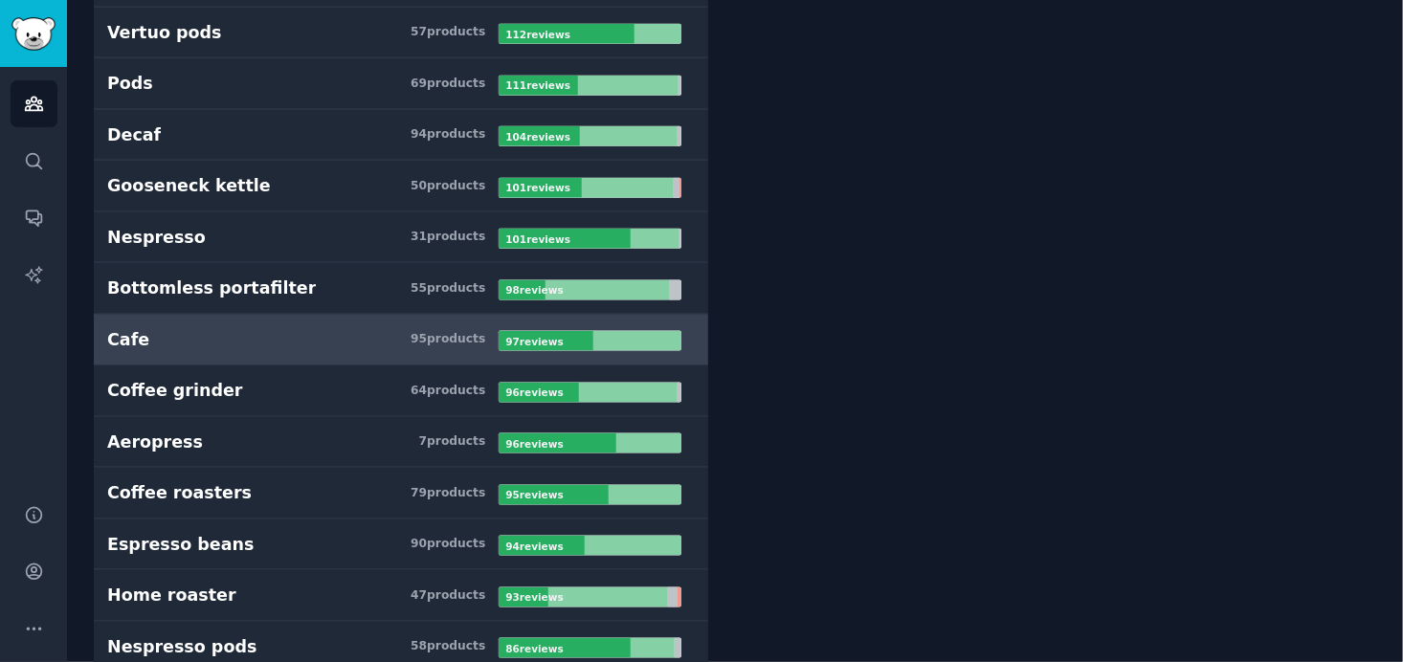
click at [359, 334] on h3 "Cafe 95 product s" at bounding box center [302, 340] width 391 height 24
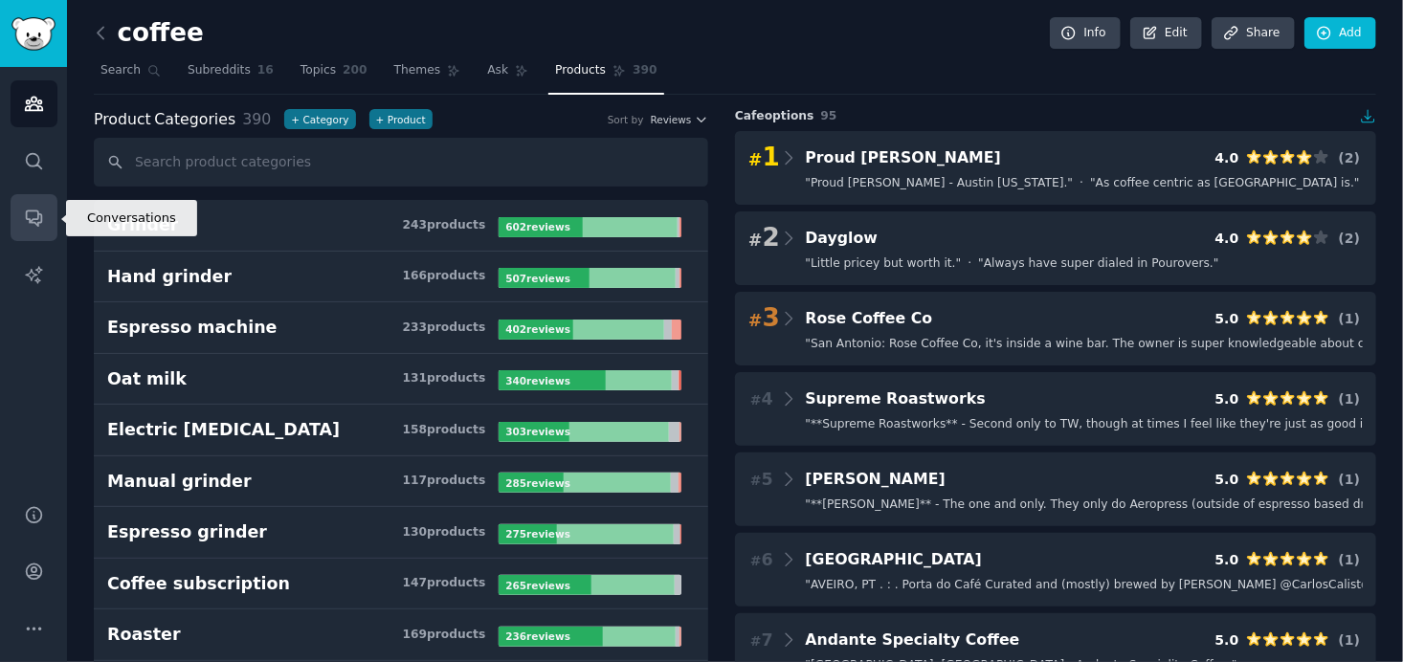
click at [36, 212] on icon "Sidebar" at bounding box center [33, 219] width 15 height 15
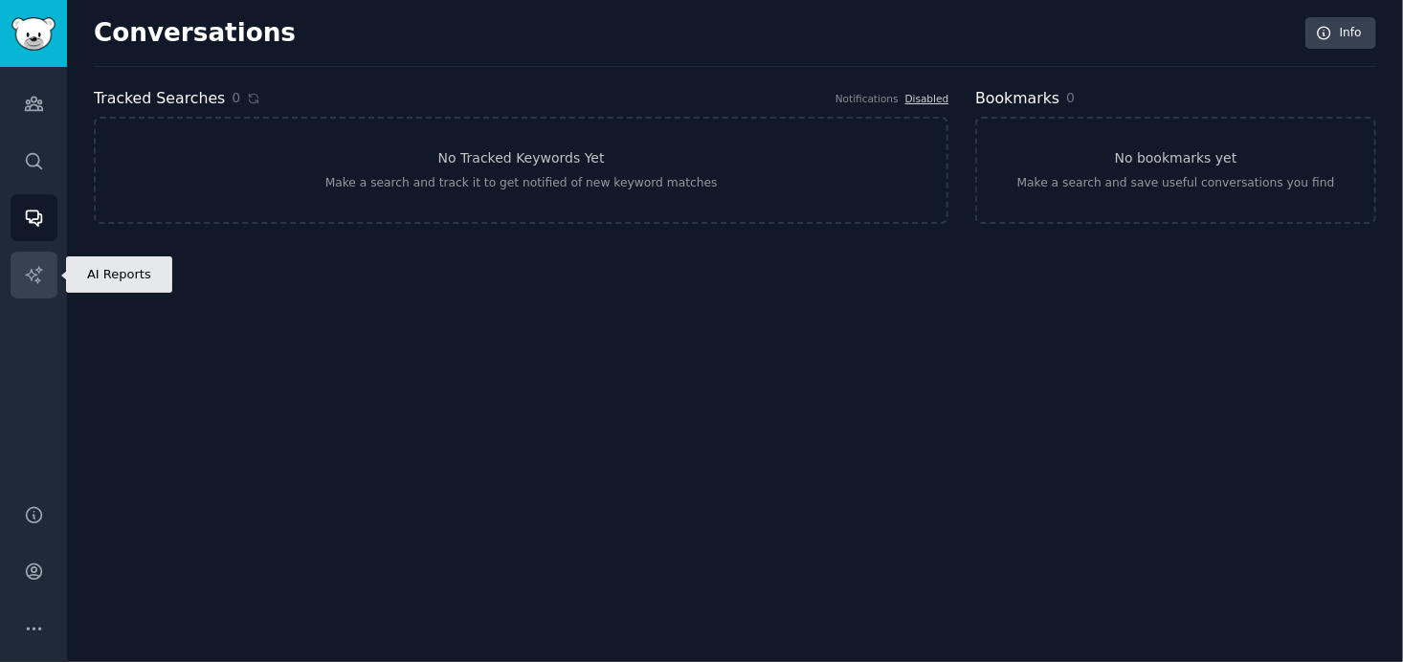
click at [42, 277] on icon "Sidebar" at bounding box center [34, 275] width 20 height 20
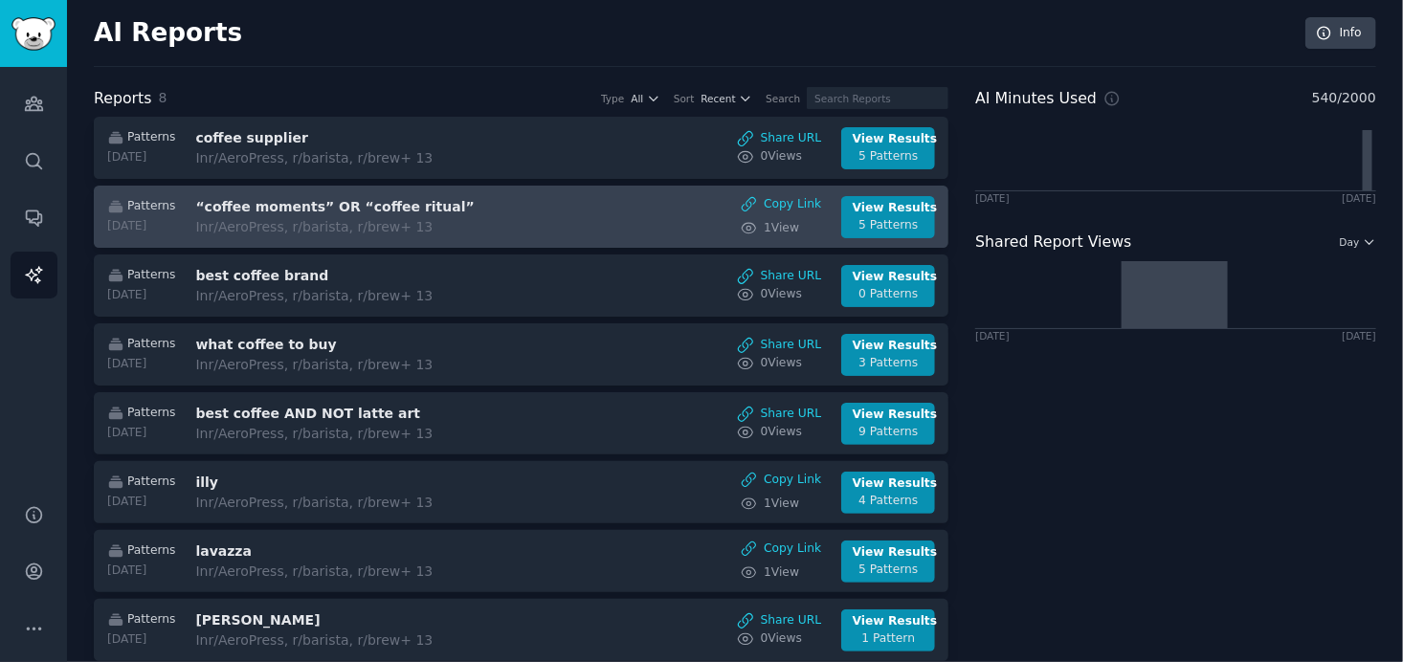
click at [596, 224] on div "Patterns 2025-09-11 “coffee moments” OR “coffee ritual” In r/AeroPress, r/baris…" at bounding box center [521, 217] width 835 height 42
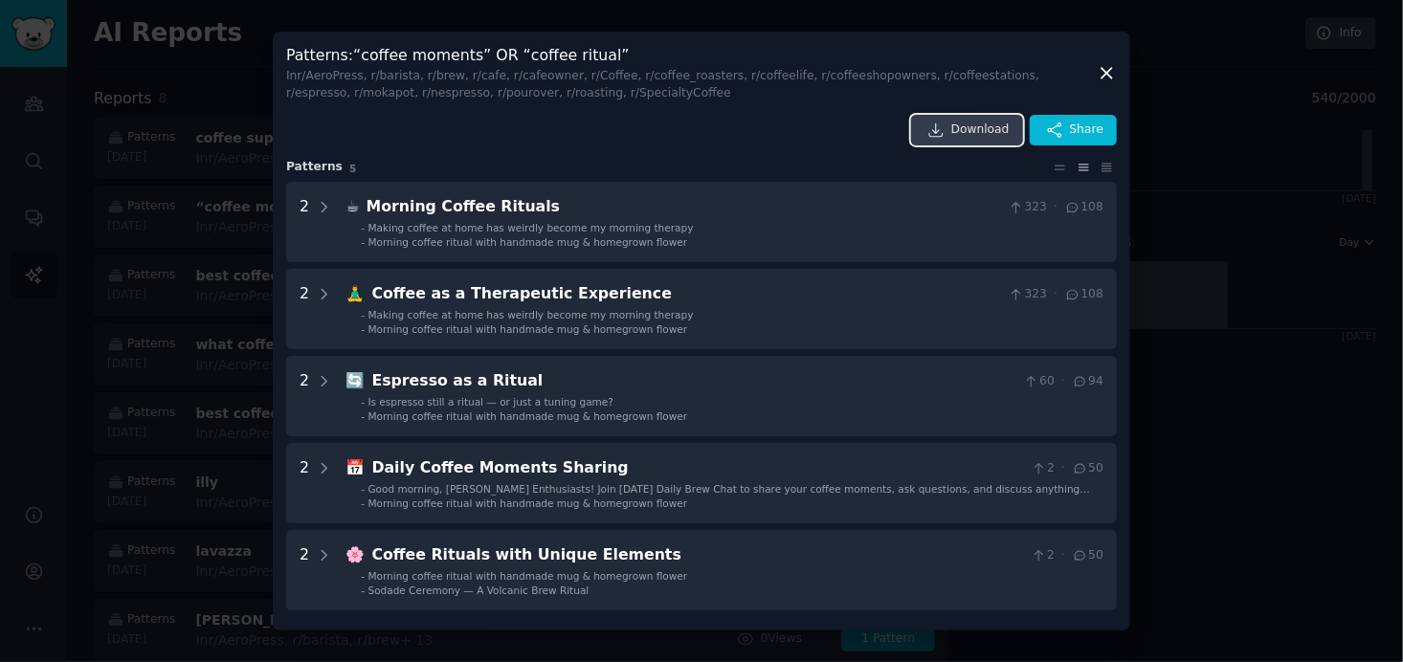
click at [981, 132] on span "Download" at bounding box center [980, 130] width 58 height 17
click at [1103, 69] on icon at bounding box center [1106, 73] width 11 height 11
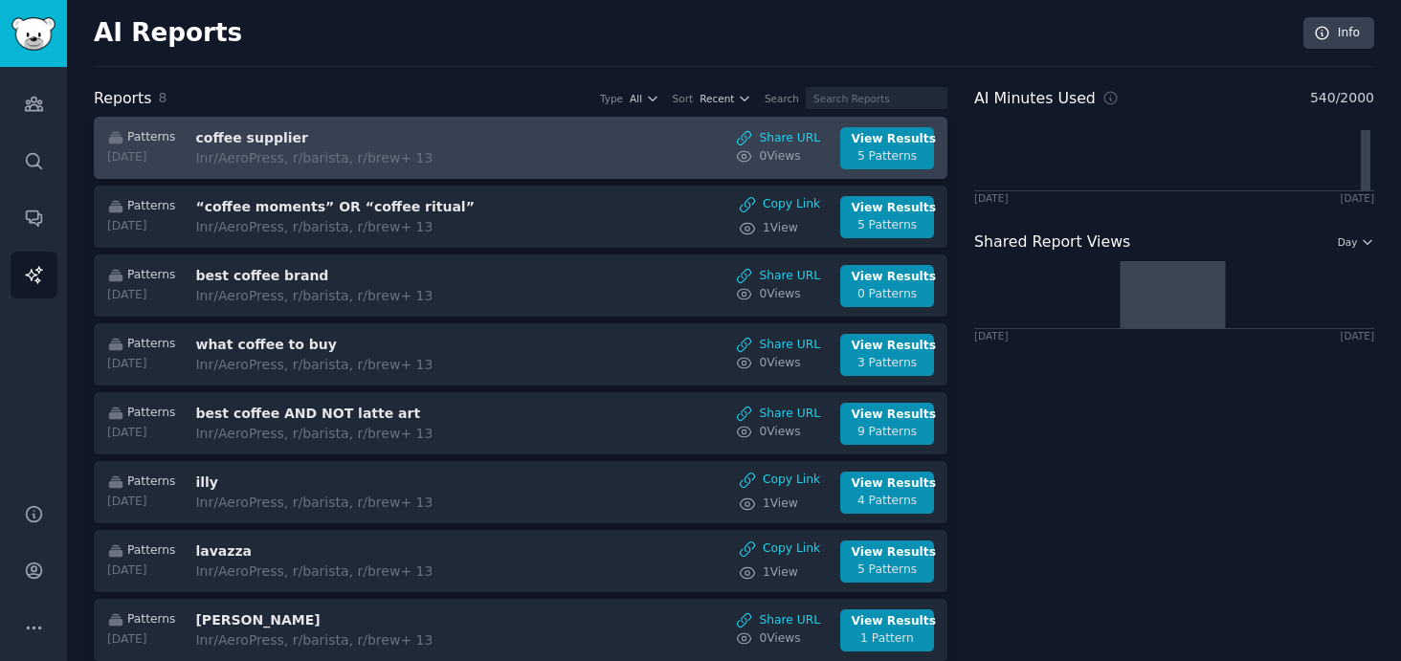
click at [575, 145] on div "Patterns 2025-09-11 coffee supplier In r/AeroPress, r/barista, r/brew + 13 Shar…" at bounding box center [521, 148] width 834 height 42
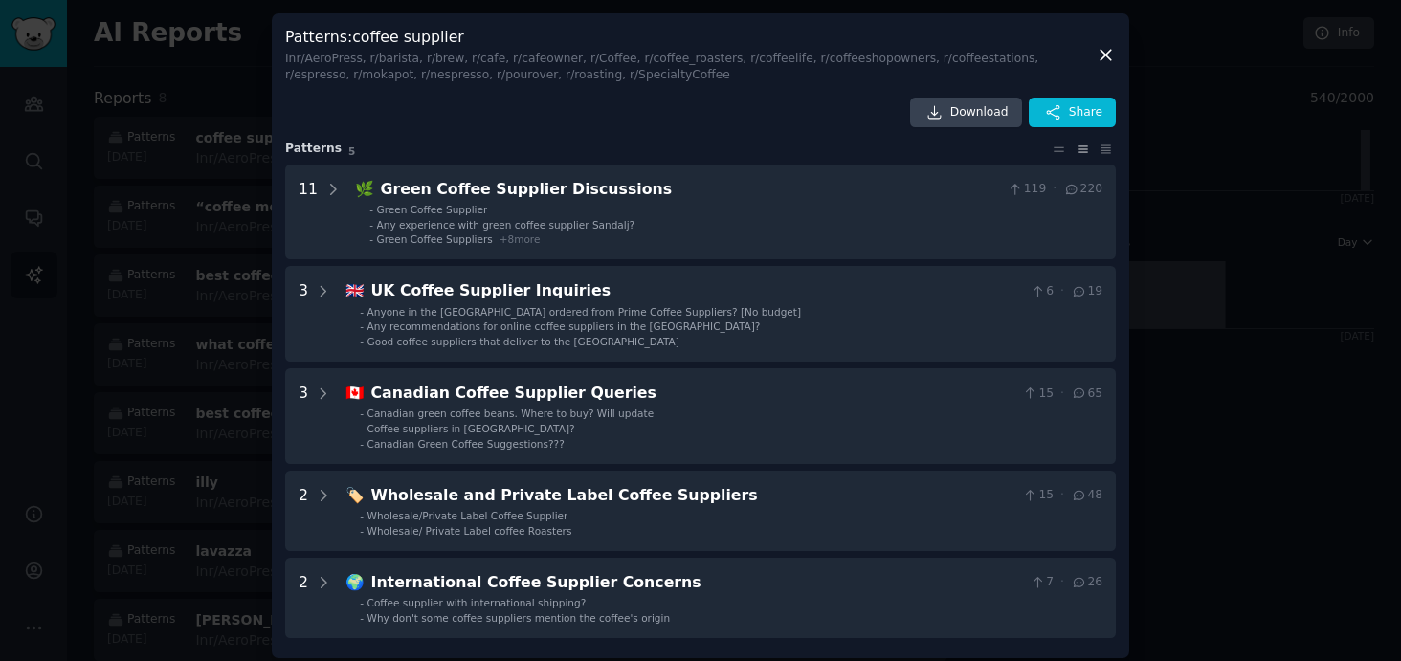
click at [1105, 48] on icon at bounding box center [1106, 55] width 20 height 20
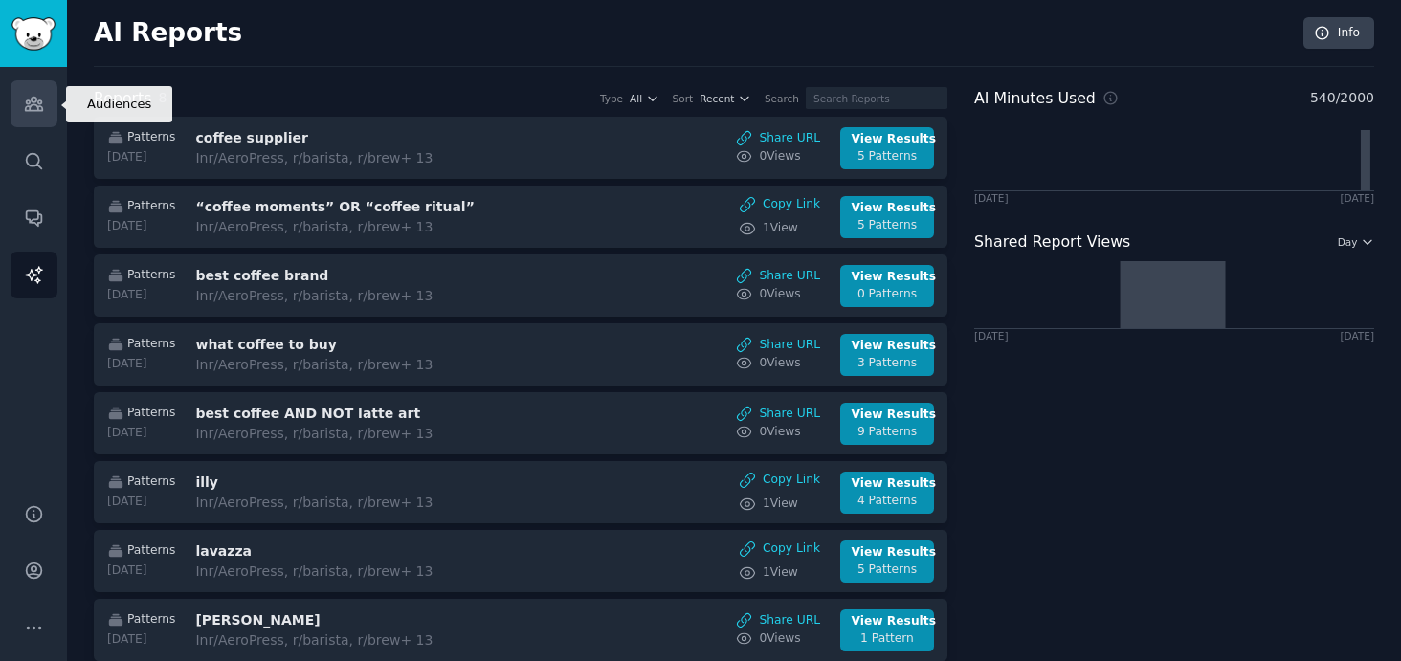
click at [30, 114] on link "Audiences" at bounding box center [34, 103] width 47 height 47
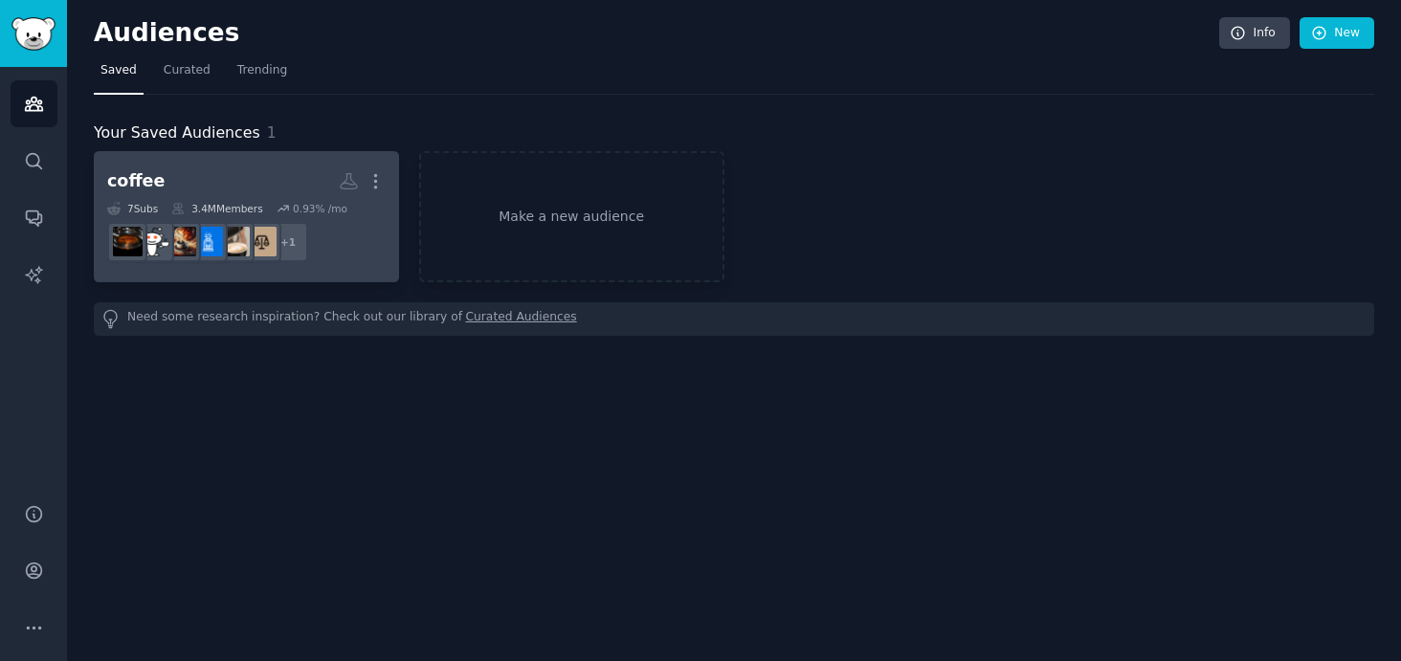
click at [235, 170] on h2 "coffee More" at bounding box center [246, 182] width 279 height 34
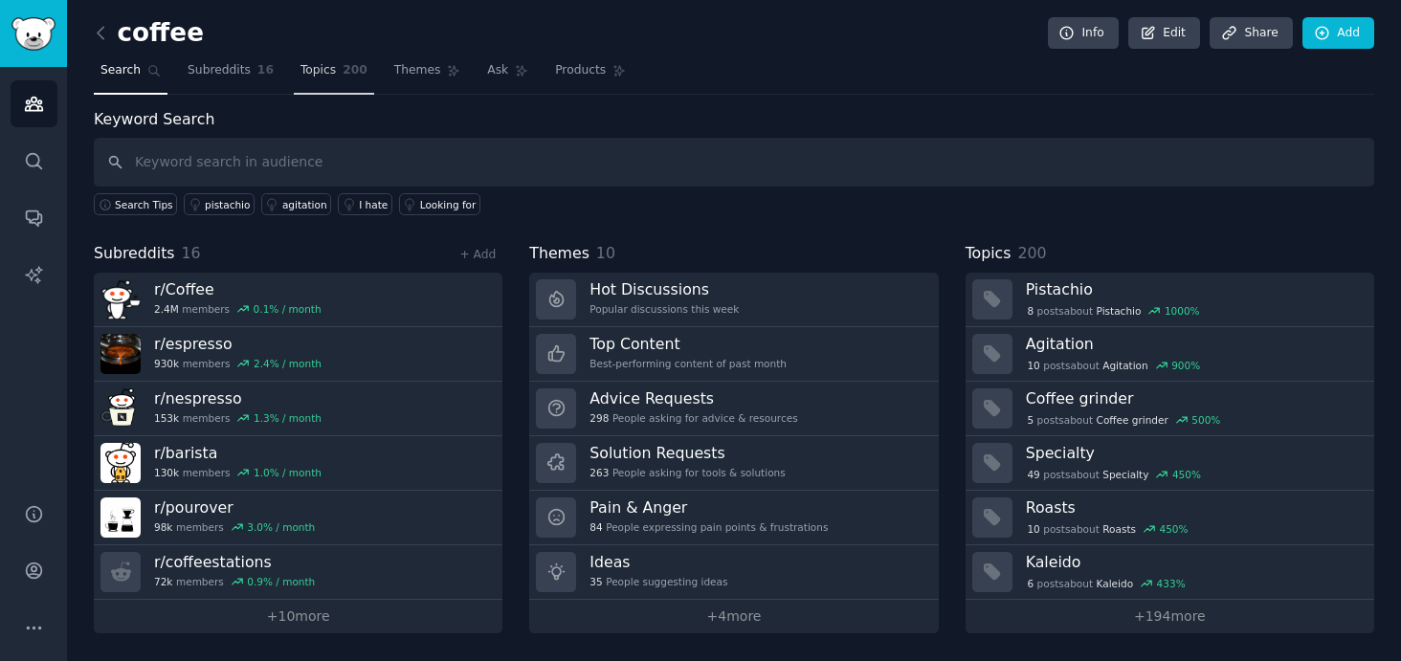
click at [313, 70] on span "Topics" at bounding box center [318, 70] width 35 height 17
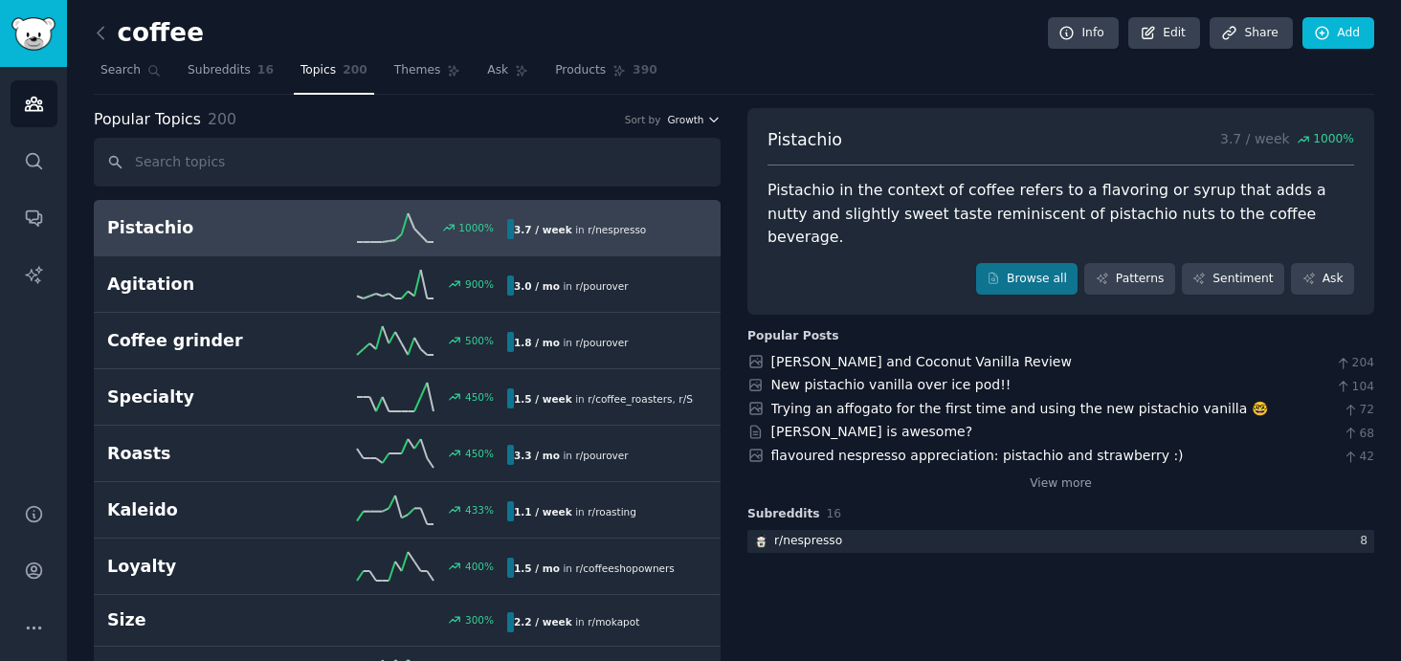
click at [702, 119] on button "Growth" at bounding box center [694, 119] width 54 height 13
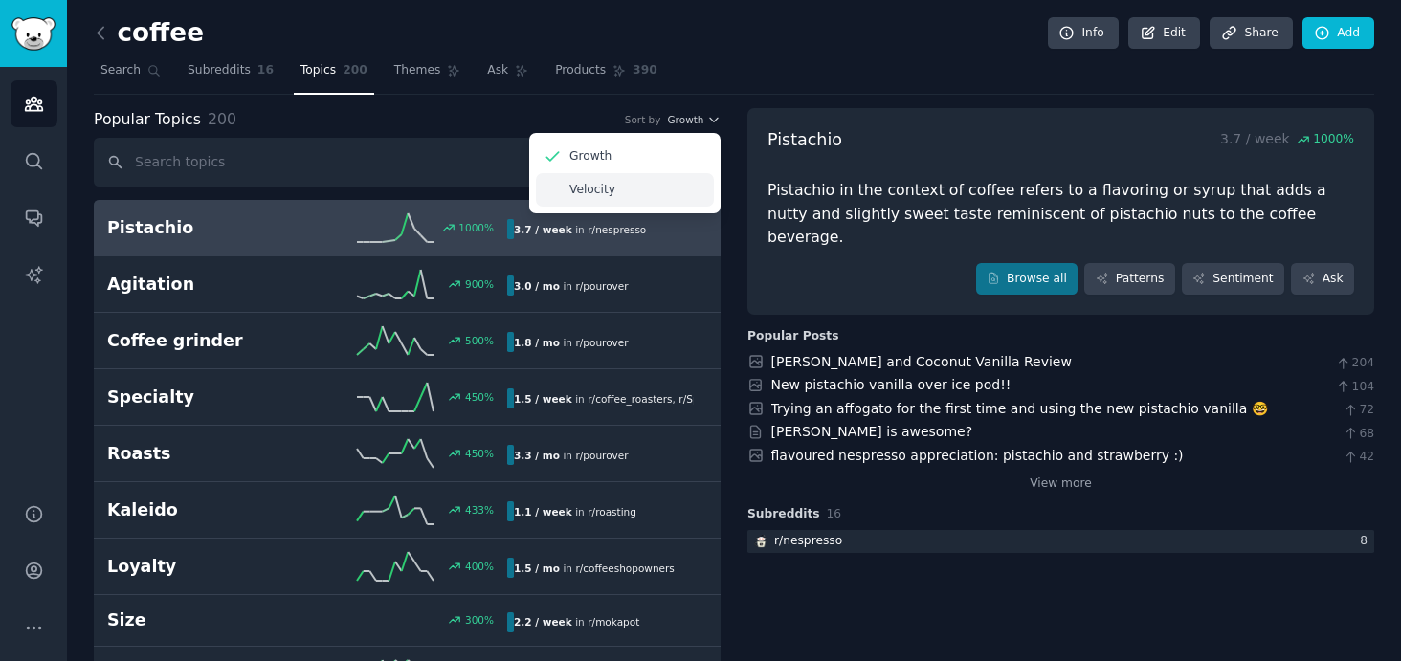
click at [639, 181] on div "Velocity" at bounding box center [625, 190] width 178 height 34
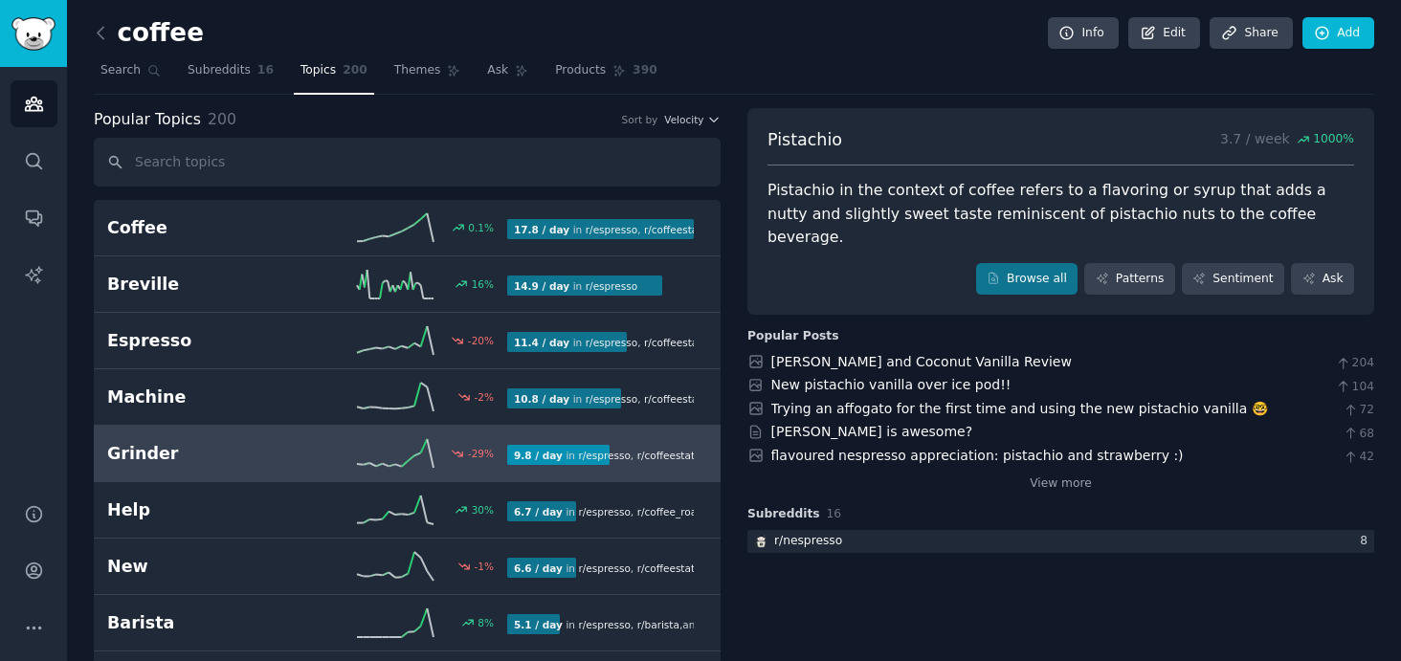
scroll to position [96, 0]
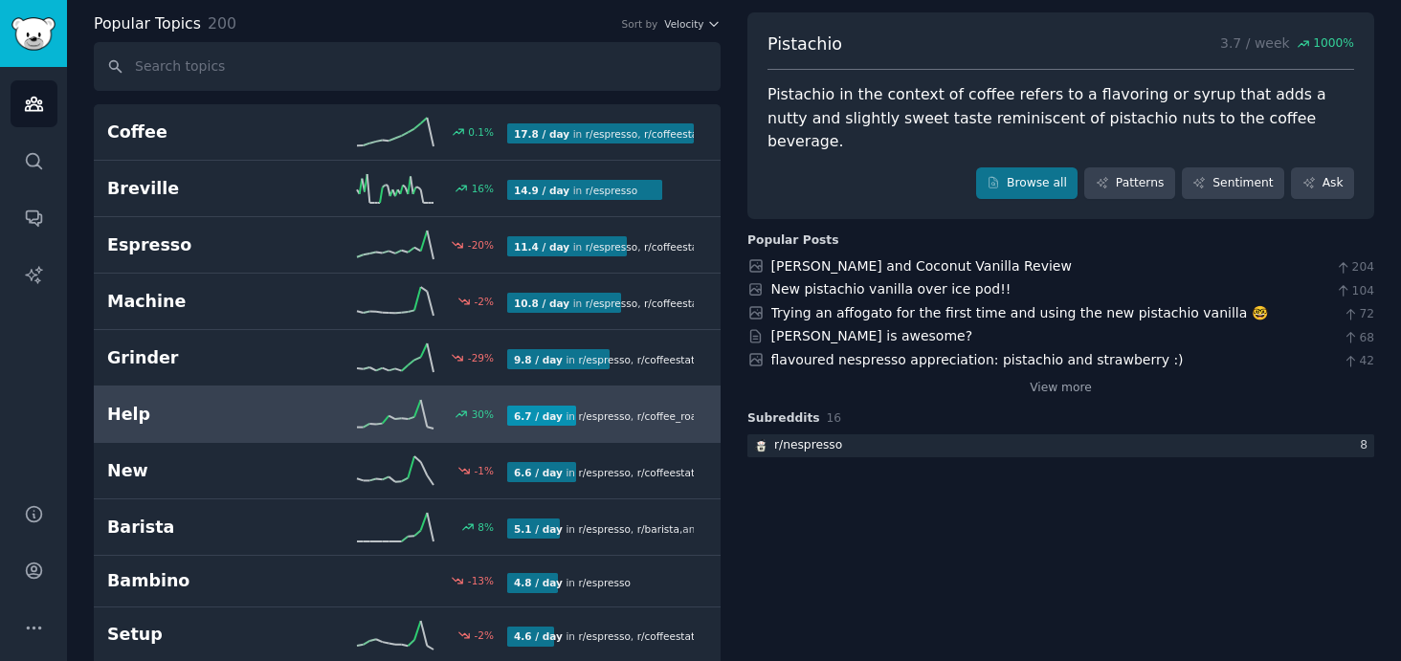
click at [296, 411] on h2 "Help" at bounding box center [207, 415] width 200 height 24
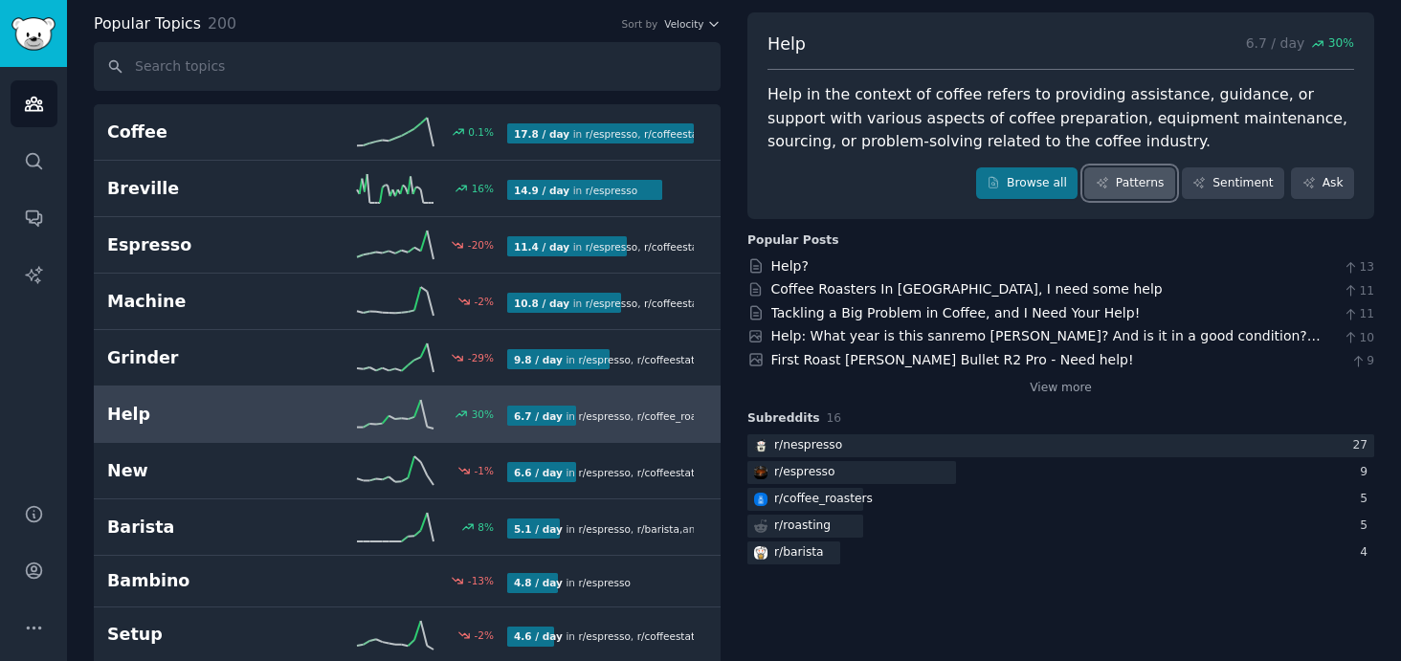
click at [1146, 178] on link "Patterns" at bounding box center [1129, 184] width 90 height 33
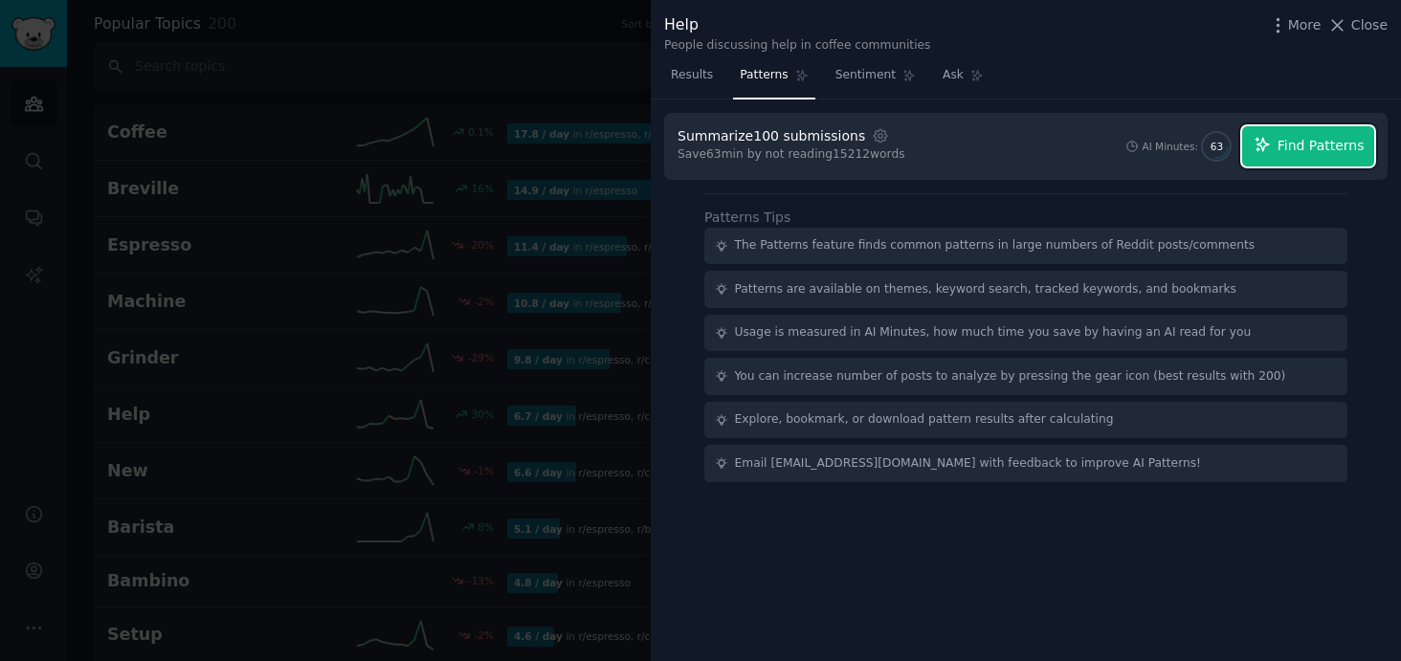
click at [1313, 145] on span "Find Patterns" at bounding box center [1321, 146] width 87 height 20
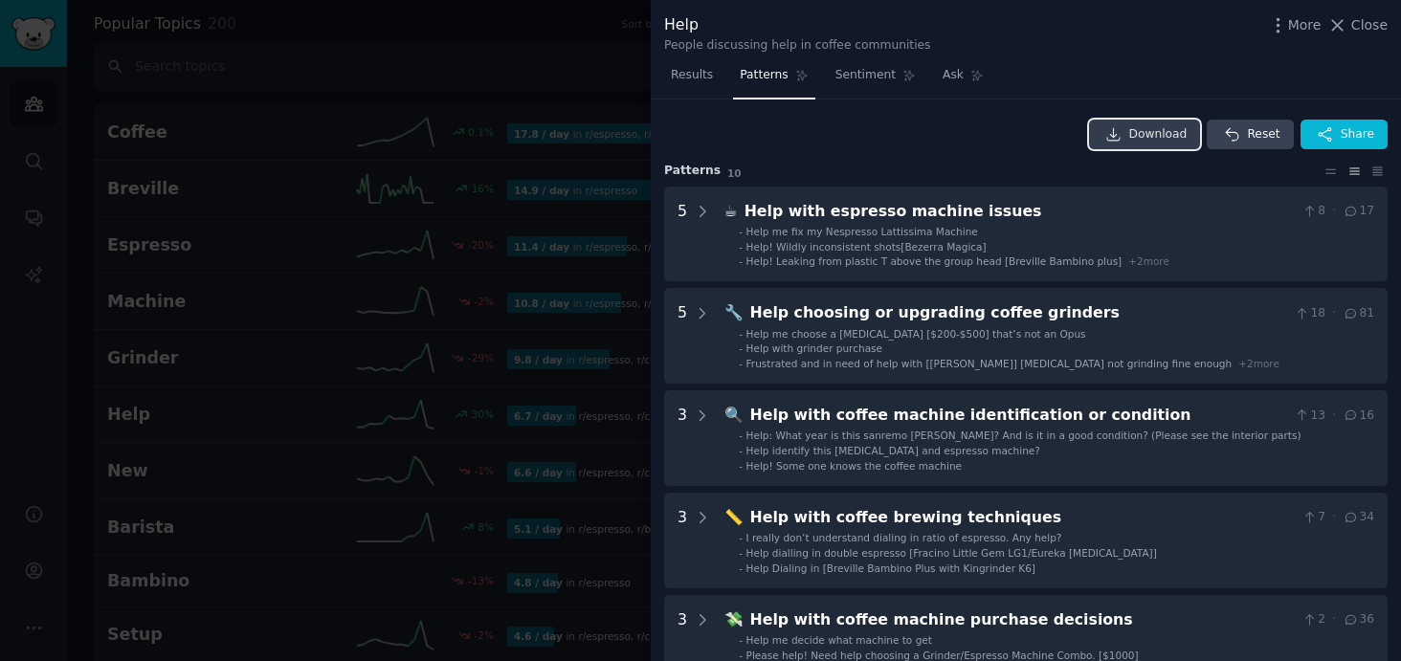
click at [1156, 132] on span "Download" at bounding box center [1158, 134] width 58 height 17
click at [1355, 132] on span "Share" at bounding box center [1358, 134] width 34 height 17
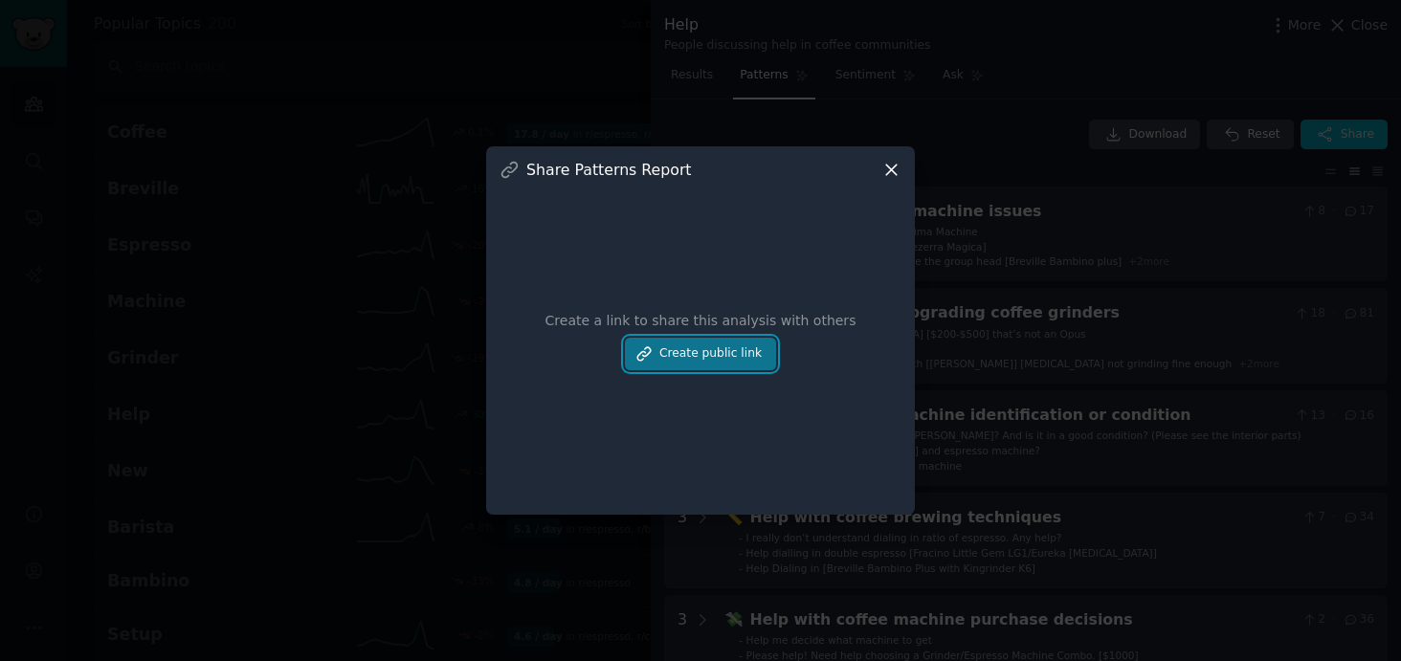
click at [703, 349] on button "Create public link" at bounding box center [700, 354] width 151 height 33
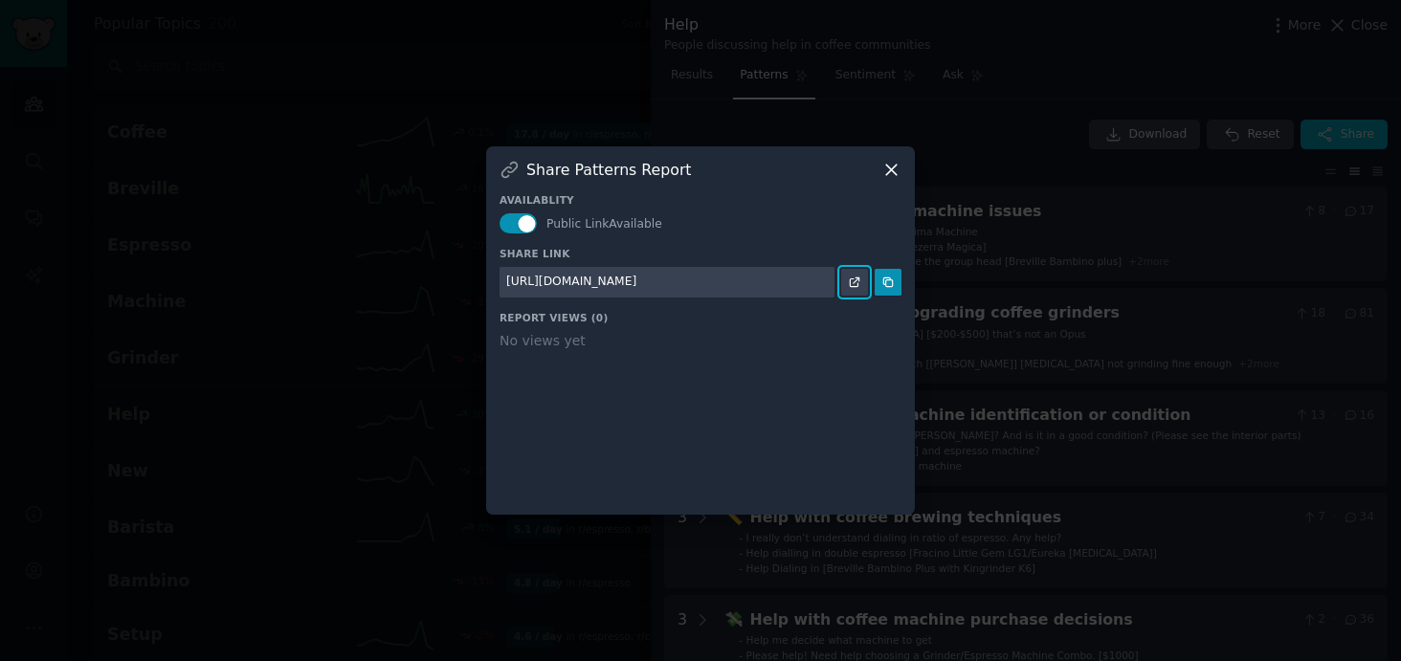
click at [862, 285] on link at bounding box center [854, 282] width 27 height 27
click at [888, 165] on icon at bounding box center [892, 170] width 20 height 20
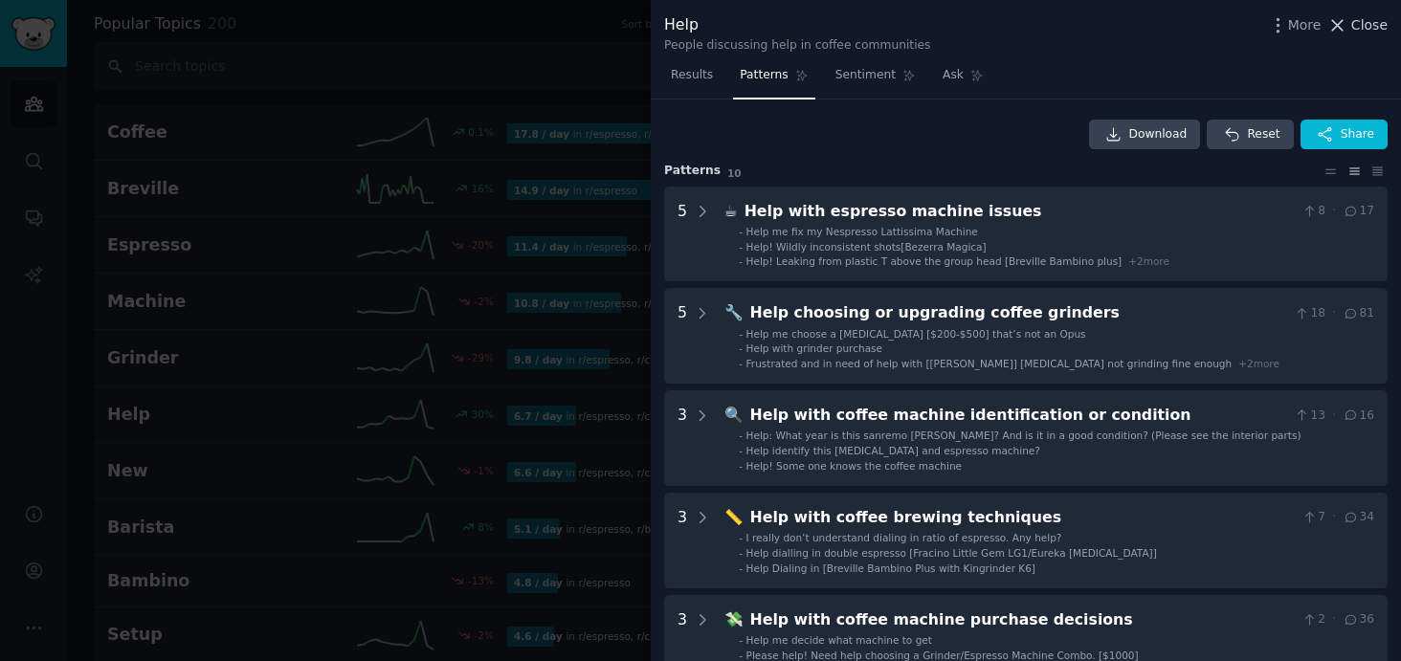
click at [1348, 29] on icon at bounding box center [1338, 25] width 20 height 20
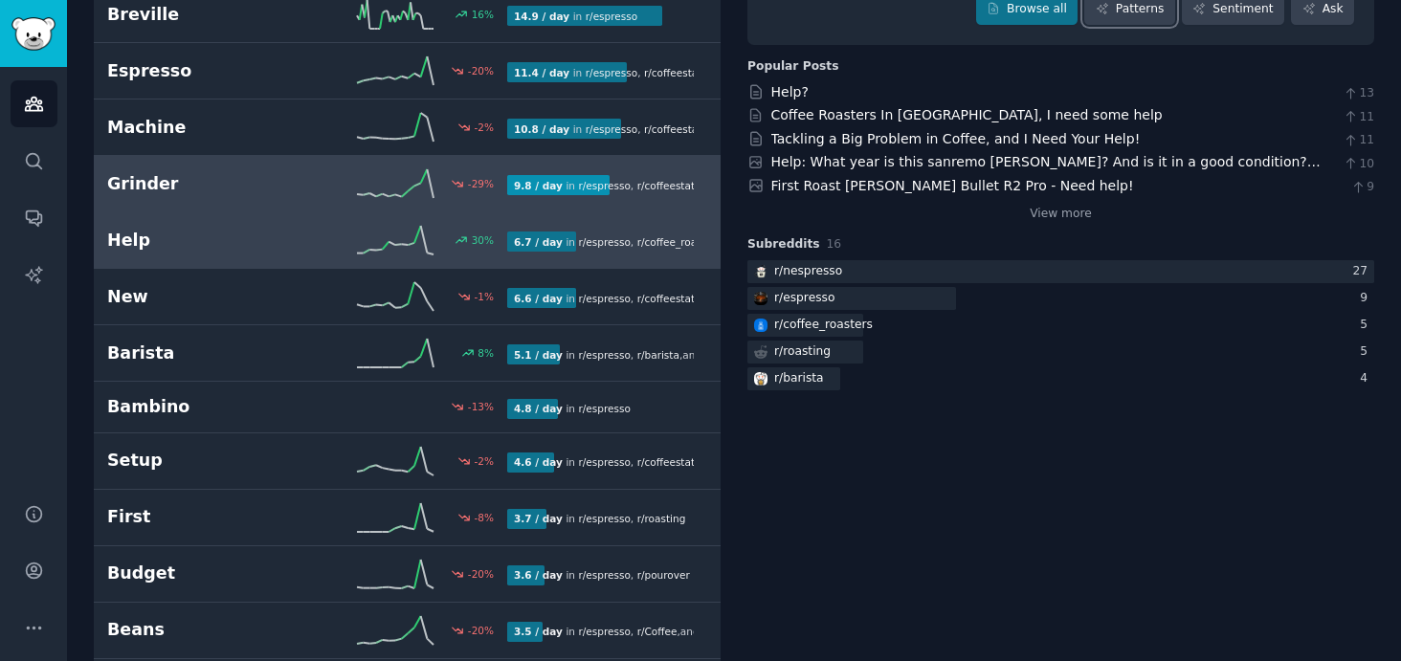
scroll to position [383, 0]
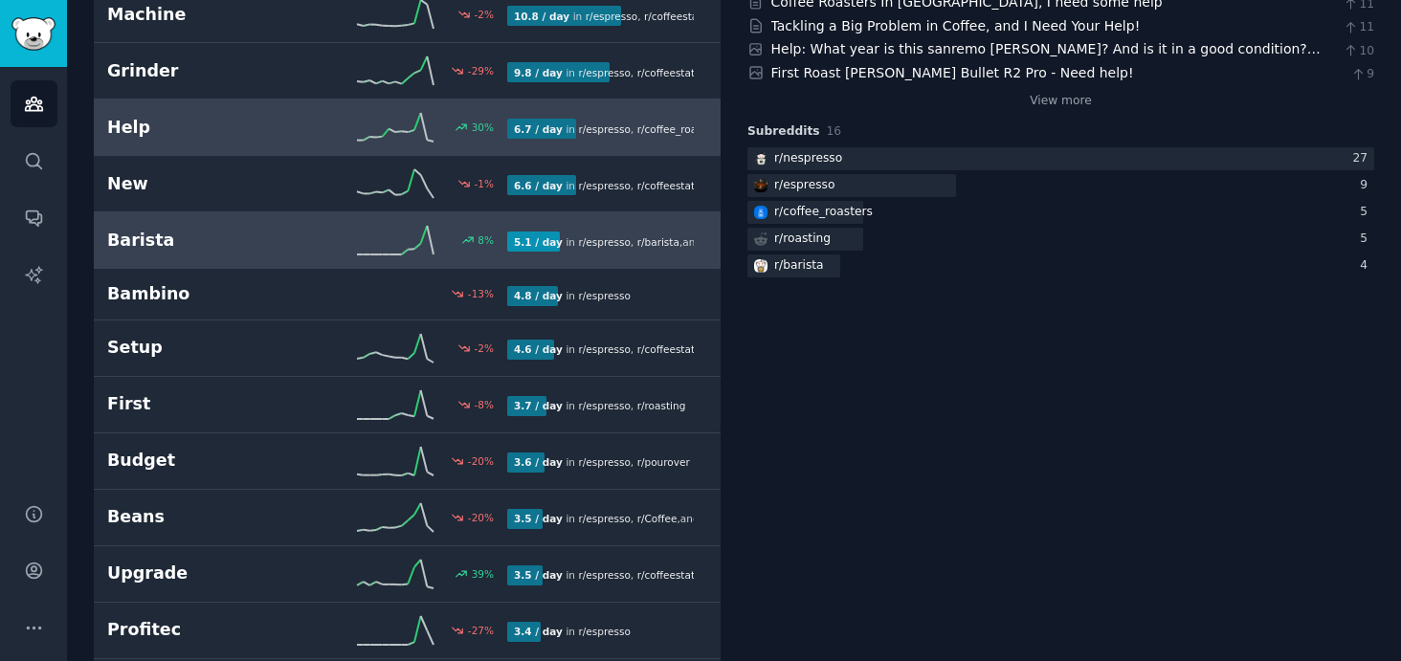
click at [234, 248] on h2 "Barista" at bounding box center [207, 241] width 200 height 24
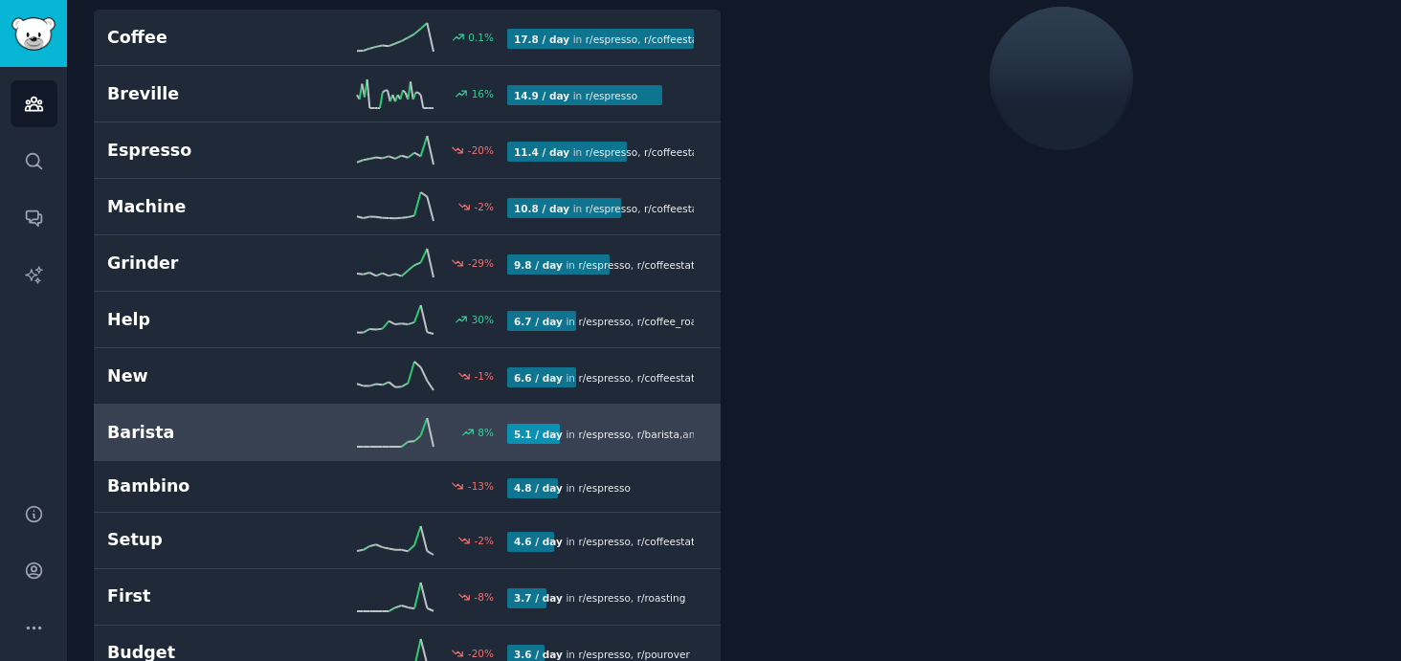
scroll to position [108, 0]
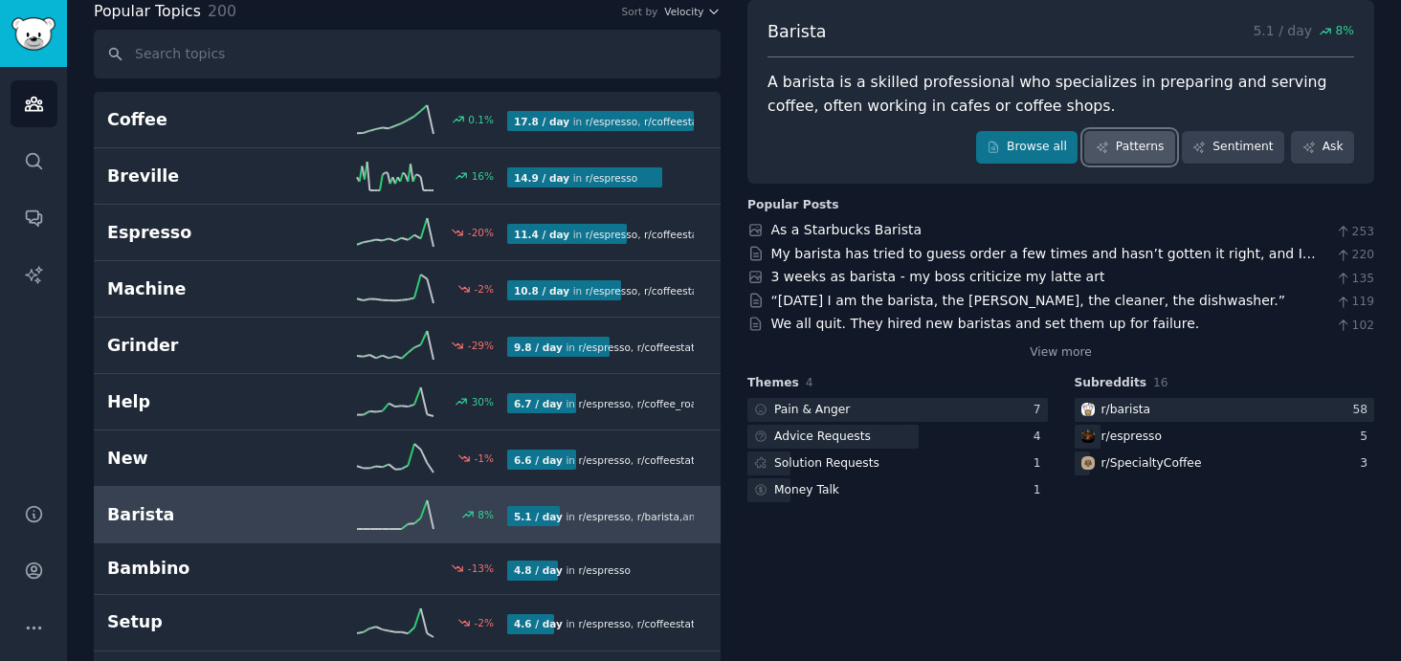
click at [1142, 150] on link "Patterns" at bounding box center [1129, 147] width 90 height 33
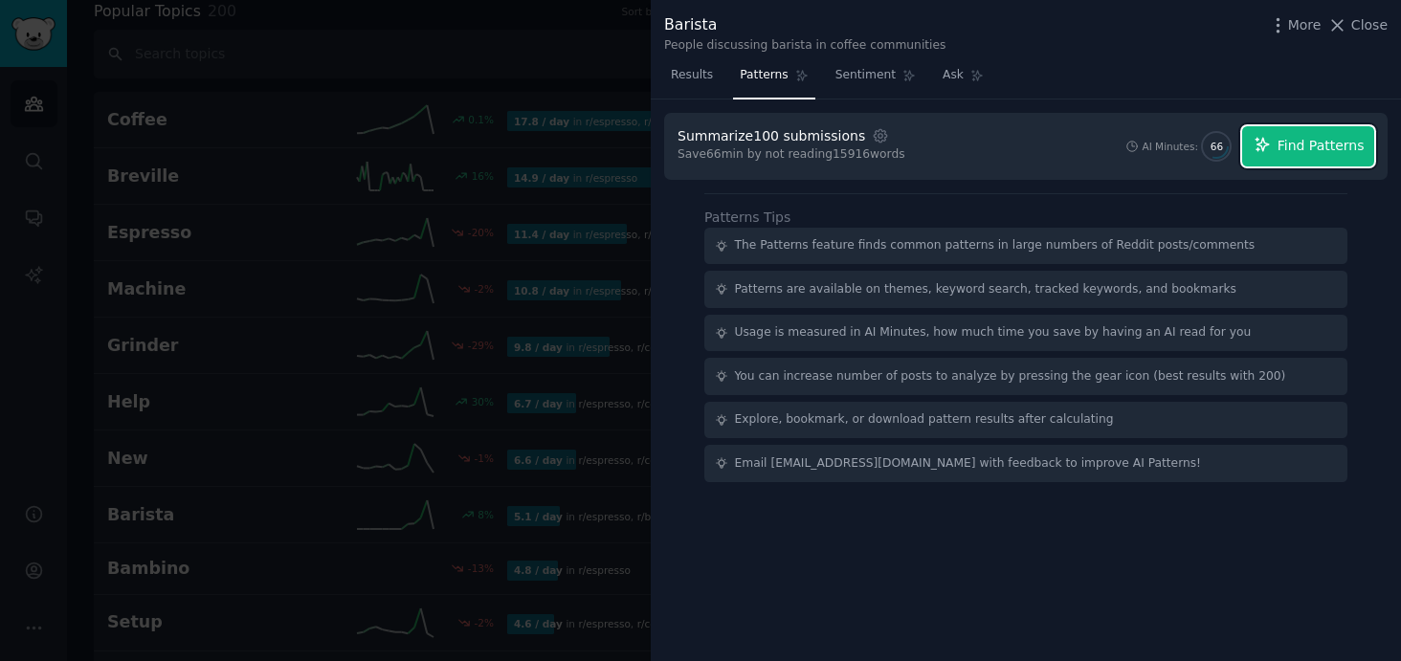
click at [1337, 136] on span "Find Patterns" at bounding box center [1321, 146] width 87 height 20
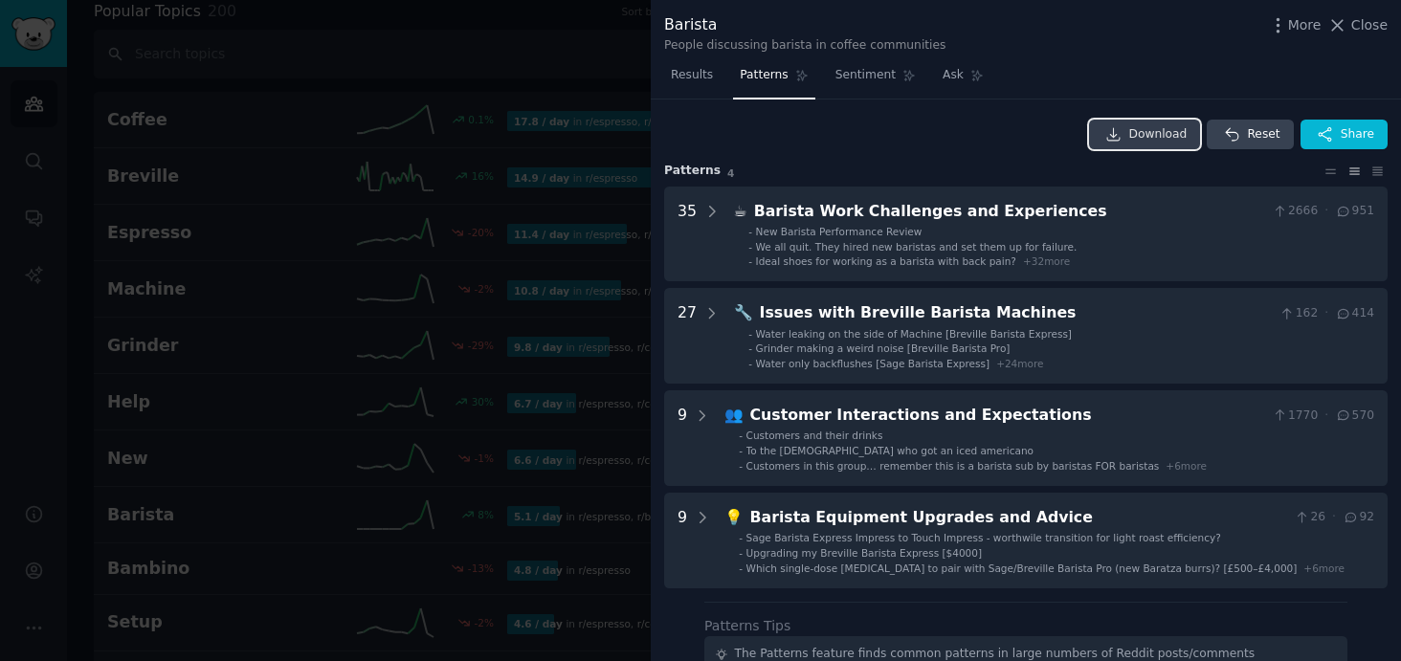
click at [1148, 133] on span "Download" at bounding box center [1158, 134] width 58 height 17
click at [1367, 137] on span "Share" at bounding box center [1358, 134] width 34 height 17
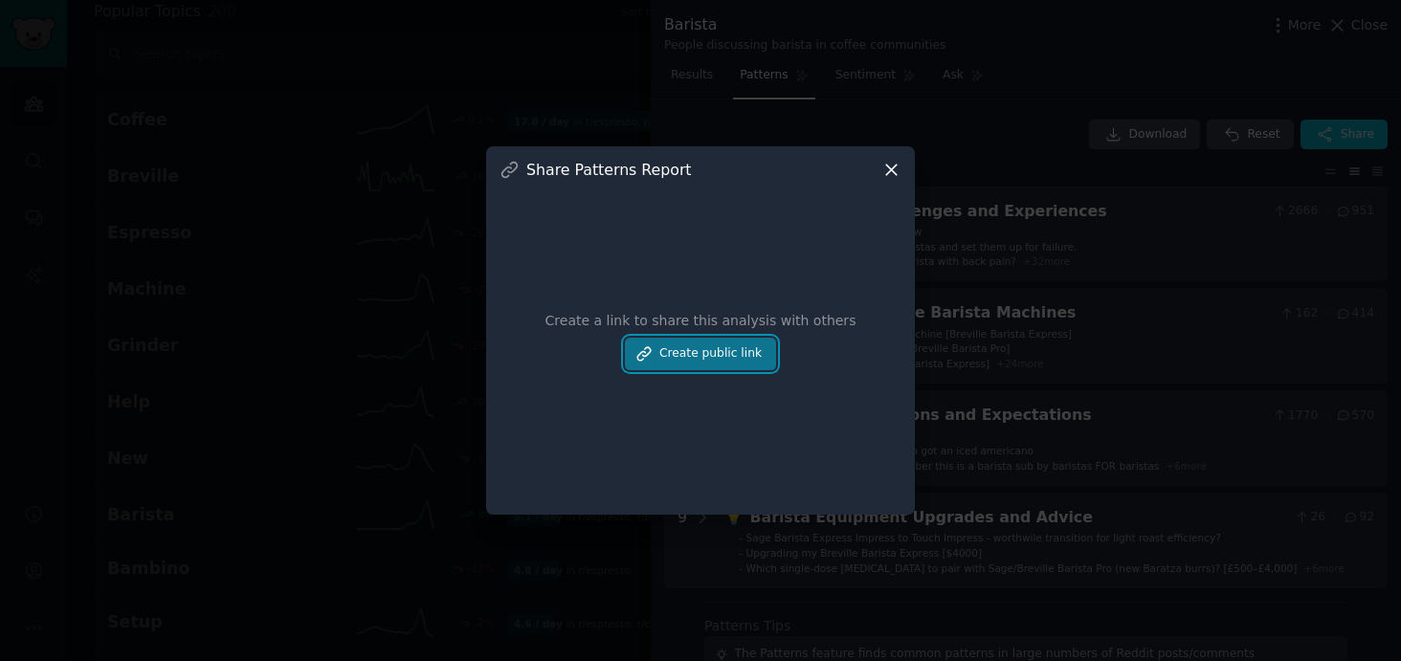
click at [732, 347] on button "Create public link" at bounding box center [700, 354] width 151 height 33
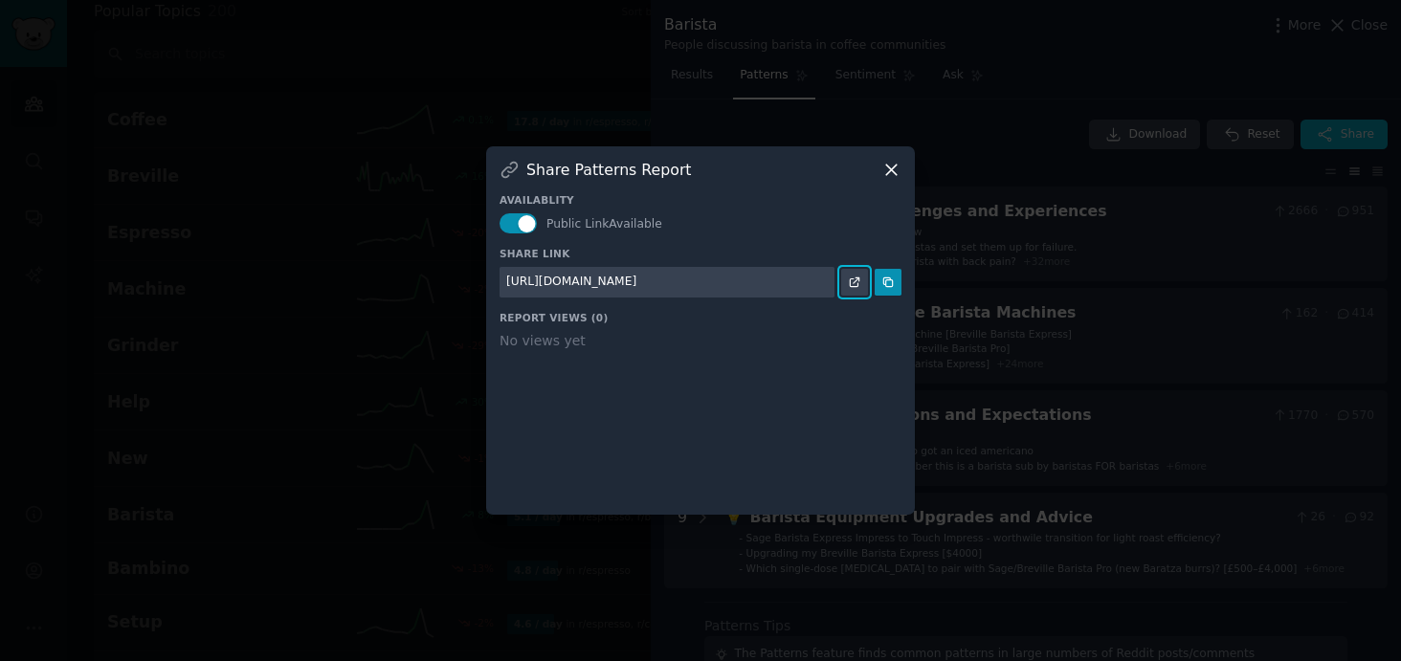
click at [857, 272] on link at bounding box center [854, 282] width 27 height 27
